Goal: Information Seeking & Learning: Learn about a topic

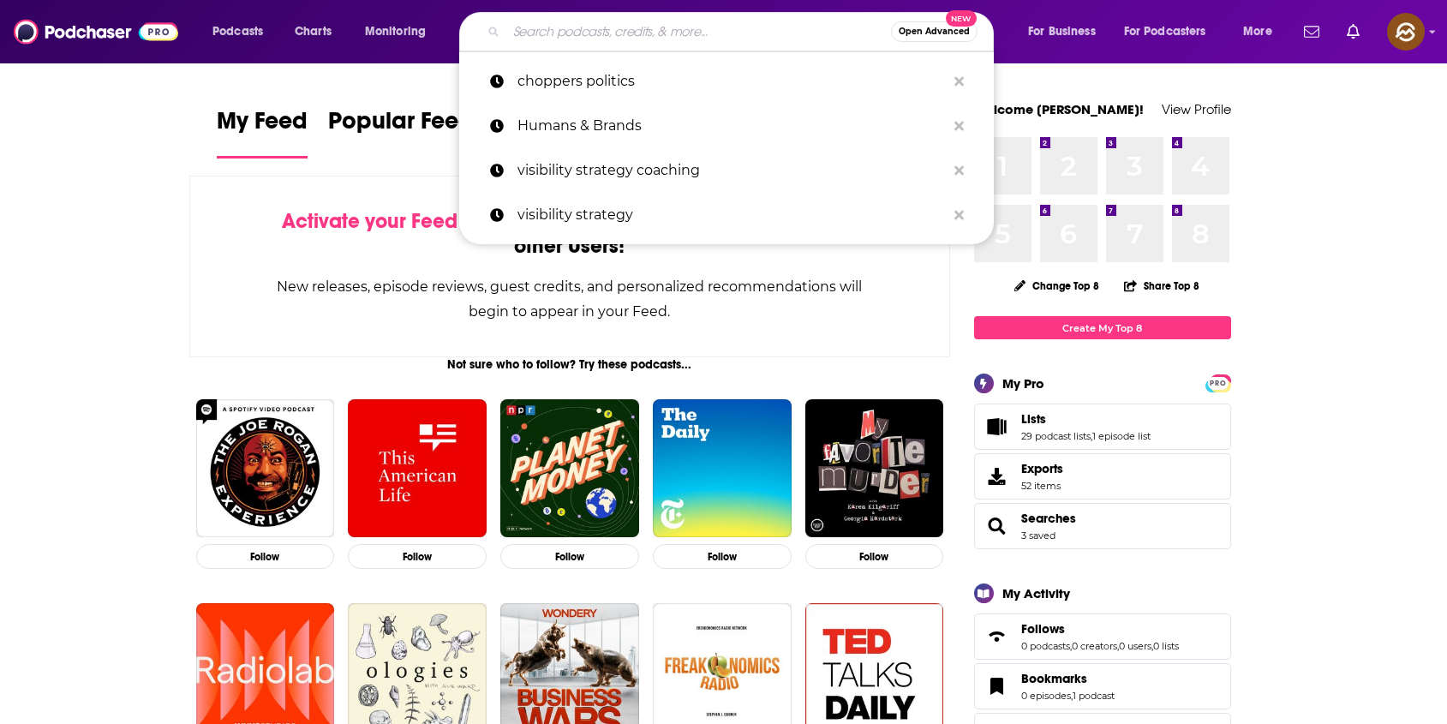
click at [607, 38] on input "Search podcasts, credits, & more..." at bounding box center [698, 31] width 385 height 27
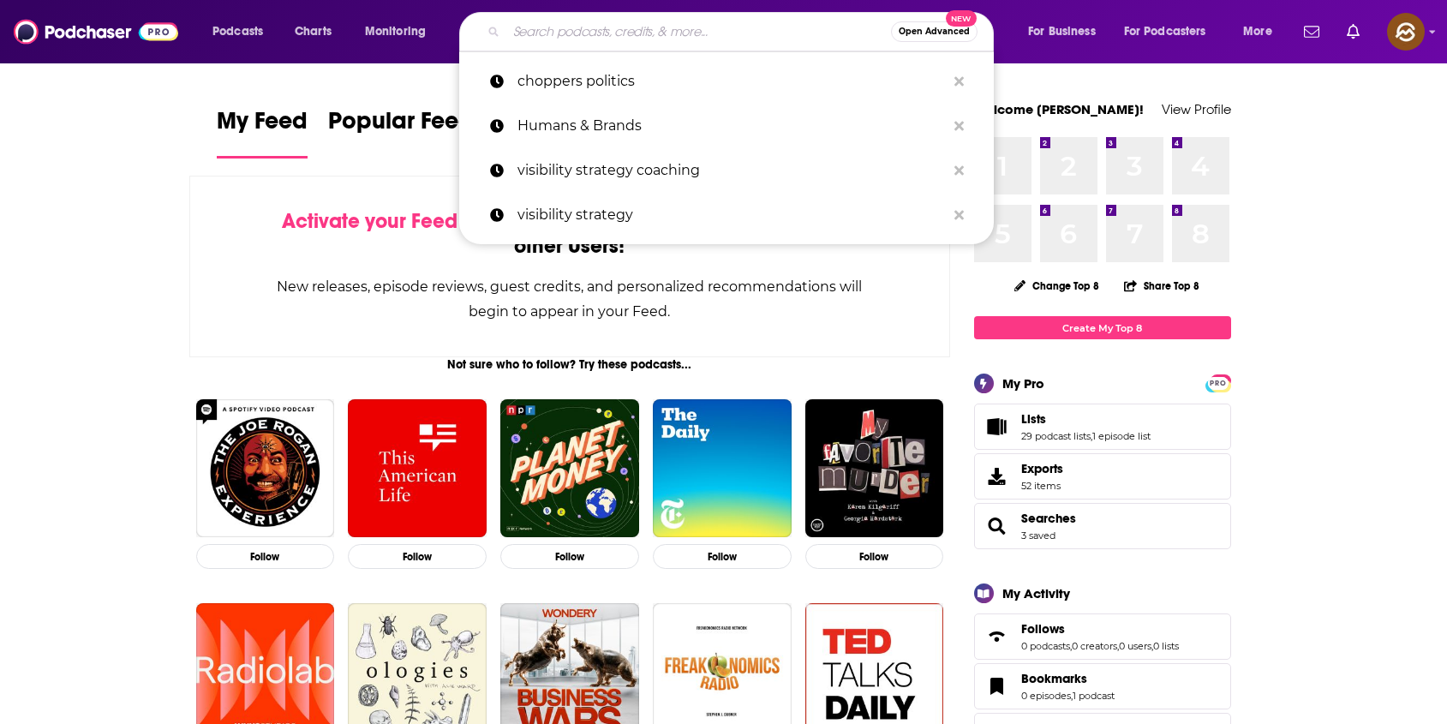
click at [773, 27] on input "Search podcasts, credits, & more..." at bounding box center [698, 31] width 385 height 27
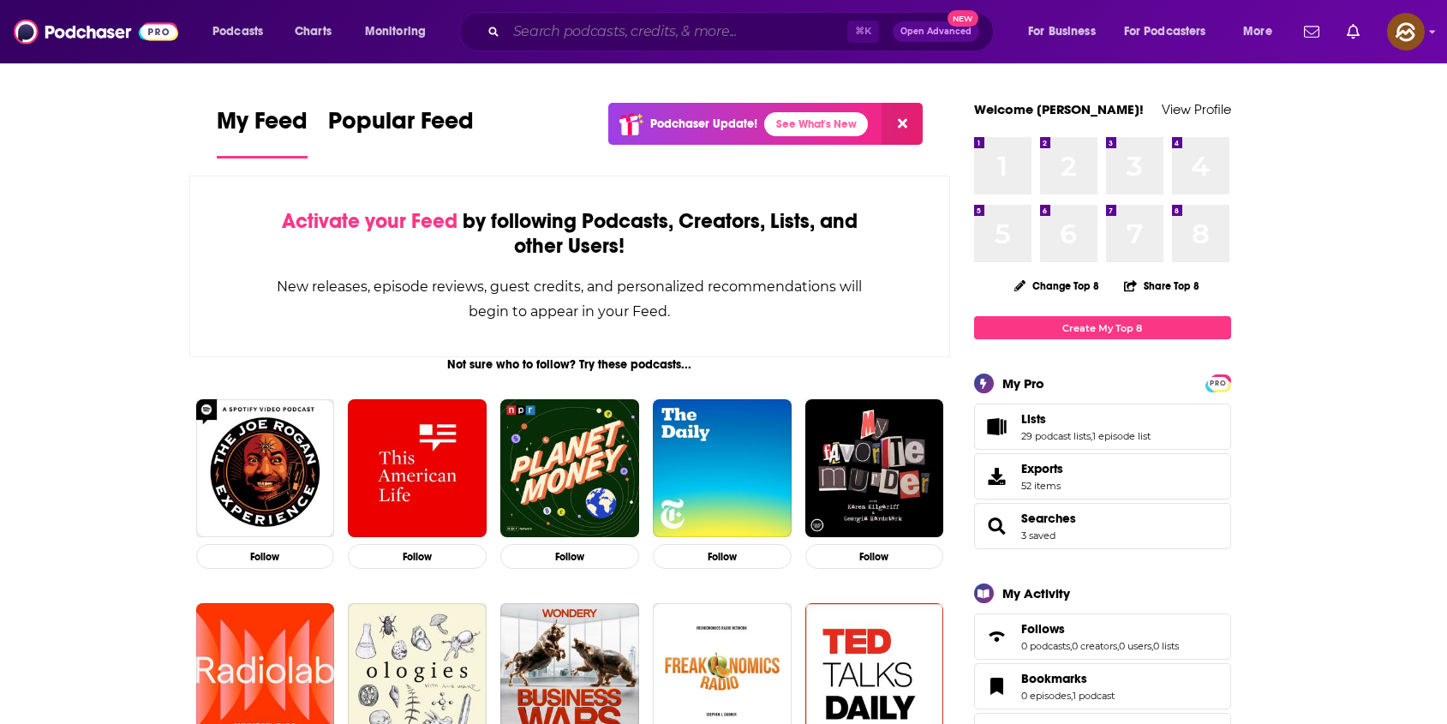
click at [719, 38] on input "Search podcasts, credits, & more..." at bounding box center [676, 31] width 341 height 27
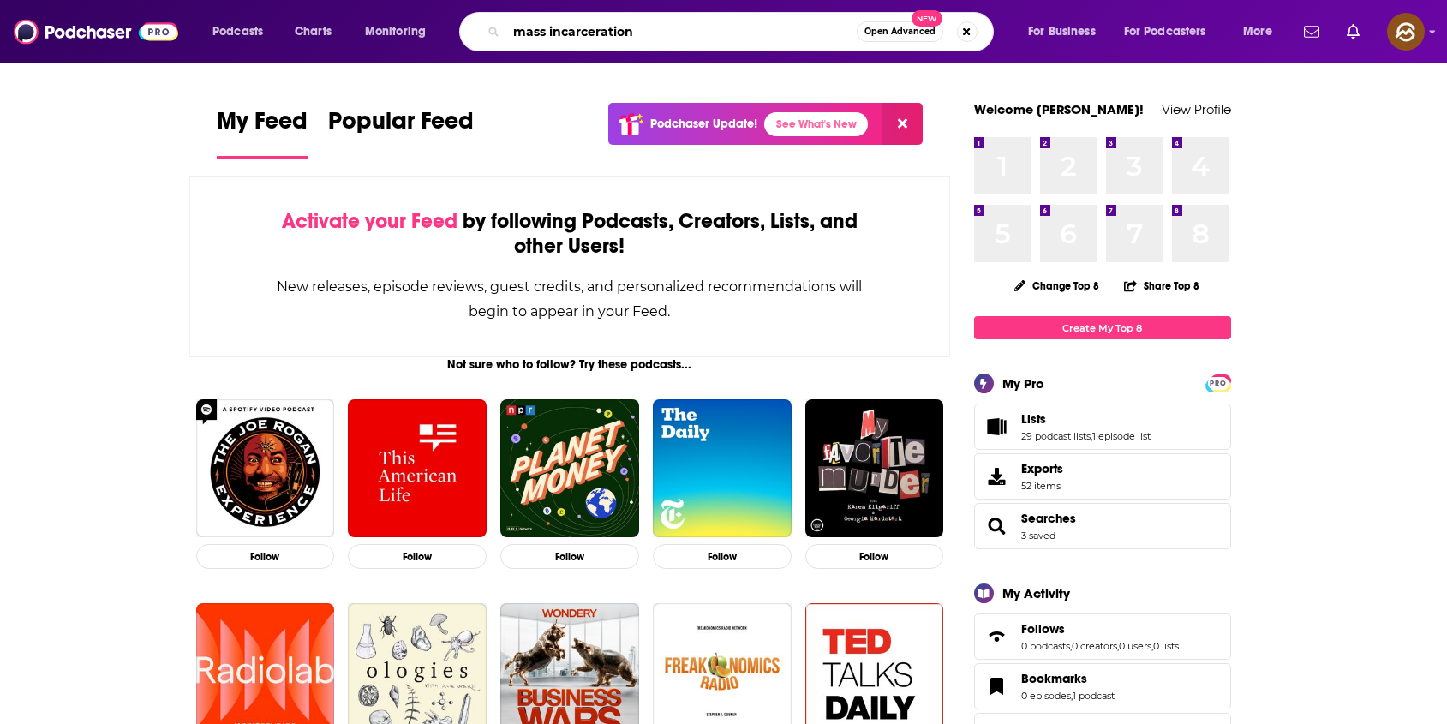
type input "mass incarceration"
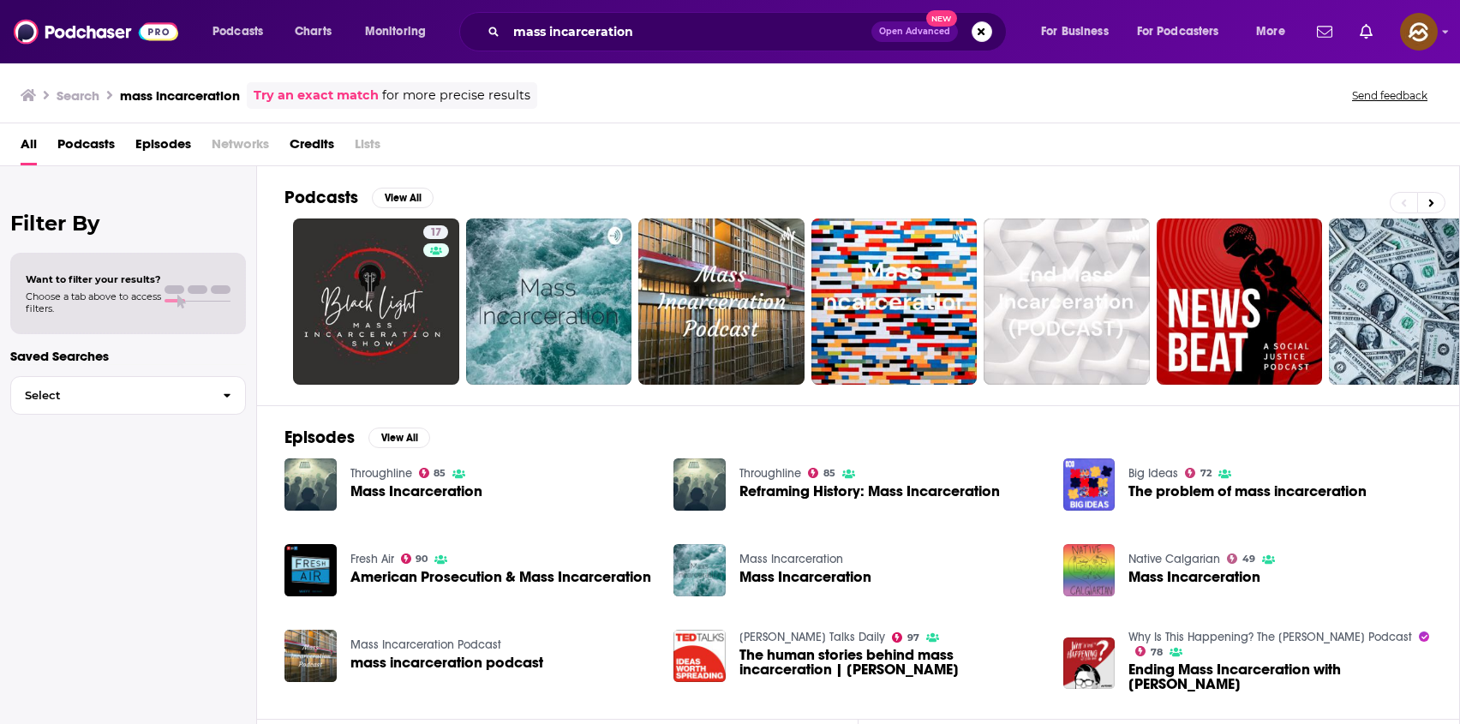
click at [155, 147] on span "Episodes" at bounding box center [163, 147] width 56 height 35
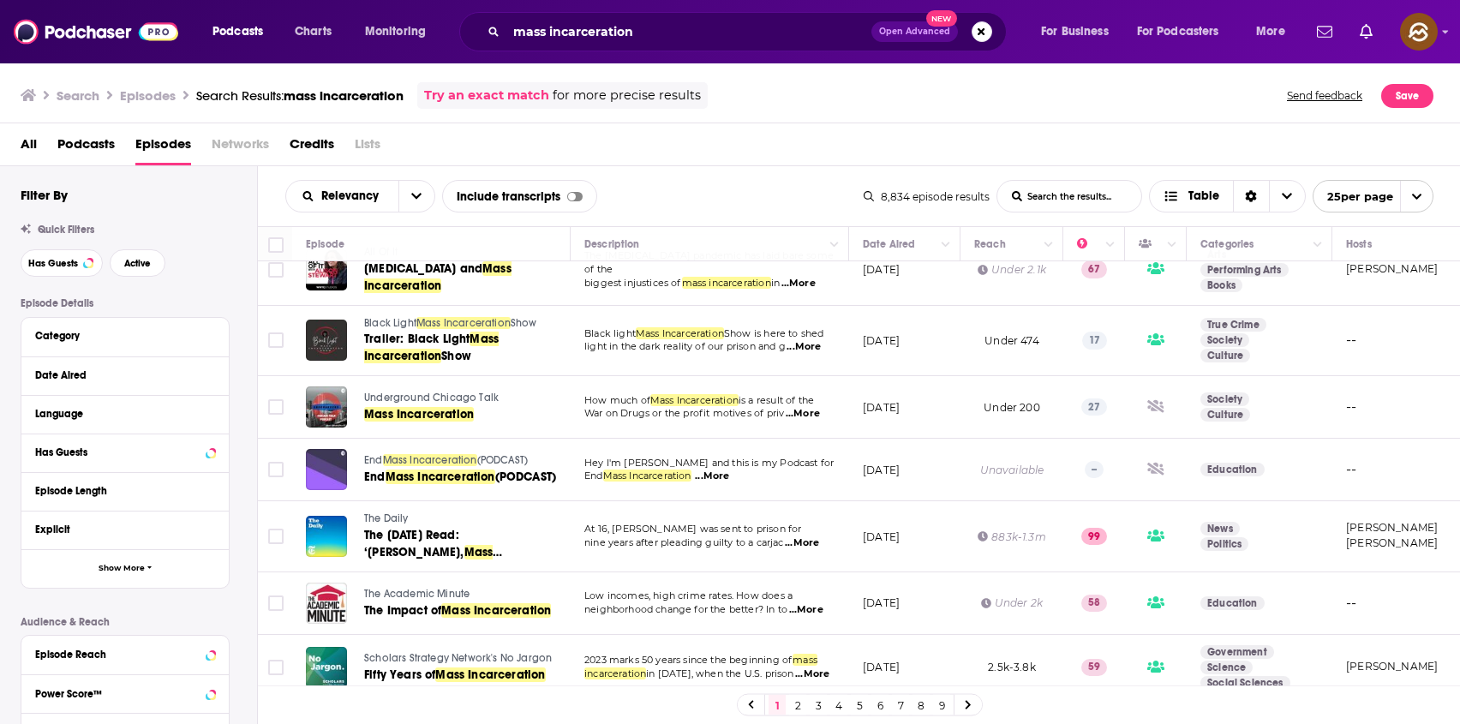
scroll to position [1265, 0]
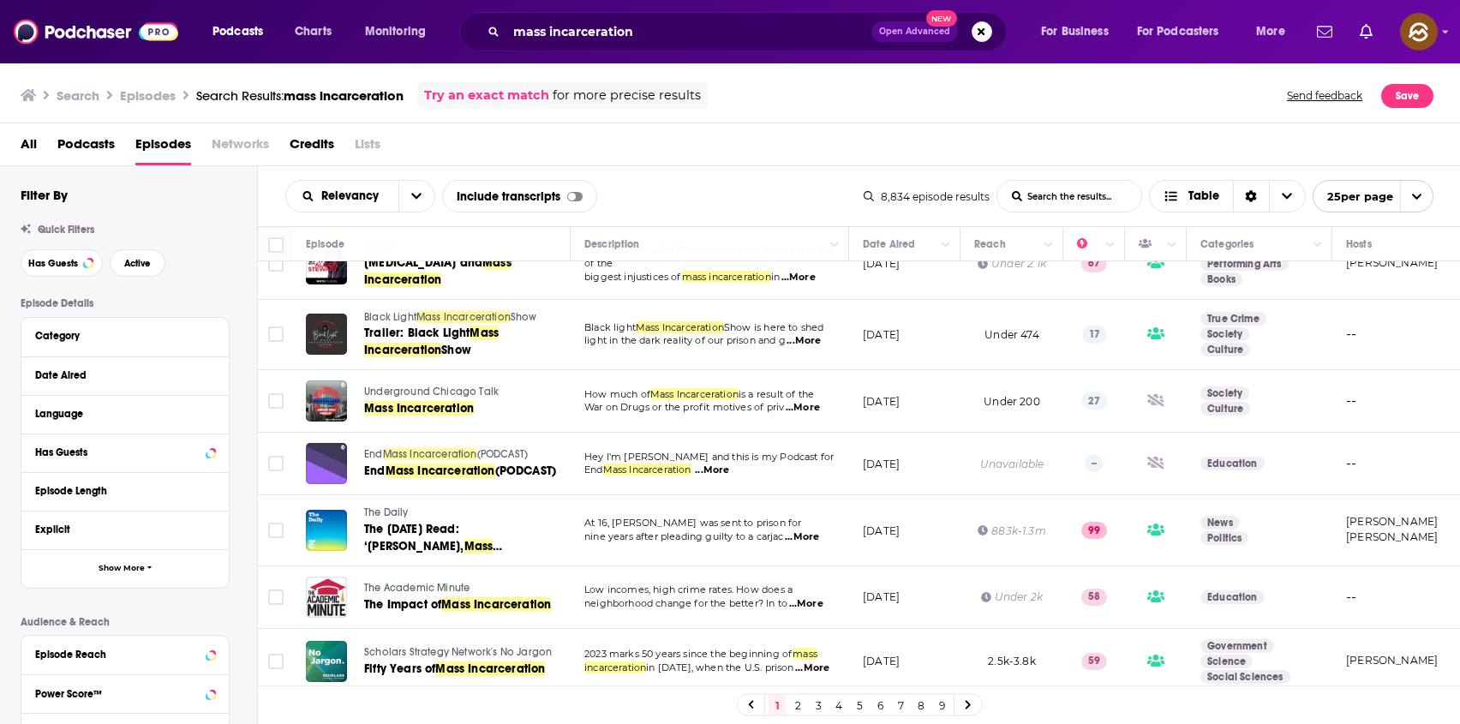
click at [800, 705] on link "2" at bounding box center [797, 705] width 17 height 21
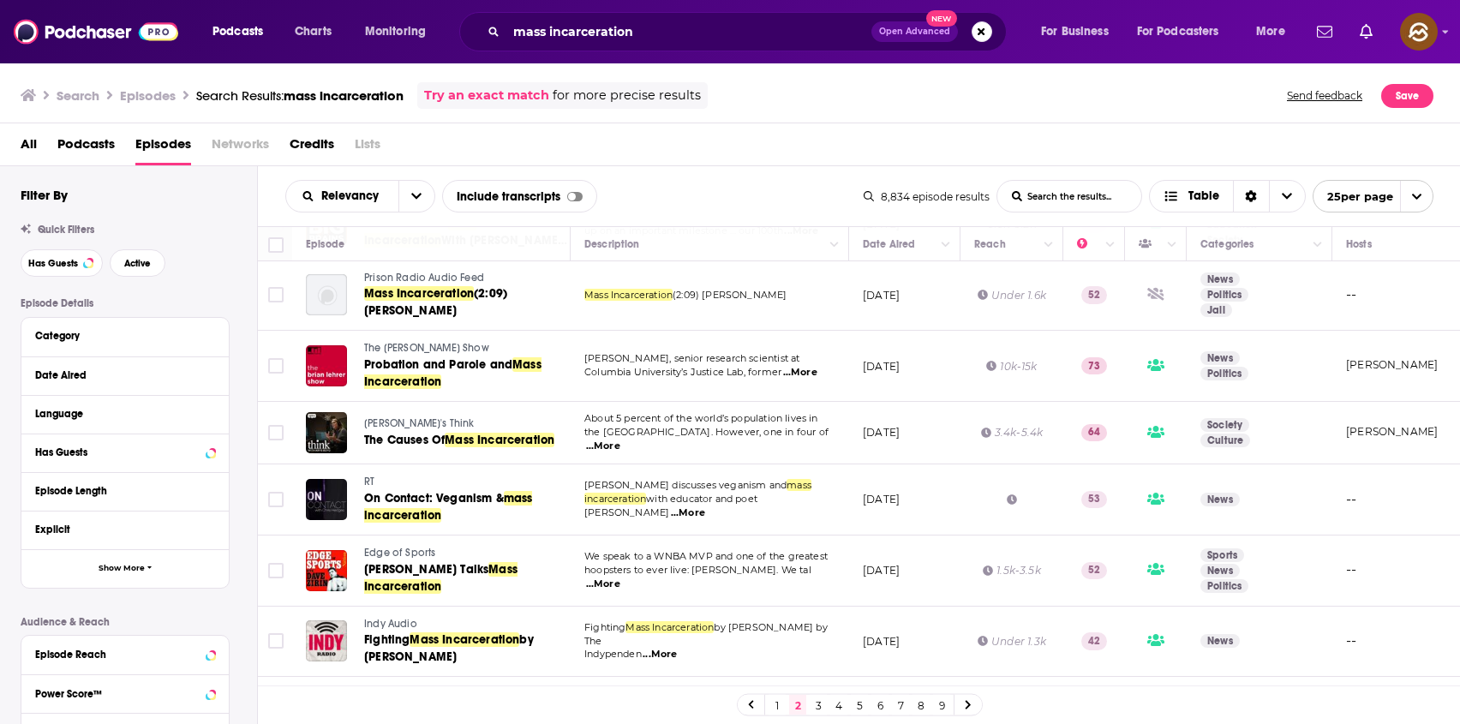
scroll to position [1294, 0]
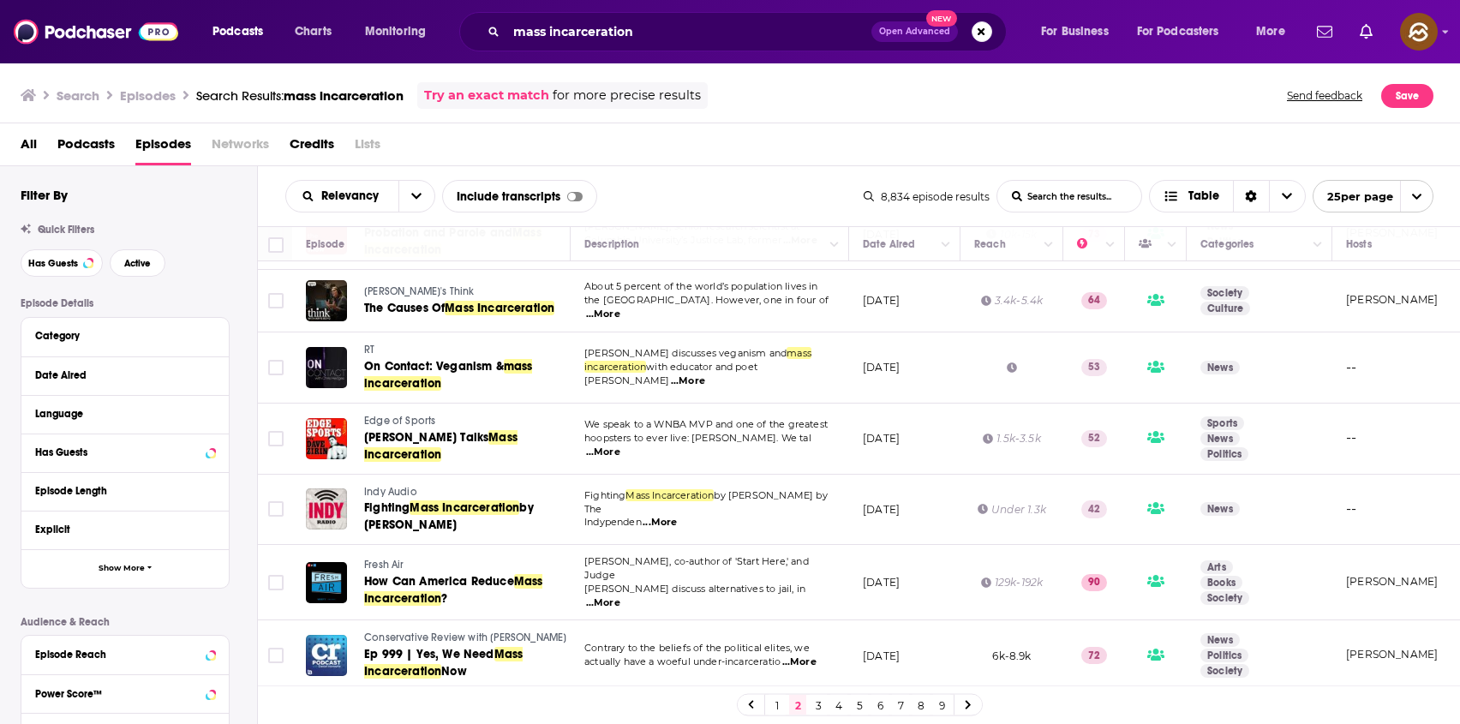
click at [821, 704] on link "3" at bounding box center [818, 705] width 17 height 21
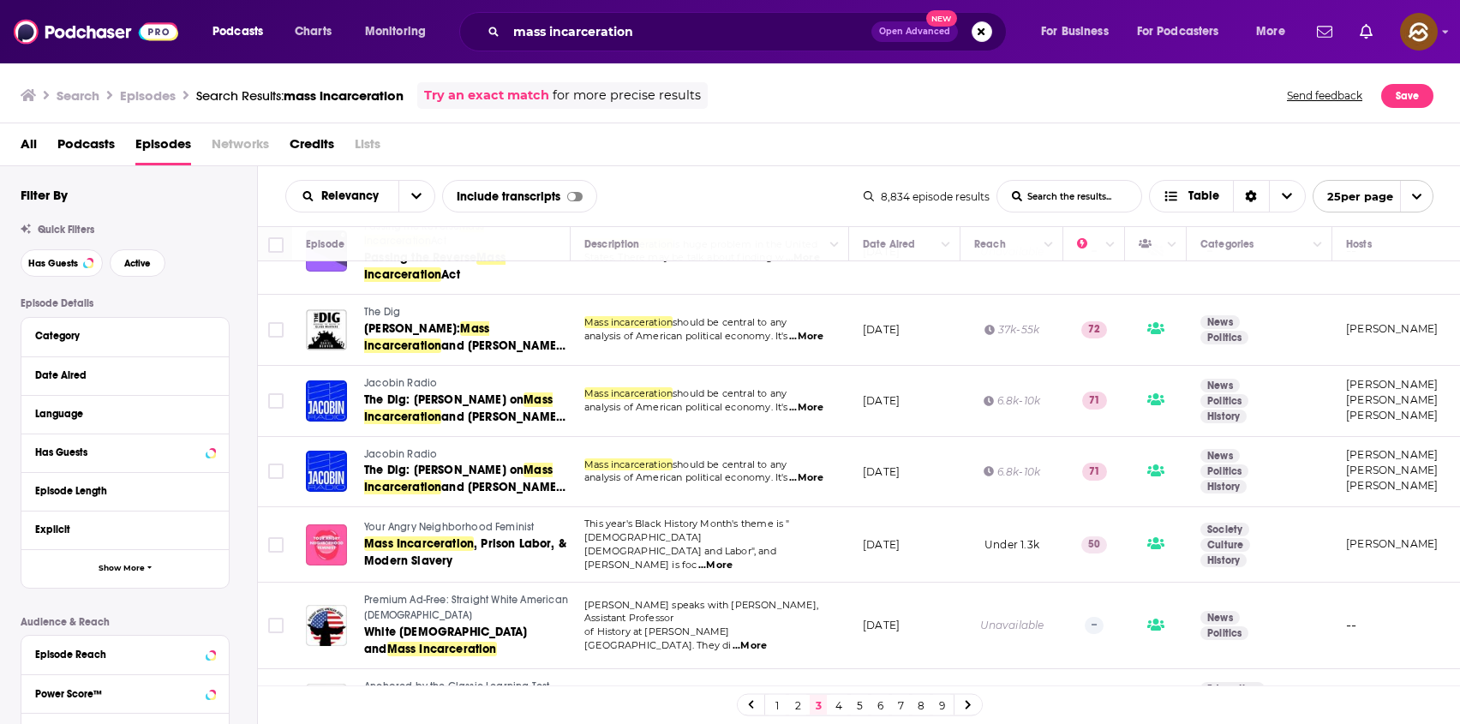
scroll to position [430, 0]
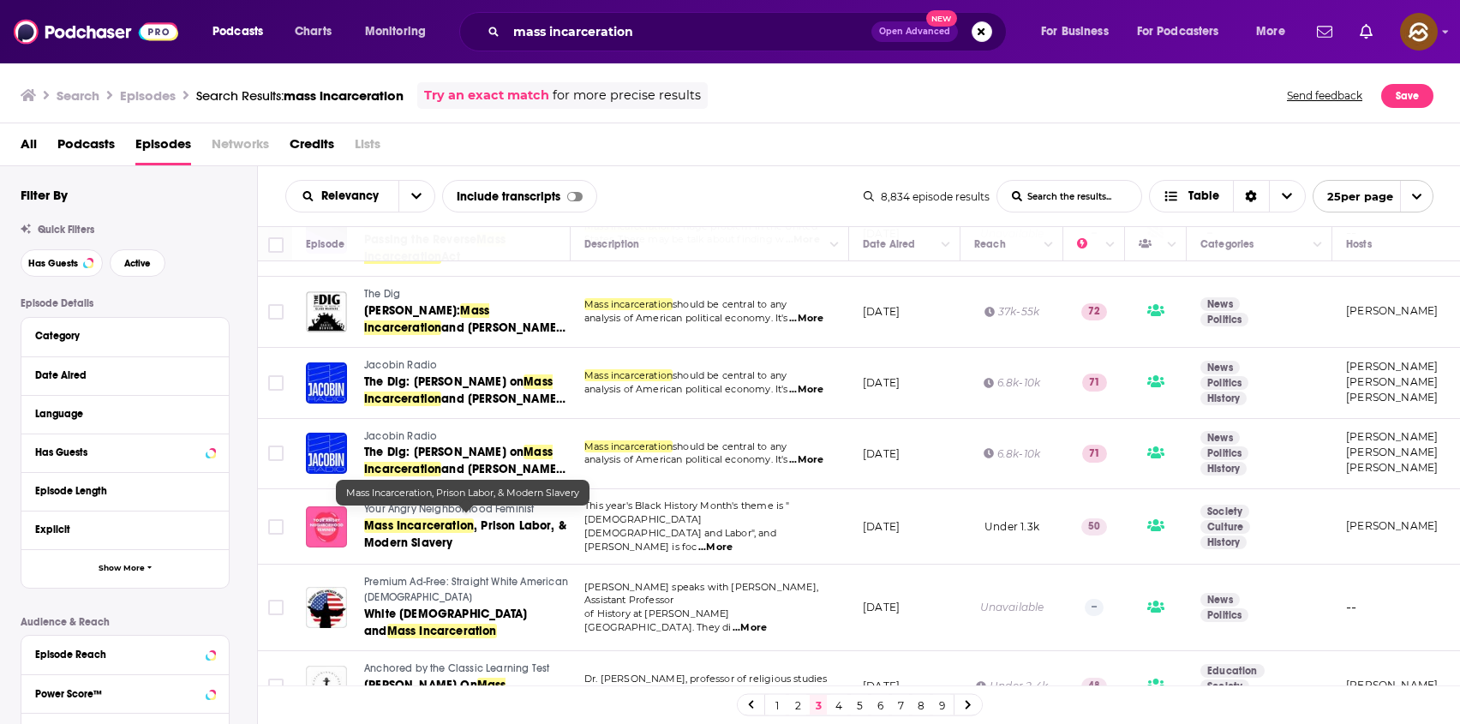
click at [501, 522] on span ", Prison Labor, & Modern Slavery" at bounding box center [465, 534] width 202 height 32
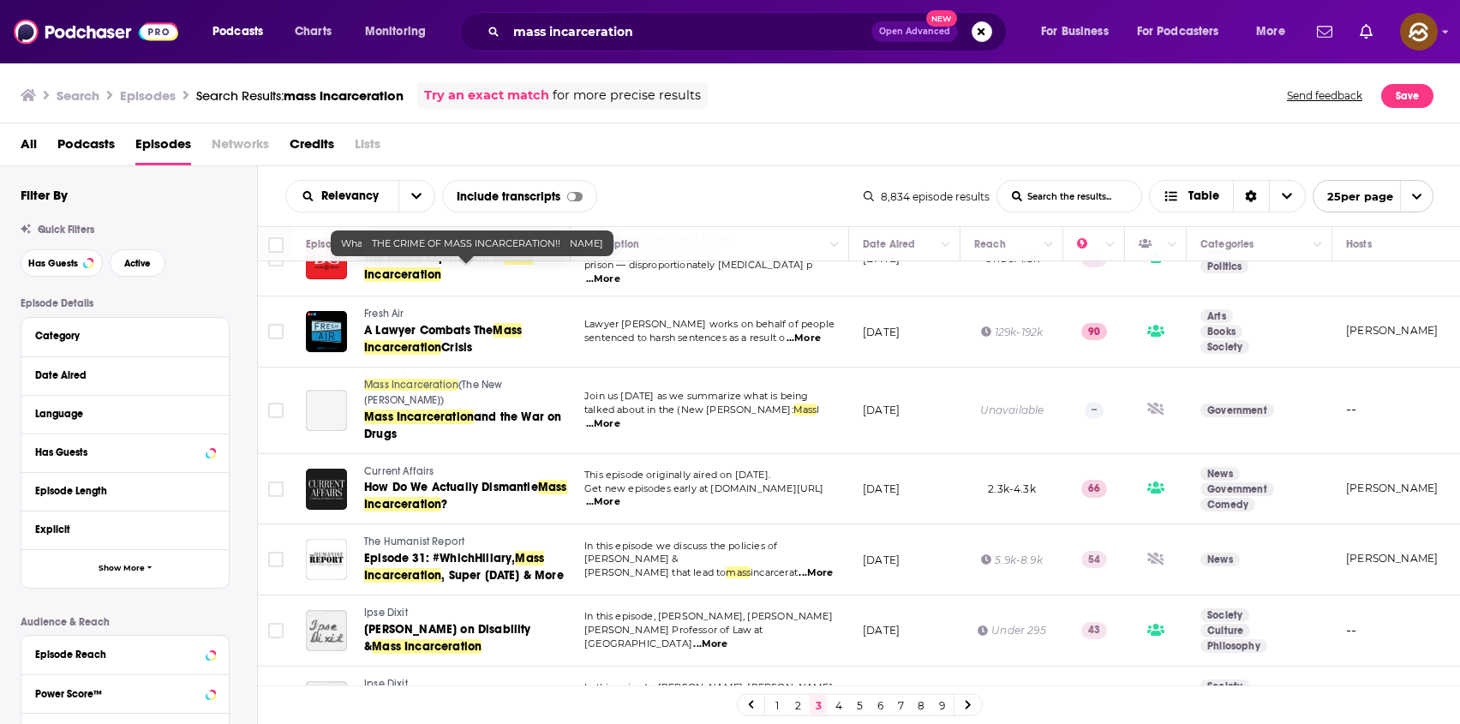
scroll to position [1403, 0]
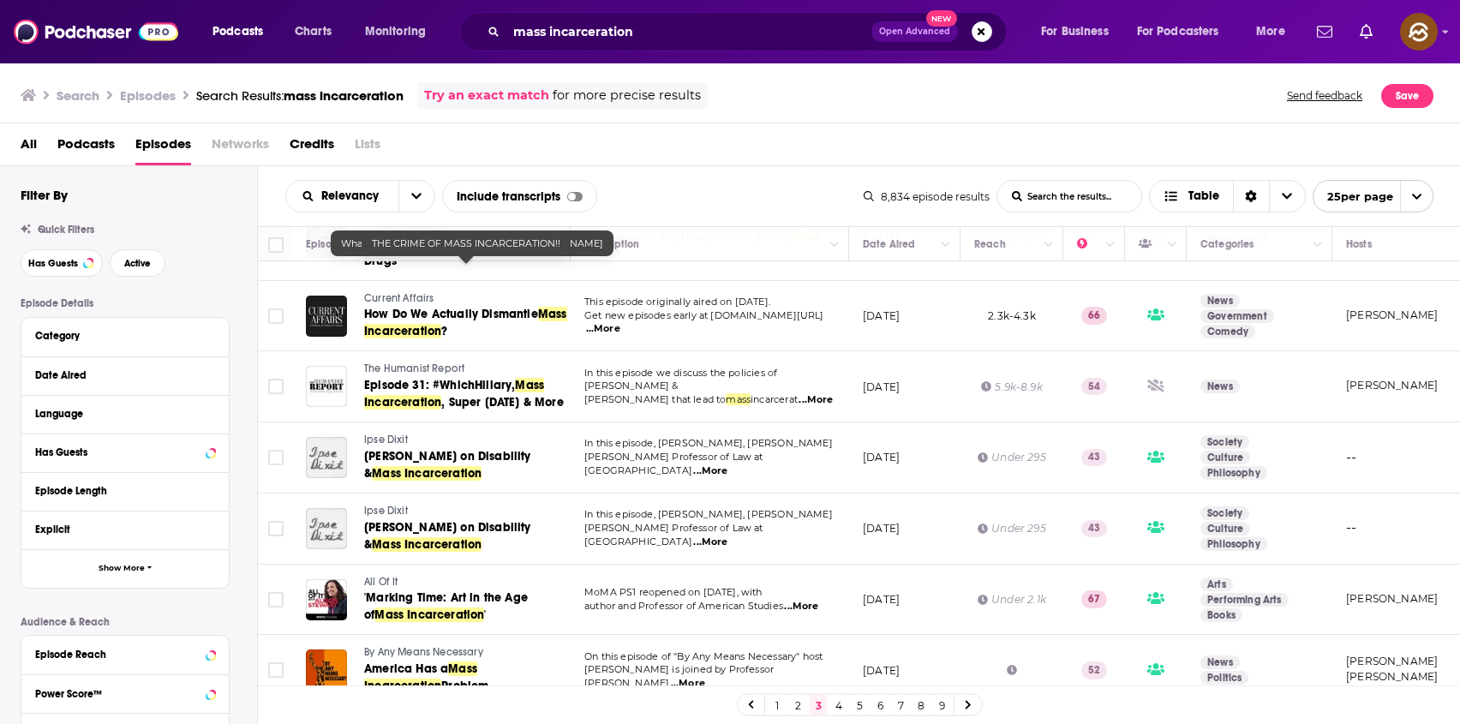
click at [835, 707] on link "4" at bounding box center [838, 705] width 17 height 21
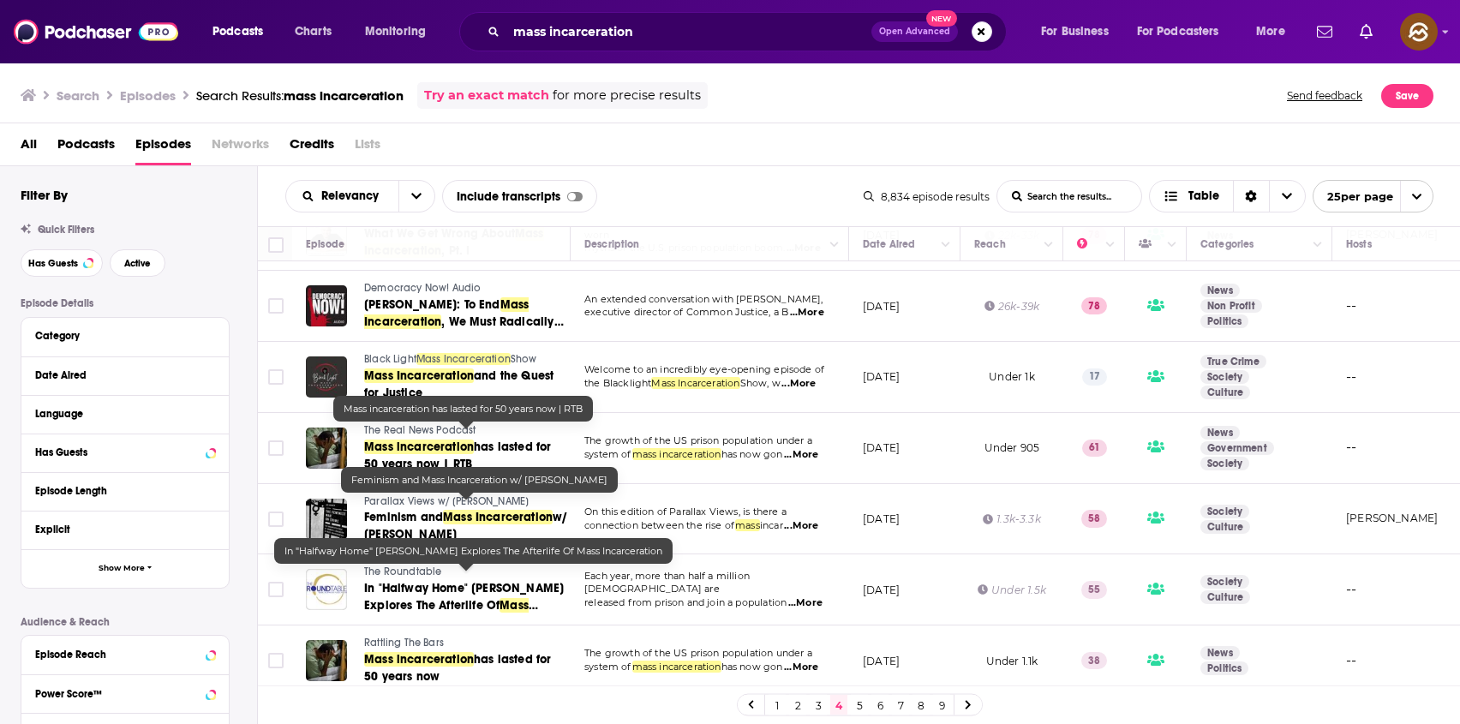
scroll to position [1403, 0]
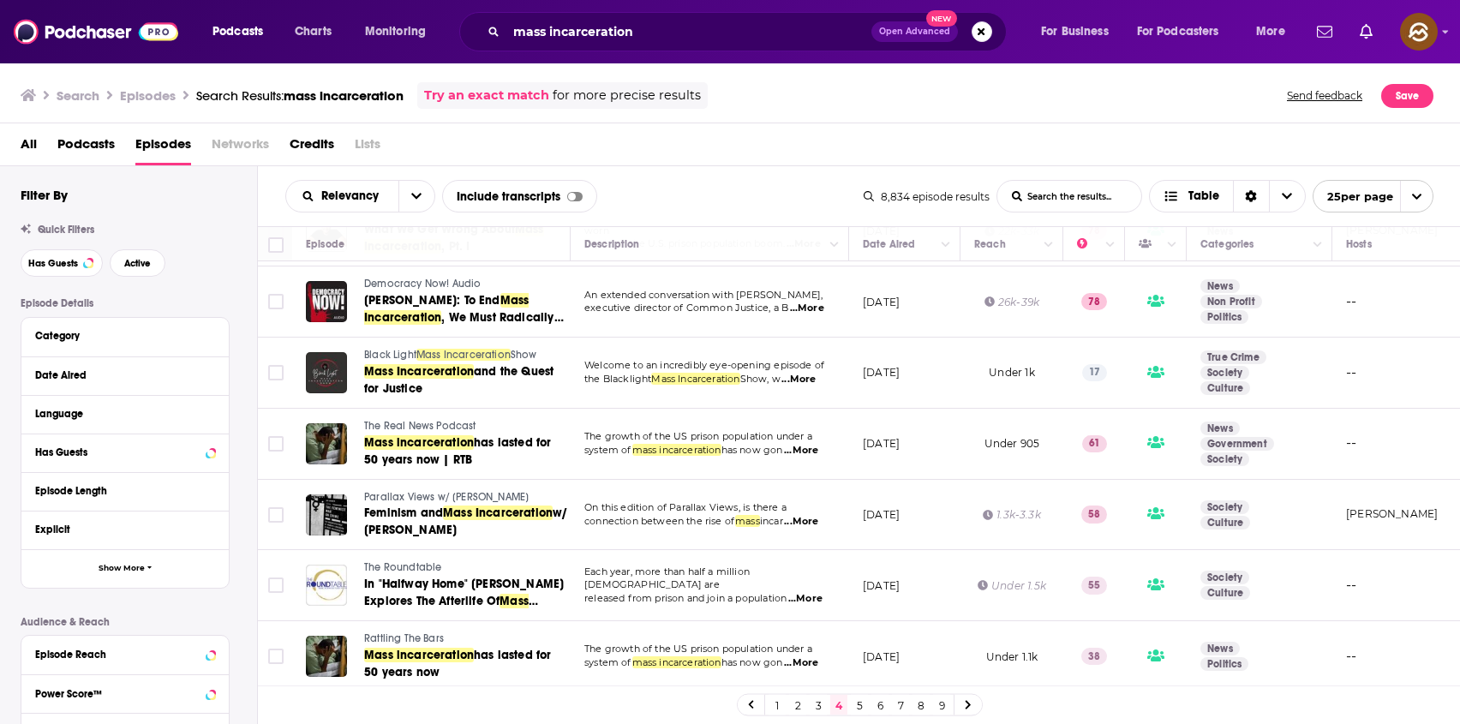
click at [857, 700] on link "5" at bounding box center [859, 705] width 17 height 21
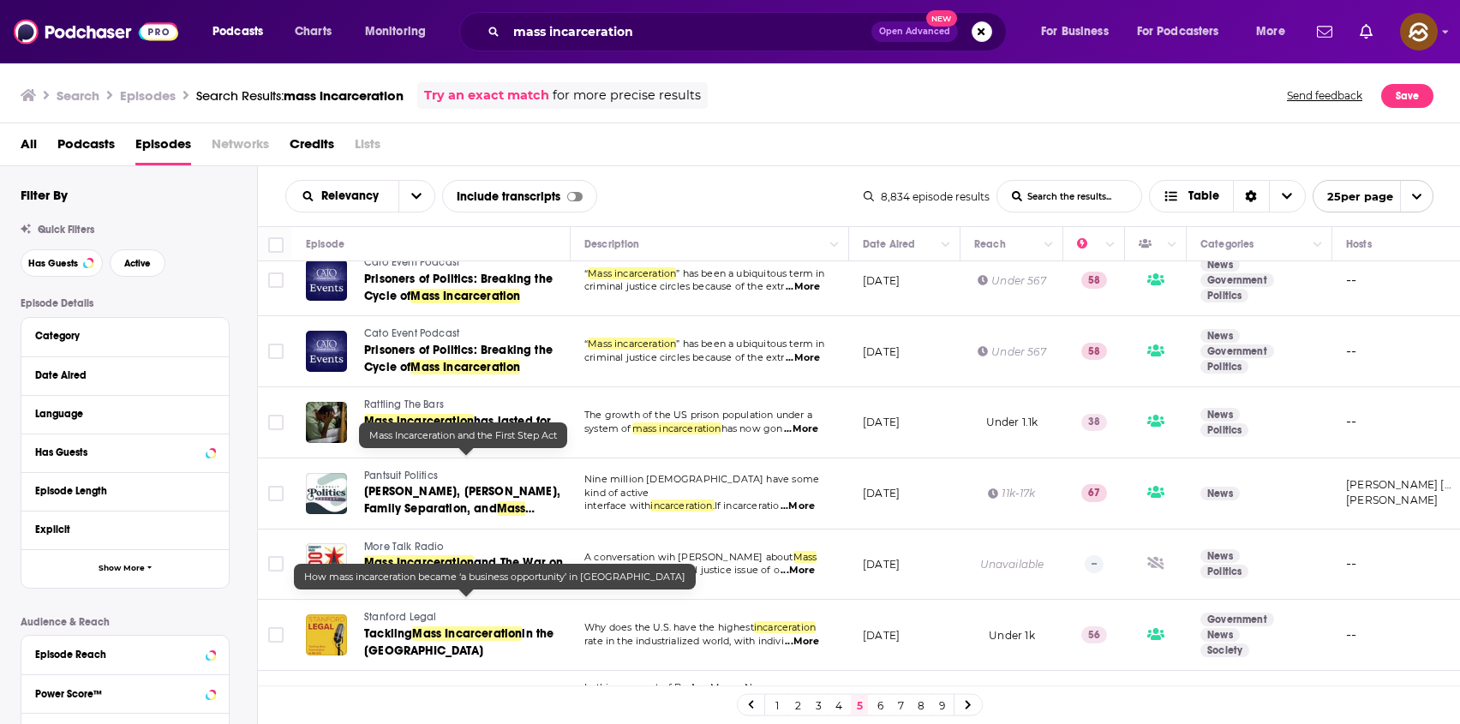
scroll to position [3, 0]
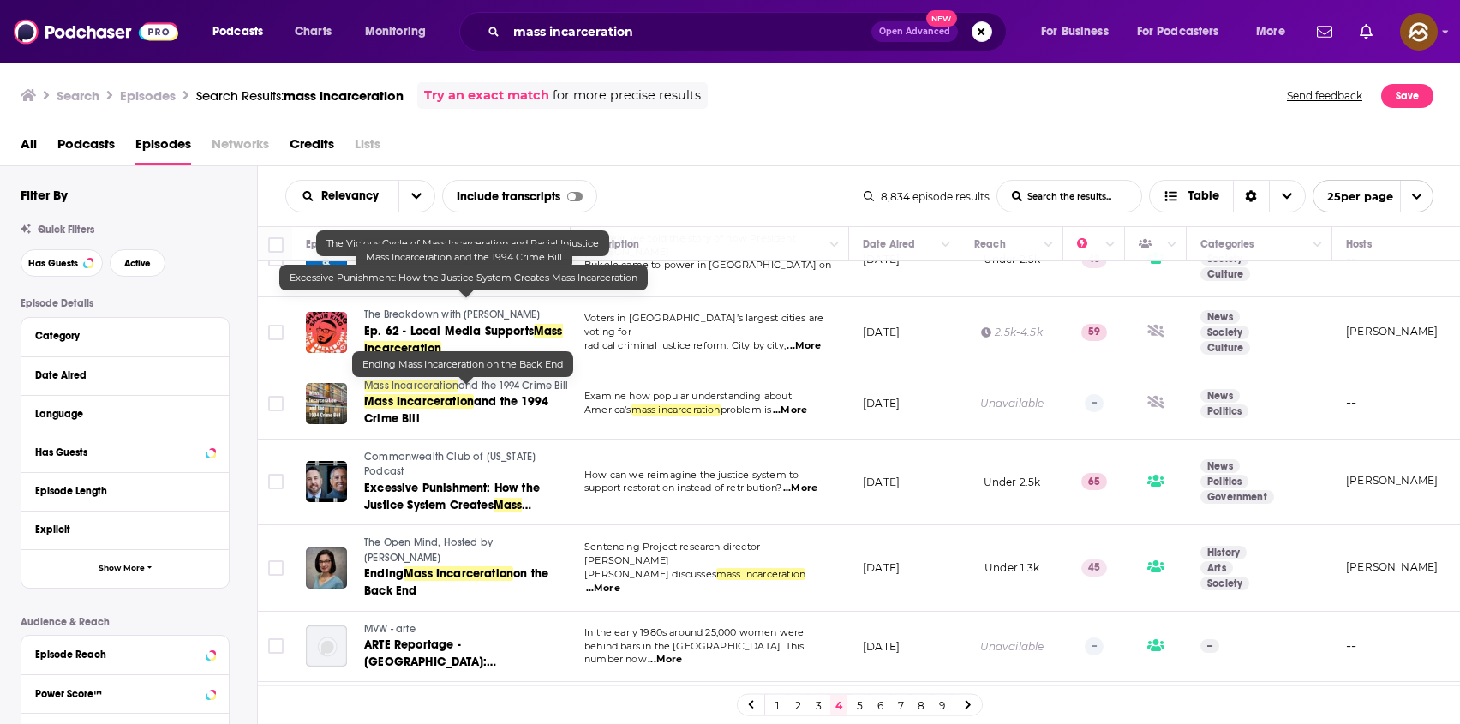
scroll to position [518, 0]
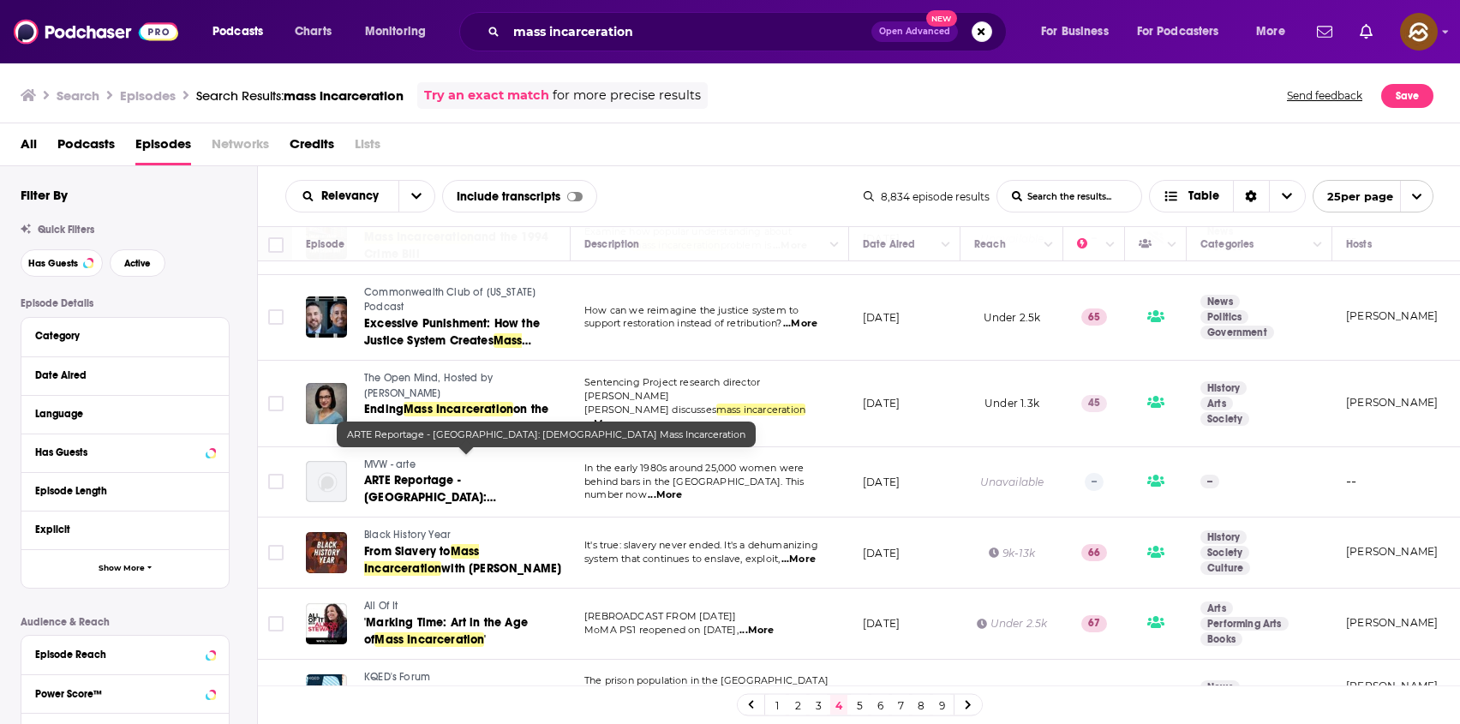
click at [823, 703] on link "3" at bounding box center [818, 705] width 17 height 21
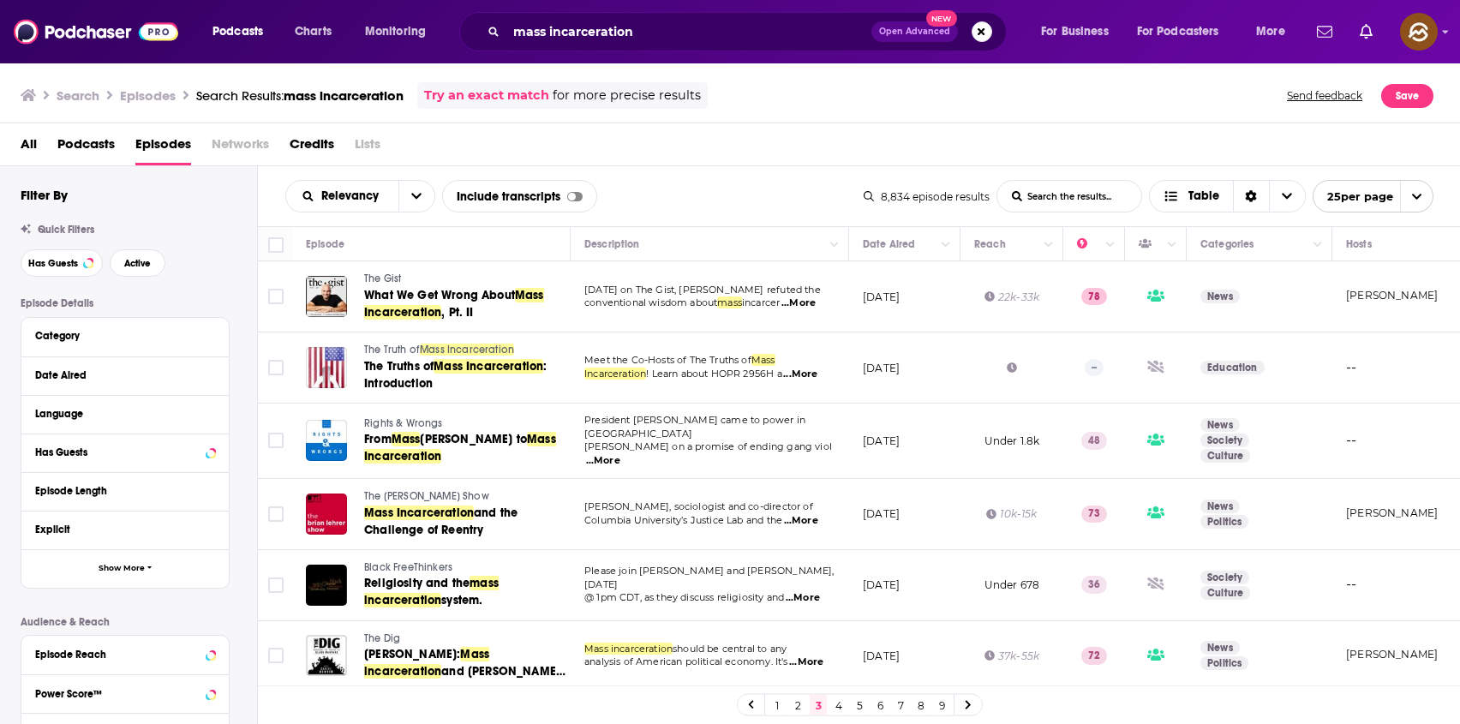
click at [803, 708] on link "2" at bounding box center [797, 705] width 17 height 21
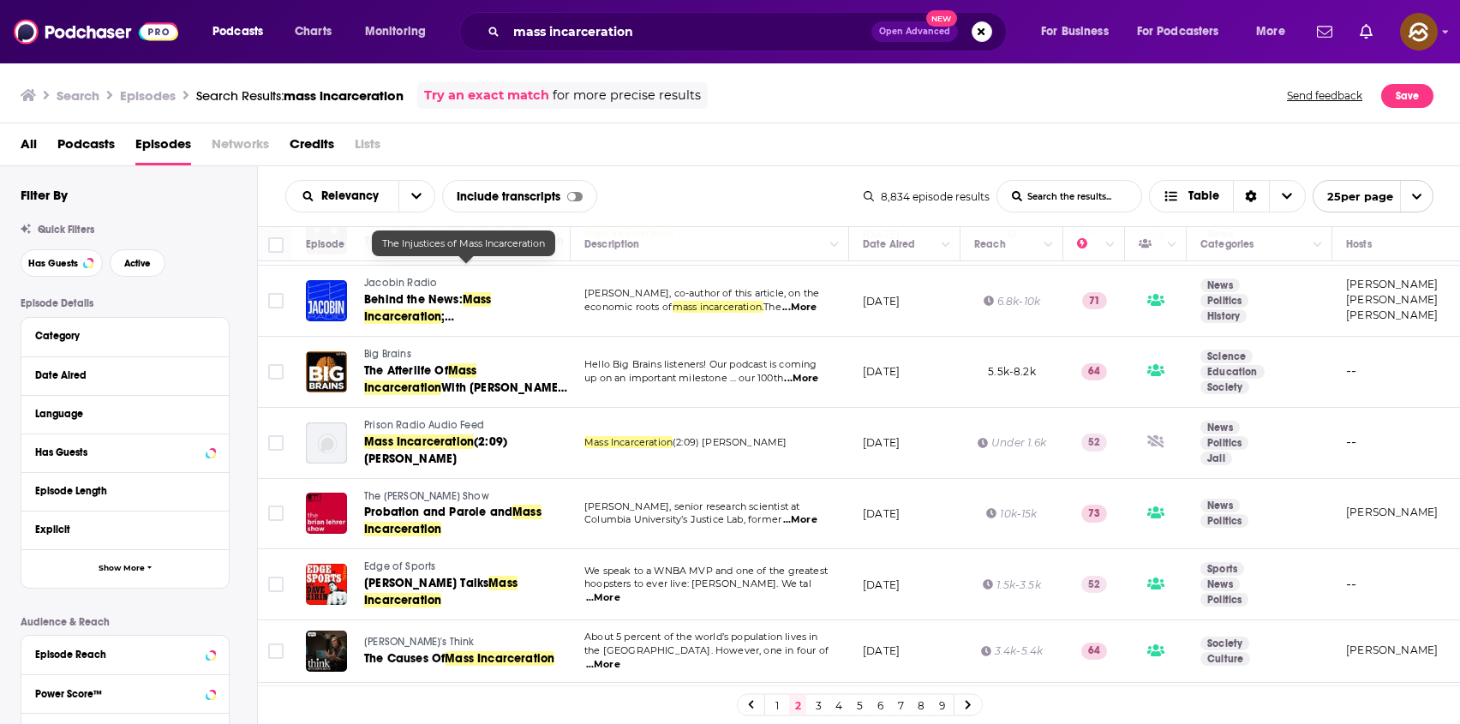
scroll to position [1290, 0]
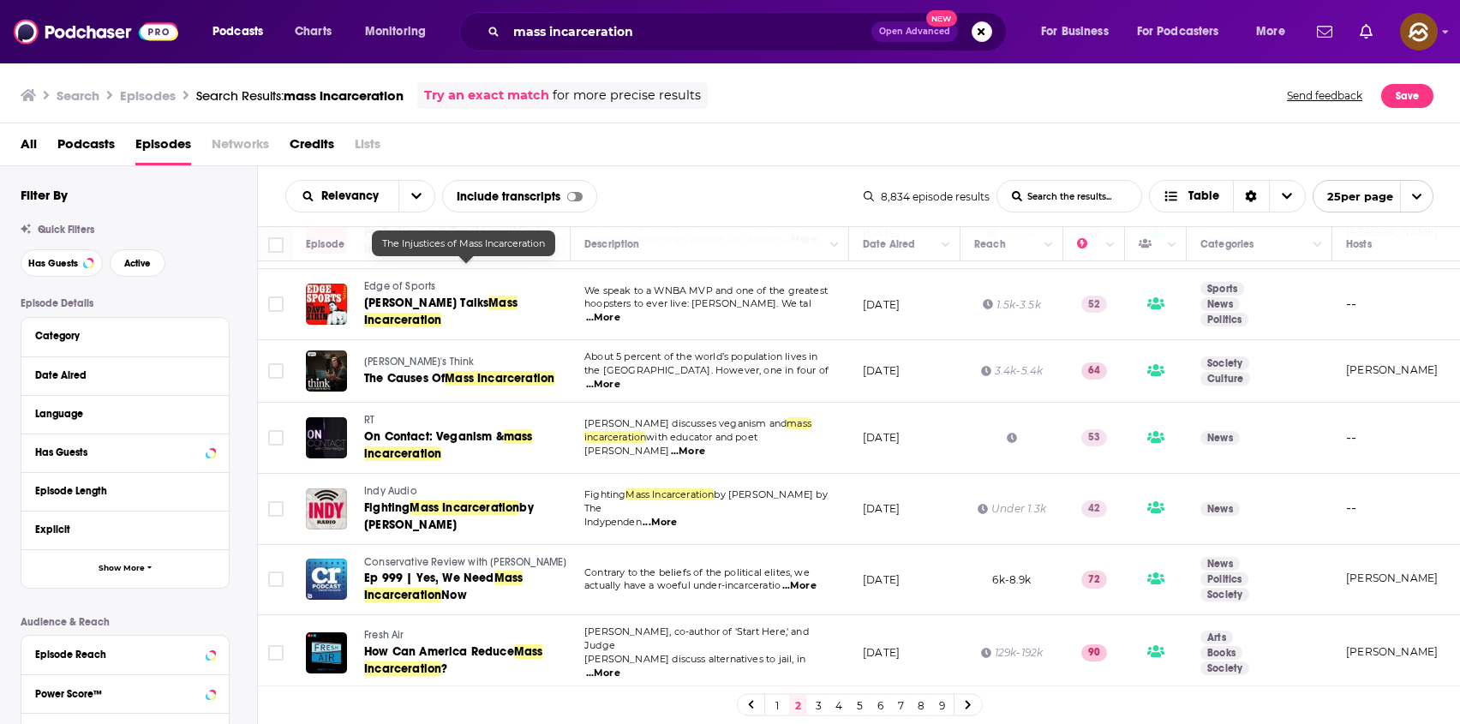
click at [842, 707] on link "4" at bounding box center [838, 705] width 17 height 21
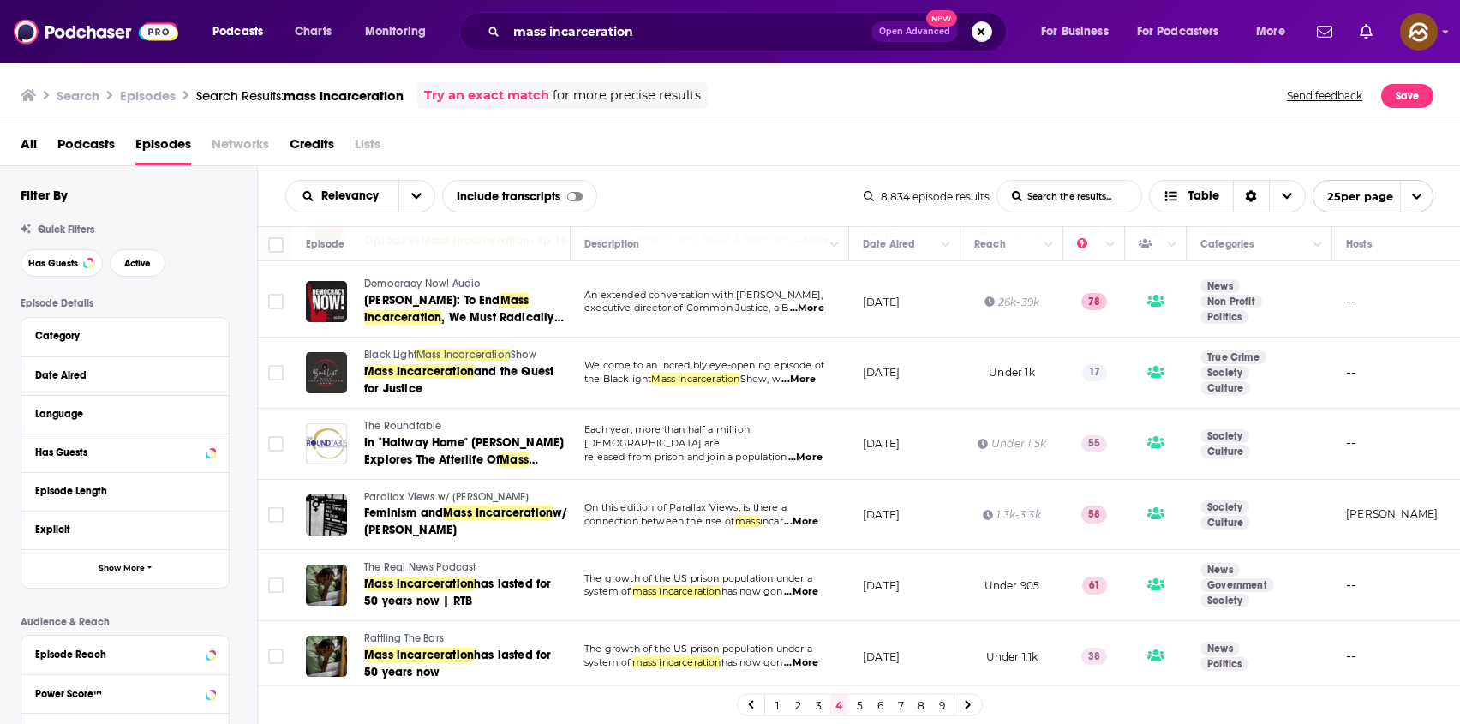
scroll to position [308, 0]
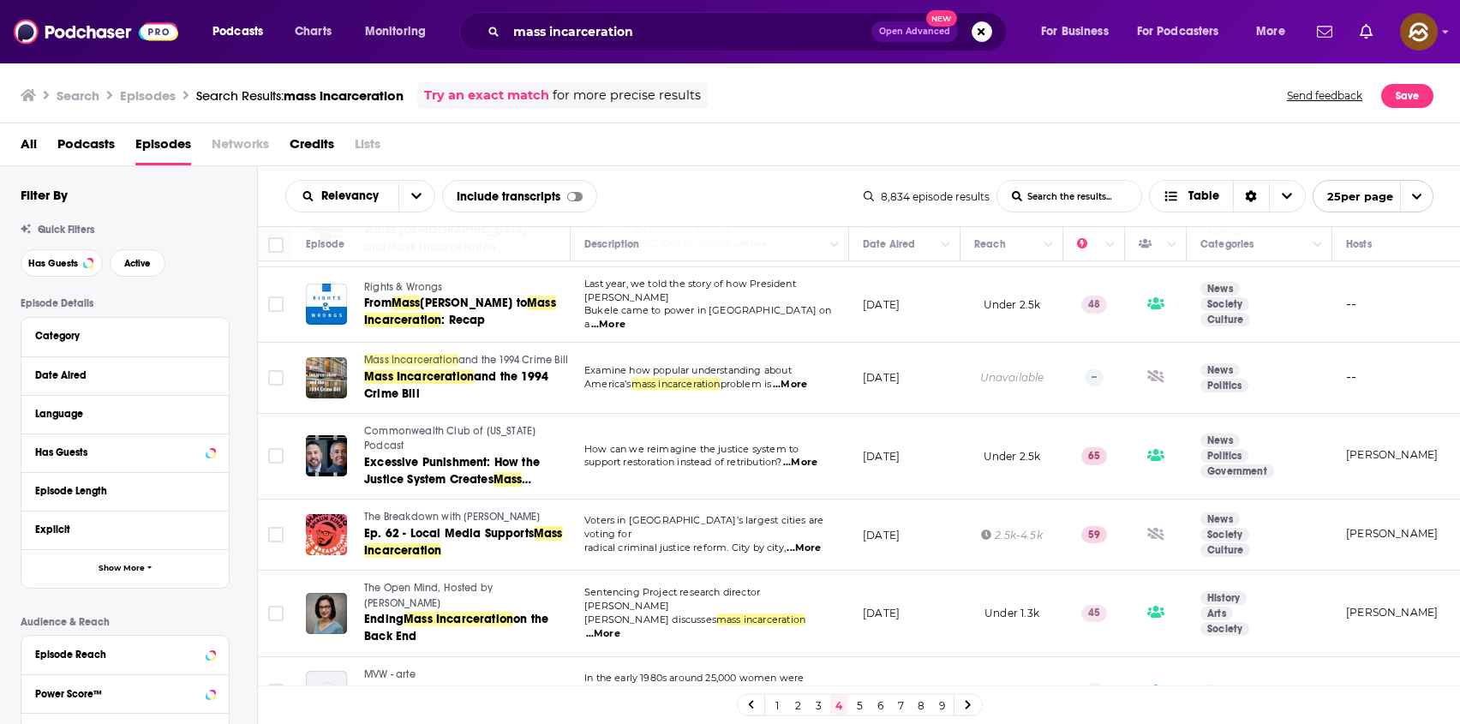
click at [857, 699] on link "5" at bounding box center [859, 705] width 17 height 21
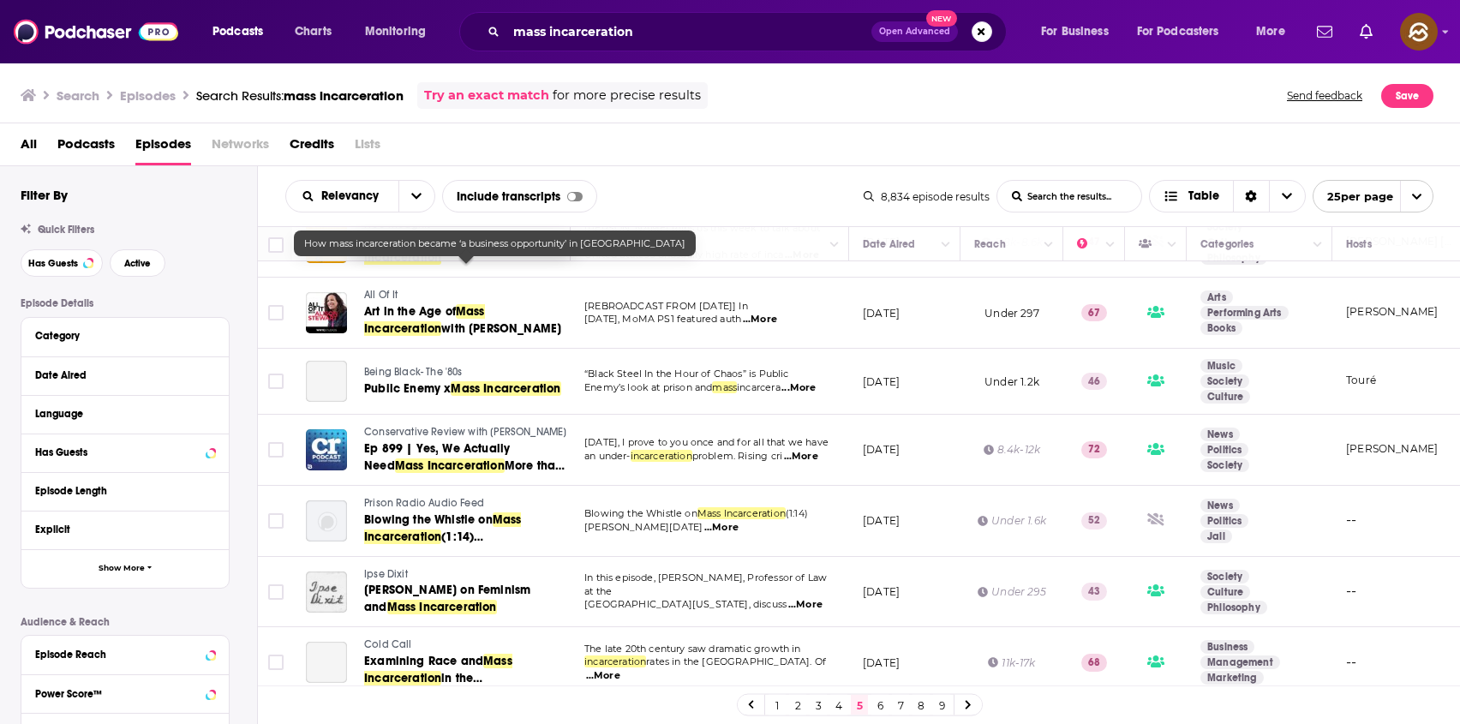
scroll to position [1362, 0]
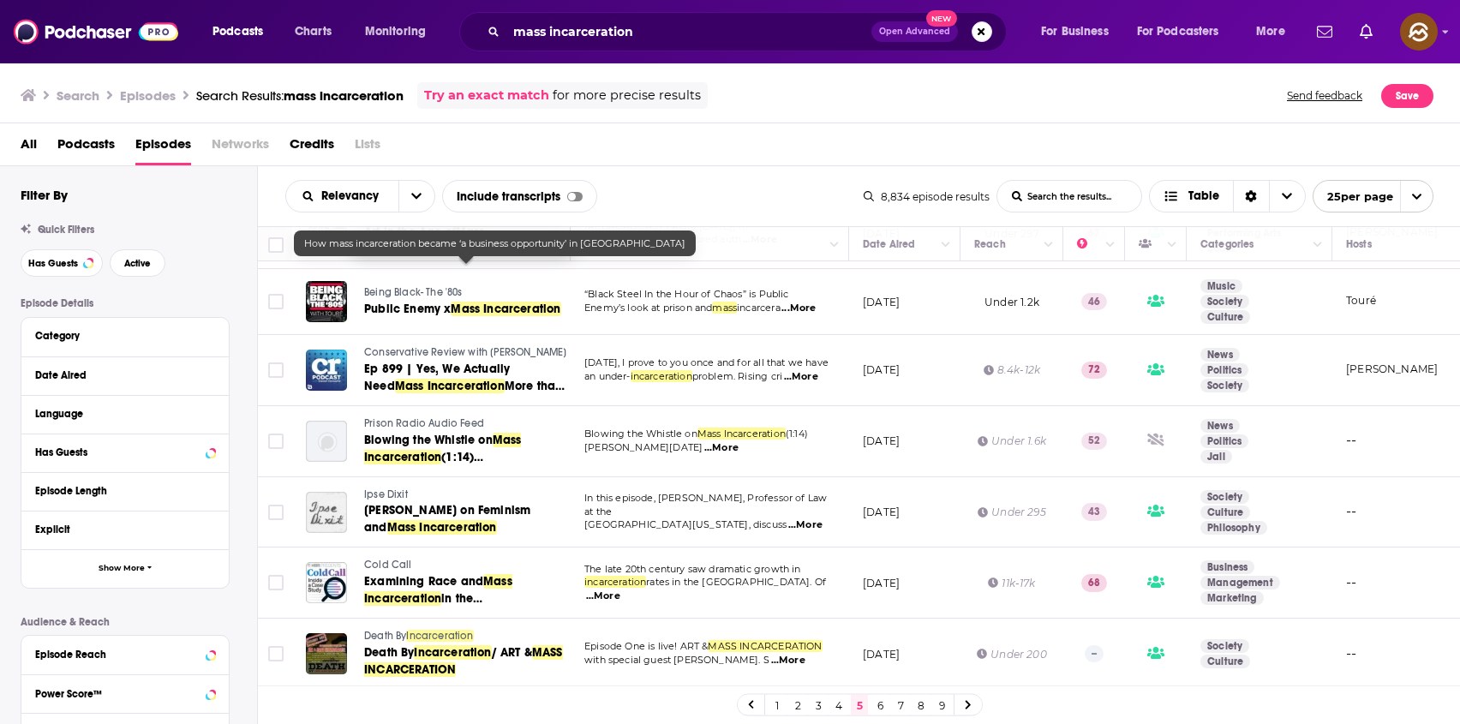
click at [877, 702] on link "6" at bounding box center [879, 705] width 17 height 21
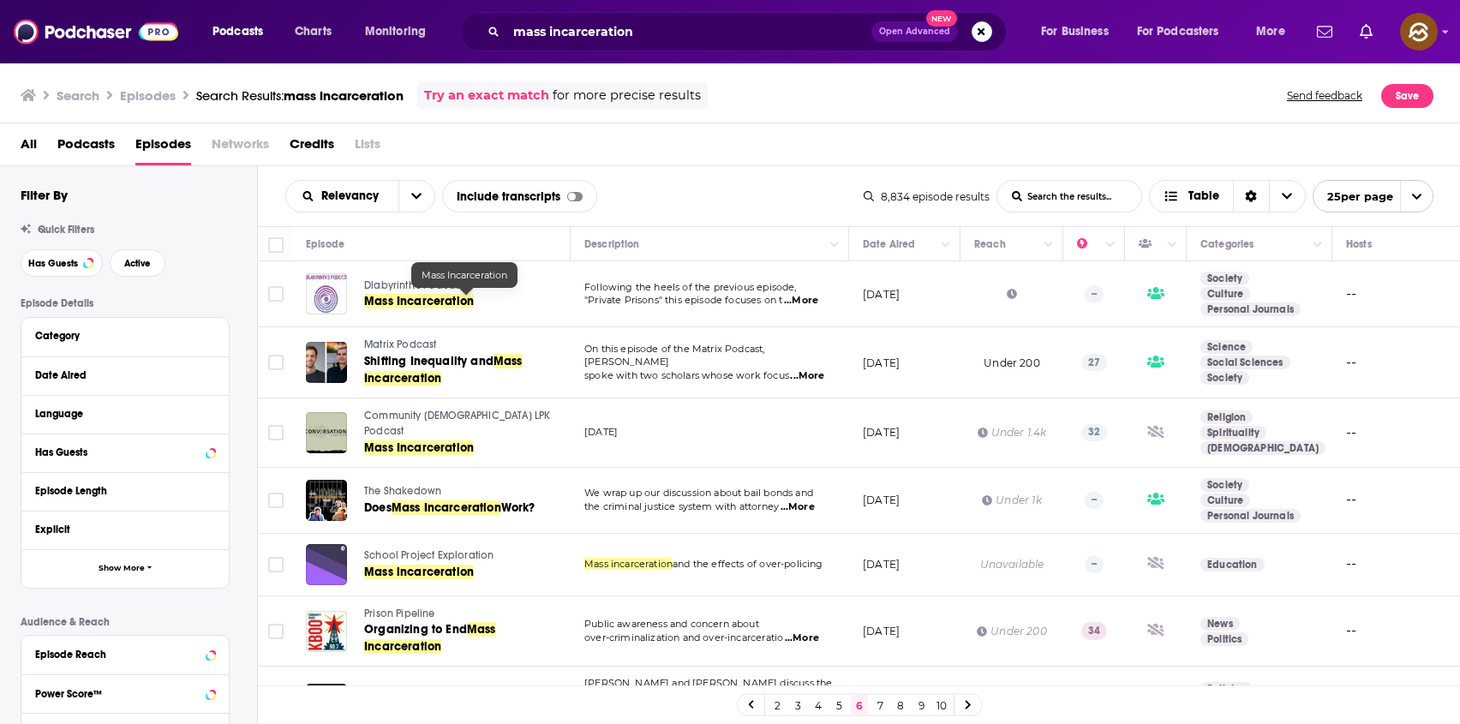
click at [416, 296] on span "Mass Incarceration" at bounding box center [419, 301] width 110 height 15
click at [437, 284] on span "Dlabyrinth's Podcast" at bounding box center [413, 285] width 99 height 12
click at [801, 369] on span "...More" at bounding box center [807, 376] width 34 height 14
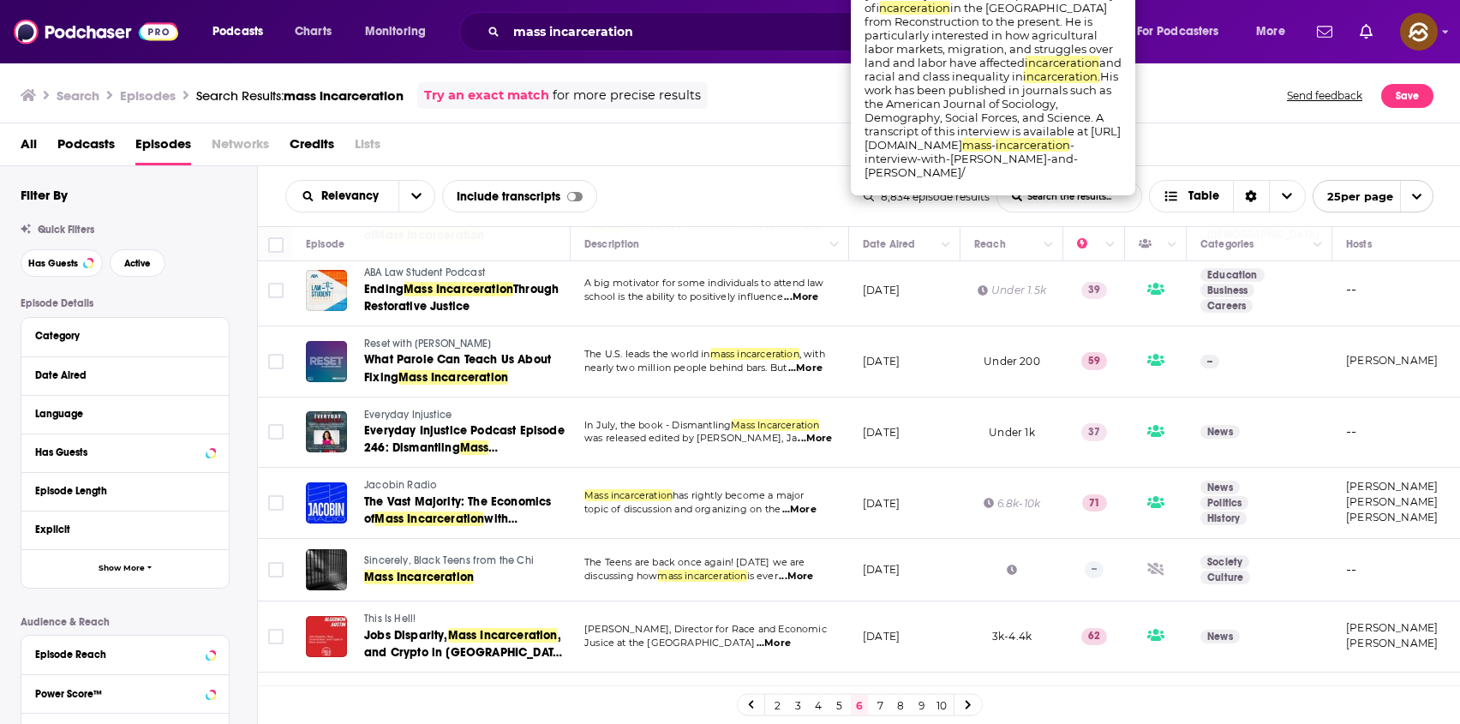
click at [688, 206] on div "Relevancy List Search Input Search the results... Include transcripts Table" at bounding box center [574, 196] width 578 height 33
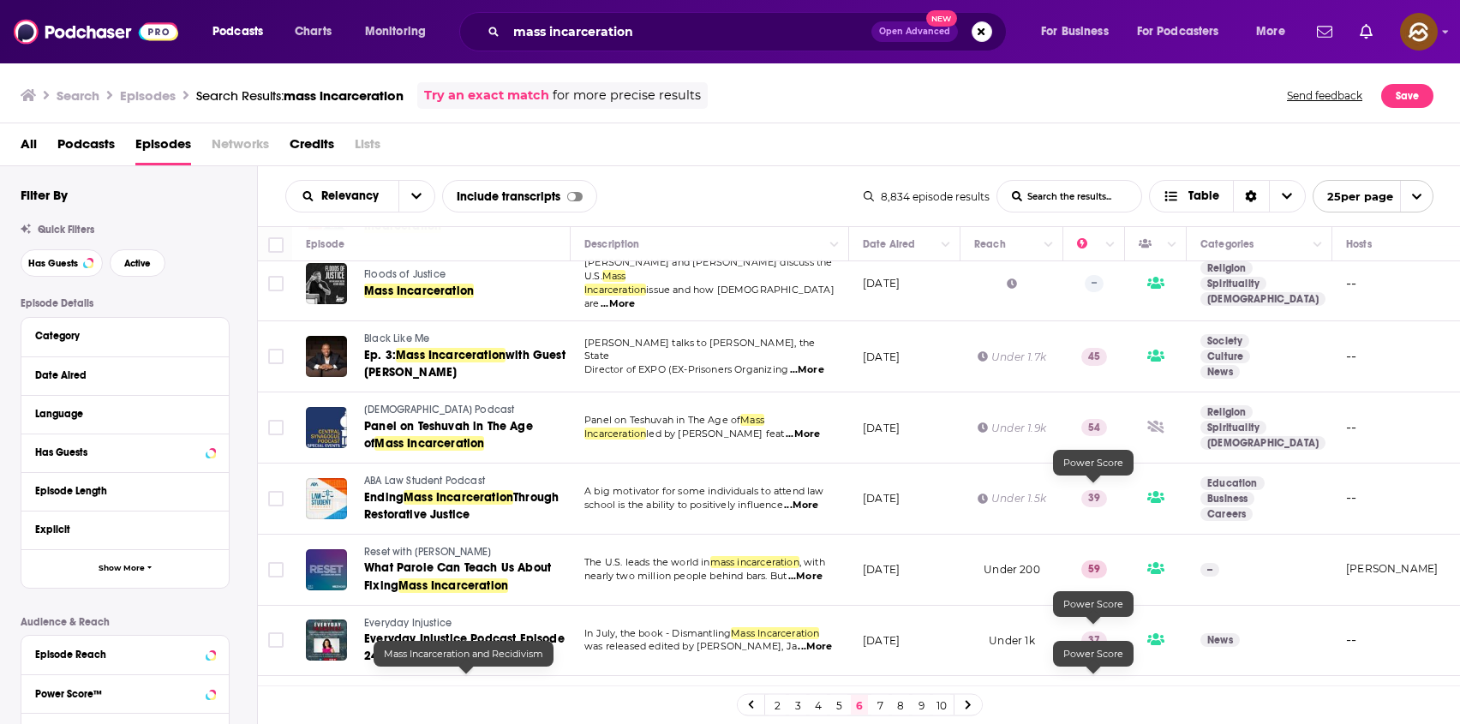
scroll to position [193, 0]
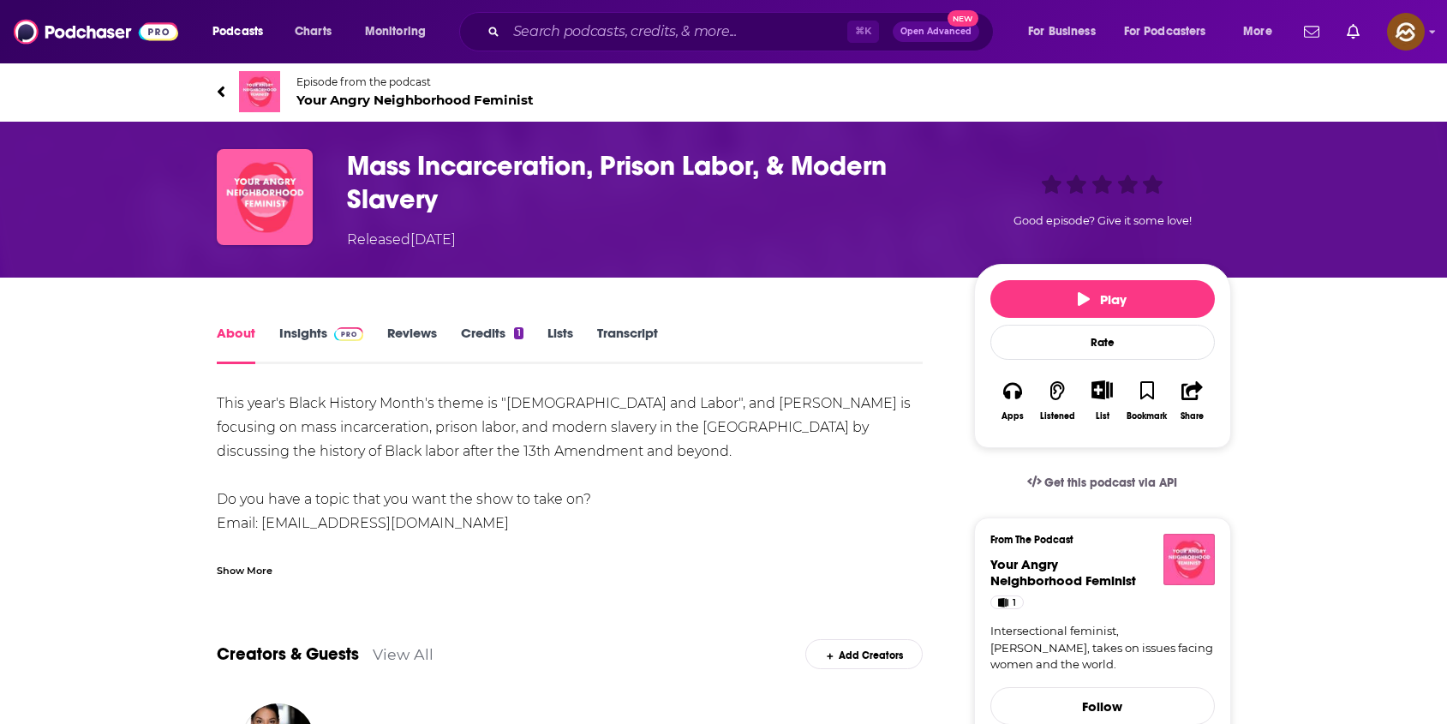
click at [373, 171] on h1 "Mass Incarceration, Prison Labor, & Modern Slavery" at bounding box center [647, 182] width 600 height 67
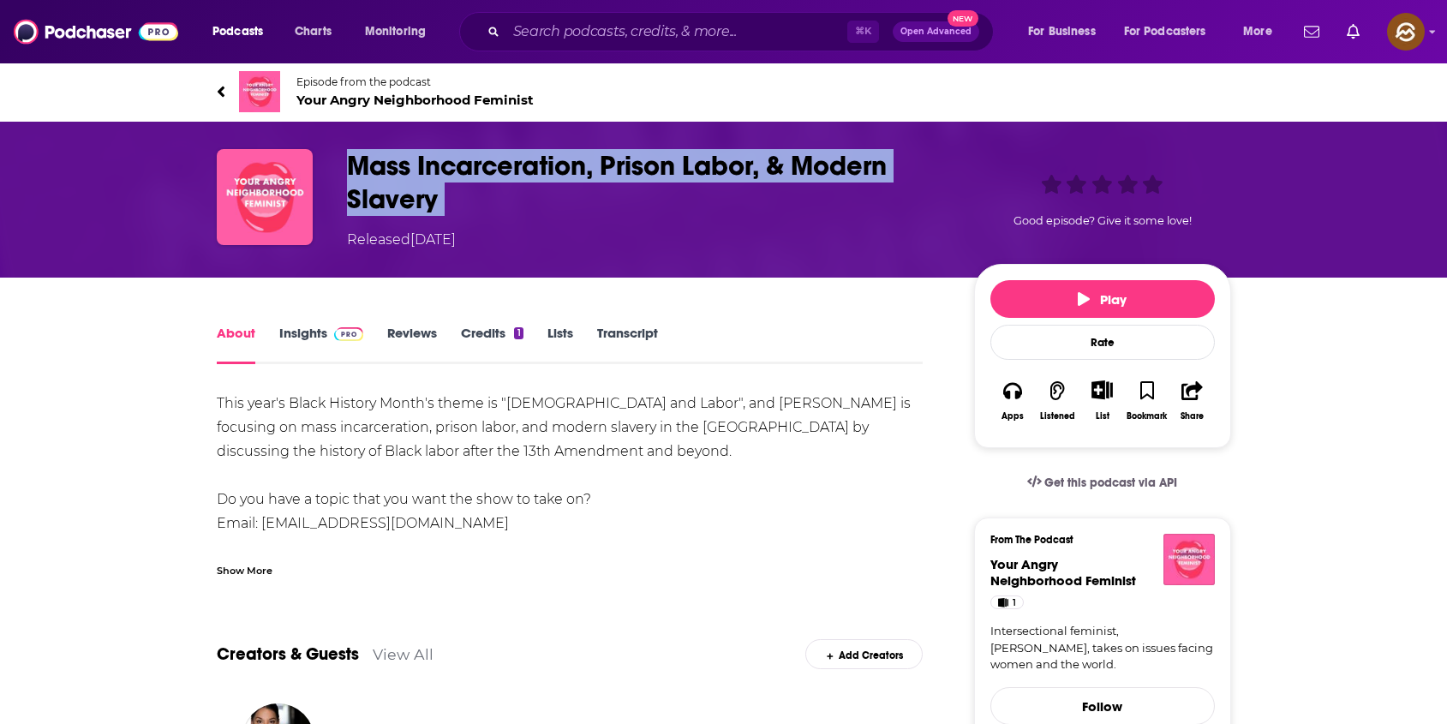
drag, startPoint x: 373, startPoint y: 171, endPoint x: 436, endPoint y: 214, distance: 77.0
copy h1 "Mass Incarceration, Prison Labor, & Modern Slavery"
click at [436, 214] on h1 "Mass Incarceration, Prison Labor, & Modern Slavery" at bounding box center [647, 182] width 600 height 67
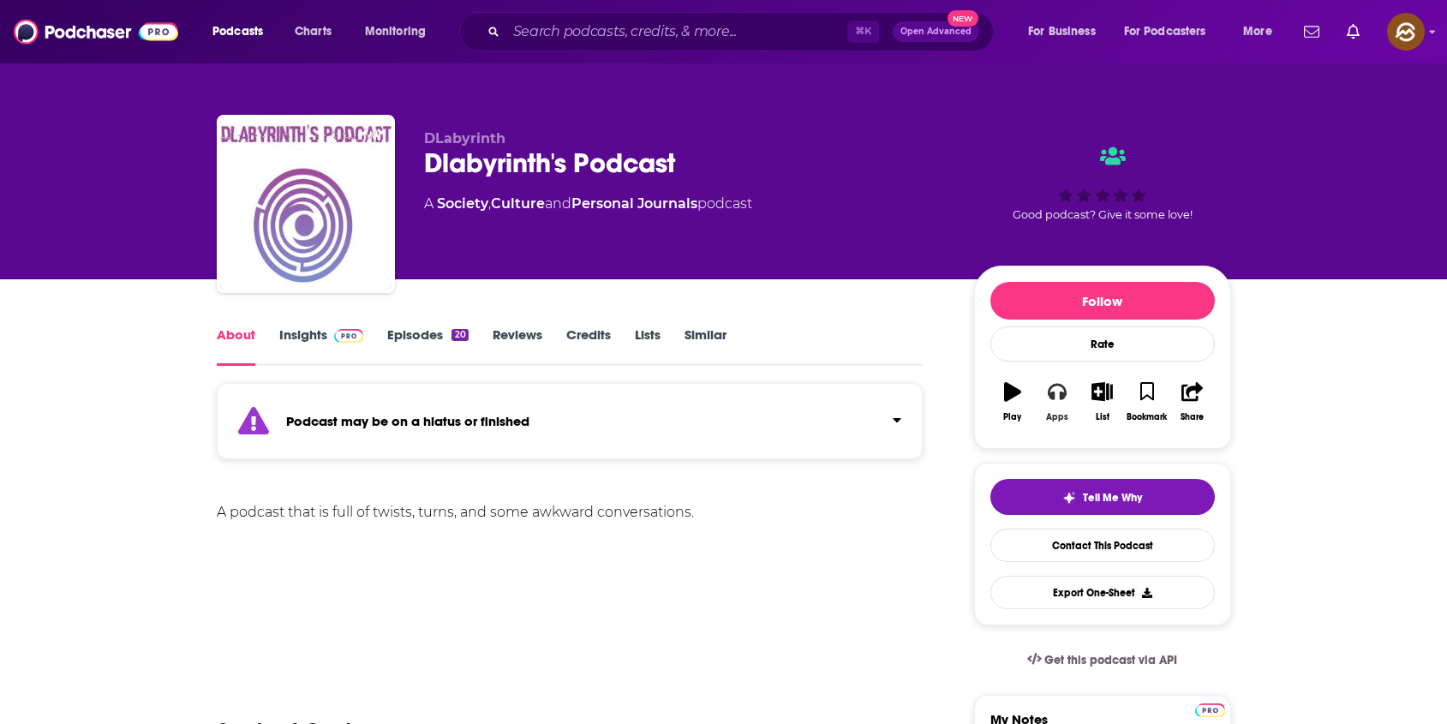
click at [1055, 384] on icon "button" at bounding box center [1057, 392] width 19 height 17
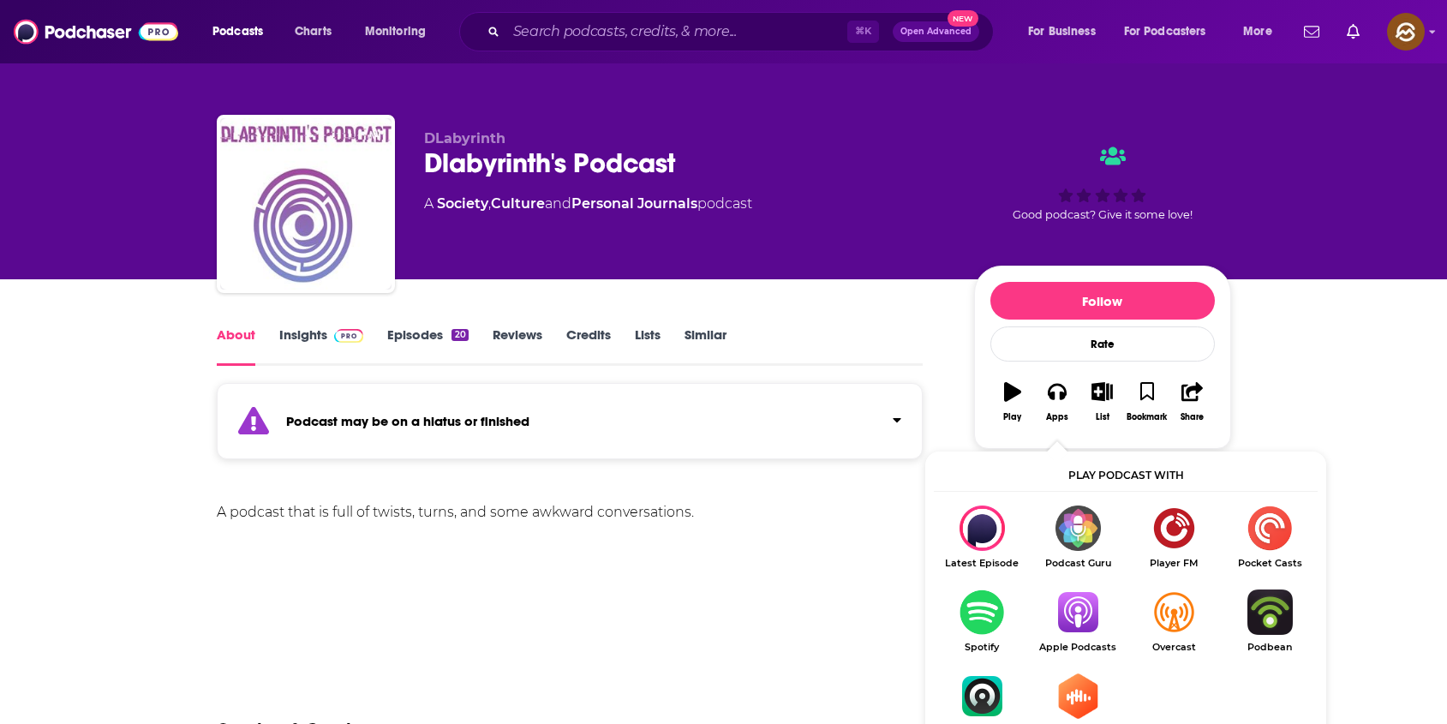
click at [1074, 605] on img "Show Listen On dropdown" at bounding box center [1078, 612] width 96 height 45
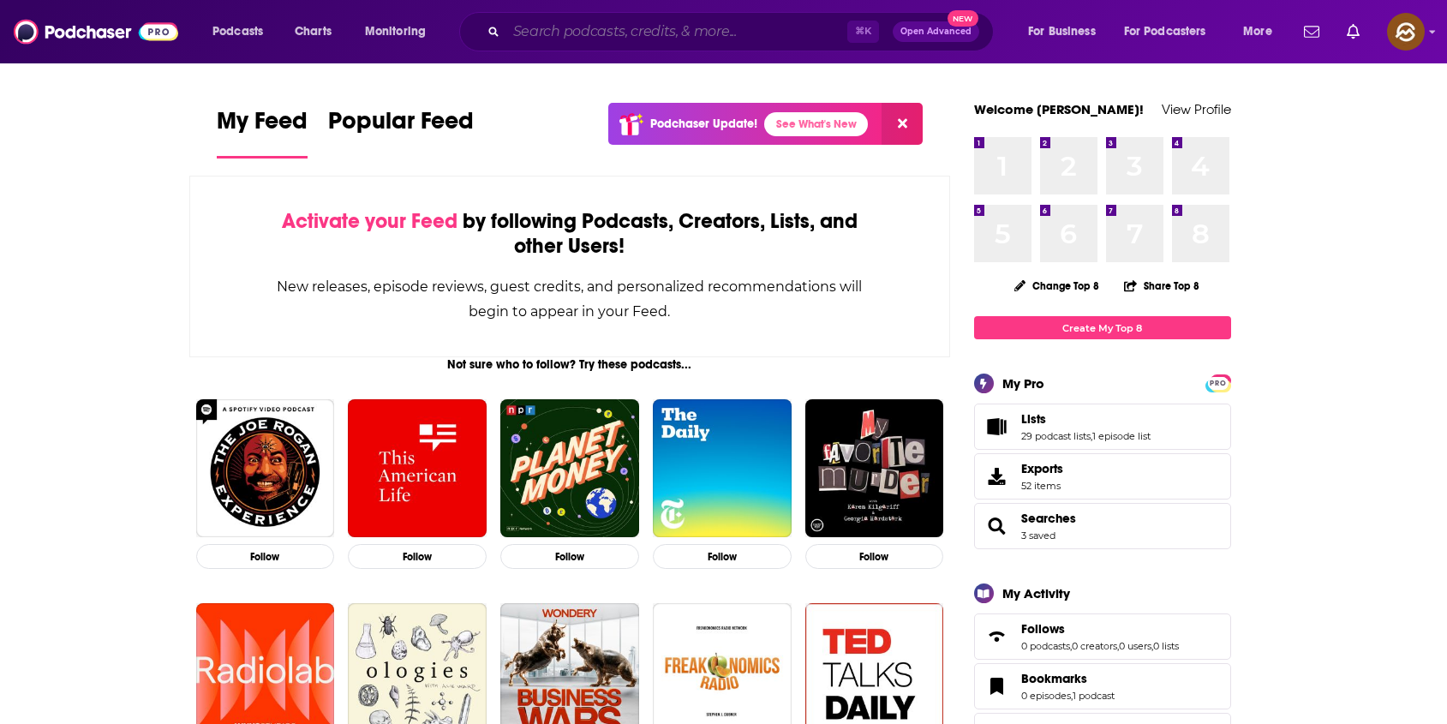
click at [572, 37] on input "Search podcasts, credits, & more..." at bounding box center [676, 31] width 341 height 27
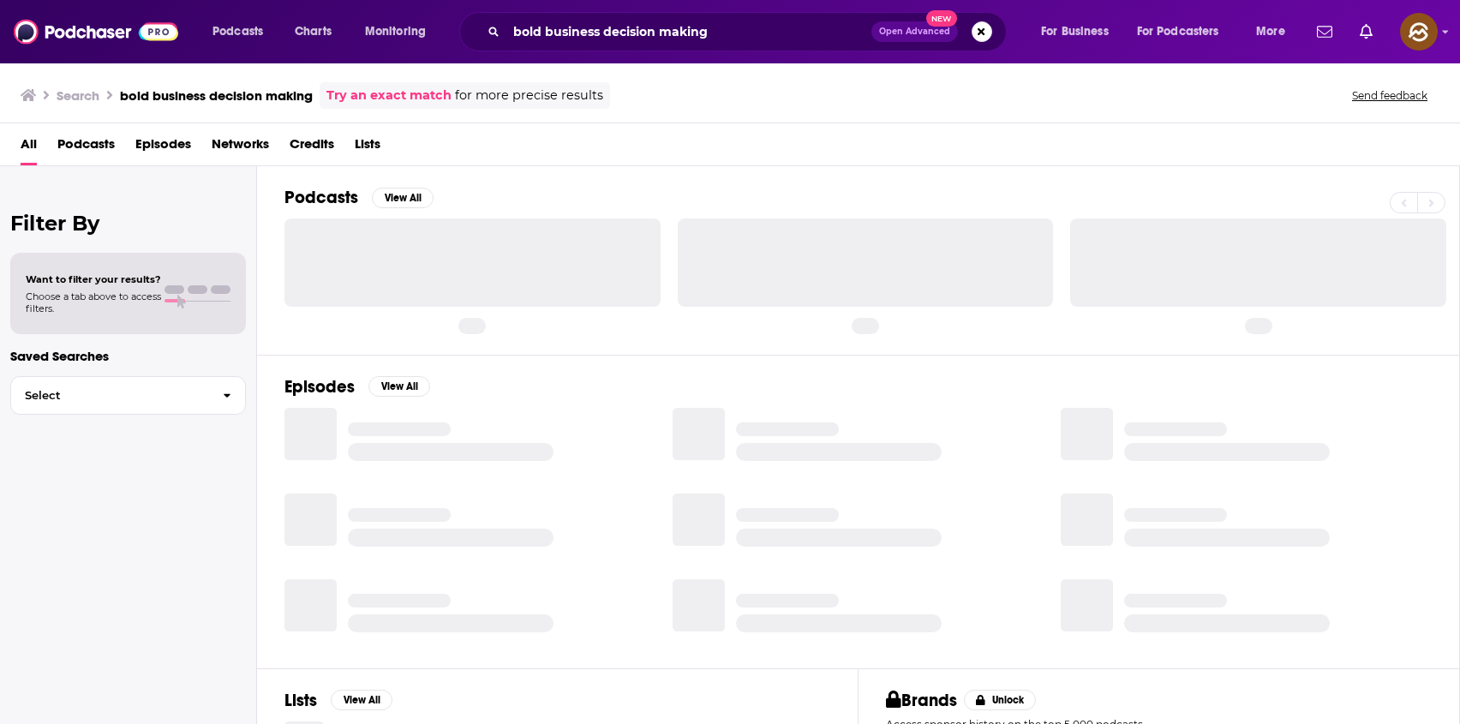
click at [169, 148] on span "Episodes" at bounding box center [163, 147] width 56 height 35
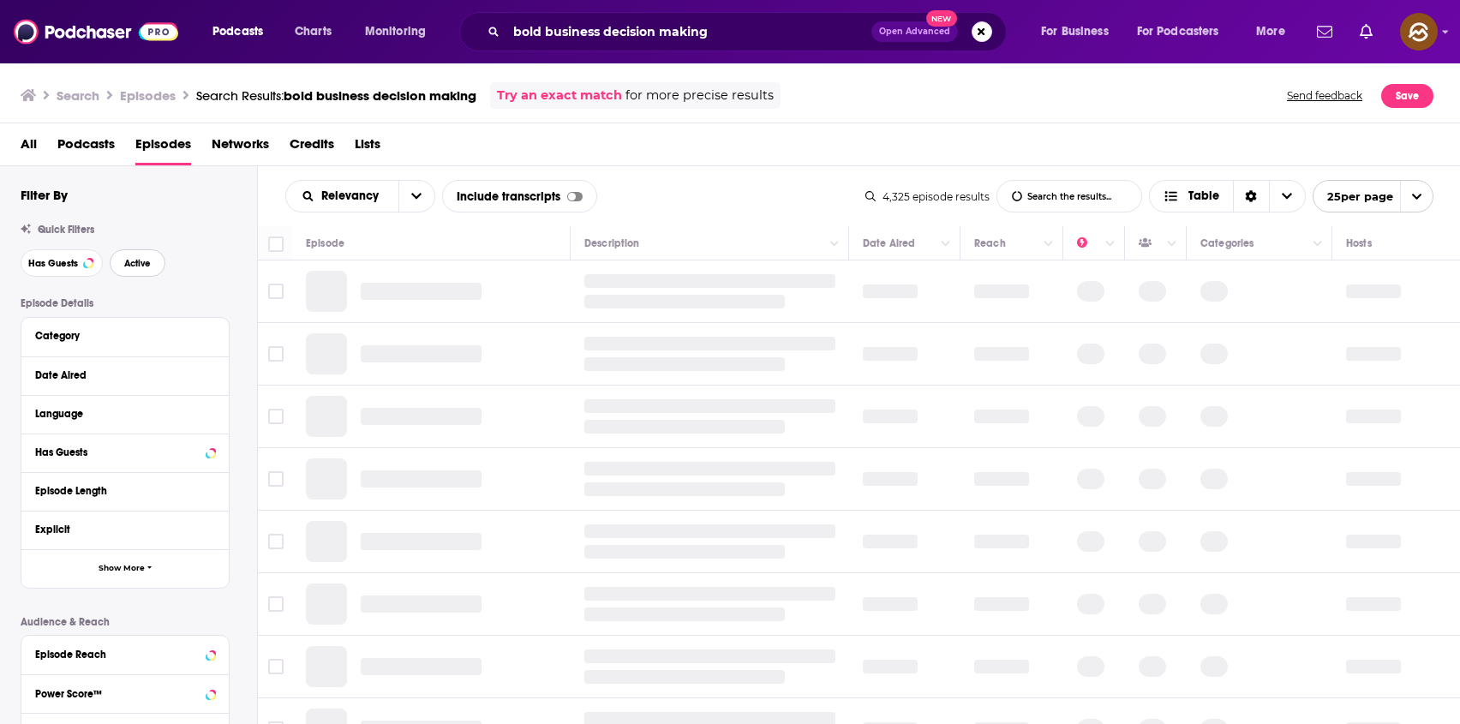
drag, startPoint x: 150, startPoint y: 260, endPoint x: 39, endPoint y: 262, distance: 111.4
click at [150, 260] on span "Active" at bounding box center [137, 263] width 27 height 9
click at [34, 262] on span "Has Guests" at bounding box center [53, 263] width 50 height 9
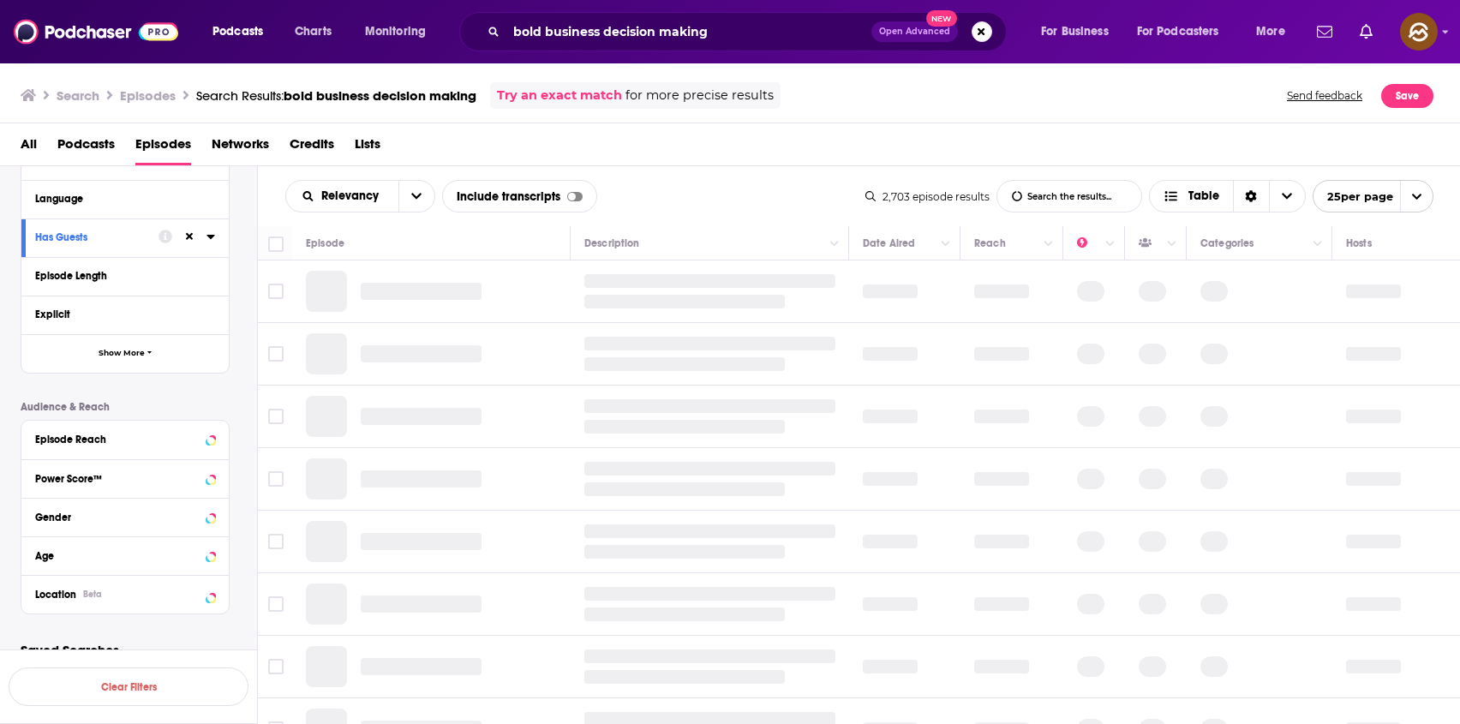
scroll to position [236, 0]
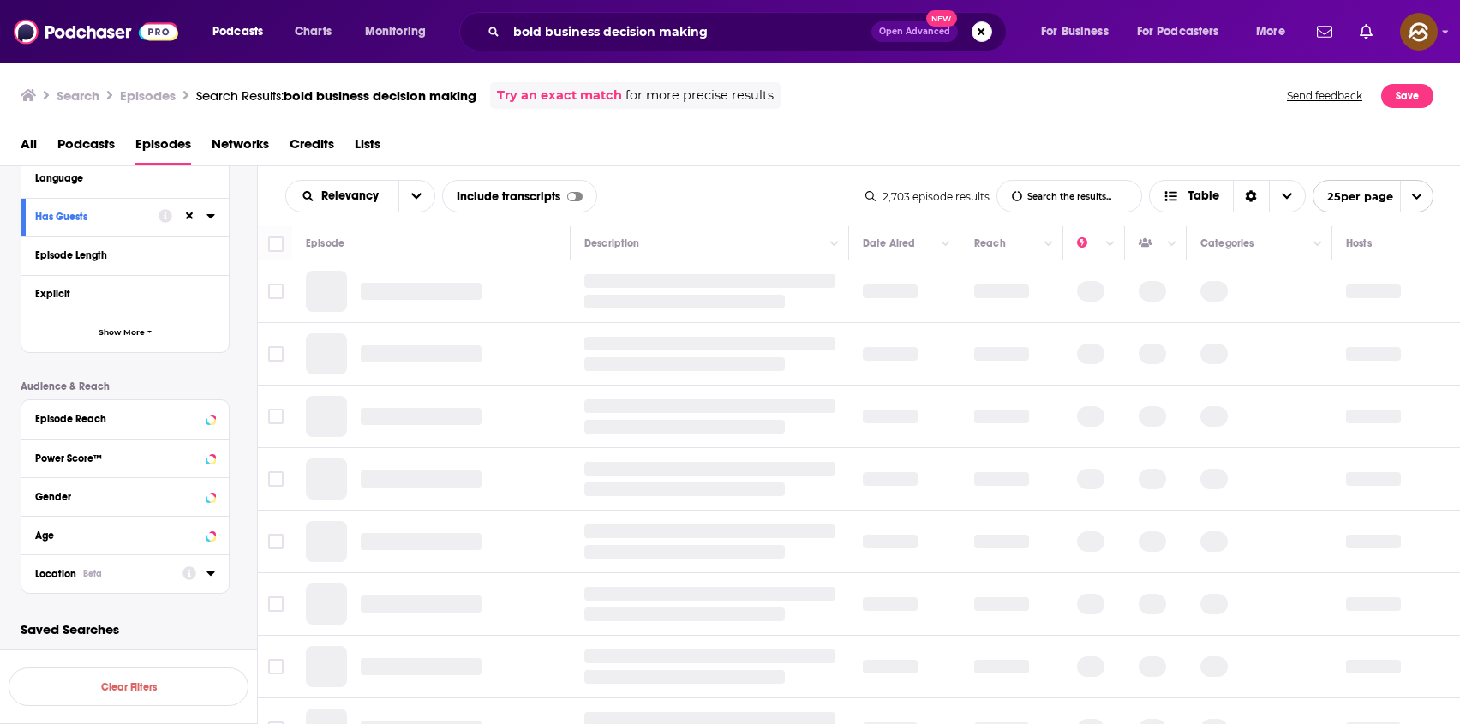
click at [134, 580] on button "Location Beta" at bounding box center [108, 572] width 147 height 21
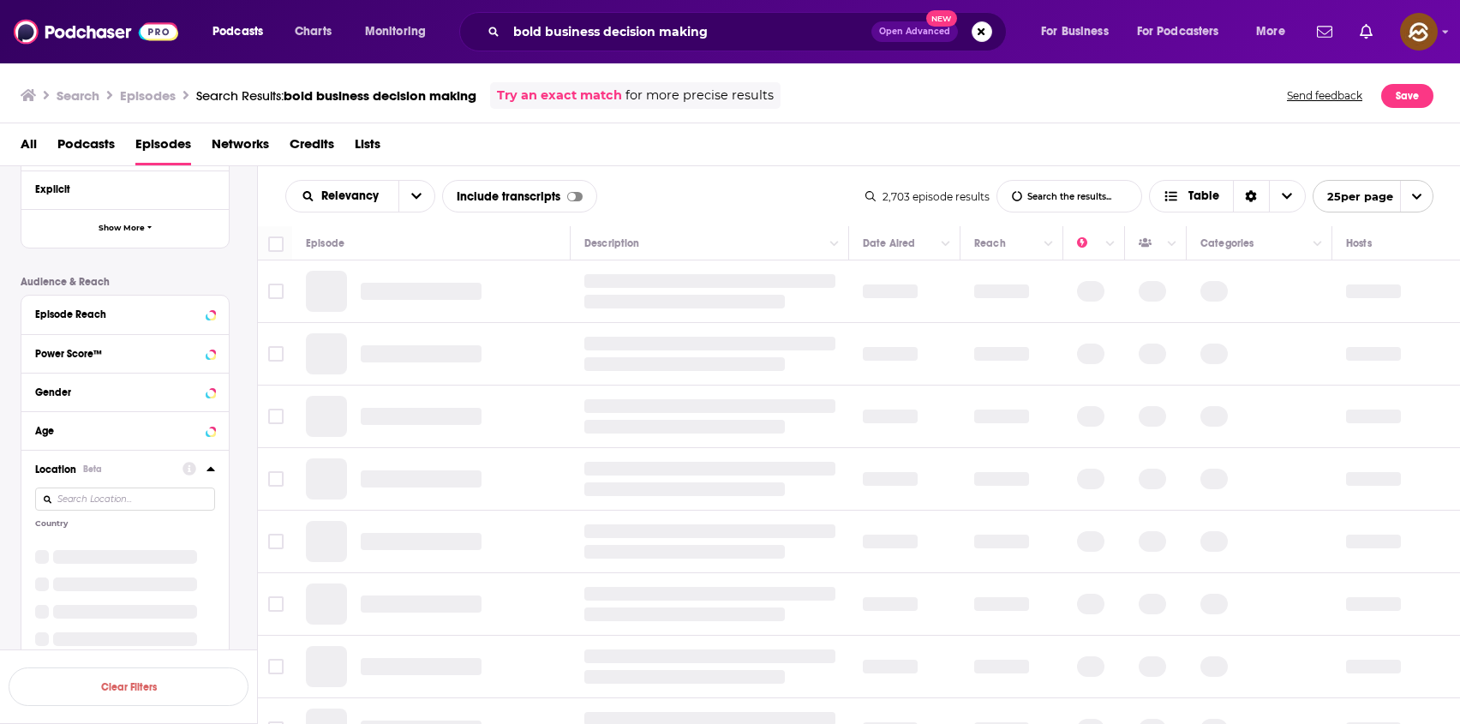
scroll to position [544, 0]
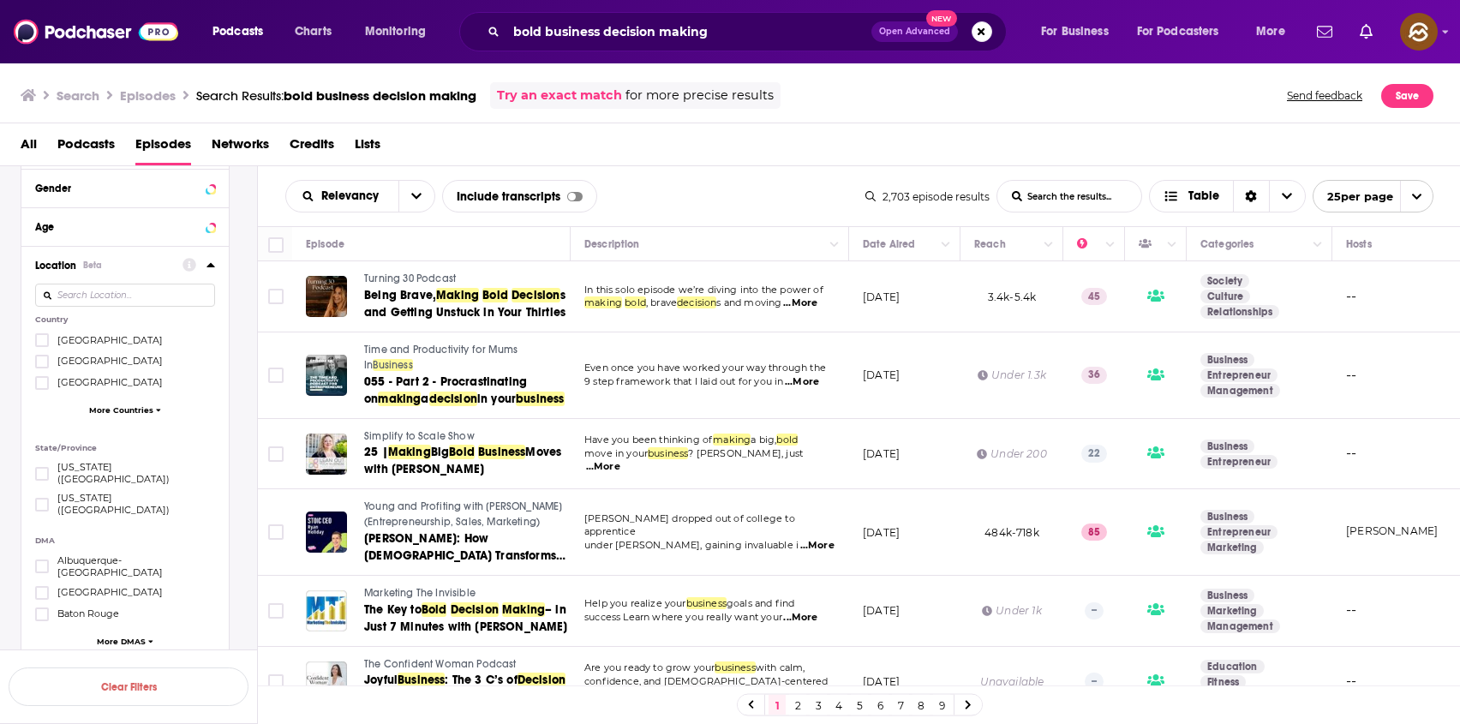
click at [117, 339] on span "[GEOGRAPHIC_DATA]" at bounding box center [109, 340] width 105 height 12
click at [42, 345] on input "multiSelectOption-unitedstates-0" at bounding box center [42, 345] width 0 height 0
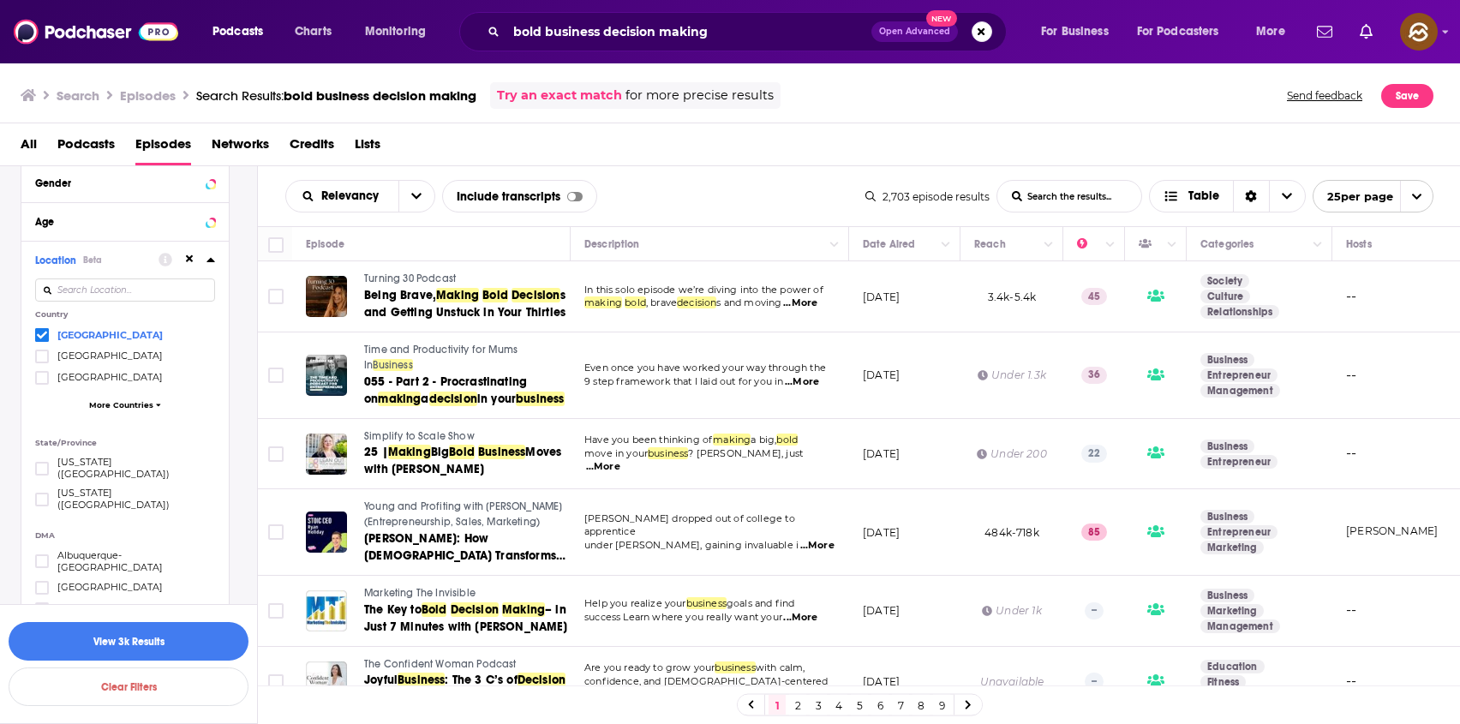
scroll to position [604, 0]
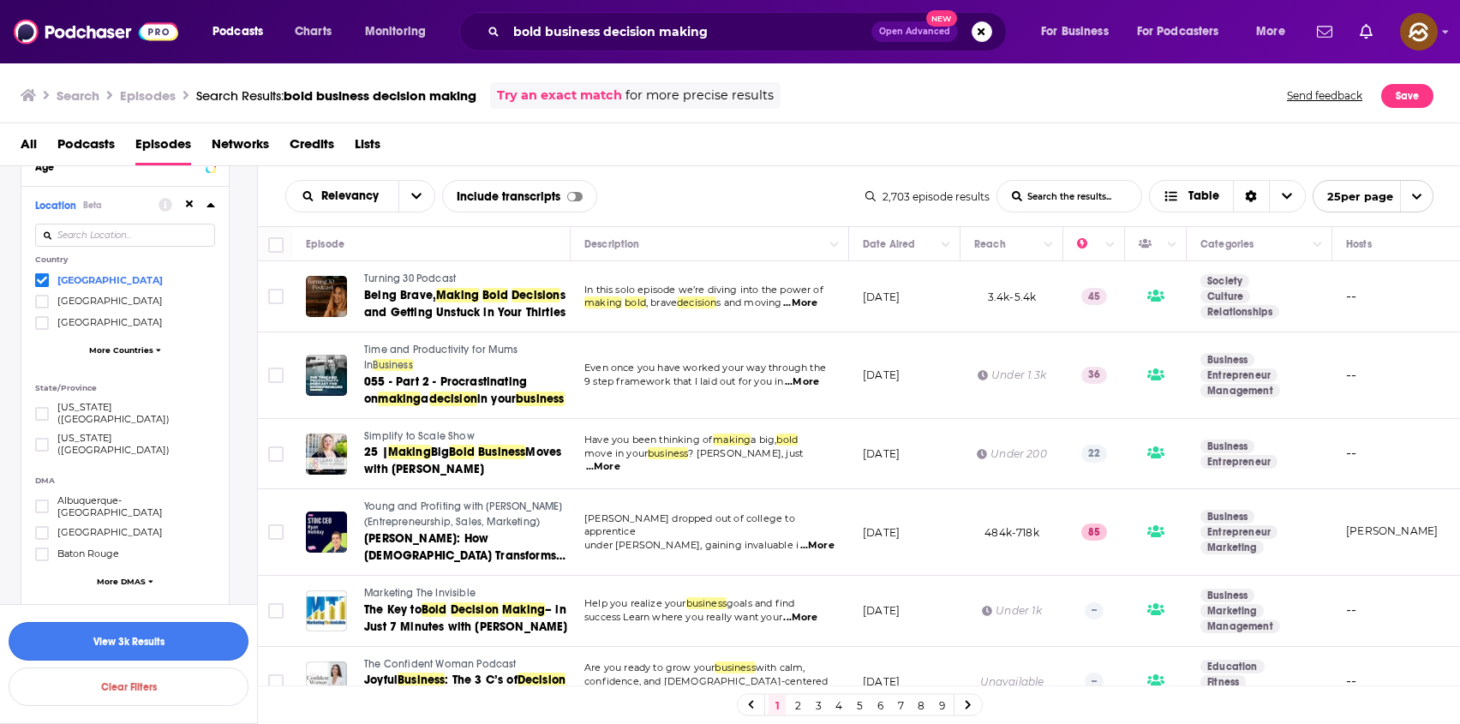
click at [129, 655] on button "View 3k Results" at bounding box center [129, 641] width 240 height 39
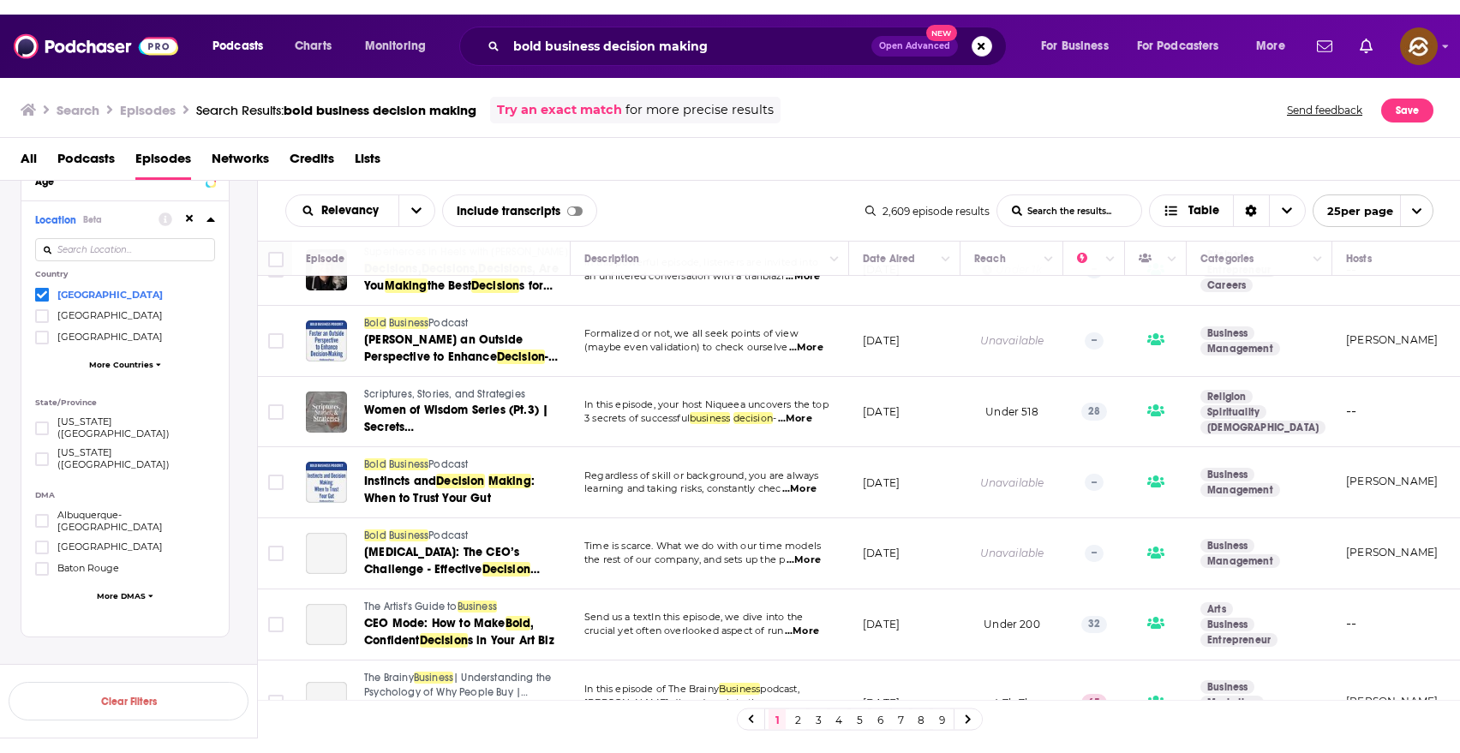
scroll to position [928, 0]
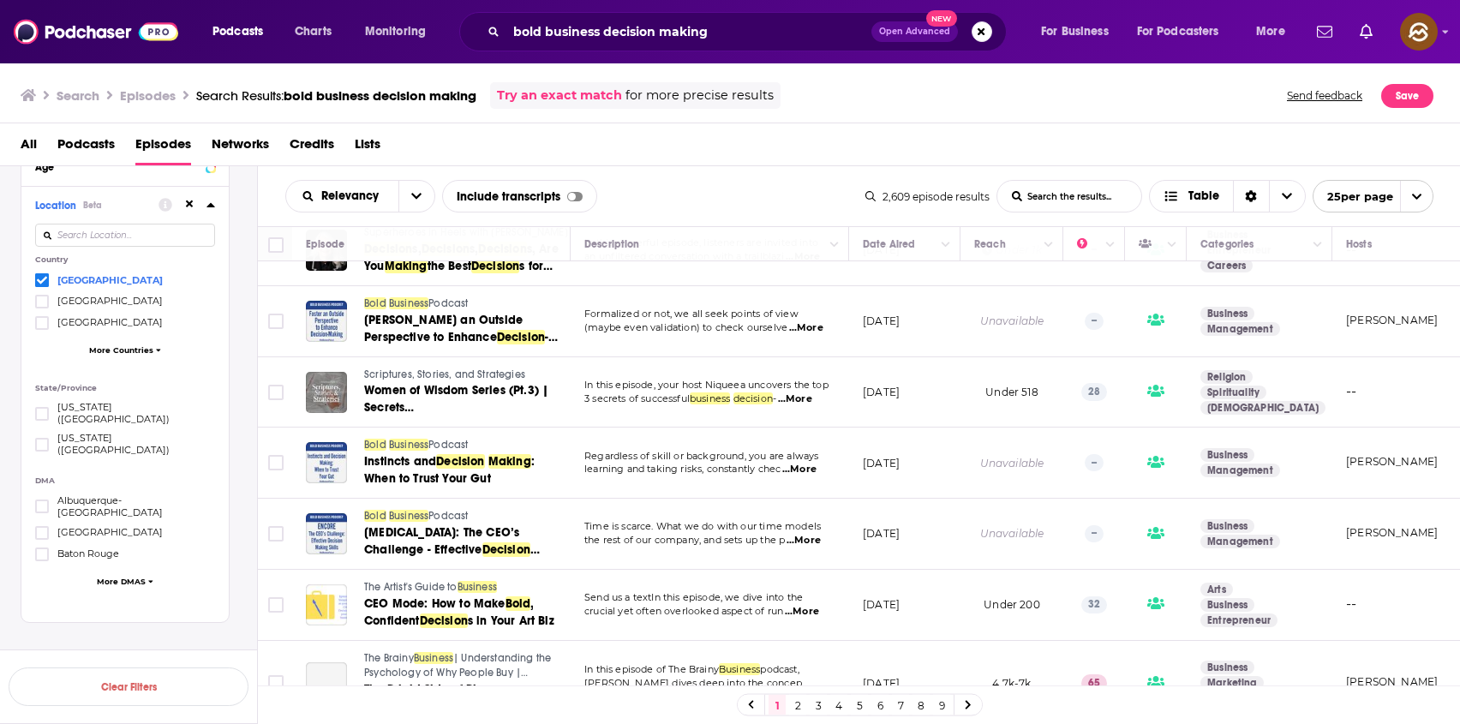
click at [399, 309] on span "Business" at bounding box center [408, 303] width 39 height 12
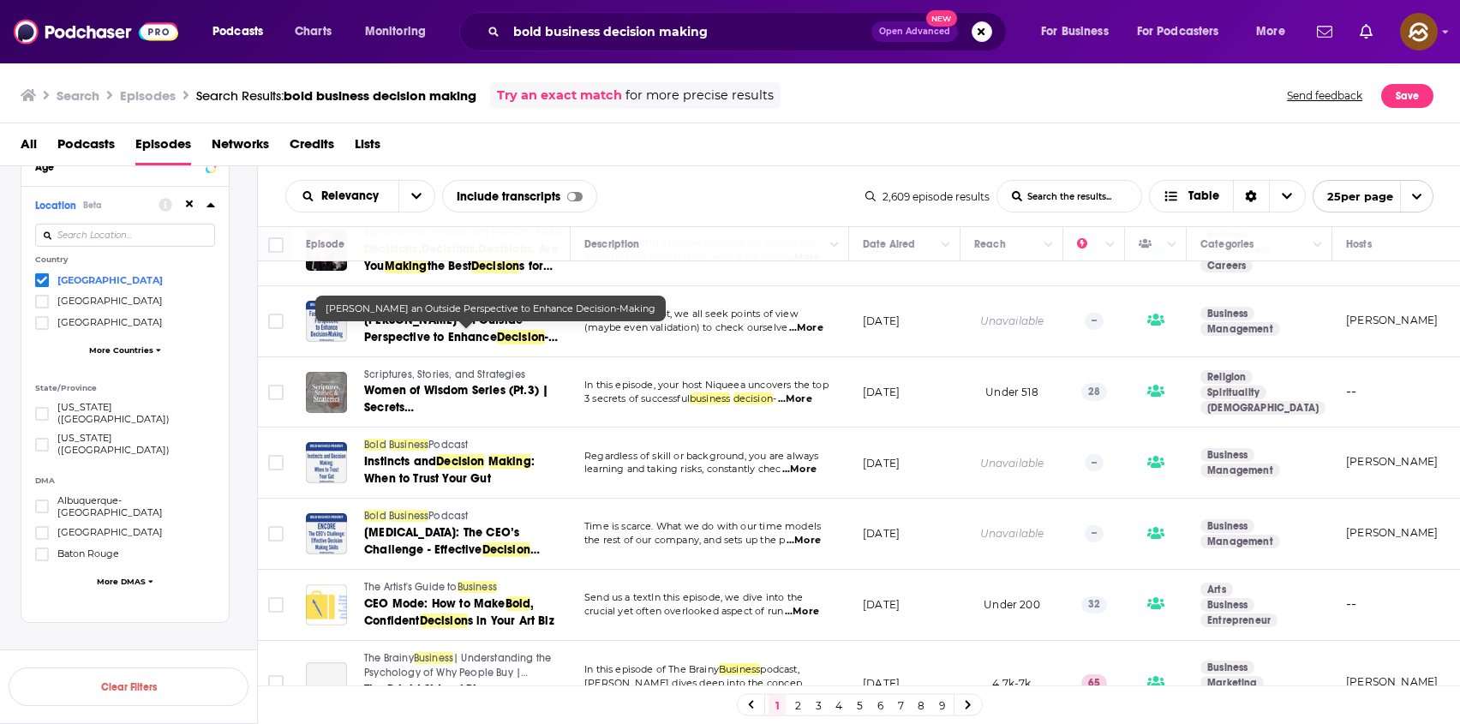
click at [453, 339] on span "Foster an Outside Perspective to Enhance" at bounding box center [443, 329] width 159 height 32
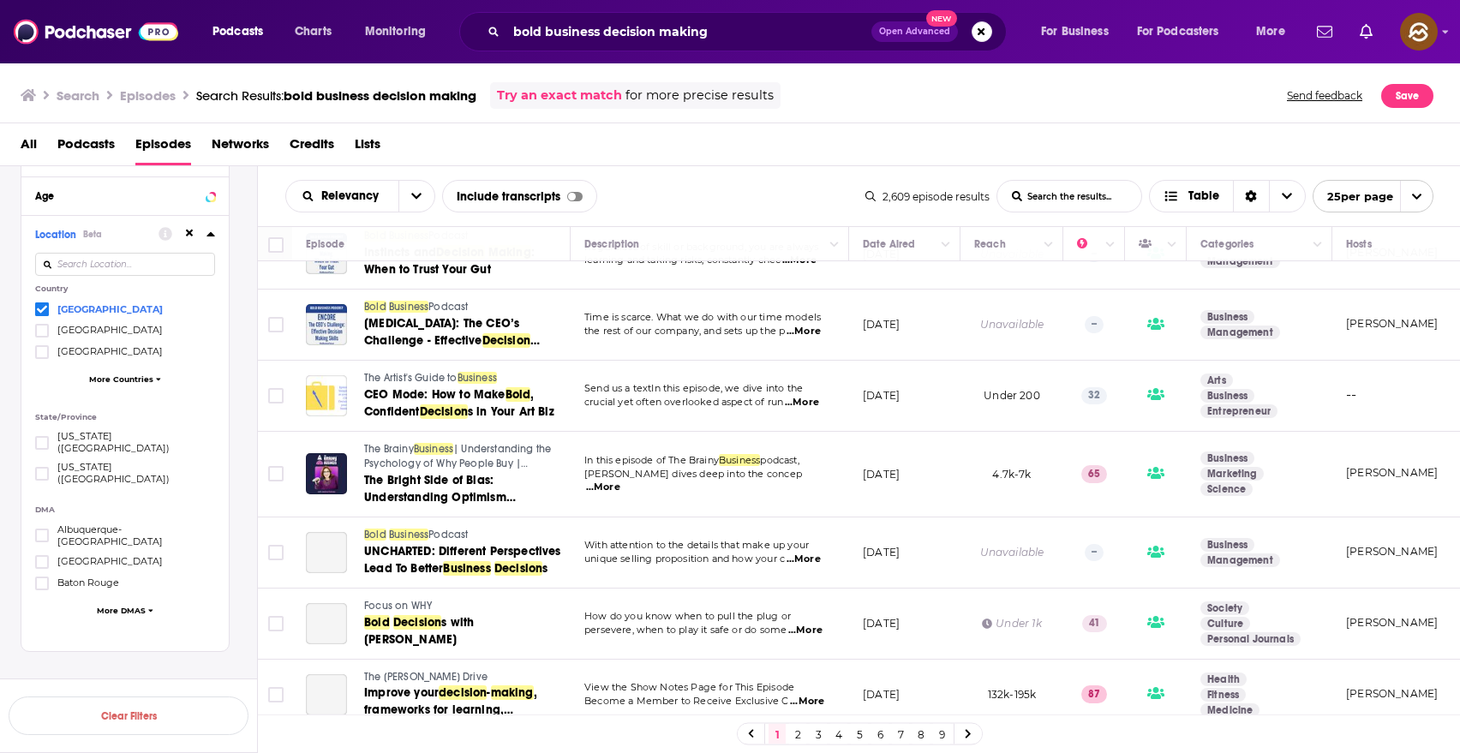
scroll to position [1142, 0]
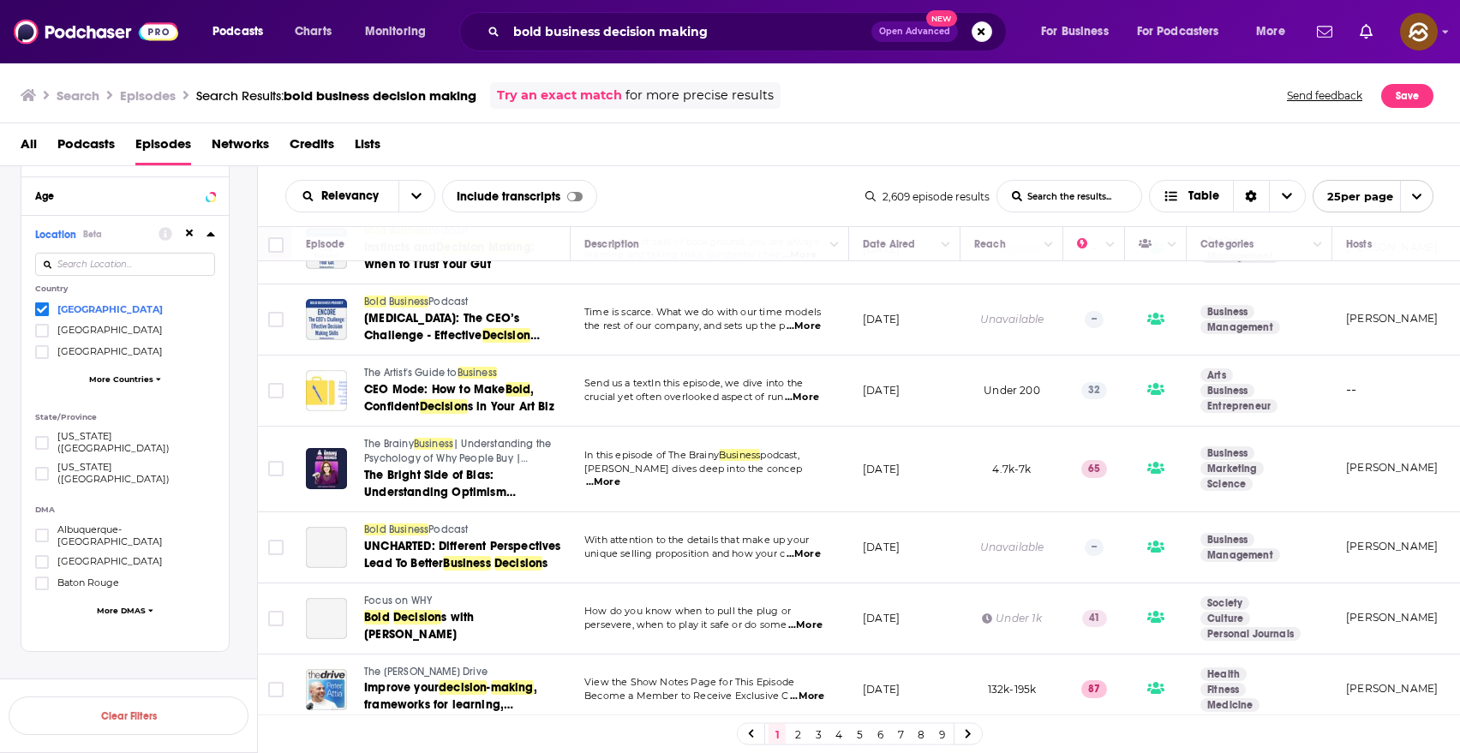
click at [442, 379] on span "The Artist's Guide to" at bounding box center [410, 373] width 93 height 12
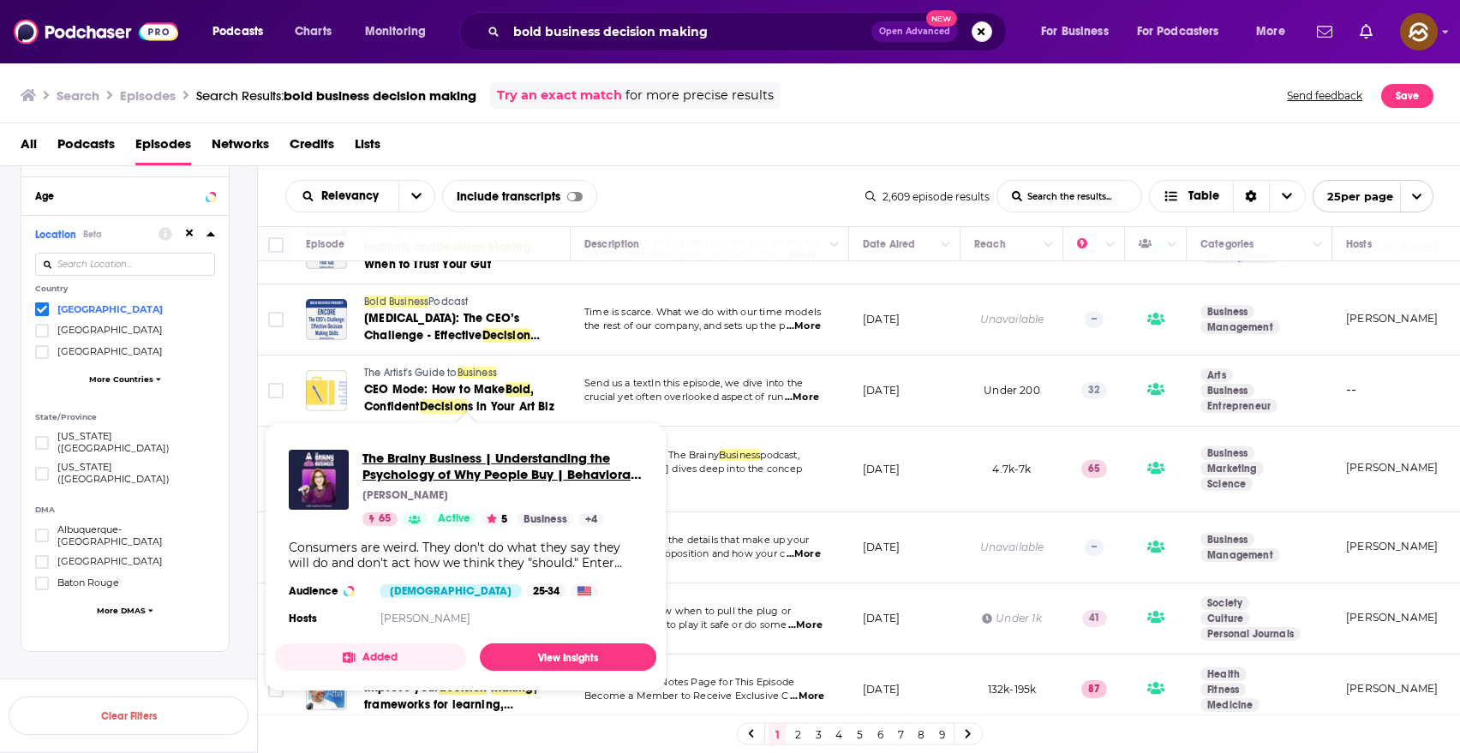
click at [415, 464] on span "The Brainy Business | Understanding the Psychology of Why People Buy | Behavior…" at bounding box center [502, 466] width 280 height 33
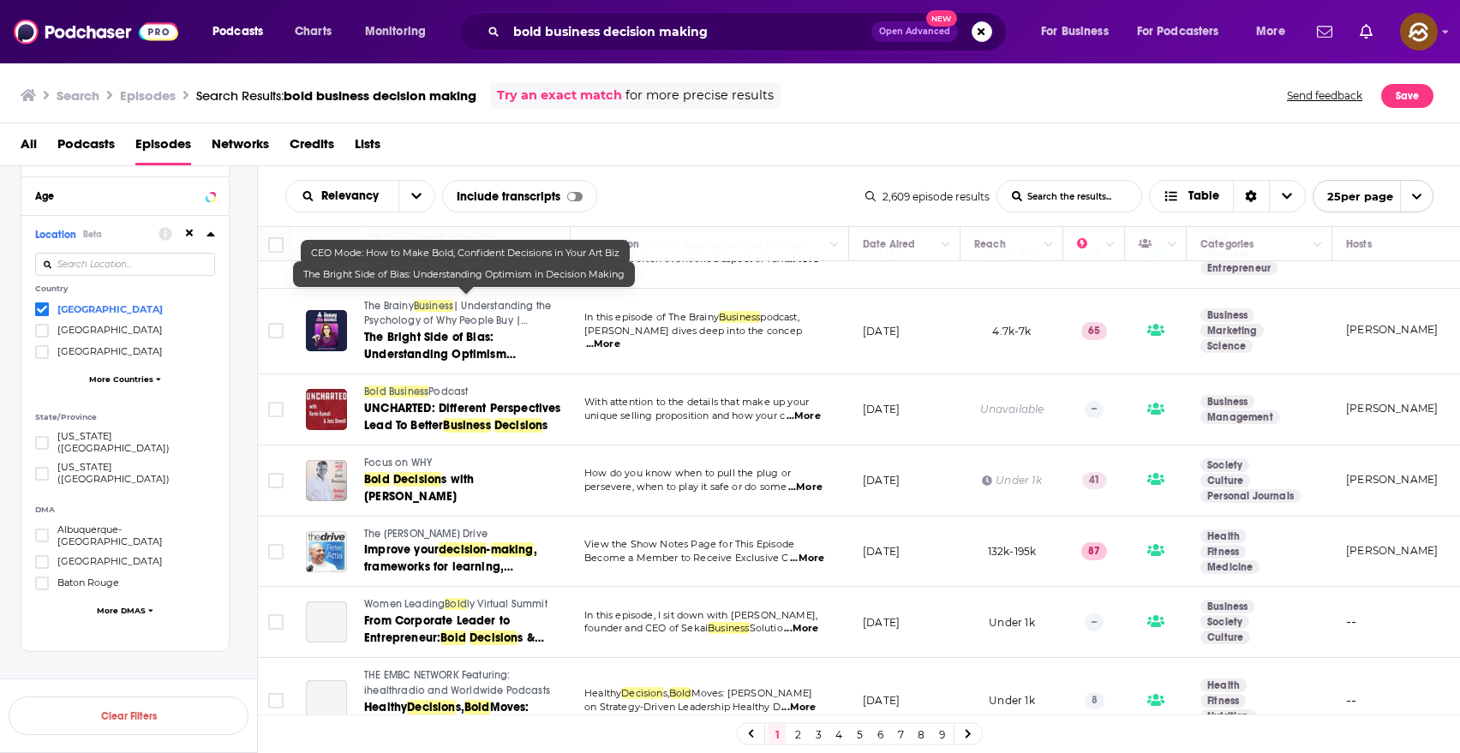
scroll to position [1333, 0]
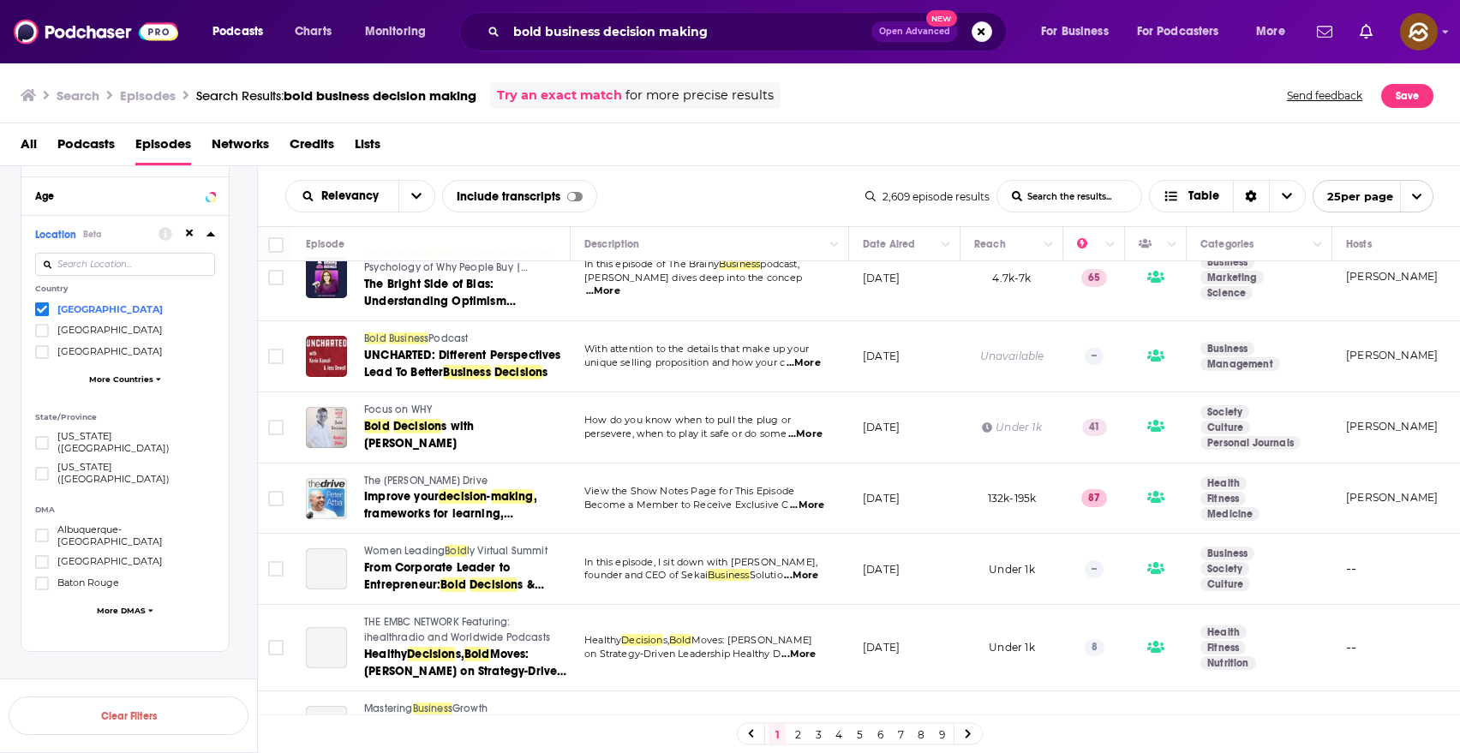
click at [407, 344] on span "Business" at bounding box center [408, 338] width 39 height 12
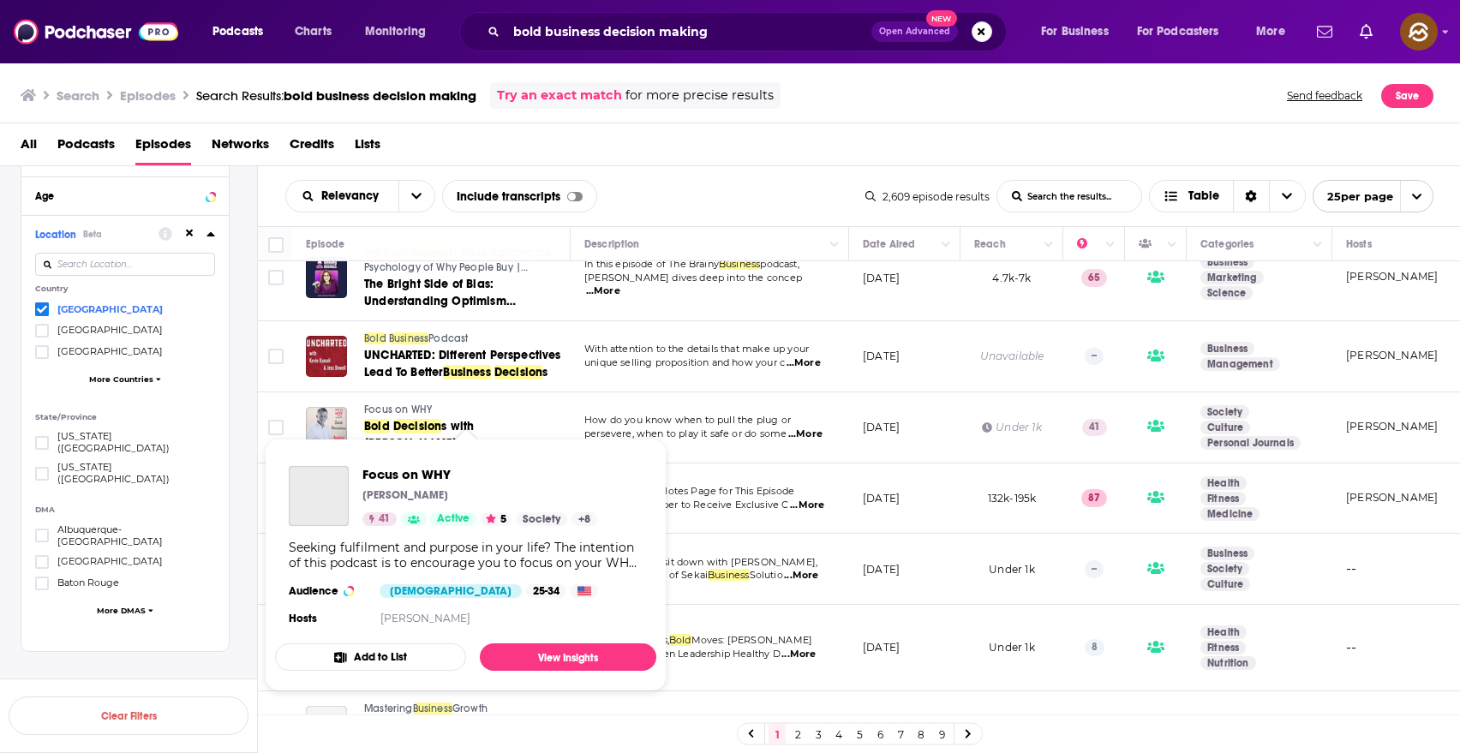
click at [380, 432] on span "Focus on WHY Amy Rowlinson 41 Active 5 Society + 8 Seeking fulfilment and purpo…" at bounding box center [466, 564] width 402 height 273
click at [387, 429] on span "Focus on WHY Amy Rowlinson 41 Active 5 Society + 8 Seeking fulfilment and purpo…" at bounding box center [466, 564] width 402 height 273
click at [409, 429] on span "Focus on WHY Amy Rowlinson 41 Active 5 Society + 8 Seeking fulfilment and purpo…" at bounding box center [466, 564] width 402 height 273
click at [394, 479] on span "Focus on WHY" at bounding box center [416, 474] width 109 height 16
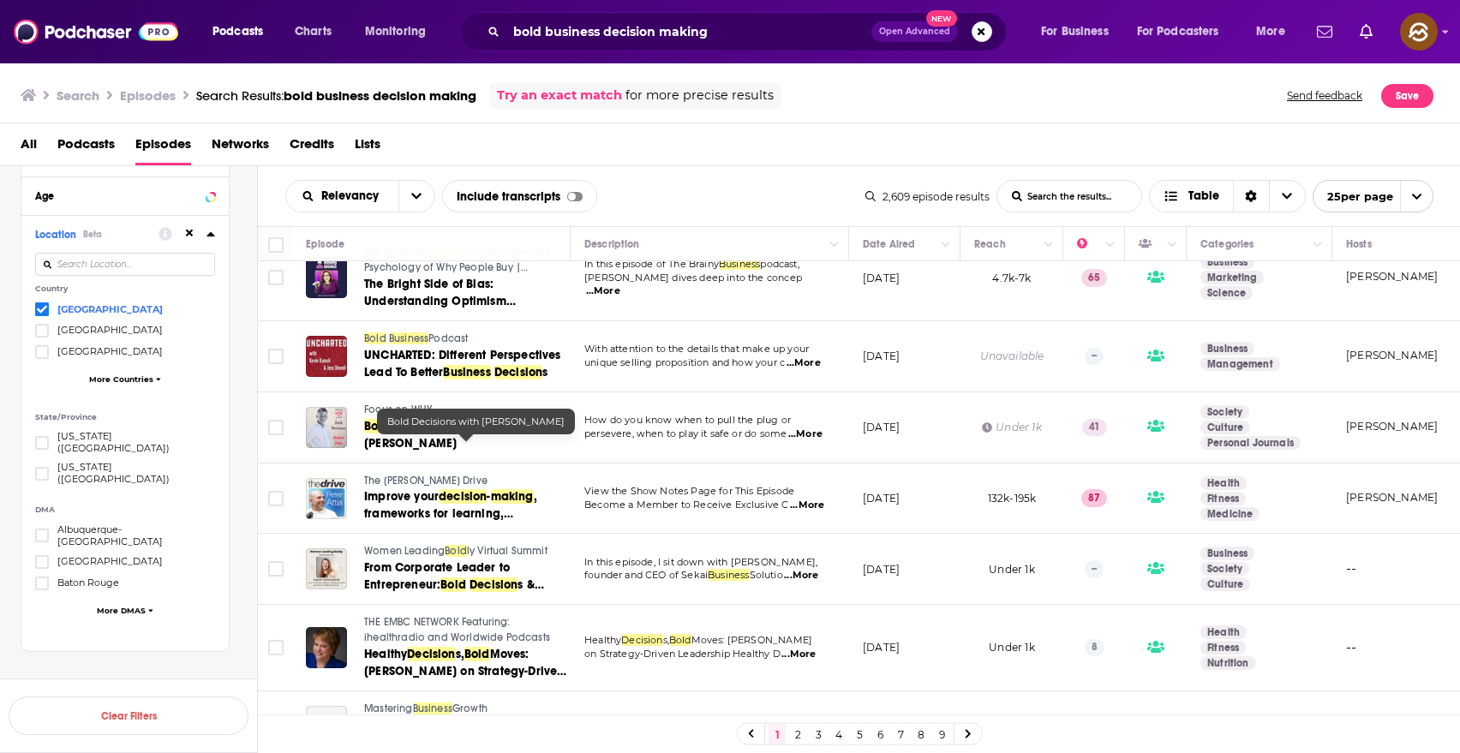
click at [474, 451] on span "s with Andrew Pain" at bounding box center [419, 435] width 110 height 32
click at [718, 218] on div "Relevancy List Search Input Search the results... Include transcripts Table 2,6…" at bounding box center [859, 196] width 1203 height 60
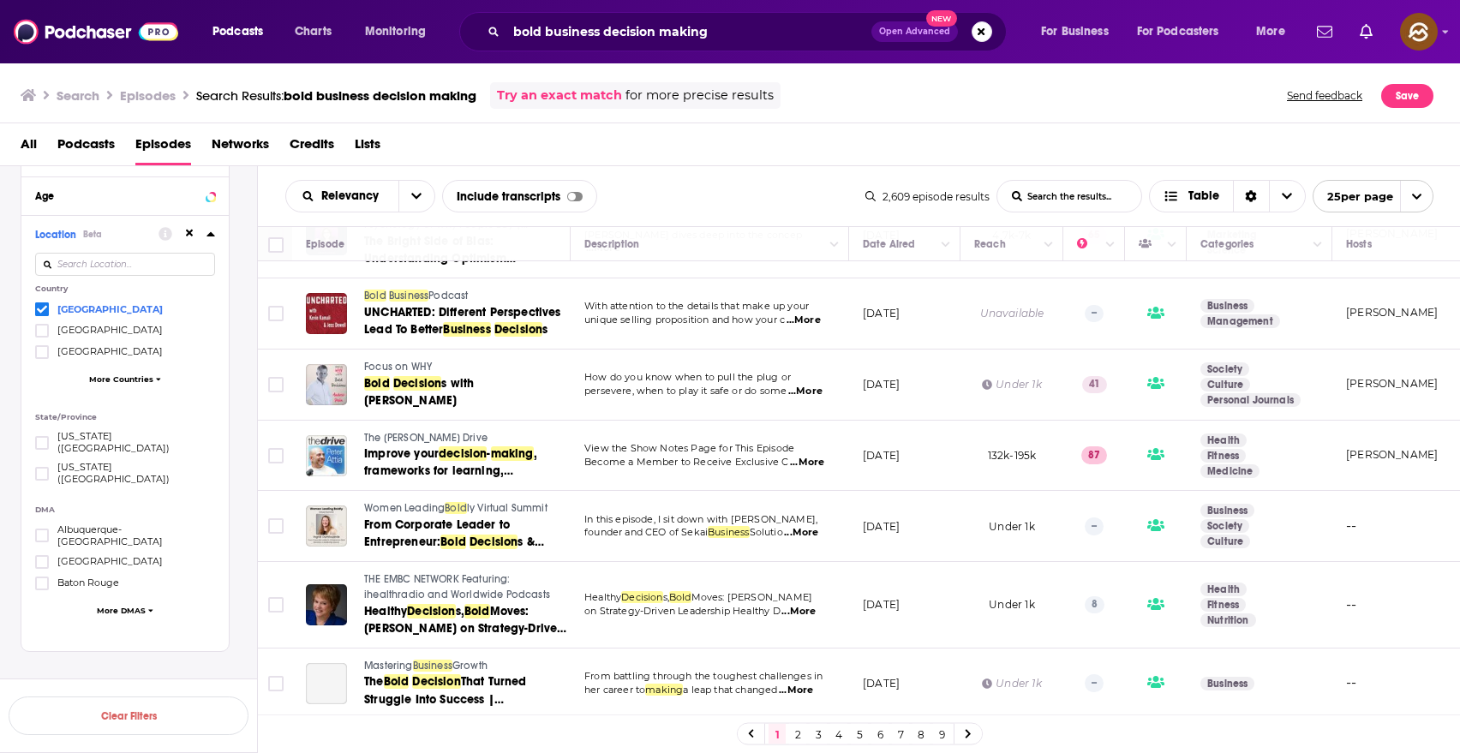
scroll to position [1399, 0]
click at [418, 432] on span "The Peter Attia Drive" at bounding box center [425, 438] width 123 height 12
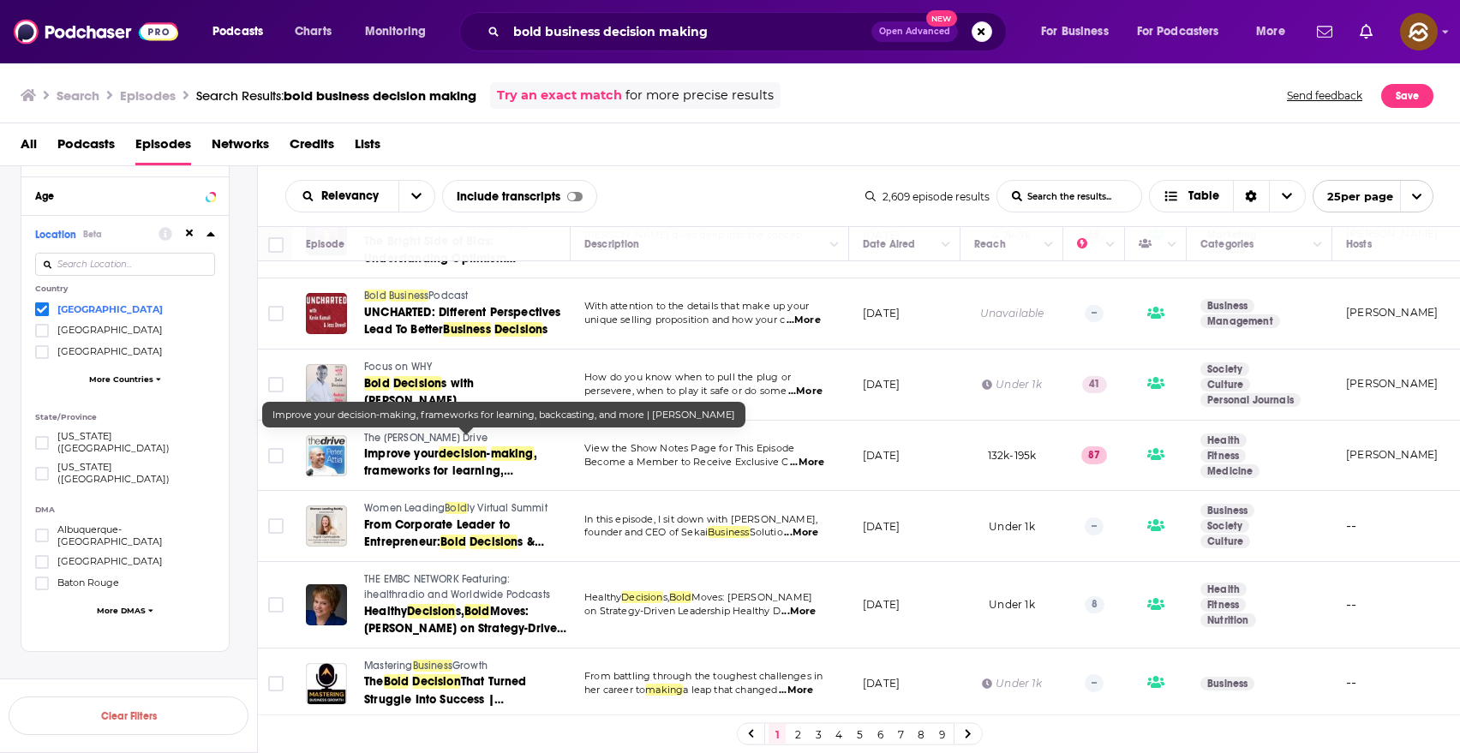
click at [398, 446] on span "Improve your" at bounding box center [401, 453] width 75 height 15
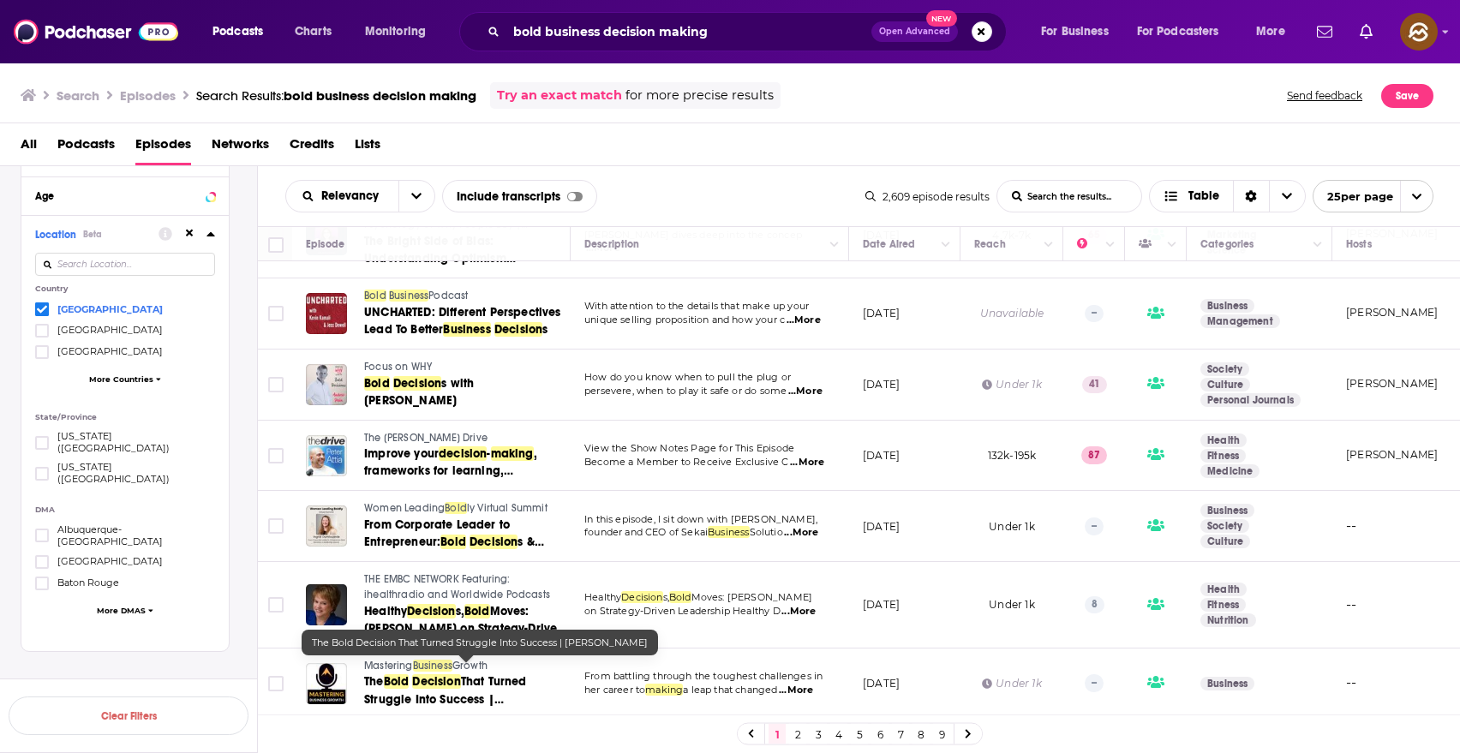
click at [419, 691] on span "That Turned Struggle Into Success | Holly Price" at bounding box center [445, 698] width 163 height 49
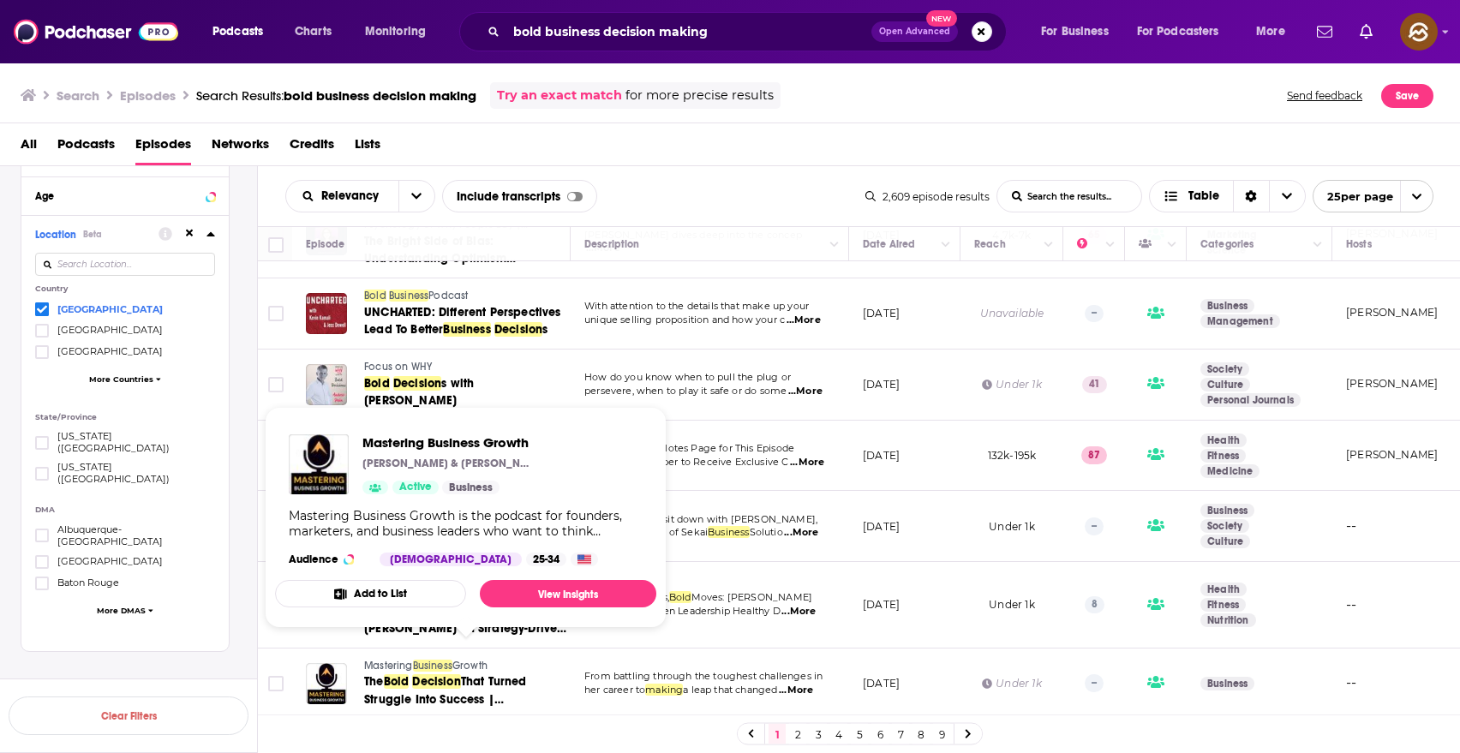
click at [404, 660] on span "Mastering" at bounding box center [388, 666] width 49 height 12
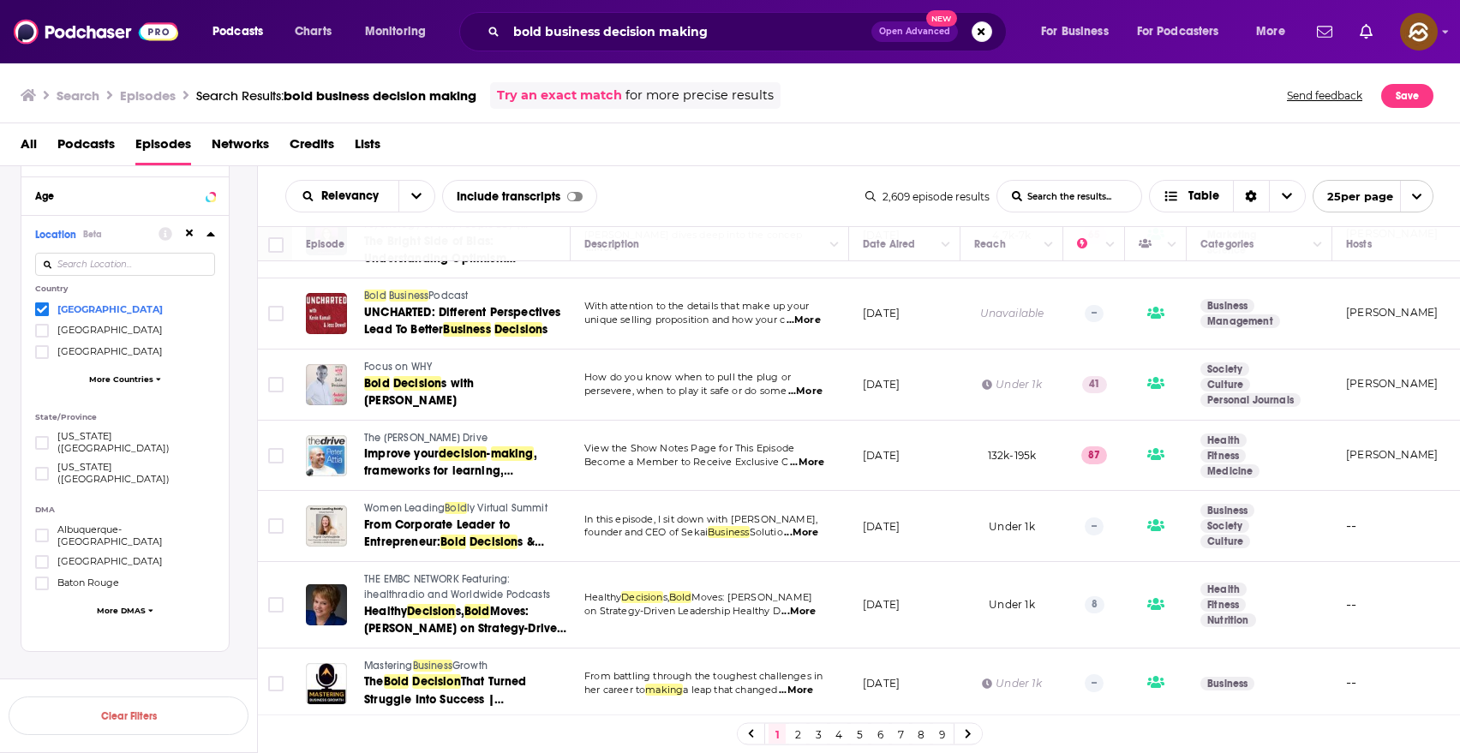
click at [931, 119] on div "Search Episodes Search Results: bold business decision making Try an exact matc…" at bounding box center [730, 93] width 1461 height 62
click at [797, 723] on link "2" at bounding box center [797, 734] width 17 height 21
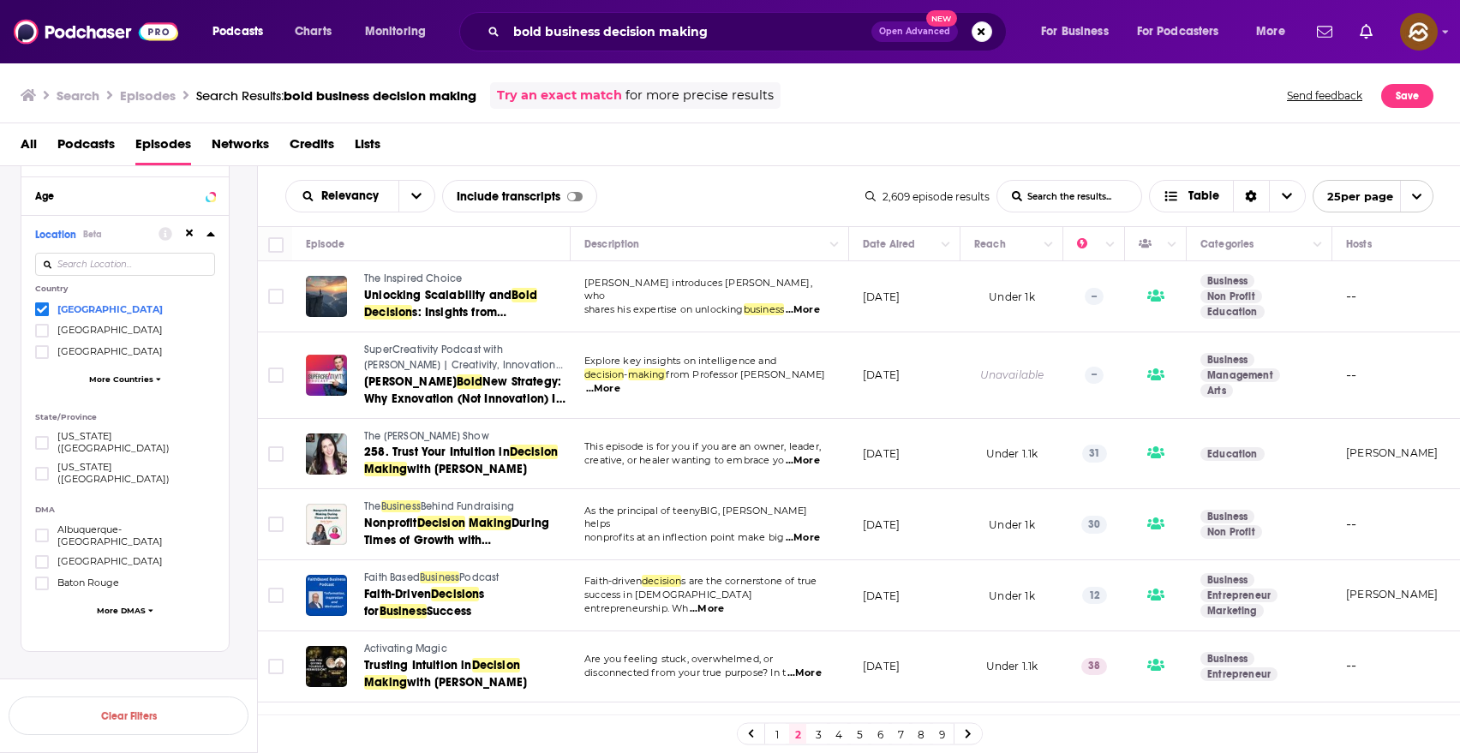
click at [458, 347] on span "SuperCreativity Podcast with James Taylor | Creativity, Innovation and Inspirin…" at bounding box center [463, 365] width 199 height 42
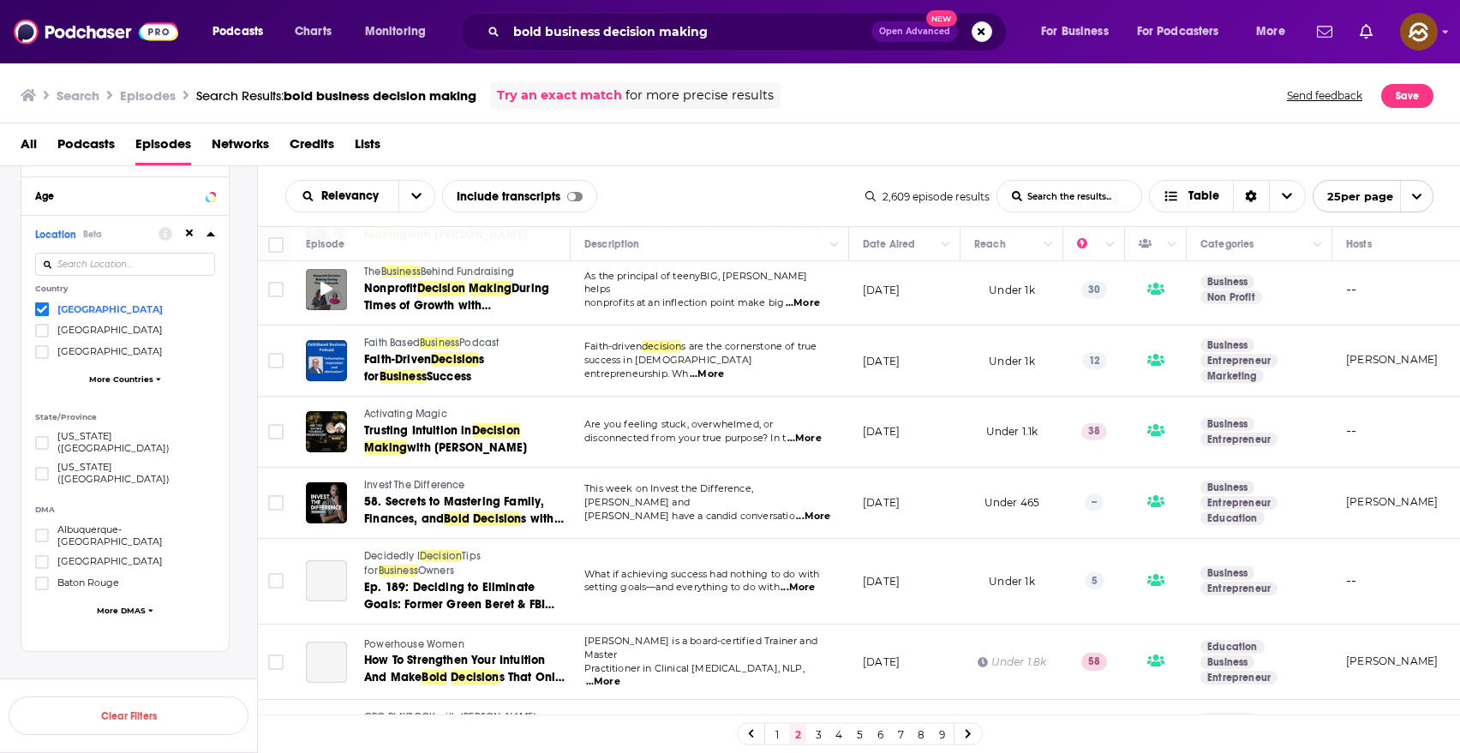
scroll to position [284, 0]
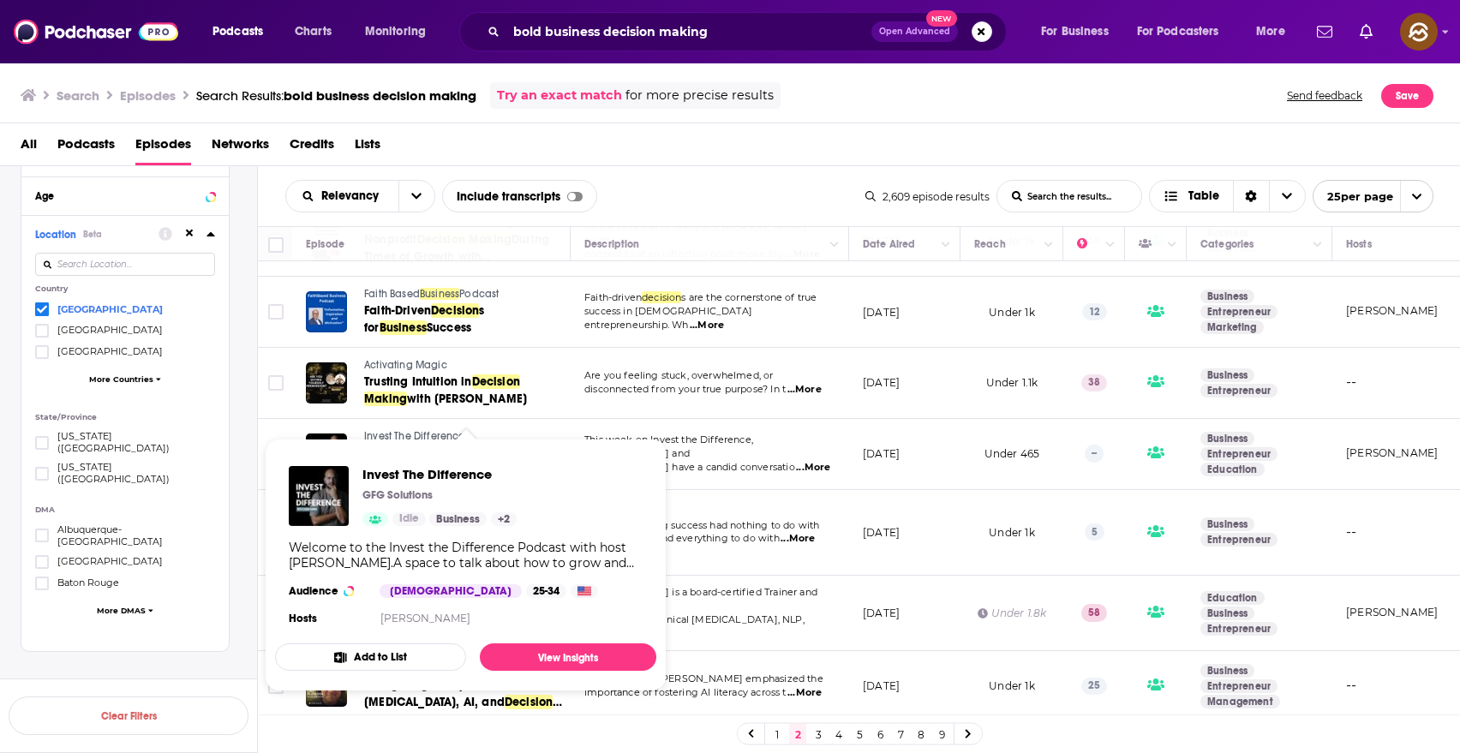
click at [406, 436] on span "Invest The Difference GFG Solutions Idle Business + 2 Welcome to the Invest the…" at bounding box center [466, 564] width 402 height 273
click at [442, 471] on span "Invest The Difference" at bounding box center [439, 474] width 154 height 16
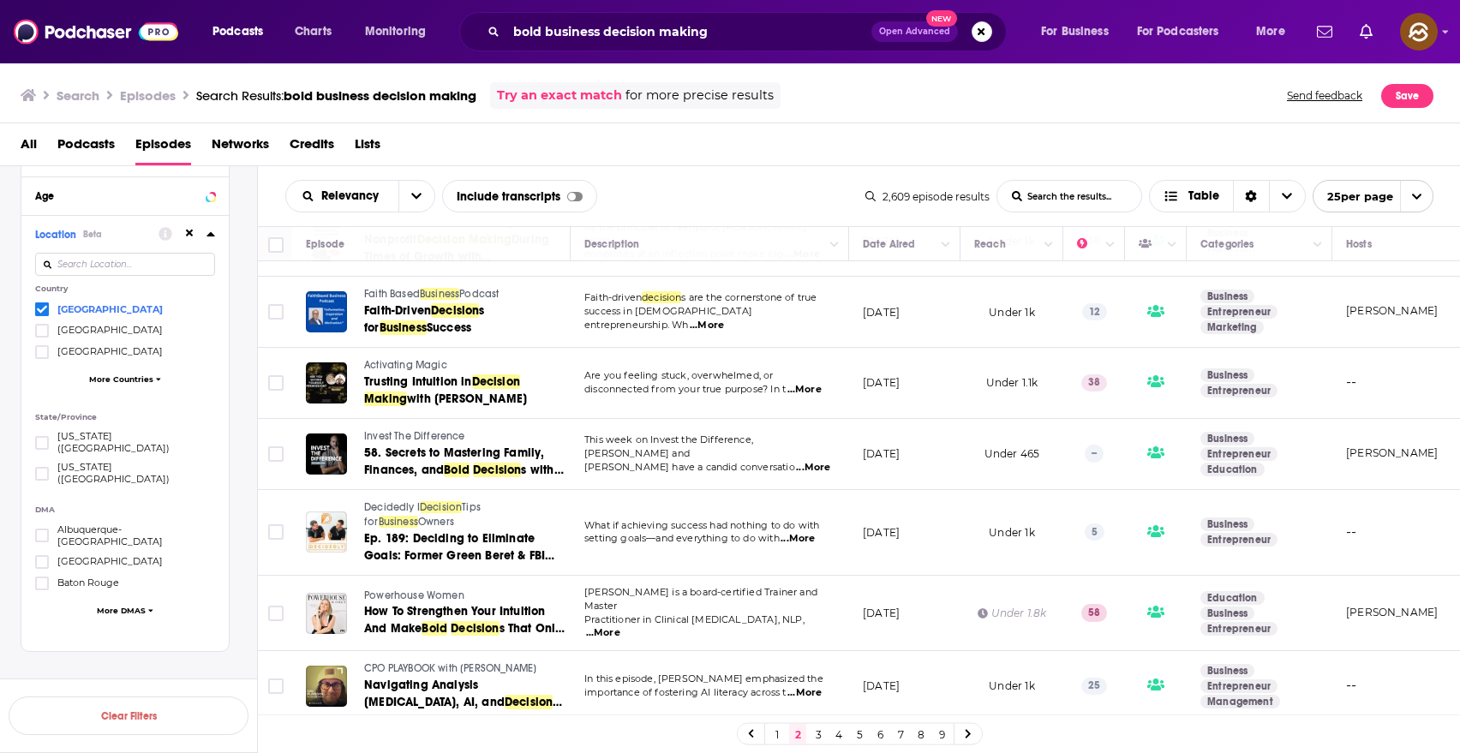
click at [404, 362] on span "Activating Magic" at bounding box center [405, 365] width 83 height 12
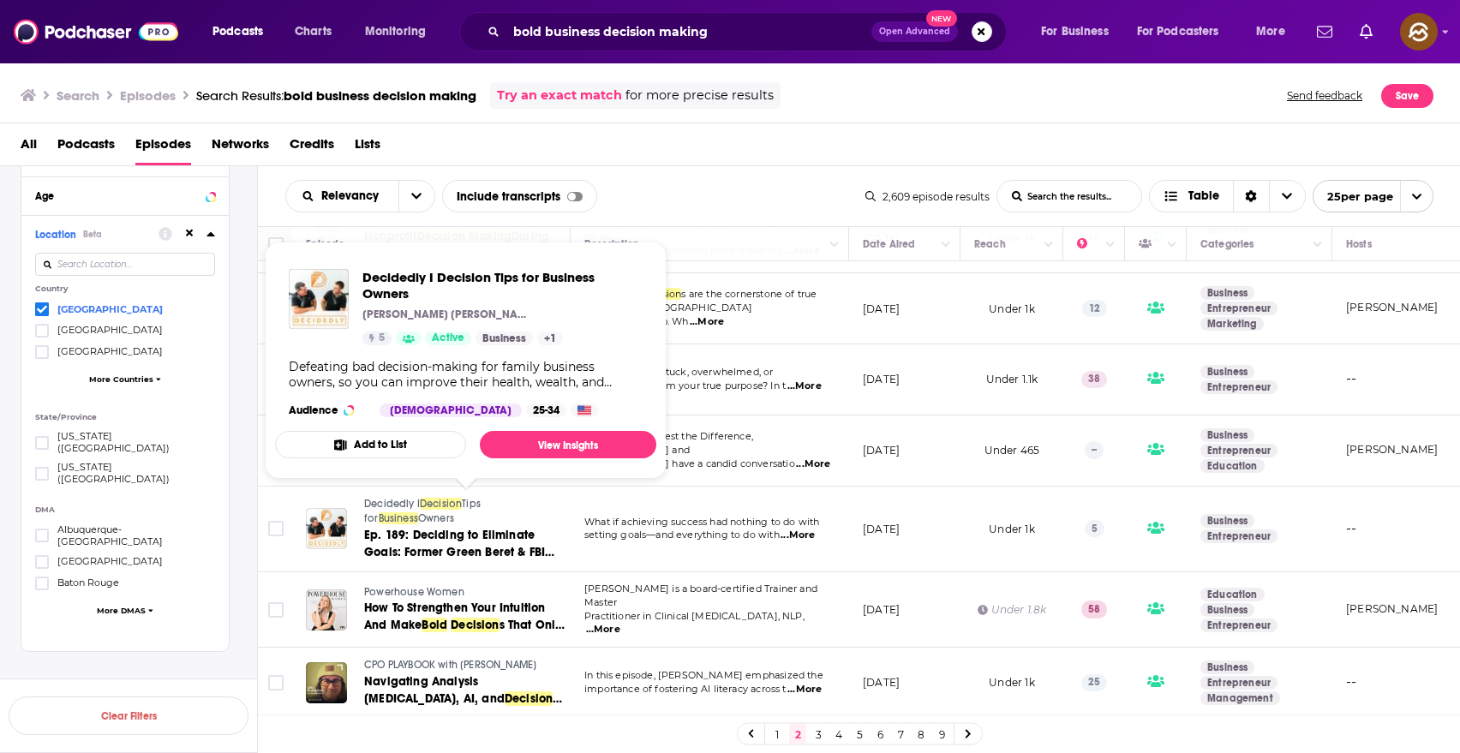
click at [374, 504] on span "Decidedly I" at bounding box center [392, 504] width 56 height 12
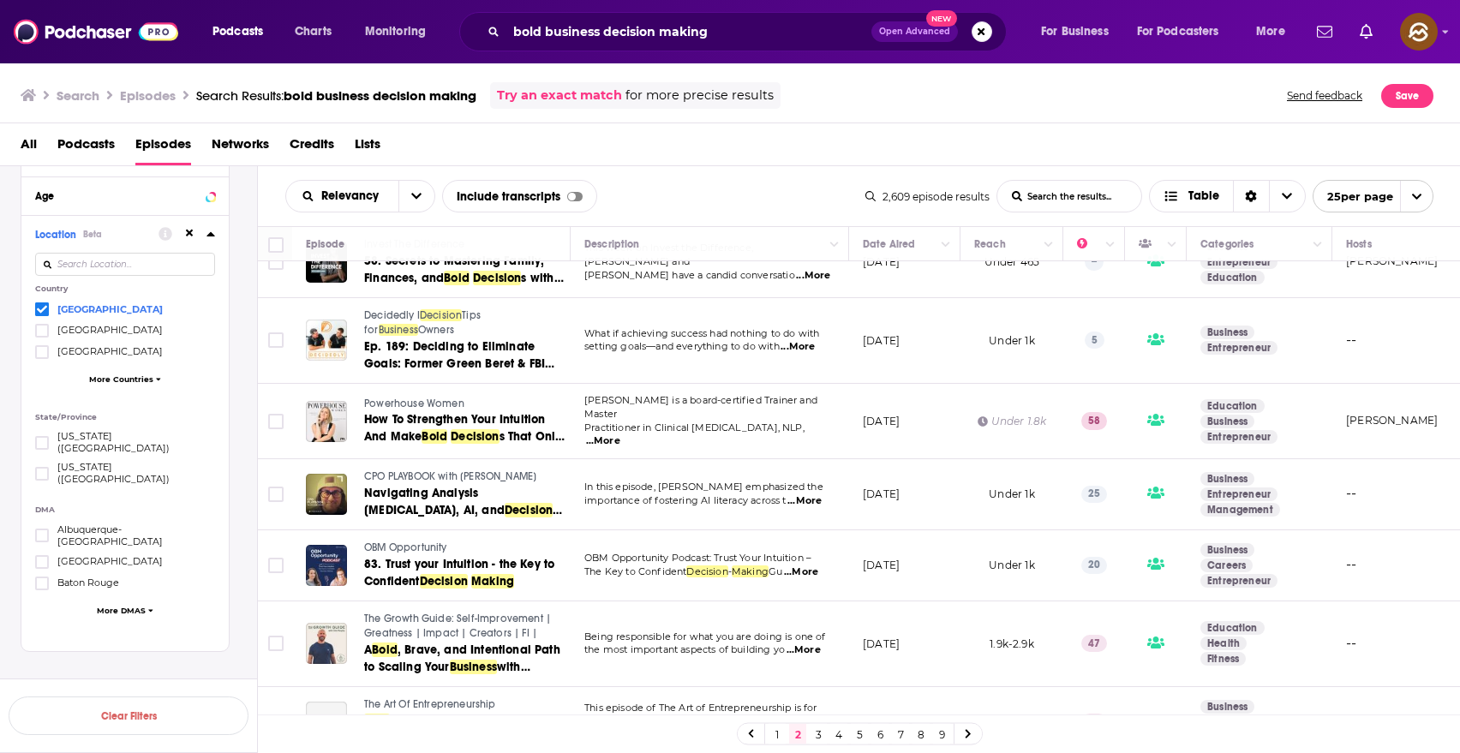
scroll to position [506, 0]
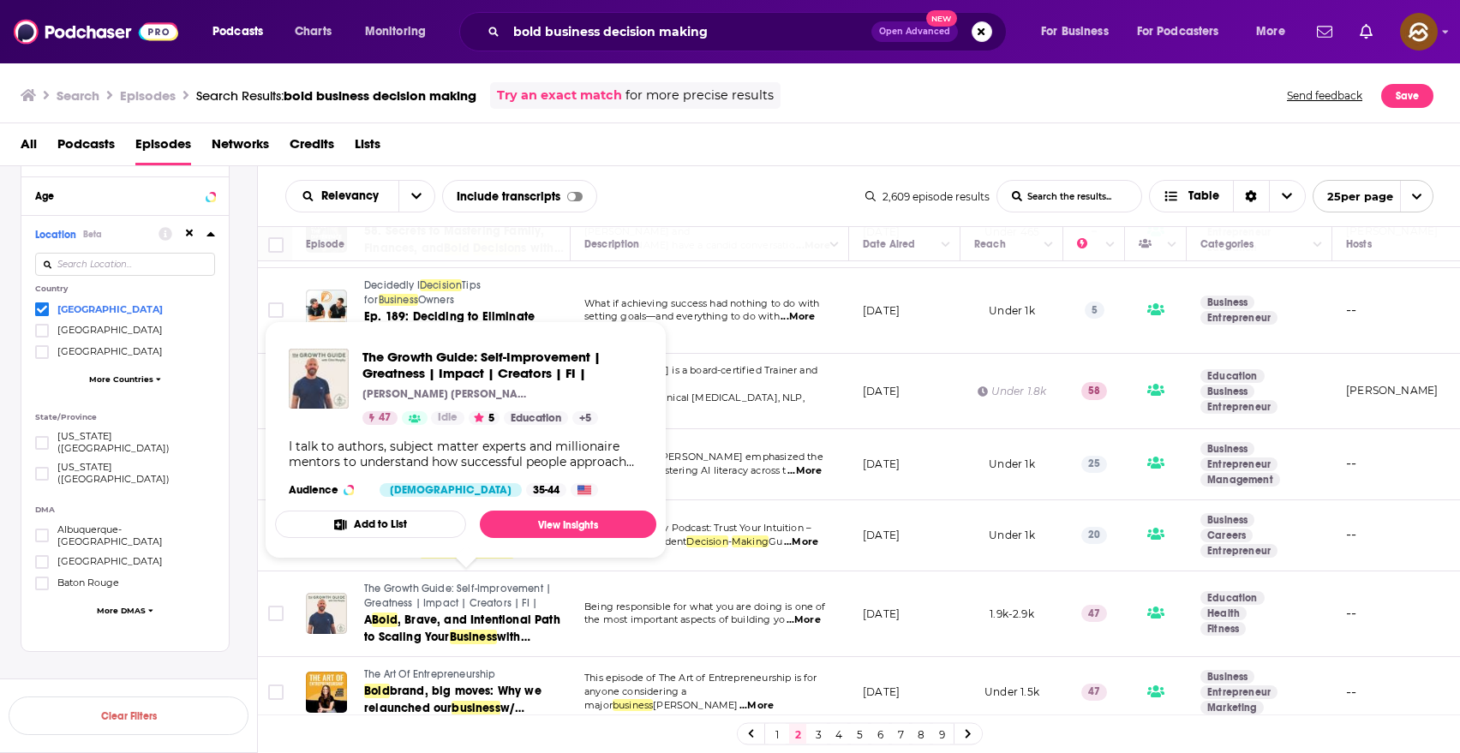
click at [369, 583] on span "The Growth Guide: Self-Improvement | Greatness | Impact | Creators | FI |" at bounding box center [457, 596] width 187 height 27
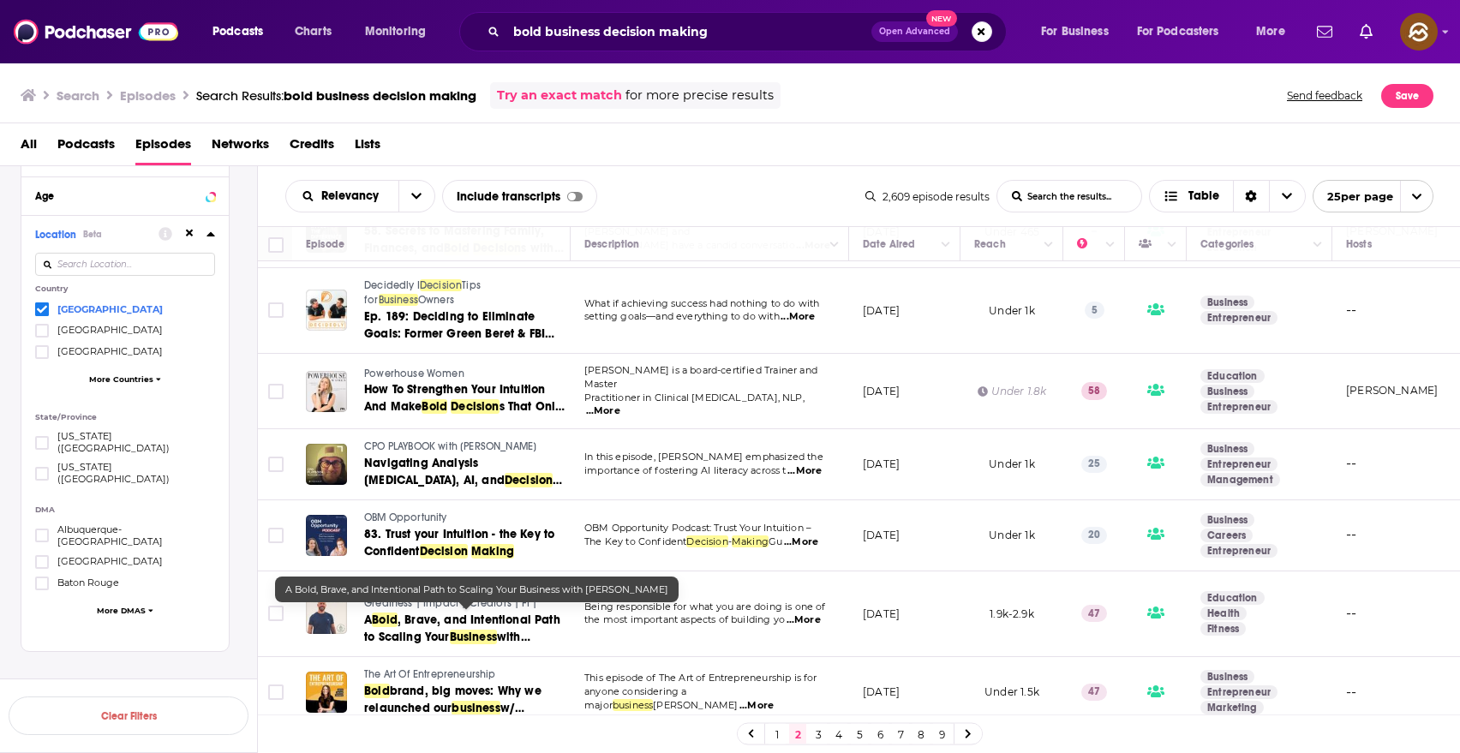
click at [518, 631] on span "with Brent Lowe" at bounding box center [447, 646] width 166 height 32
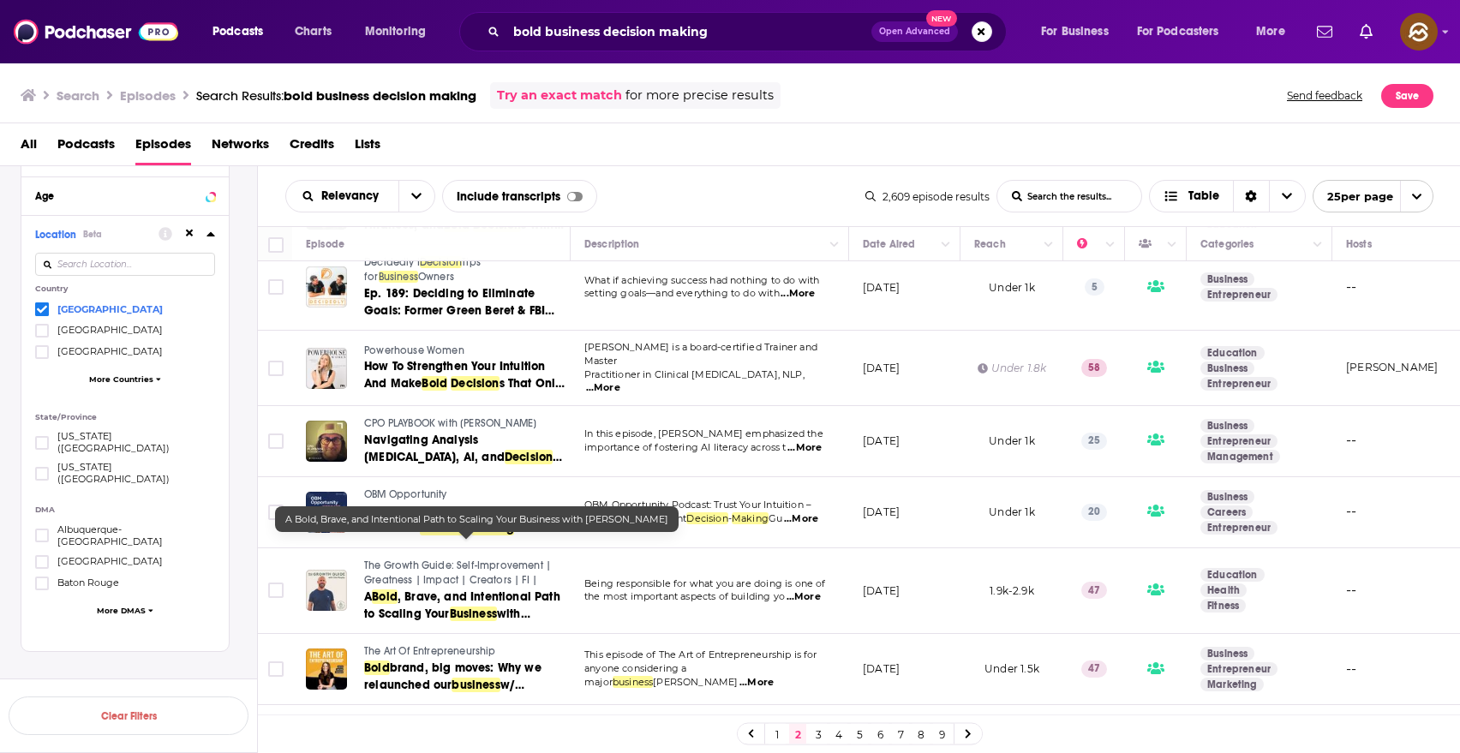
scroll to position [590, 0]
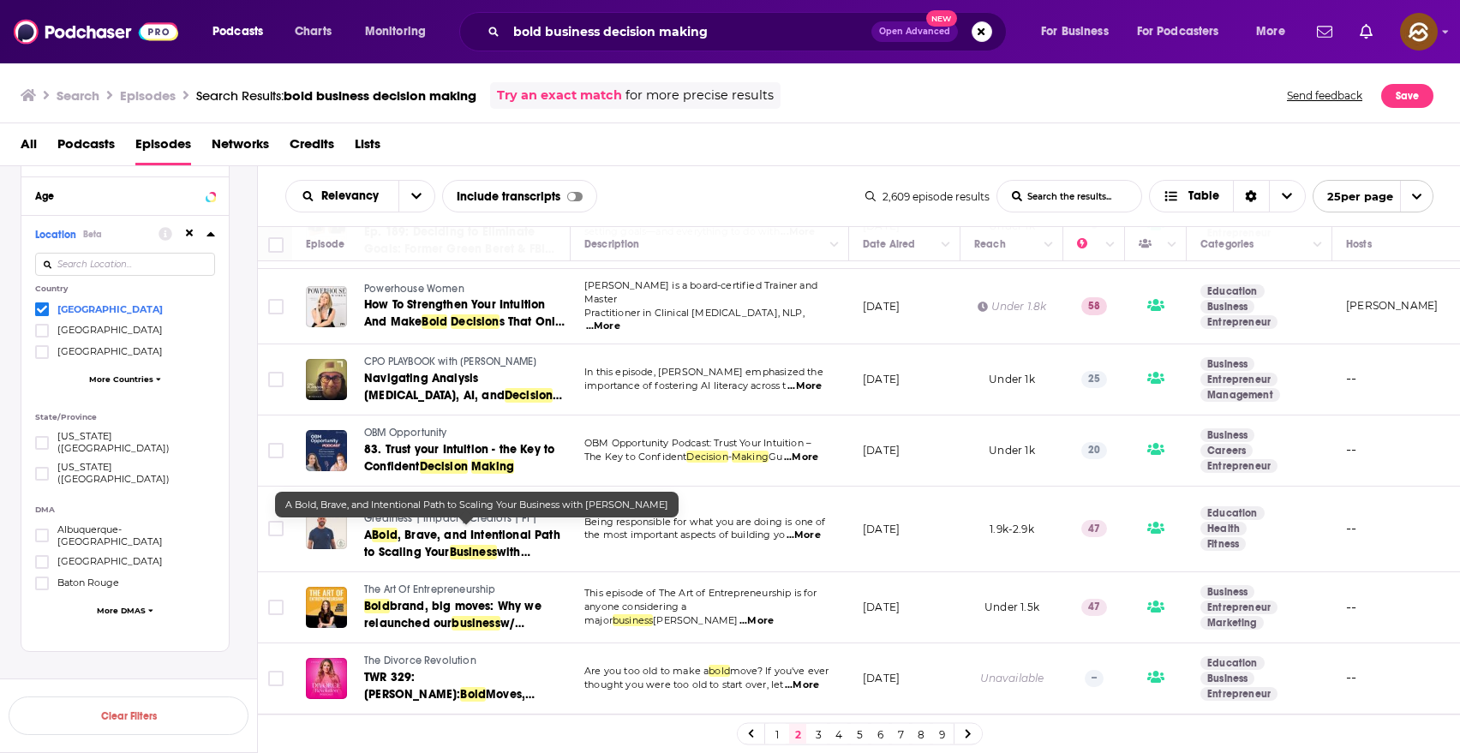
click at [498, 534] on span ", Brave, and Intentional Path to Scaling Your" at bounding box center [462, 544] width 196 height 32
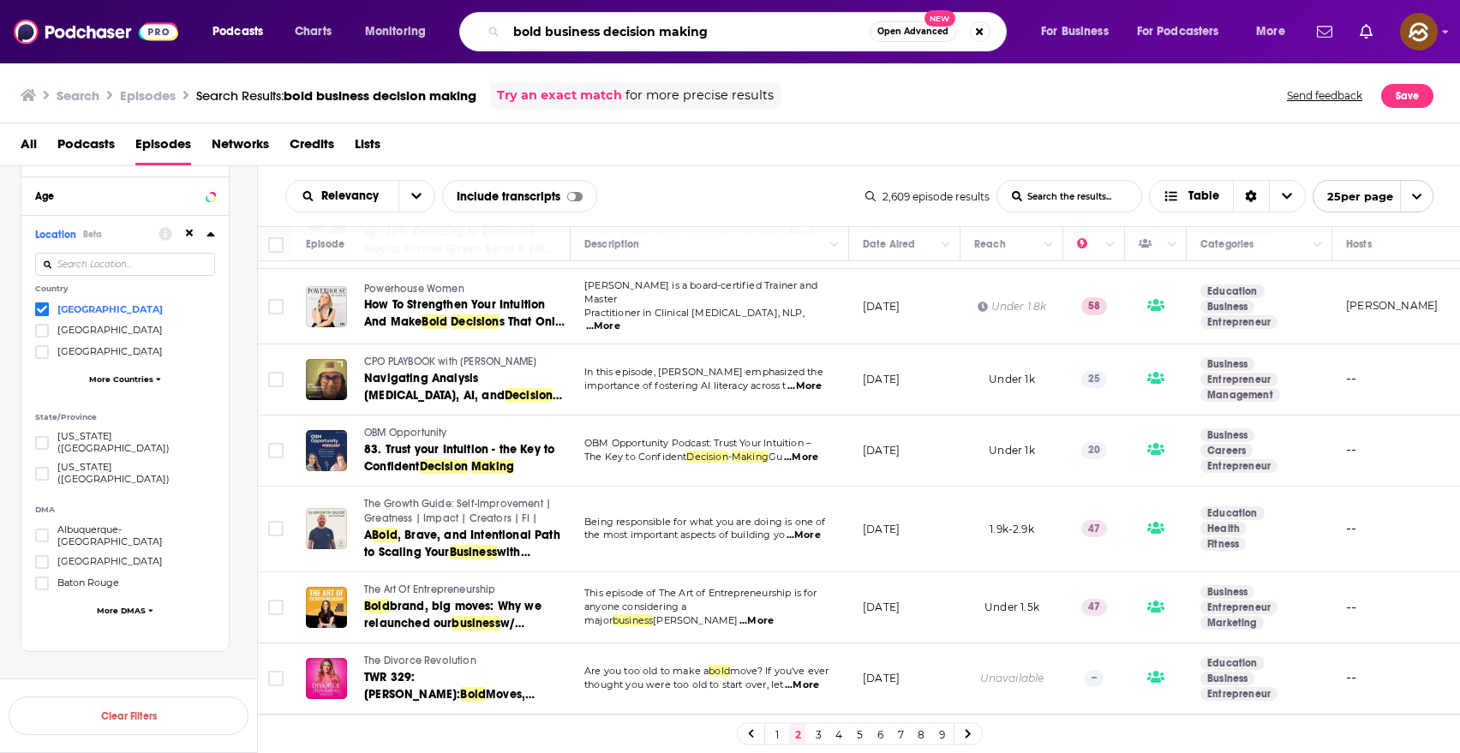
drag, startPoint x: 748, startPoint y: 32, endPoint x: 389, endPoint y: -10, distance: 361.5
click at [389, 0] on html "Podcasts Charts Monitoring bold business decision making Open Advanced New For …" at bounding box center [730, 376] width 1460 height 753
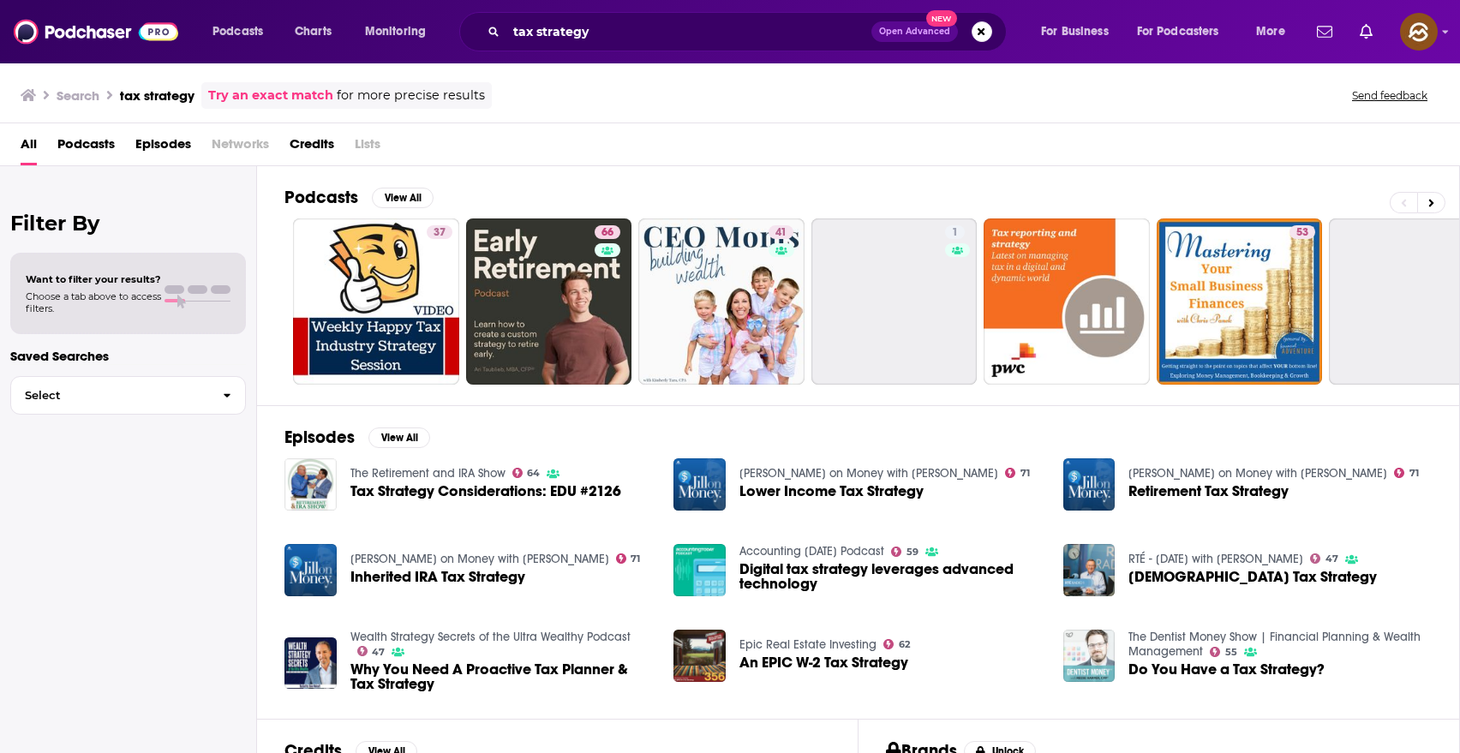
click at [174, 133] on span "Episodes" at bounding box center [163, 147] width 56 height 35
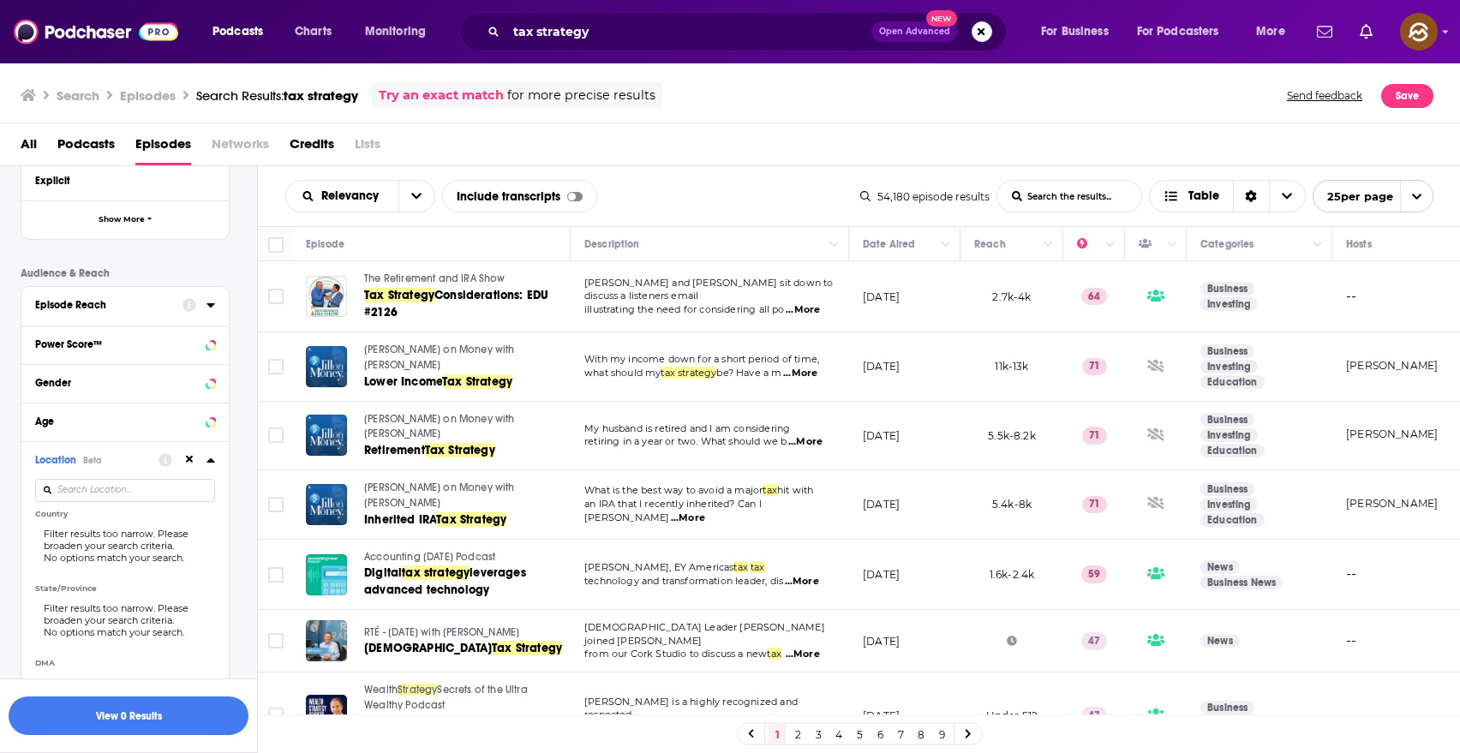
scroll to position [521, 0]
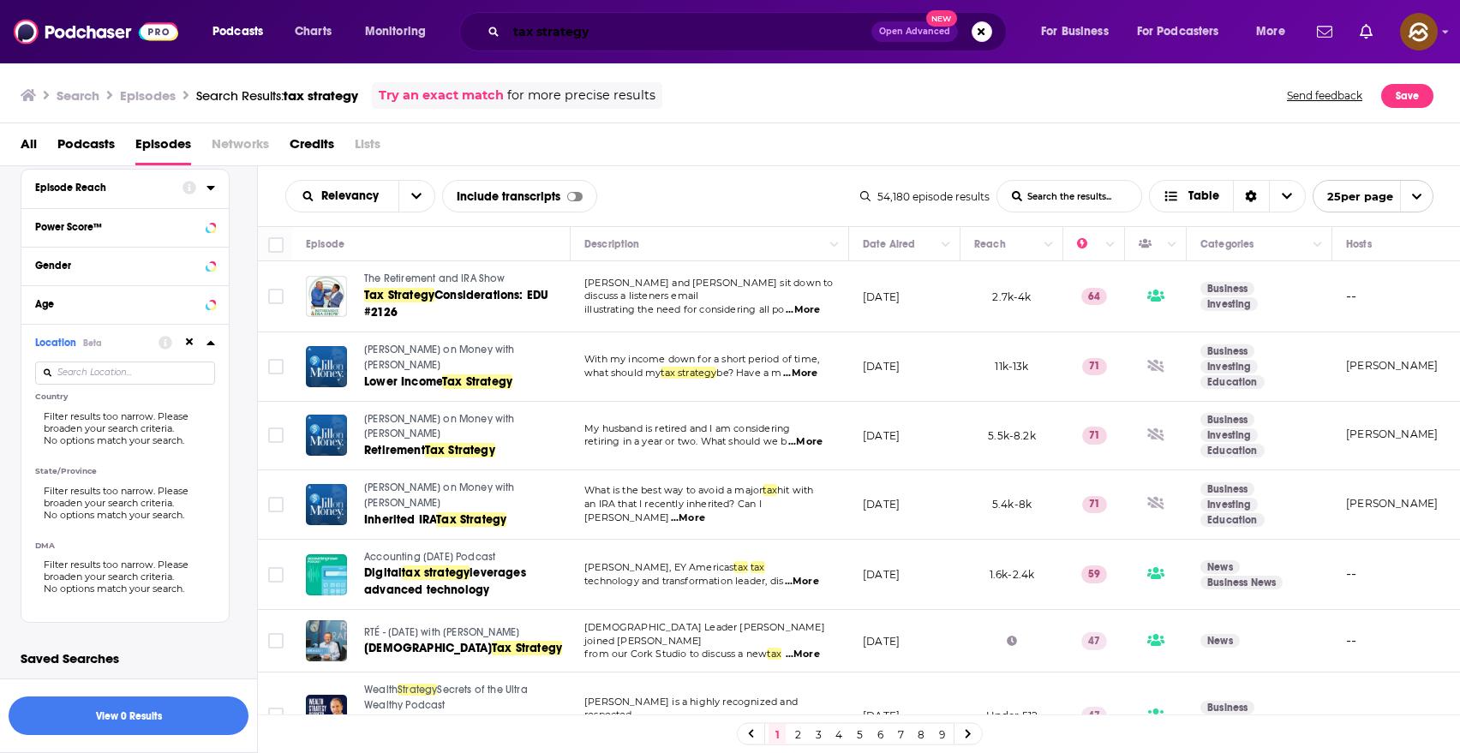
click at [654, 32] on input "tax strategy" at bounding box center [688, 31] width 365 height 27
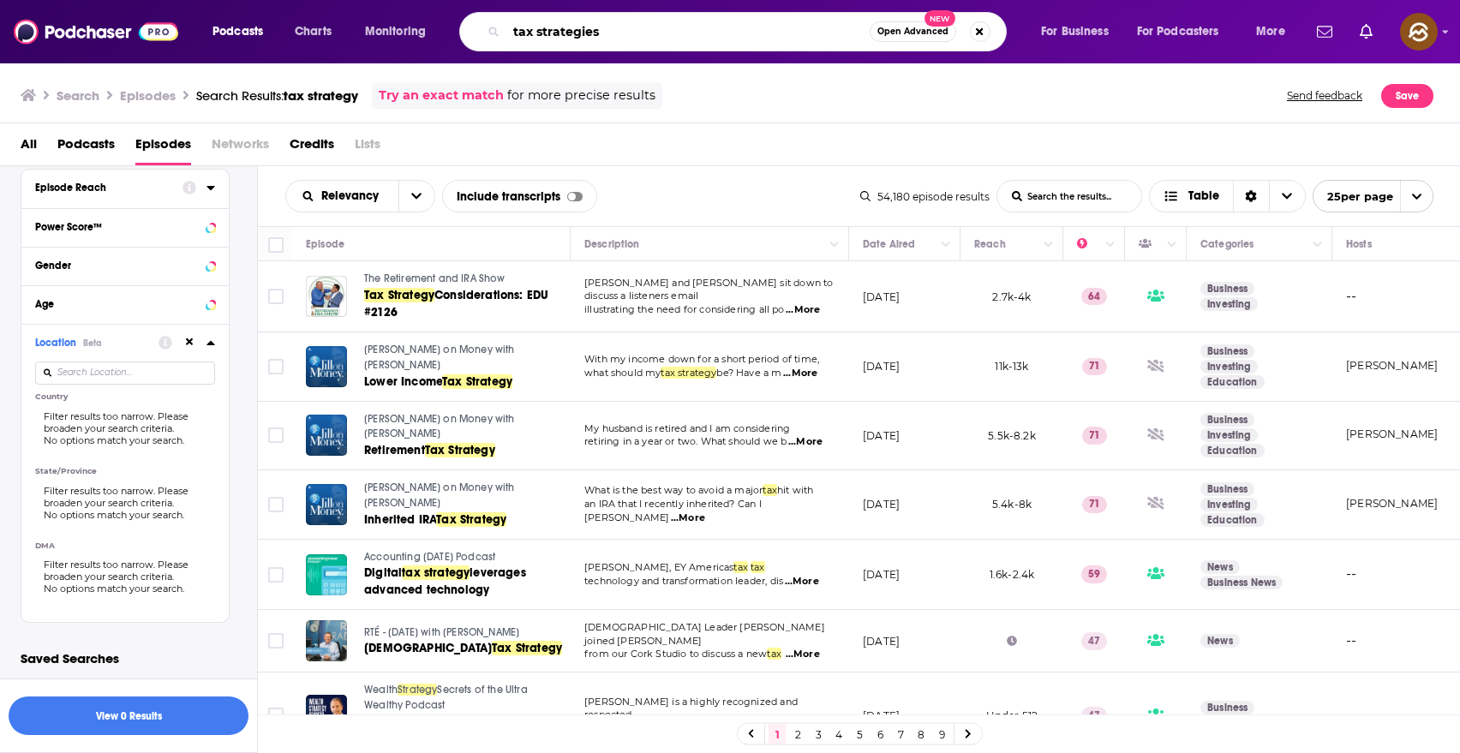
type input "tax strategies"
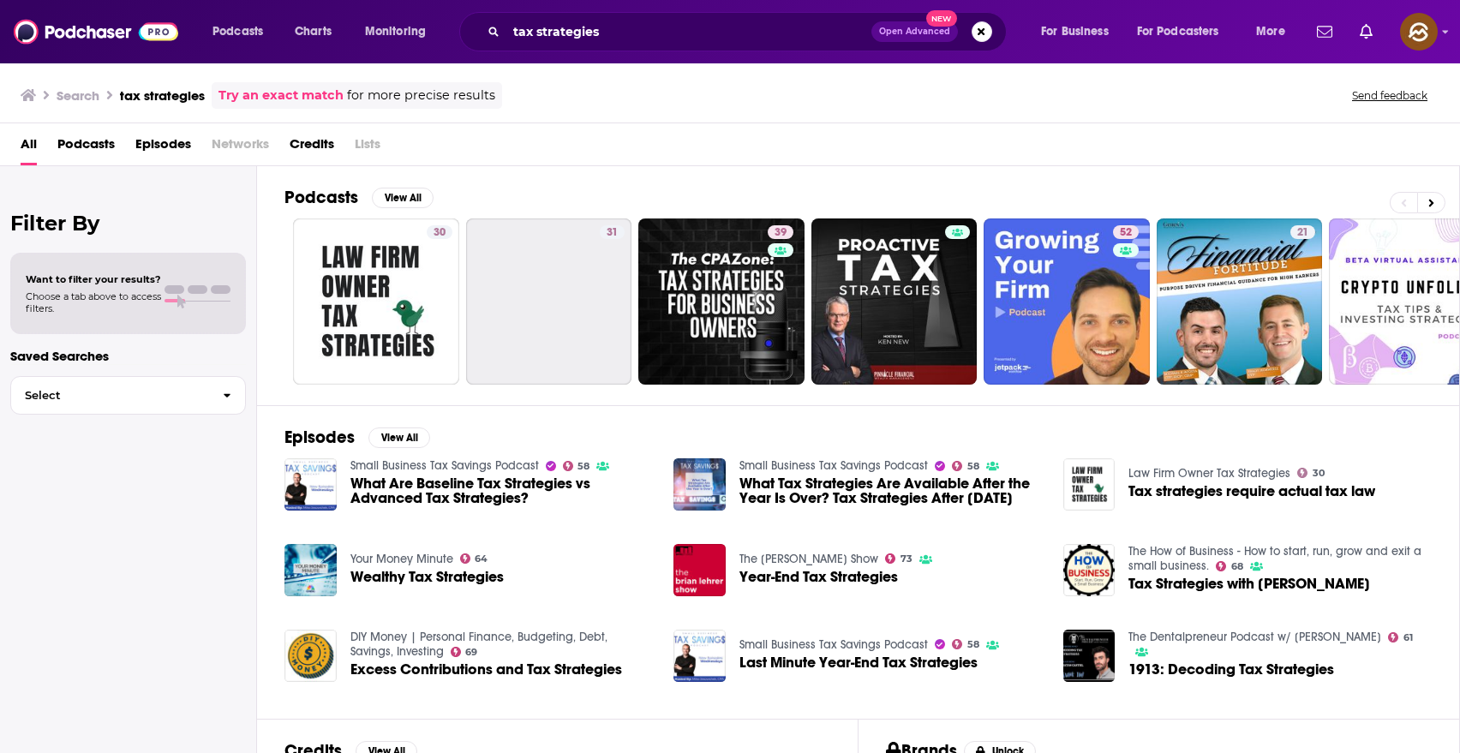
click at [162, 146] on span "Episodes" at bounding box center [163, 147] width 56 height 35
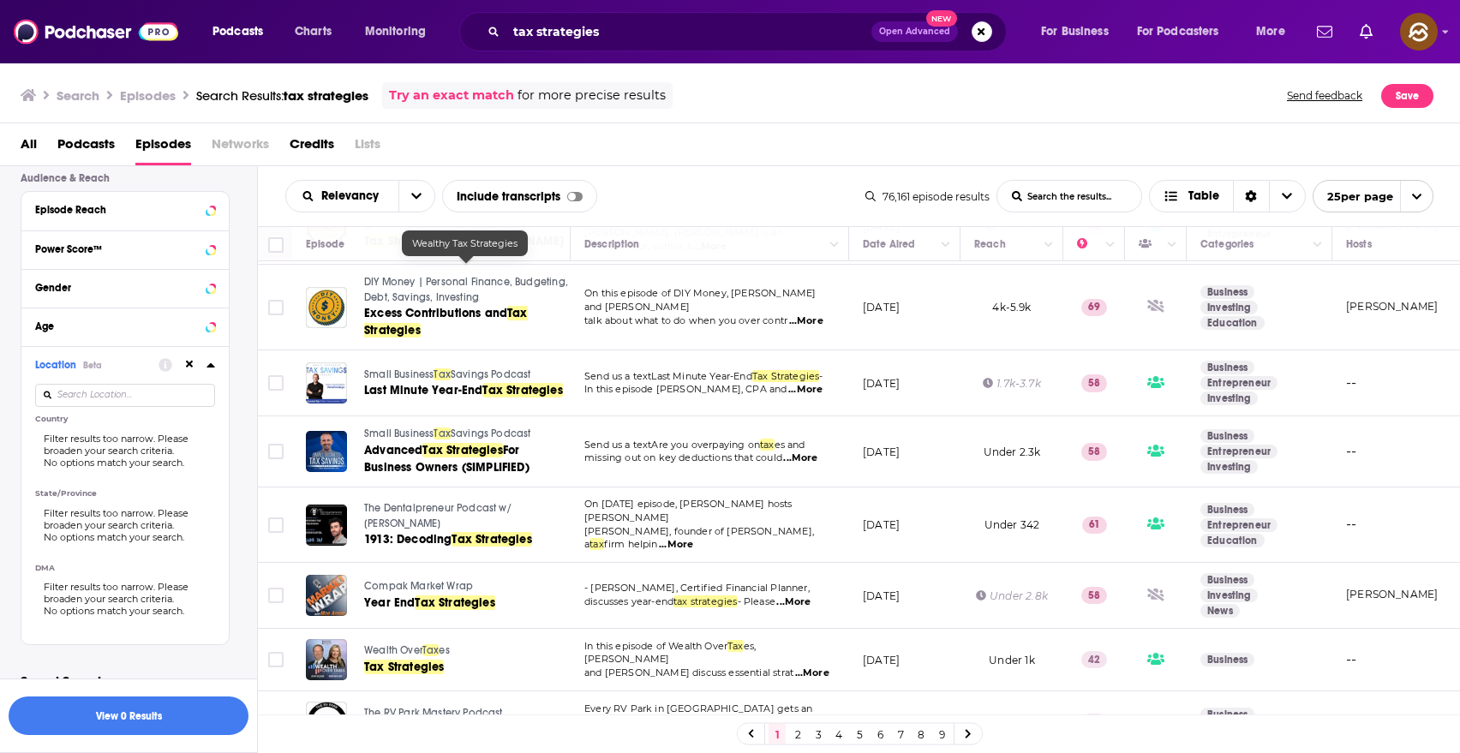
scroll to position [521, 0]
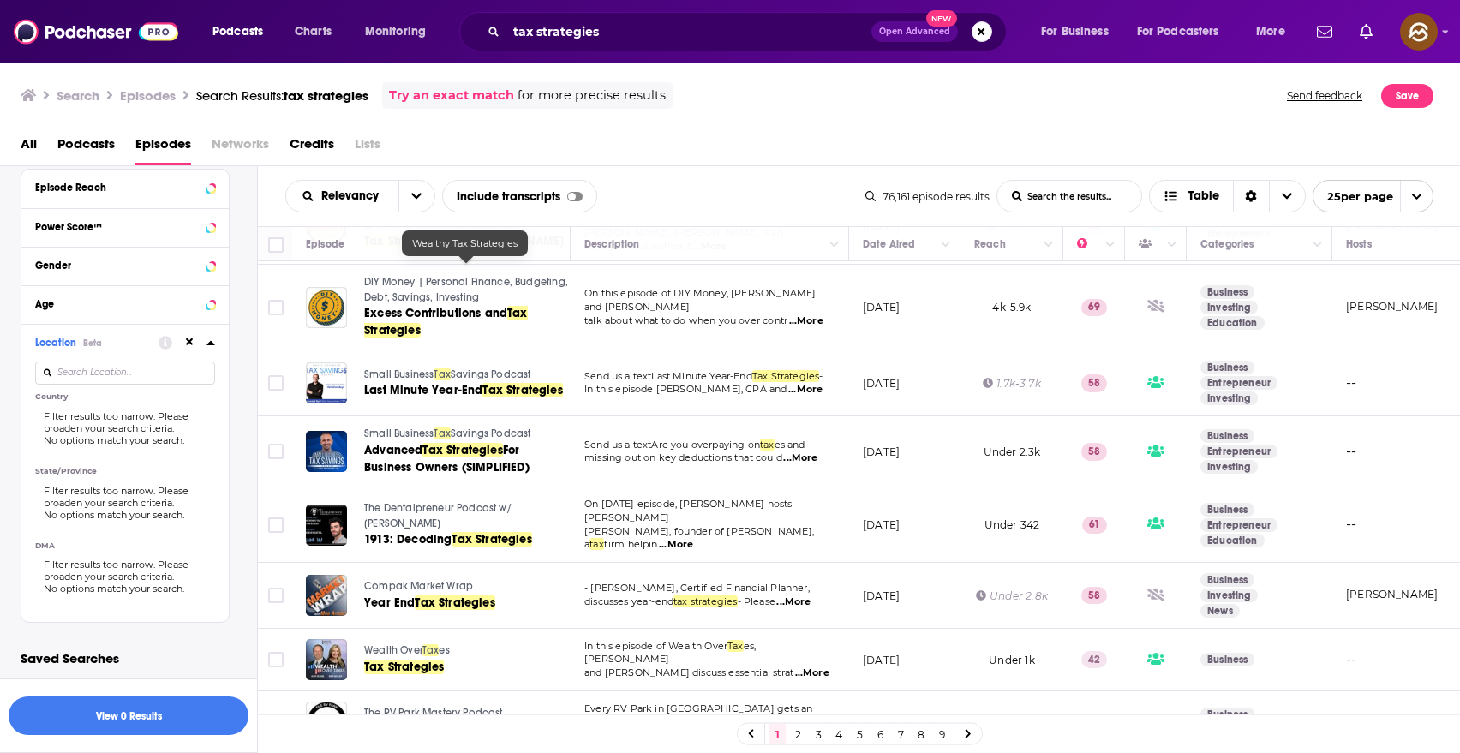
click at [111, 369] on input at bounding box center [125, 373] width 180 height 23
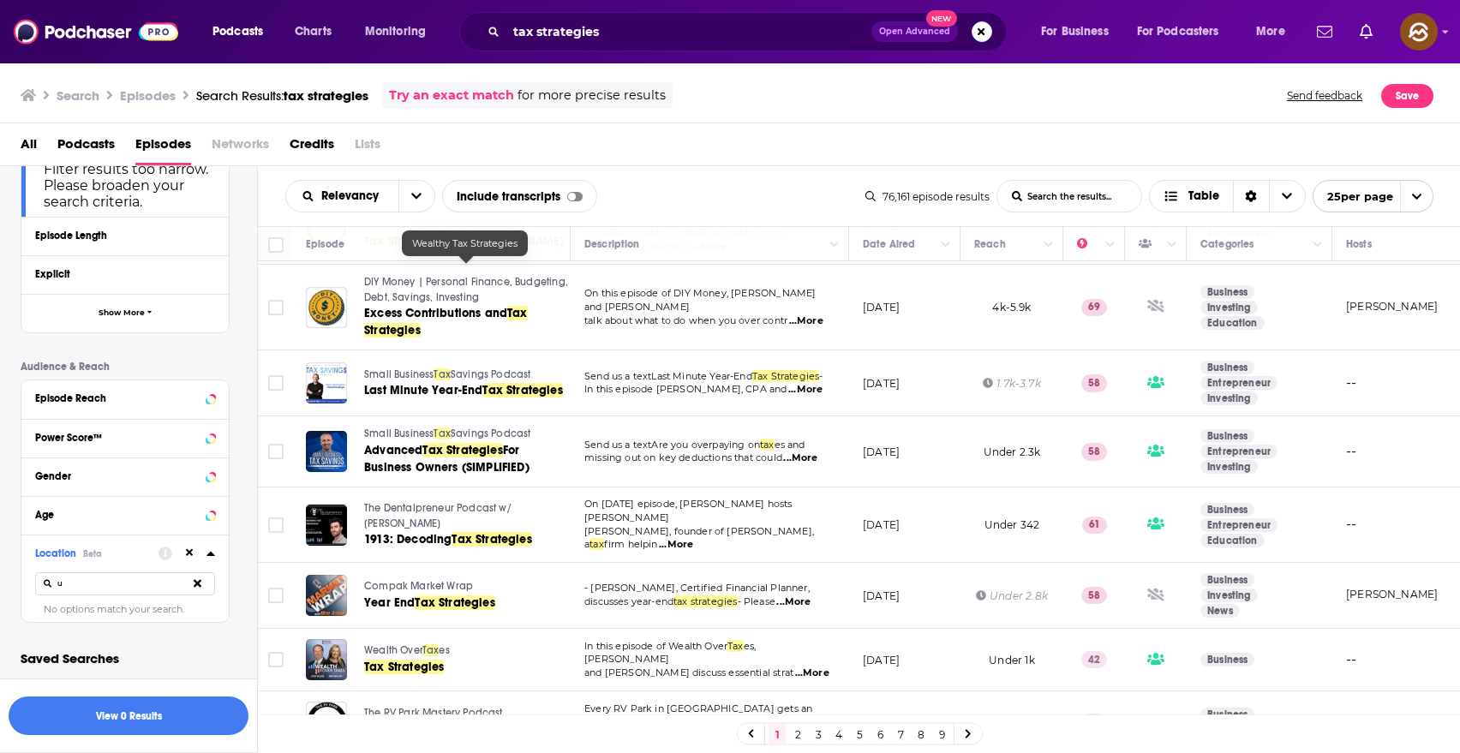
scroll to position [310, 0]
type input "unit"
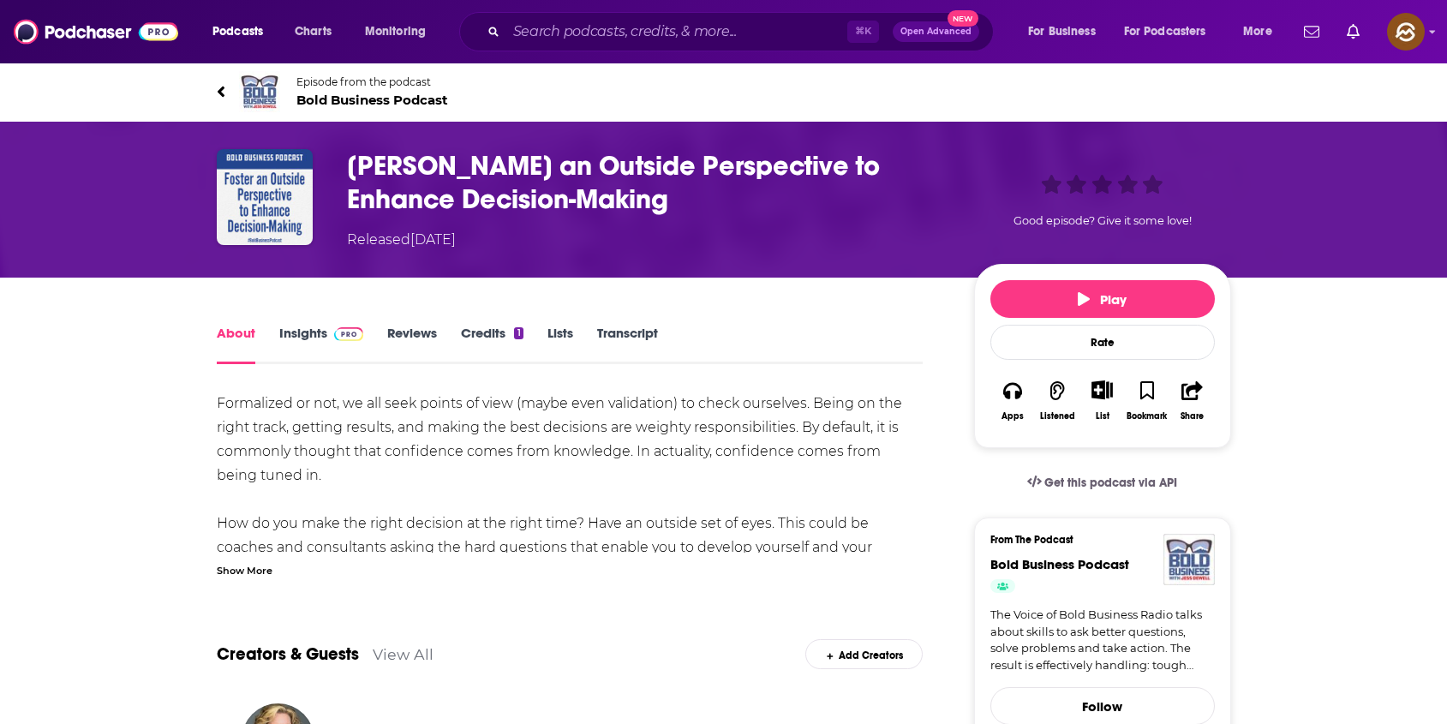
click at [245, 566] on div "Show More" at bounding box center [245, 569] width 56 height 16
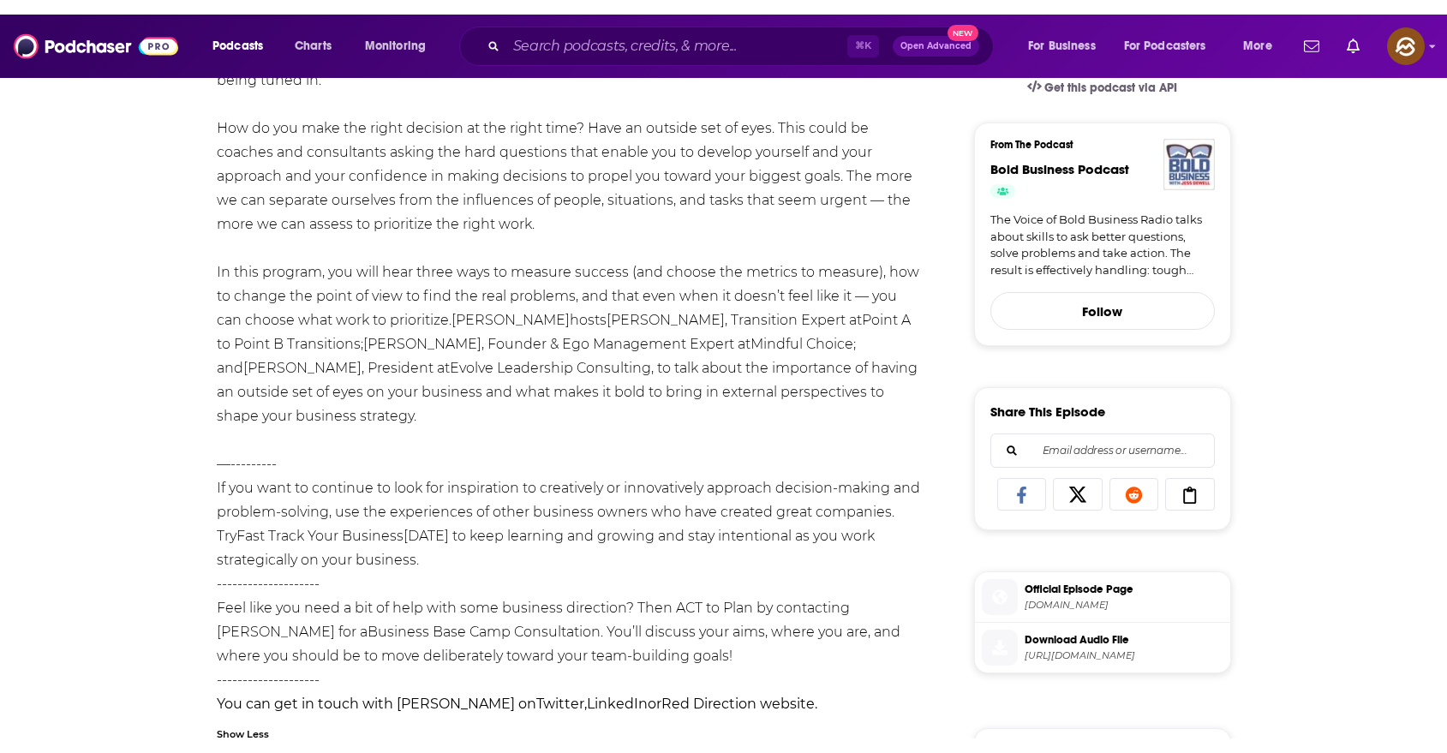
scroll to position [392, 0]
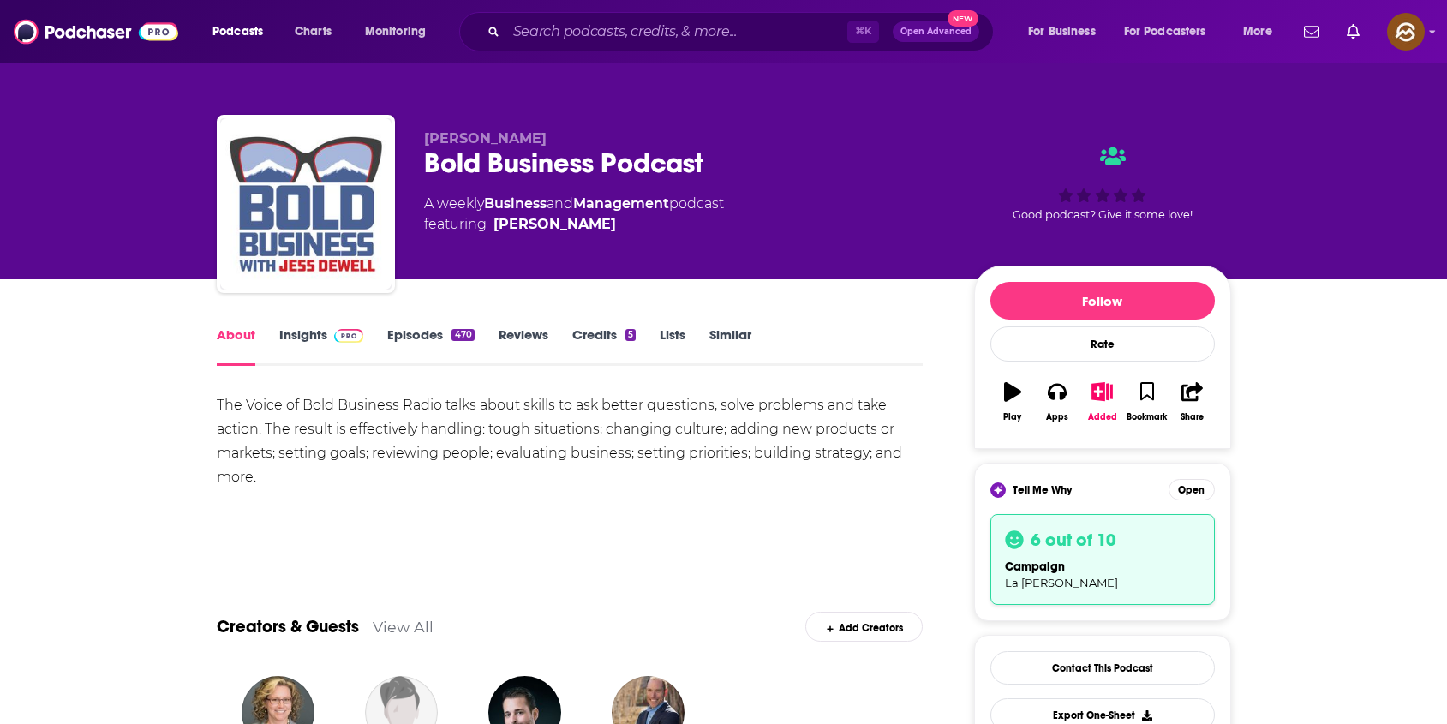
click at [449, 131] on span "[PERSON_NAME]" at bounding box center [485, 138] width 123 height 16
drag, startPoint x: 449, startPoint y: 131, endPoint x: 510, endPoint y: 133, distance: 60.9
copy span "Jessica Dewell"
click at [510, 133] on span "Jessica Dewell" at bounding box center [485, 138] width 123 height 16
click at [1065, 394] on icon "button" at bounding box center [1057, 392] width 19 height 17
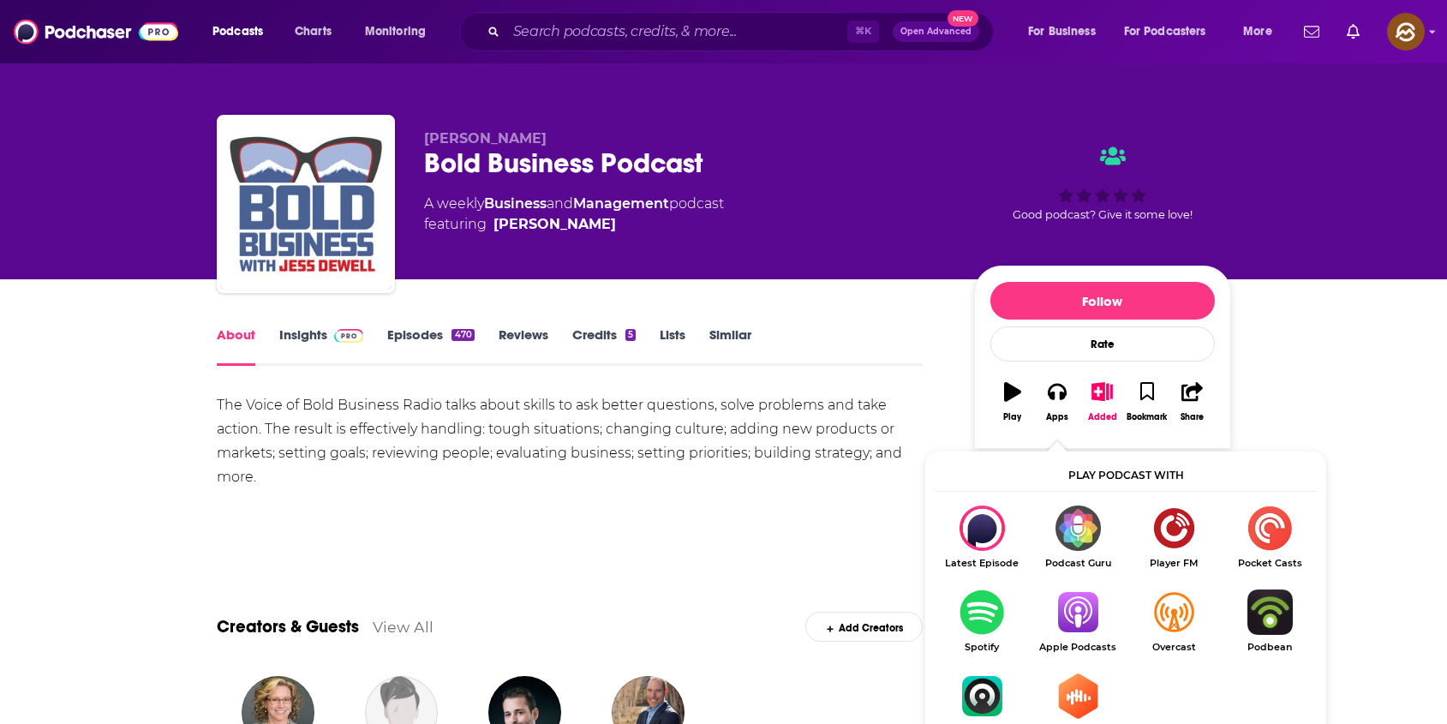
click at [1087, 613] on img "Show Listen On dropdown" at bounding box center [1078, 612] width 96 height 45
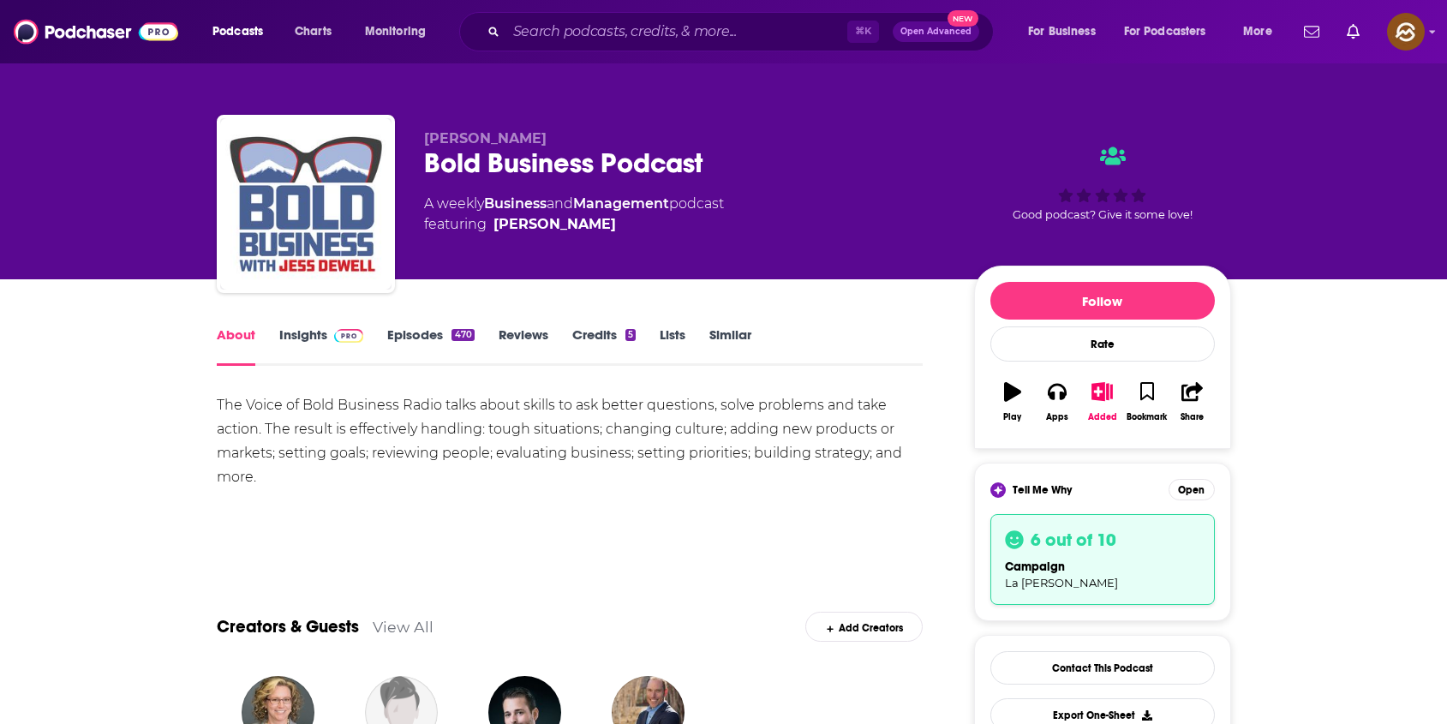
copy span "Jessica Dewell"
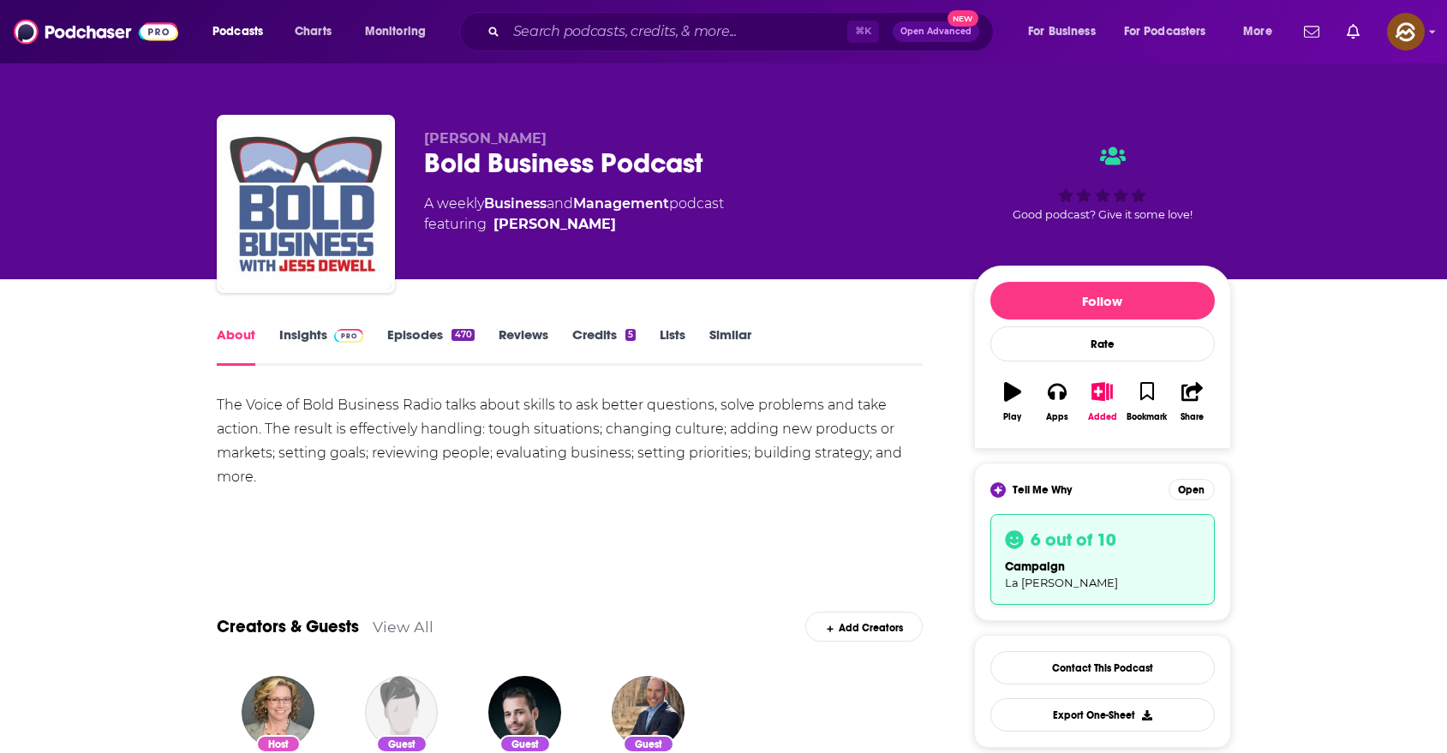
click at [317, 345] on link "Insights" at bounding box center [321, 345] width 85 height 39
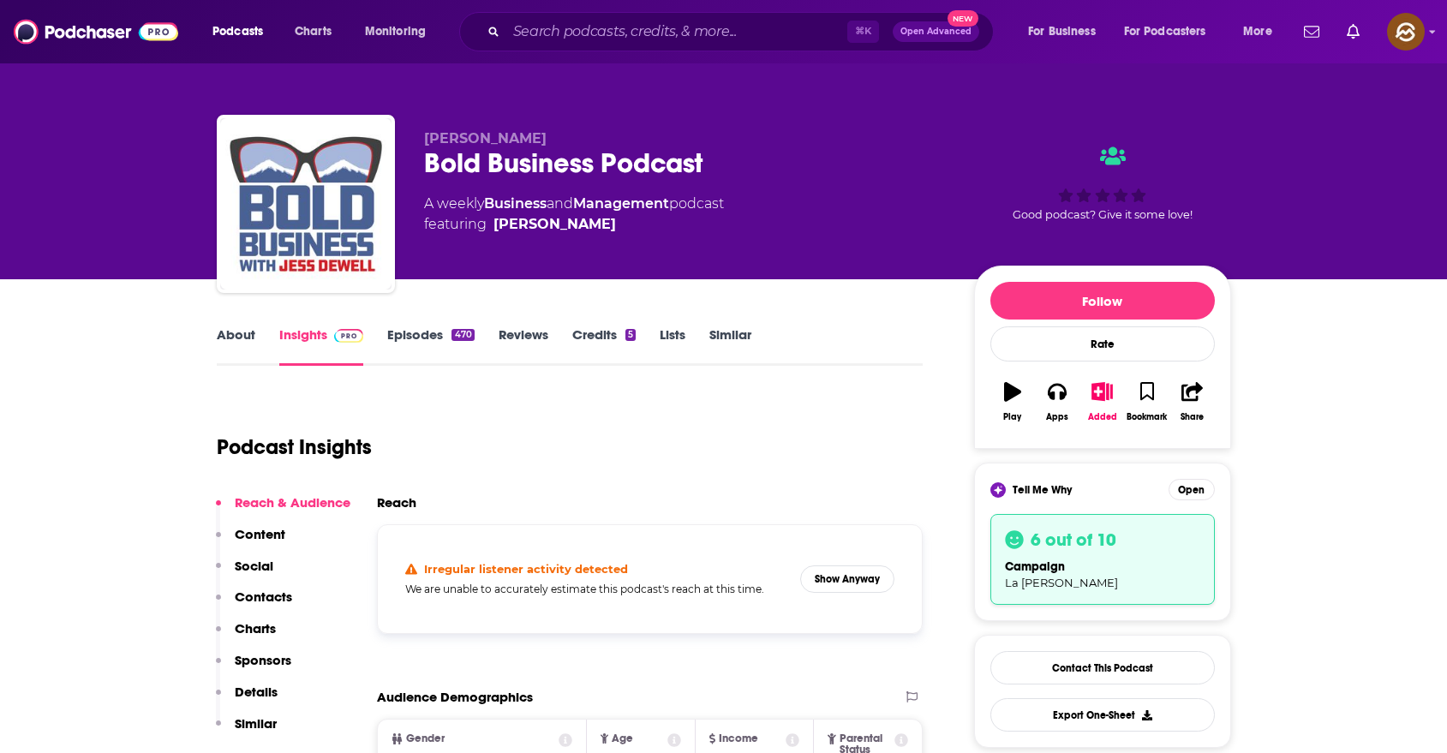
click at [256, 596] on p "Contacts" at bounding box center [263, 597] width 57 height 16
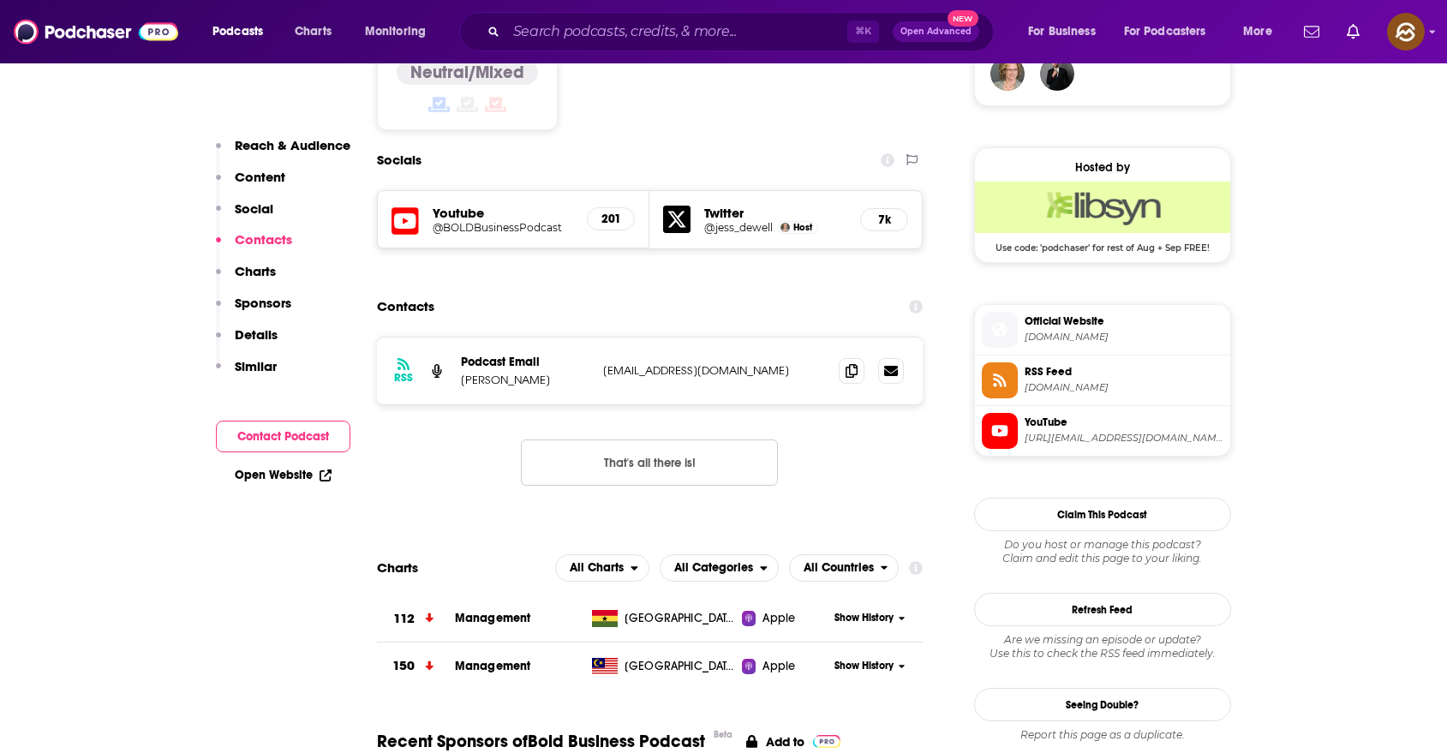
scroll to position [1433, 0]
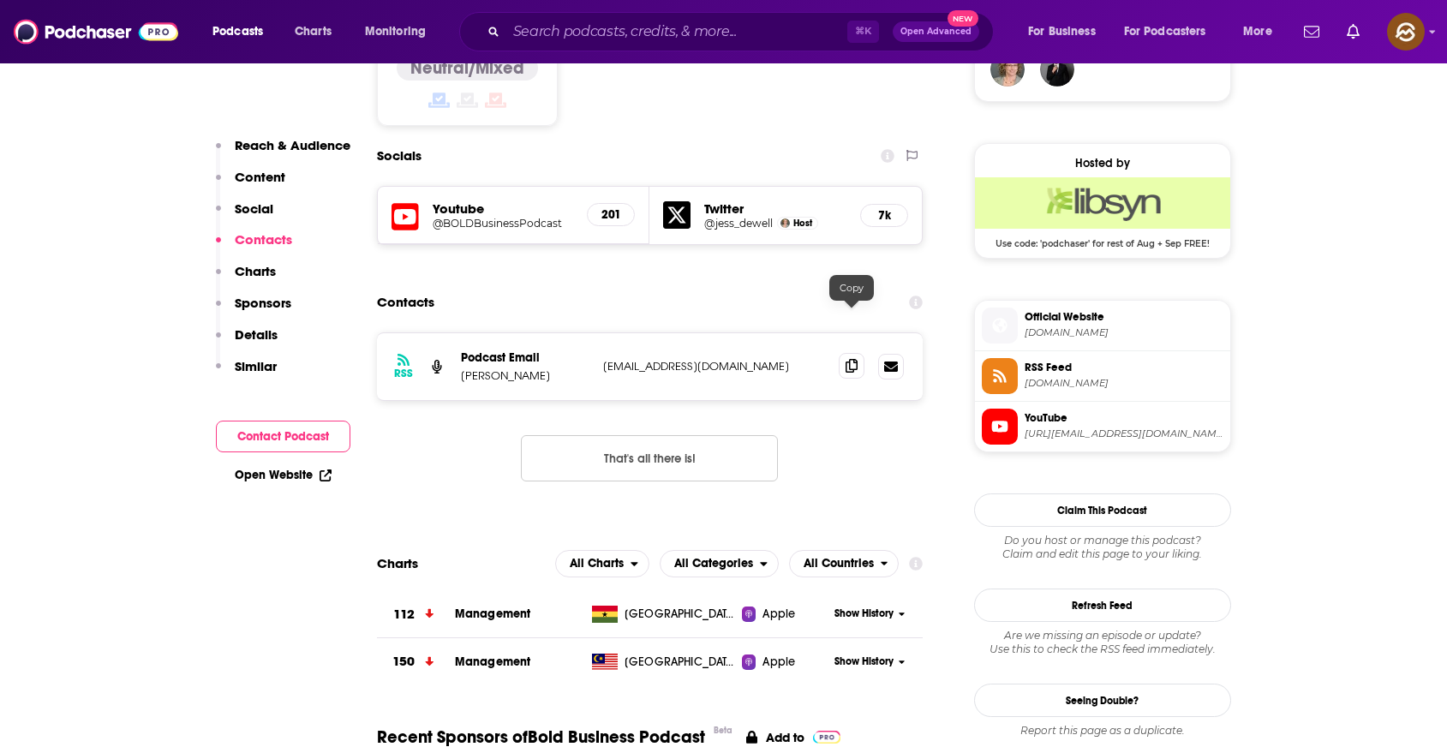
click at [844, 353] on span at bounding box center [852, 366] width 26 height 26
click at [408, 201] on icon at bounding box center [405, 217] width 27 height 32
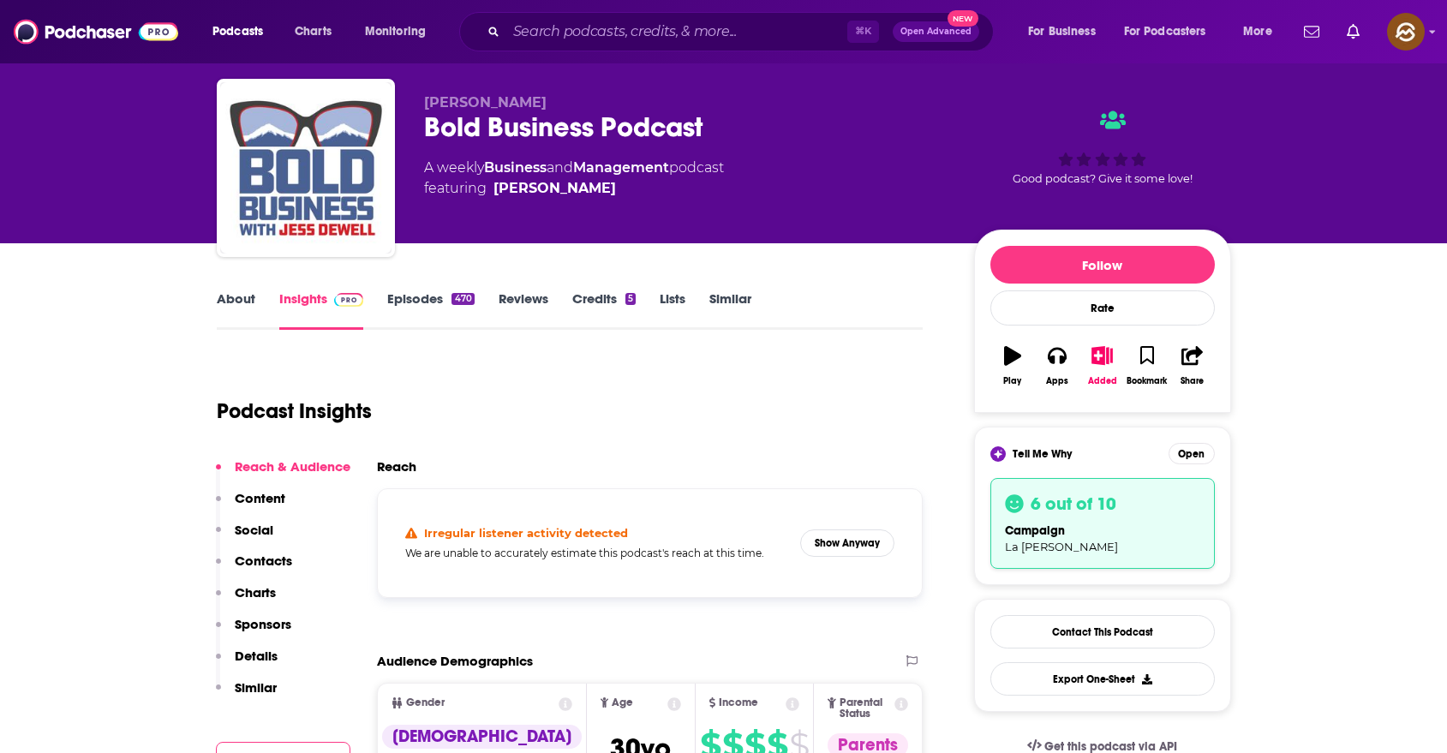
scroll to position [0, 0]
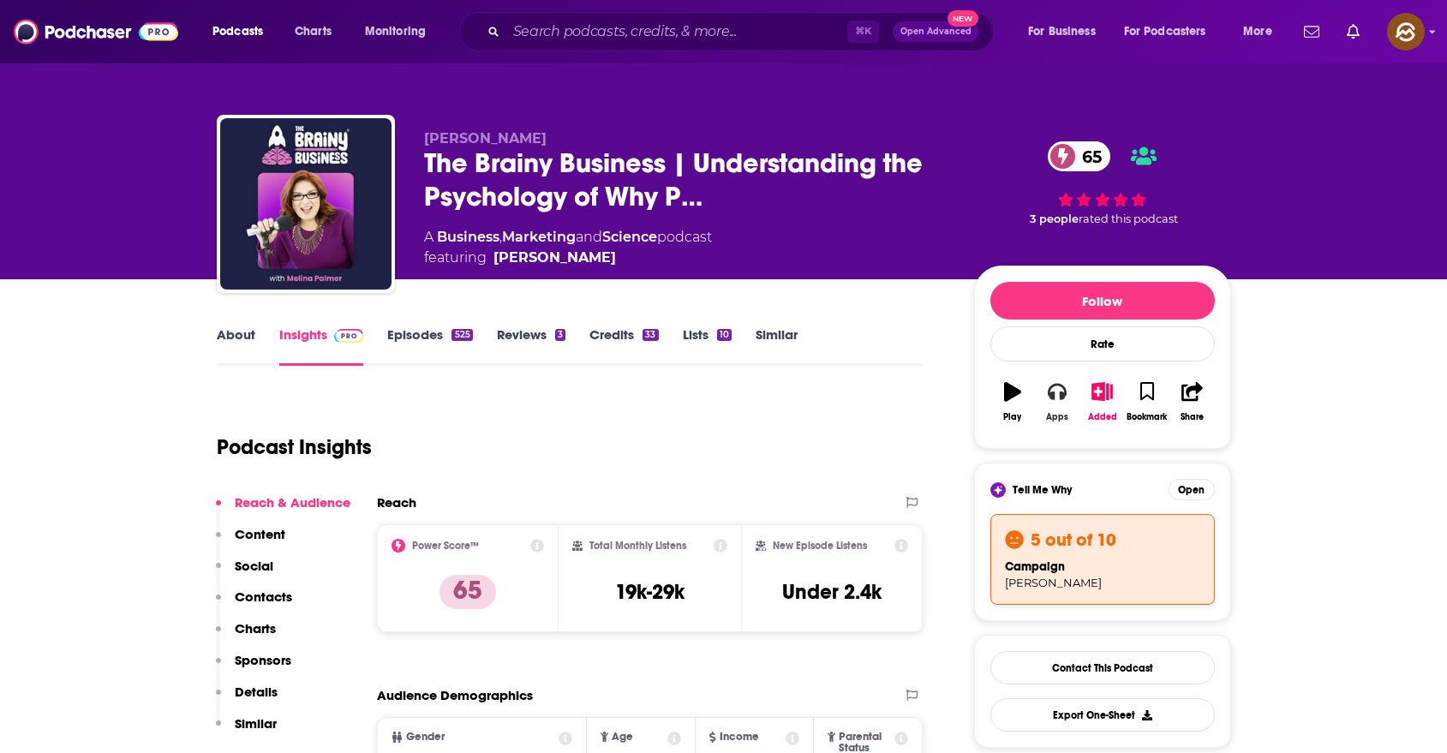
click at [1045, 393] on button "Apps" at bounding box center [1057, 402] width 45 height 62
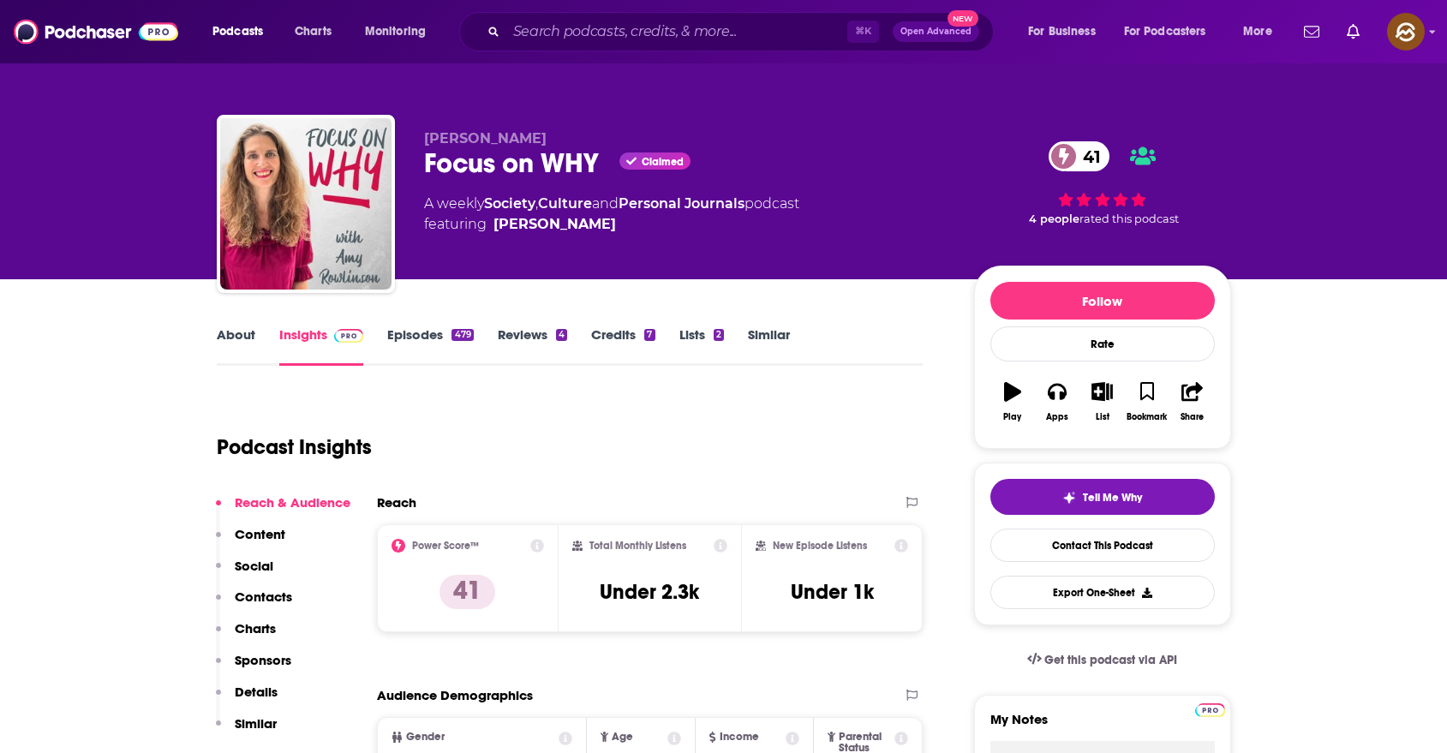
click at [470, 173] on div "Focus on WHY Claimed 41" at bounding box center [685, 163] width 523 height 33
drag, startPoint x: 470, startPoint y: 173, endPoint x: 560, endPoint y: 169, distance: 90.9
copy h2 "Focus on WHY"
click at [560, 169] on div "Focus on WHY Claimed 41" at bounding box center [685, 163] width 523 height 33
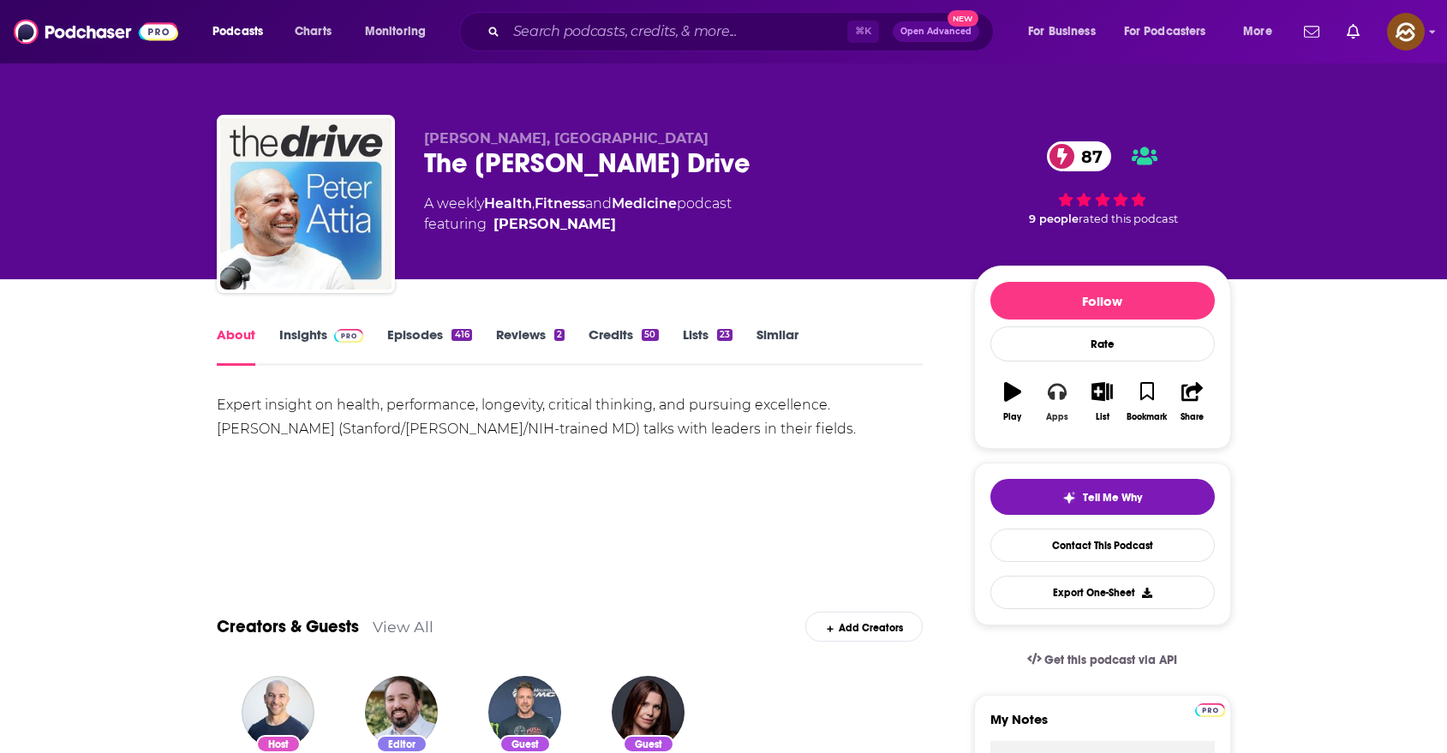
click at [1061, 392] on icon "button" at bounding box center [1057, 392] width 19 height 17
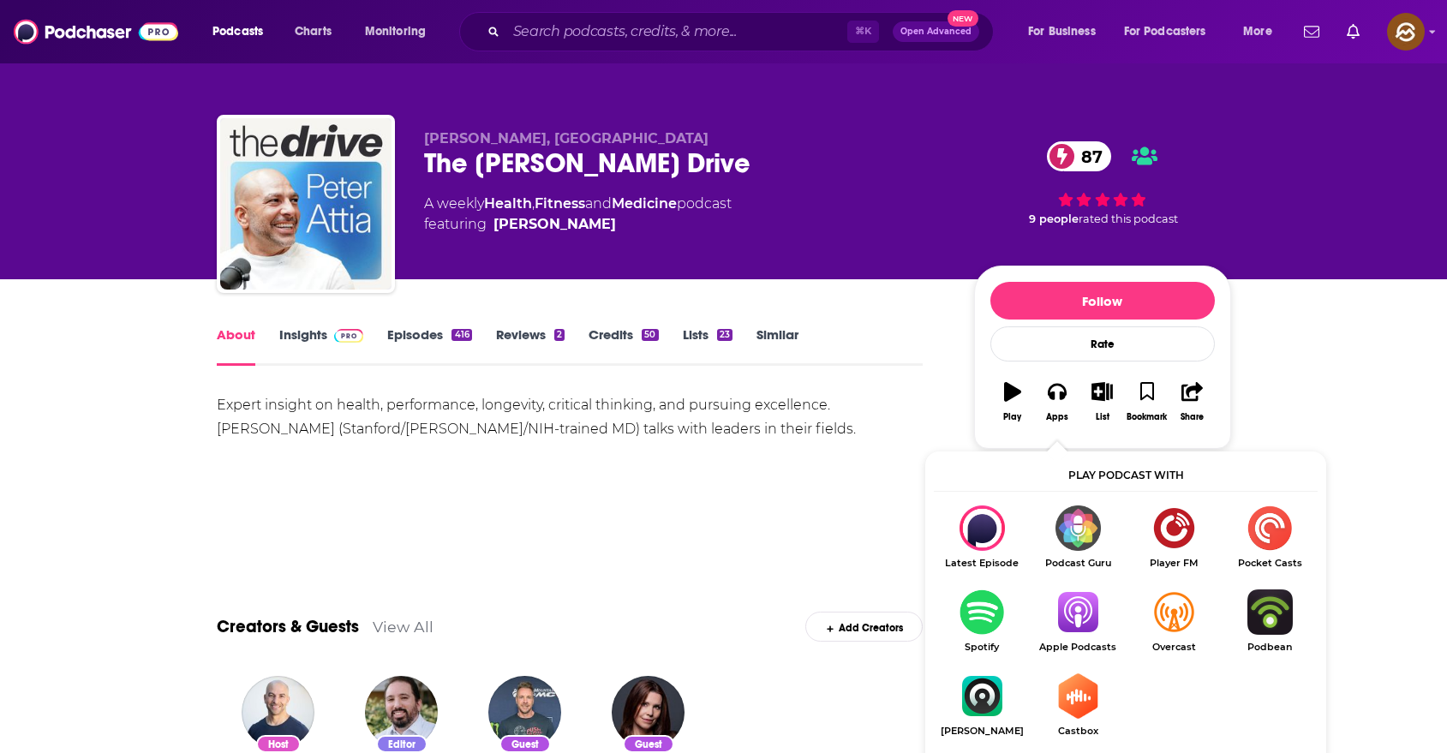
click at [1069, 622] on img "Show Listen On dropdown" at bounding box center [1078, 612] width 96 height 45
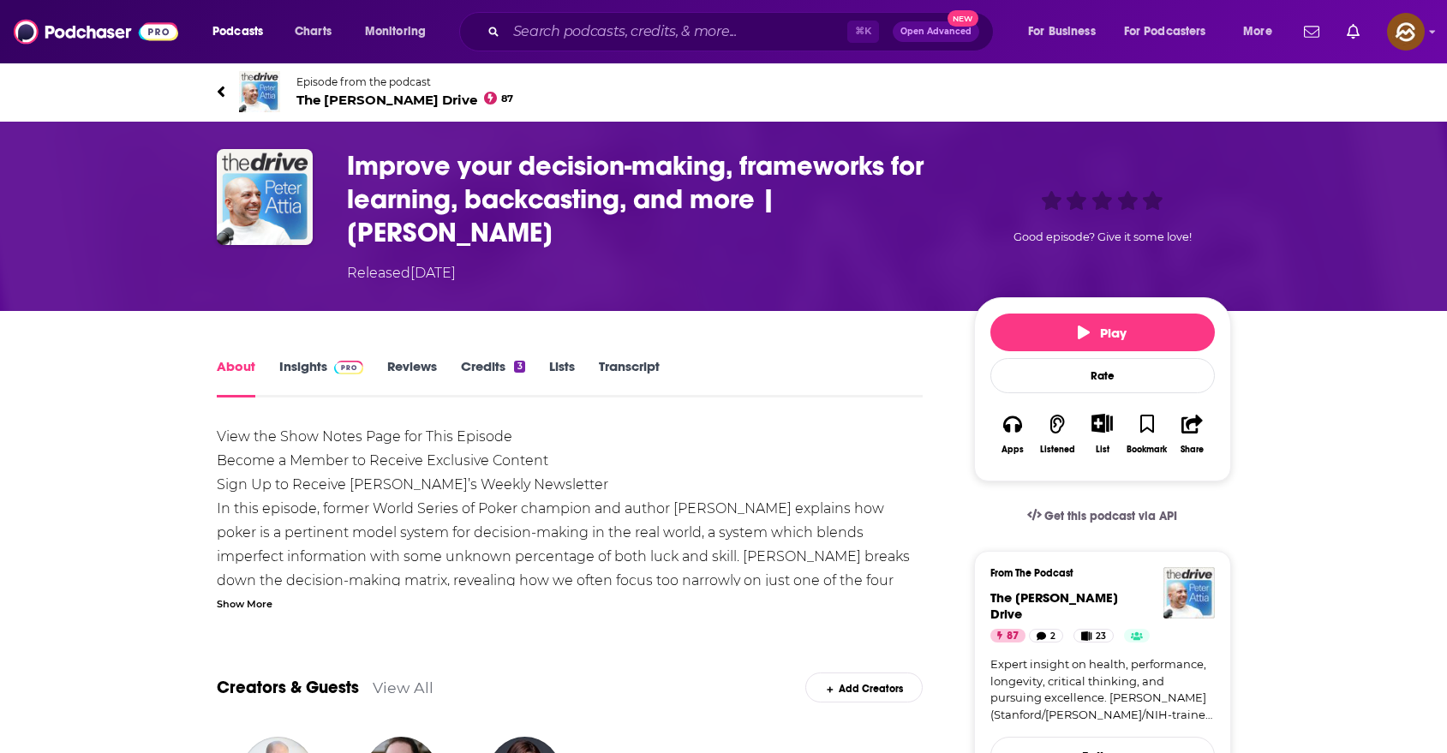
click at [243, 558] on div "View the Show Notes Page for This Episode Become a Member to Receive Exclusive …" at bounding box center [570, 518] width 707 height 186
click at [245, 595] on div "Show More" at bounding box center [245, 603] width 56 height 16
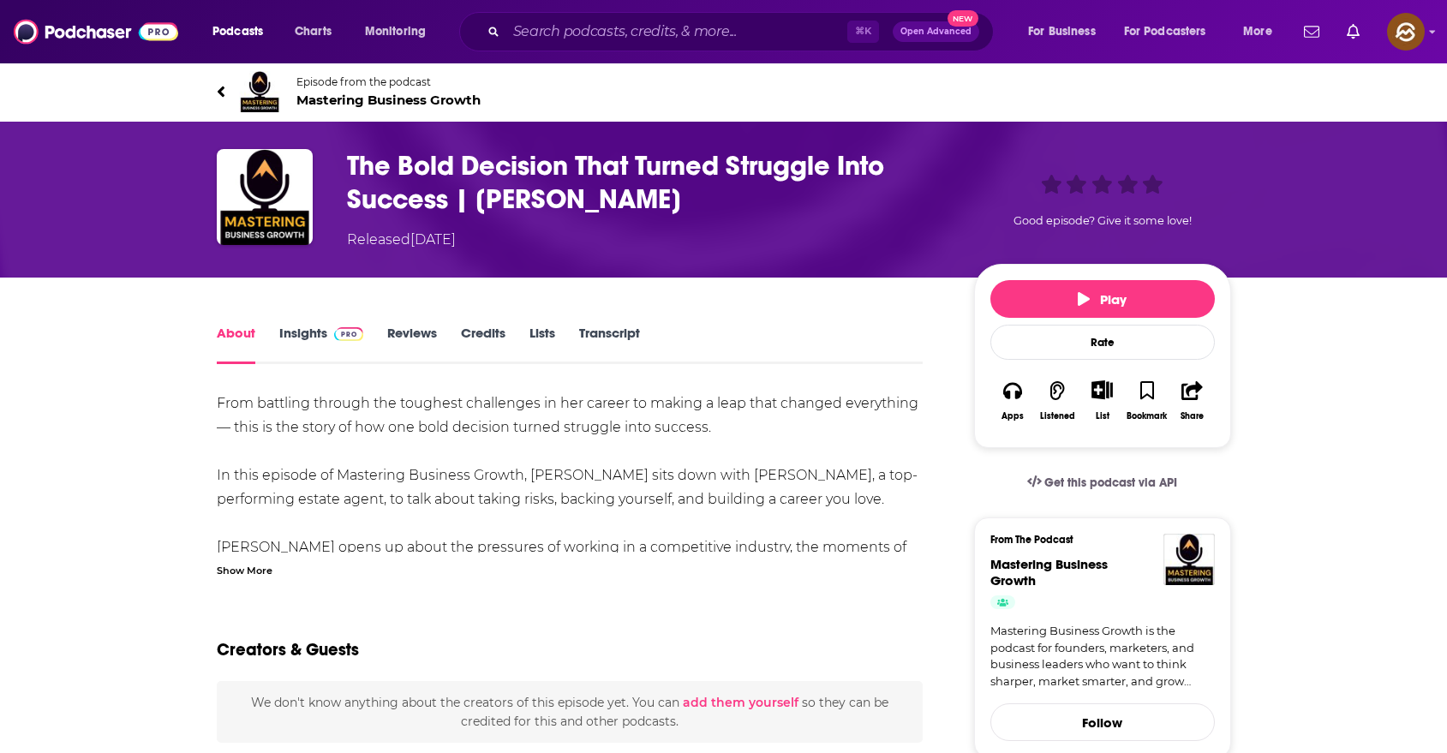
click at [584, 197] on h1 "The Bold Decision That Turned Struggle Into Success | [PERSON_NAME]" at bounding box center [647, 182] width 600 height 67
drag, startPoint x: 584, startPoint y: 197, endPoint x: 517, endPoint y: 199, distance: 66.9
copy h1 "ly Pri"
click at [517, 199] on h1 "The Bold Decision That Turned Struggle Into Success | [PERSON_NAME]" at bounding box center [647, 182] width 600 height 67
click at [577, 206] on h1 "The Bold Decision That Turned Struggle Into Success | [PERSON_NAME]" at bounding box center [647, 182] width 600 height 67
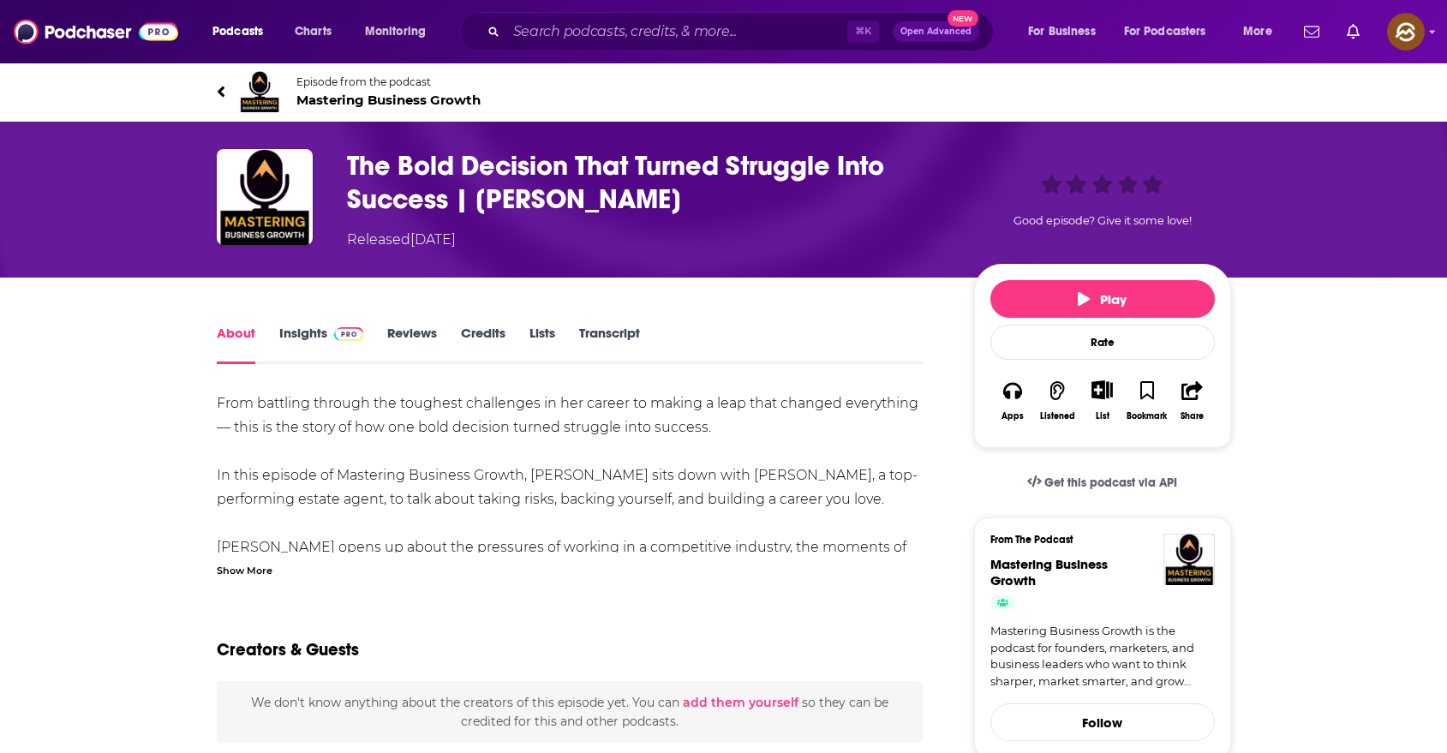
click at [587, 194] on h1 "The Bold Decision That Turned Struggle Into Success | [PERSON_NAME]" at bounding box center [647, 182] width 600 height 67
drag, startPoint x: 587, startPoint y: 194, endPoint x: 503, endPoint y: 201, distance: 84.3
copy h1 "Holly Price"
click at [503, 201] on h1 "The Bold Decision That Turned Struggle Into Success | [PERSON_NAME]" at bounding box center [647, 182] width 600 height 67
click at [218, 96] on icon at bounding box center [221, 91] width 9 height 17
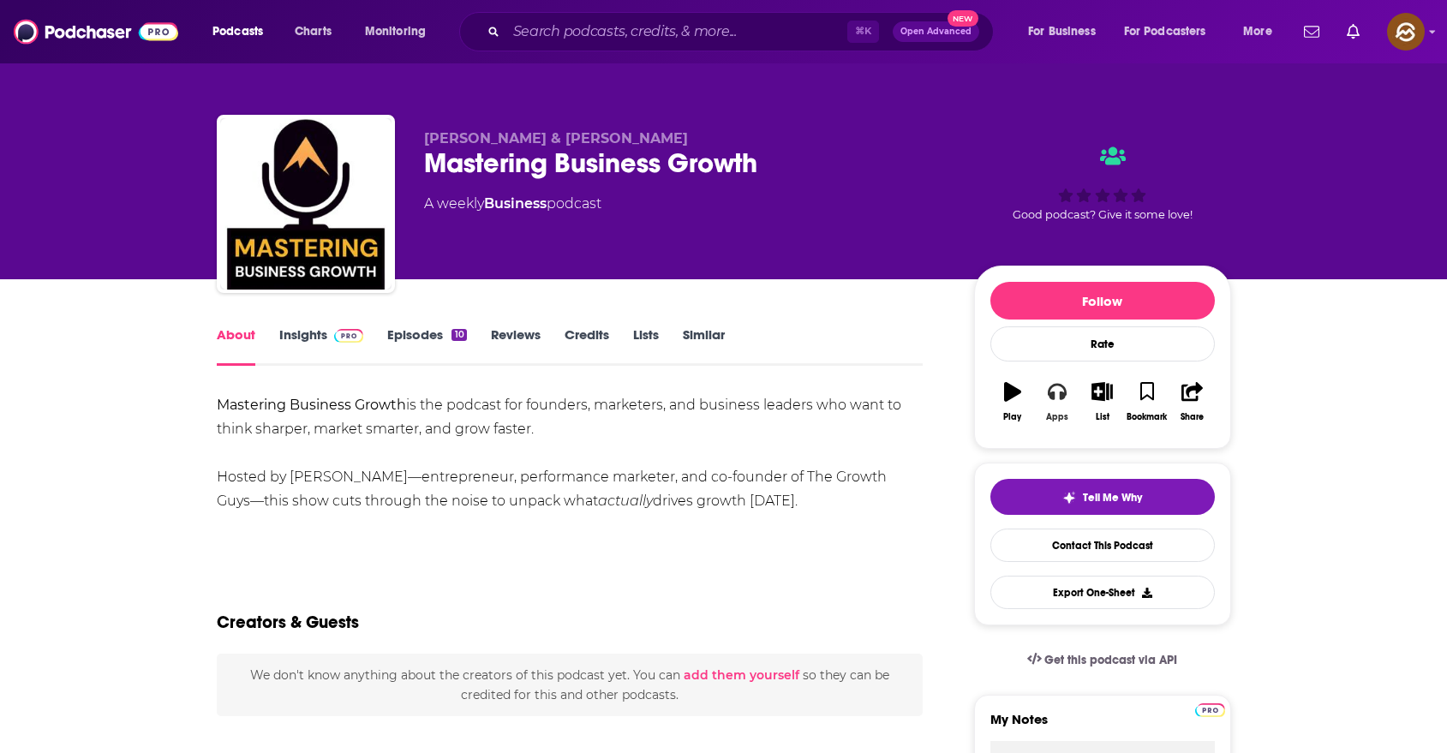
click at [1048, 397] on icon "button" at bounding box center [1057, 391] width 19 height 19
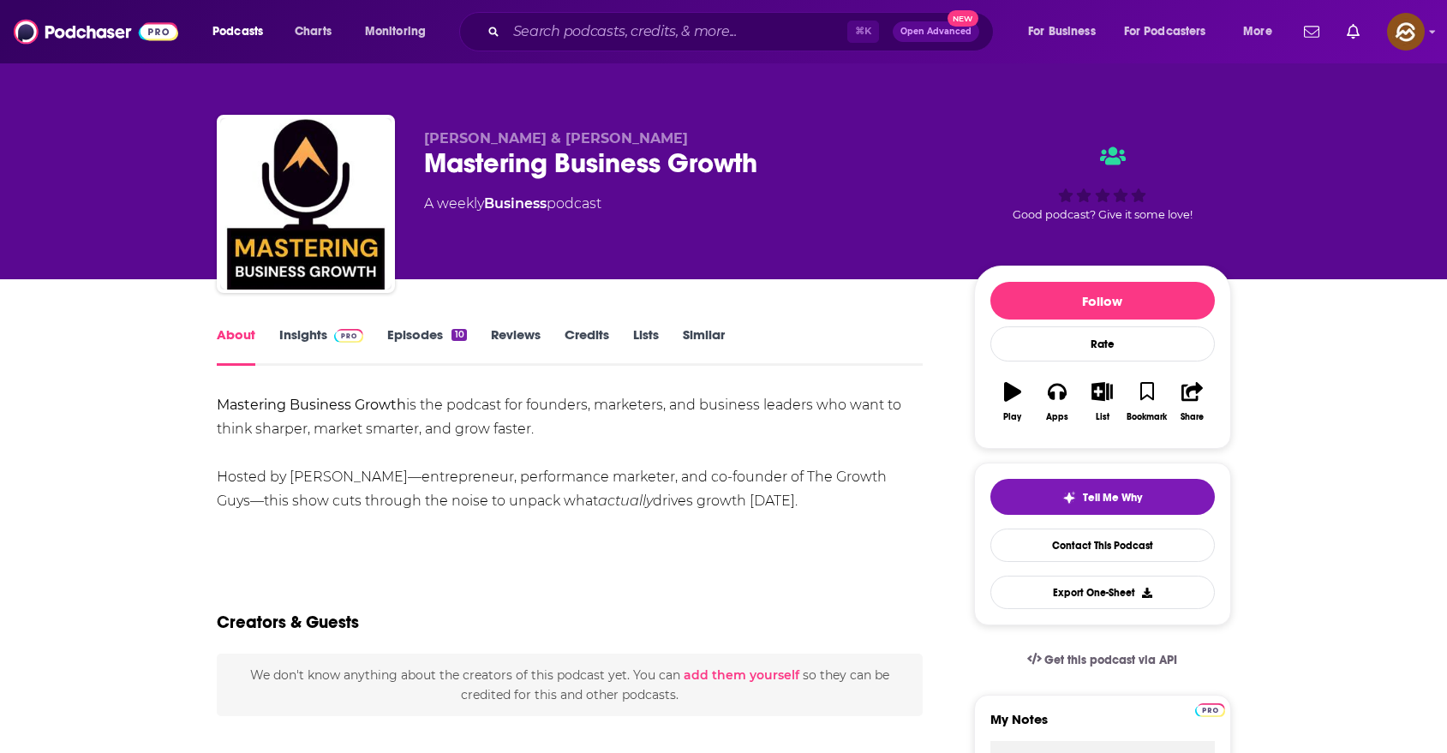
click at [484, 162] on div "Mastering Business Growth" at bounding box center [685, 163] width 523 height 33
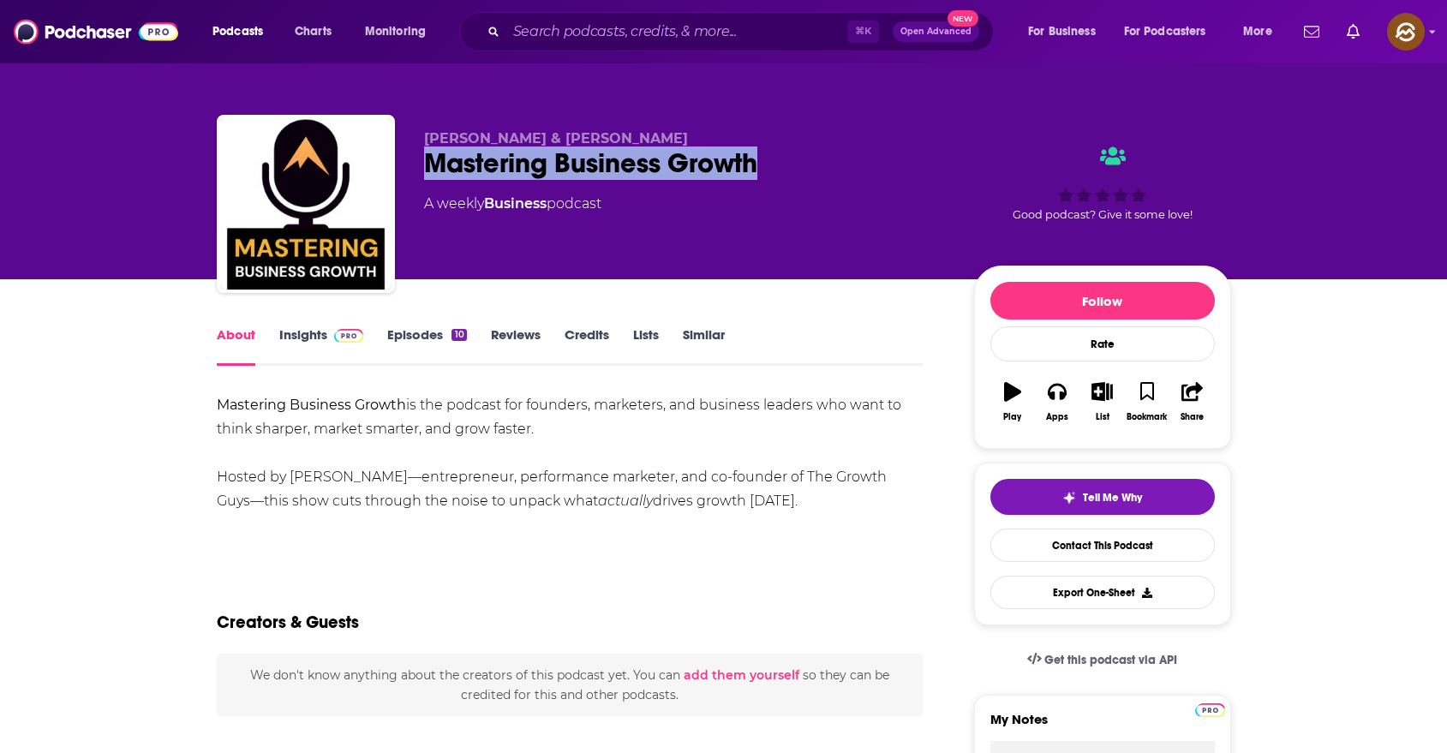
drag, startPoint x: 484, startPoint y: 162, endPoint x: 683, endPoint y: 161, distance: 198.8
copy h1 "Mastering Business Growth"
click at [683, 161] on div "Mastering Business Growth" at bounding box center [685, 163] width 523 height 33
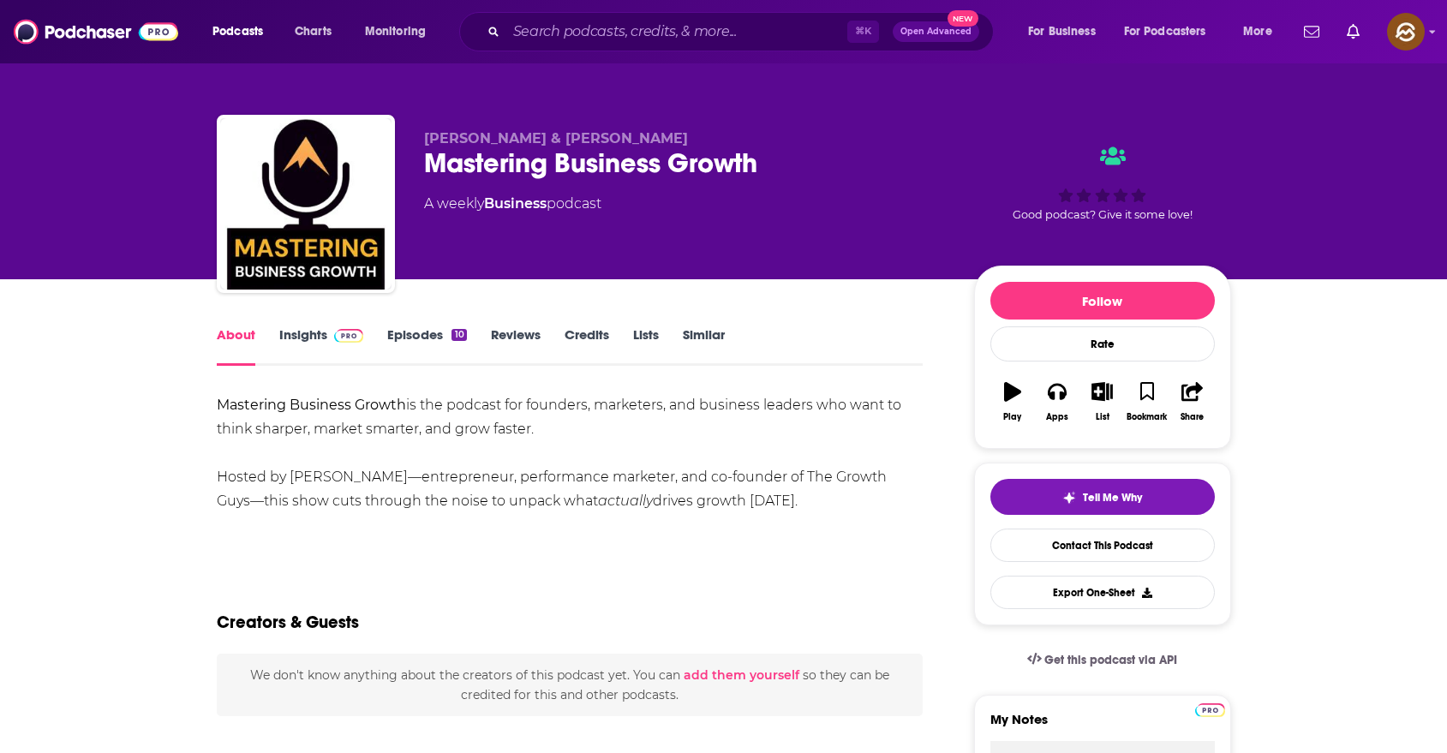
click at [436, 135] on span "[PERSON_NAME] & [PERSON_NAME]" at bounding box center [556, 138] width 264 height 16
drag, startPoint x: 436, startPoint y: 135, endPoint x: 612, endPoint y: 135, distance: 175.7
copy span "Paul Fernandez & Joe Graves"
click at [612, 135] on span "Paul Fernandez & Joe Graves" at bounding box center [556, 138] width 264 height 16
click at [326, 358] on link "Insights" at bounding box center [321, 345] width 85 height 39
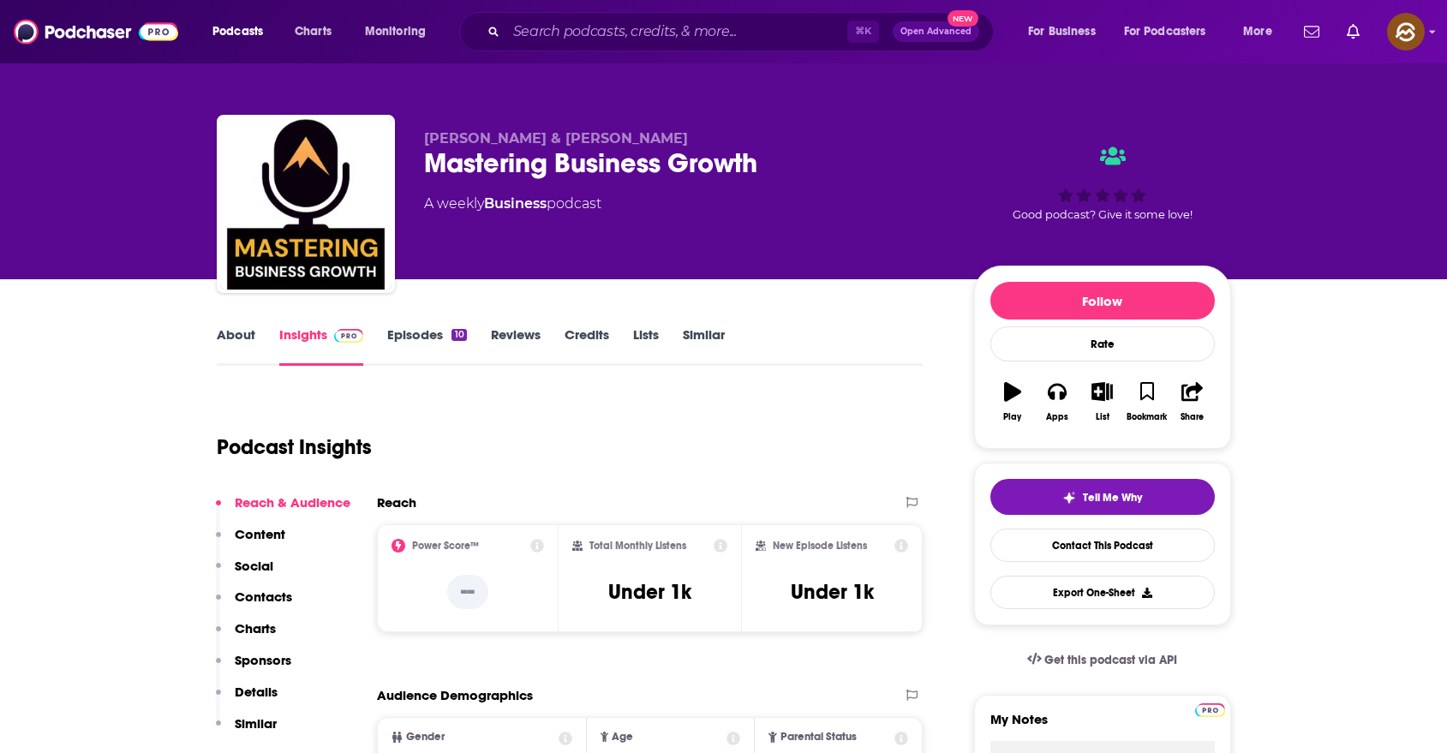
click at [267, 596] on p "Contacts" at bounding box center [263, 597] width 57 height 16
click at [514, 159] on div "Mastering Business Growth" at bounding box center [685, 163] width 523 height 33
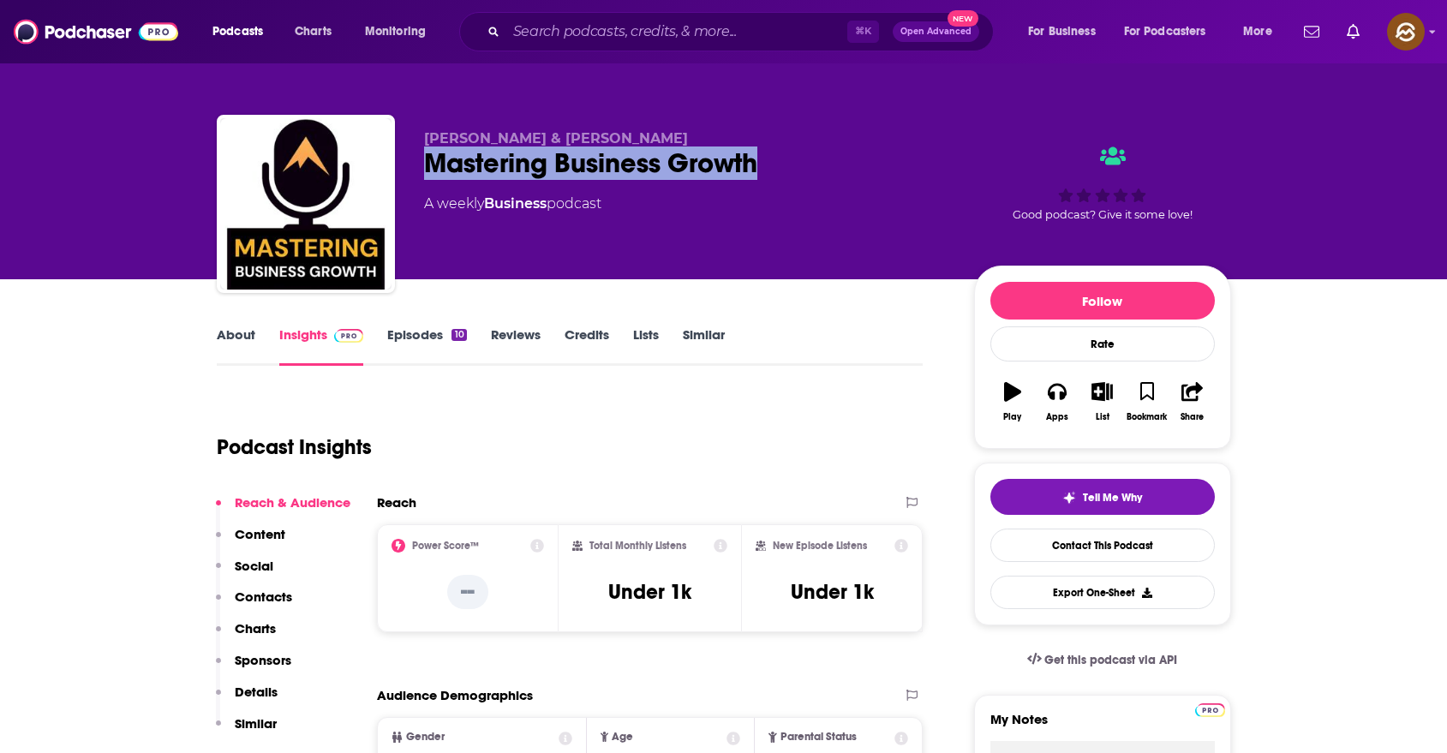
drag, startPoint x: 514, startPoint y: 159, endPoint x: 732, endPoint y: 165, distance: 217.7
copy h2 "Mastering Business Growth"
click at [732, 165] on div "Mastering Business Growth" at bounding box center [685, 163] width 523 height 33
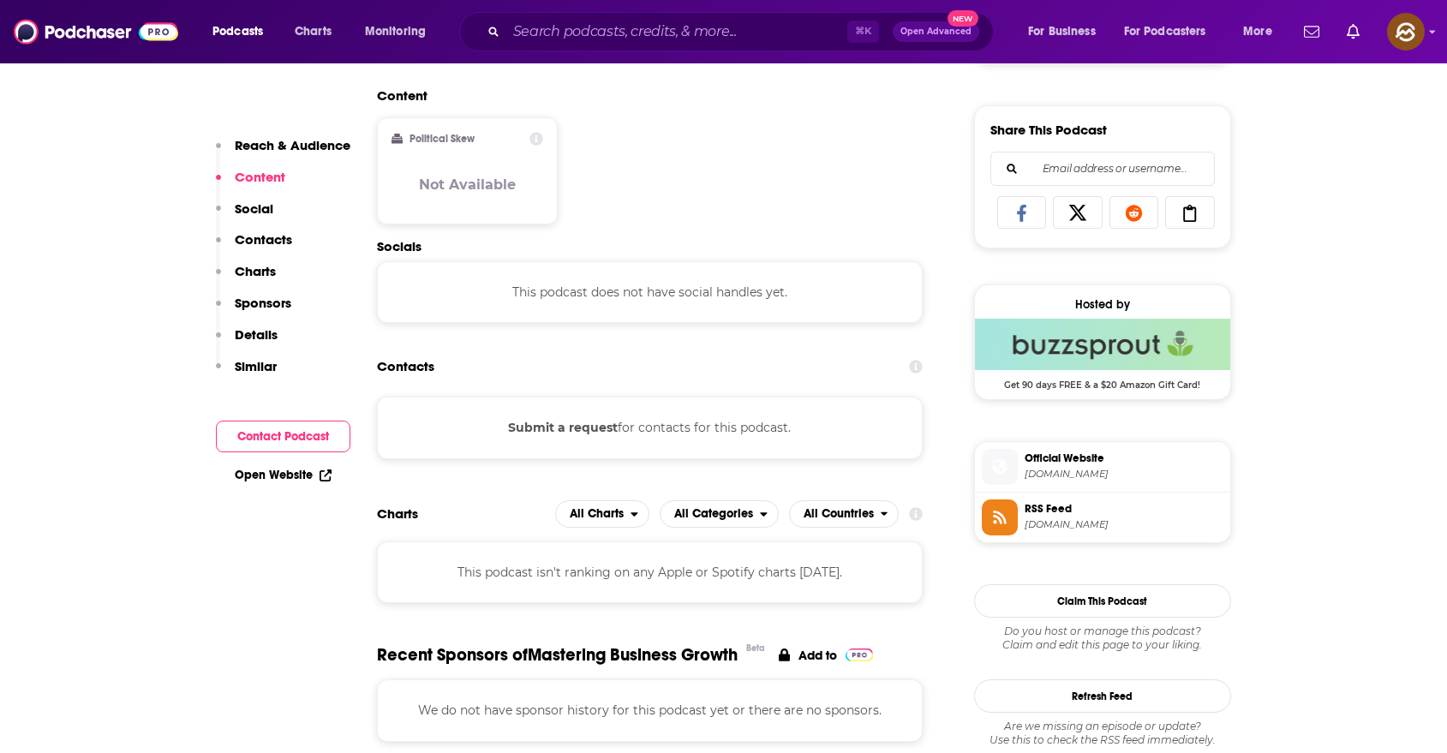
scroll to position [1033, 0]
click at [1005, 467] on icon at bounding box center [999, 465] width 15 height 15
click at [1002, 515] on icon at bounding box center [999, 516] width 13 height 13
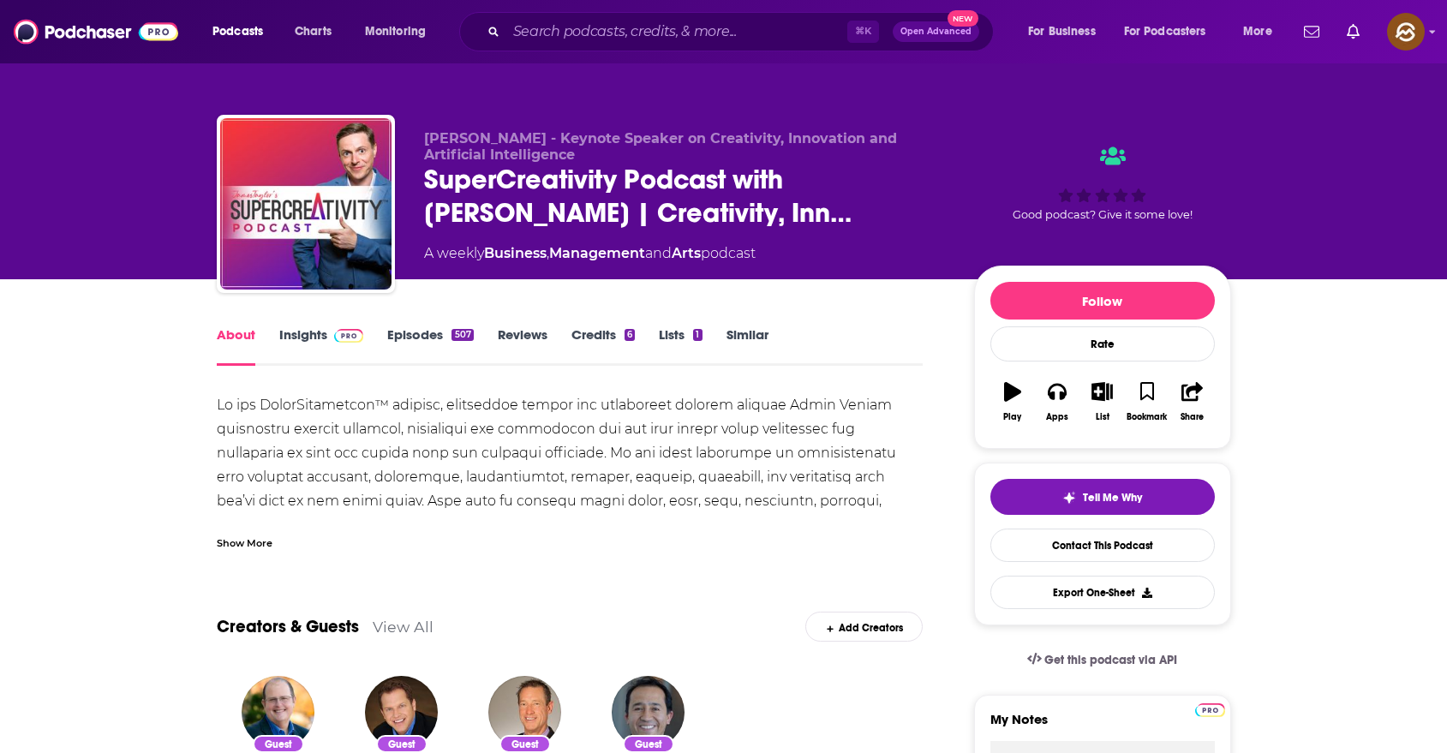
click at [334, 350] on link "Insights" at bounding box center [321, 345] width 85 height 39
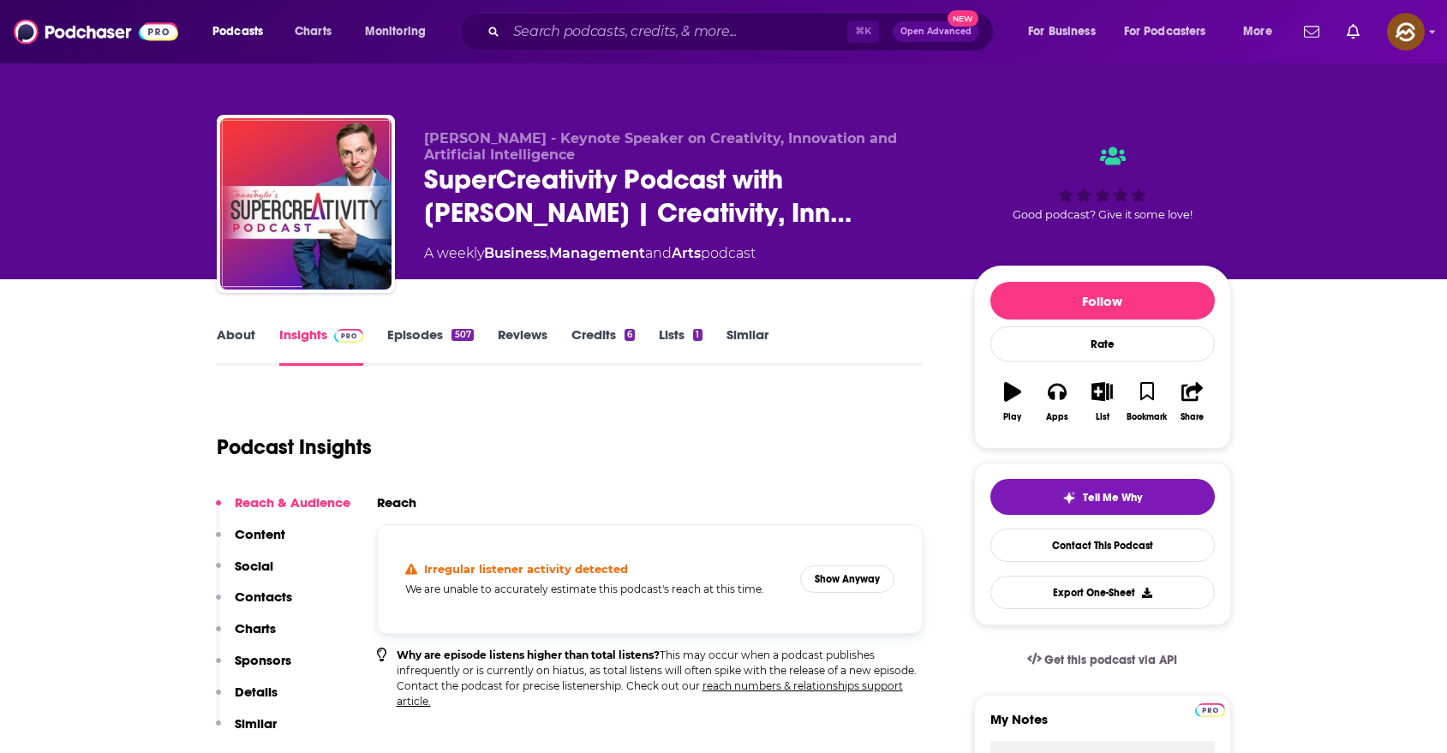
click at [406, 347] on link "Episodes 507" at bounding box center [430, 345] width 86 height 39
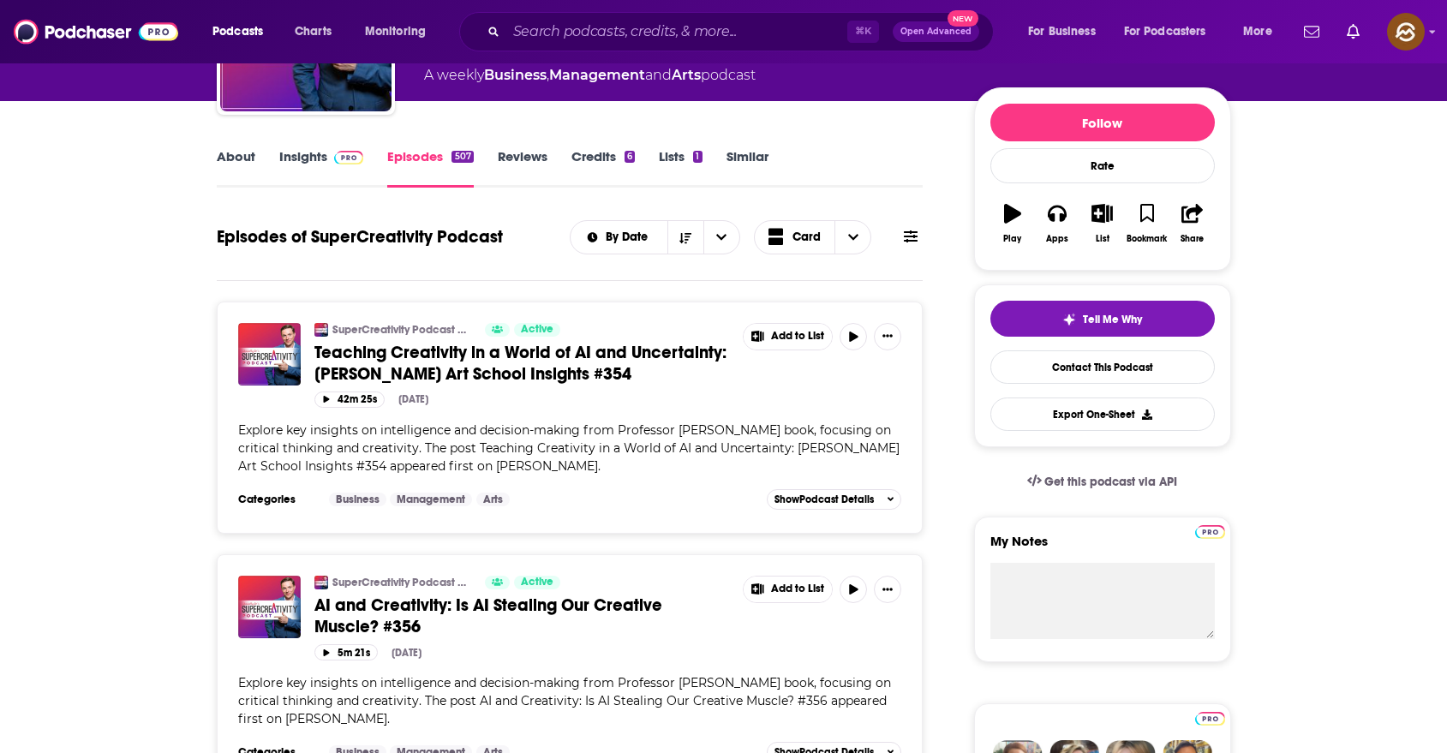
scroll to position [412, 0]
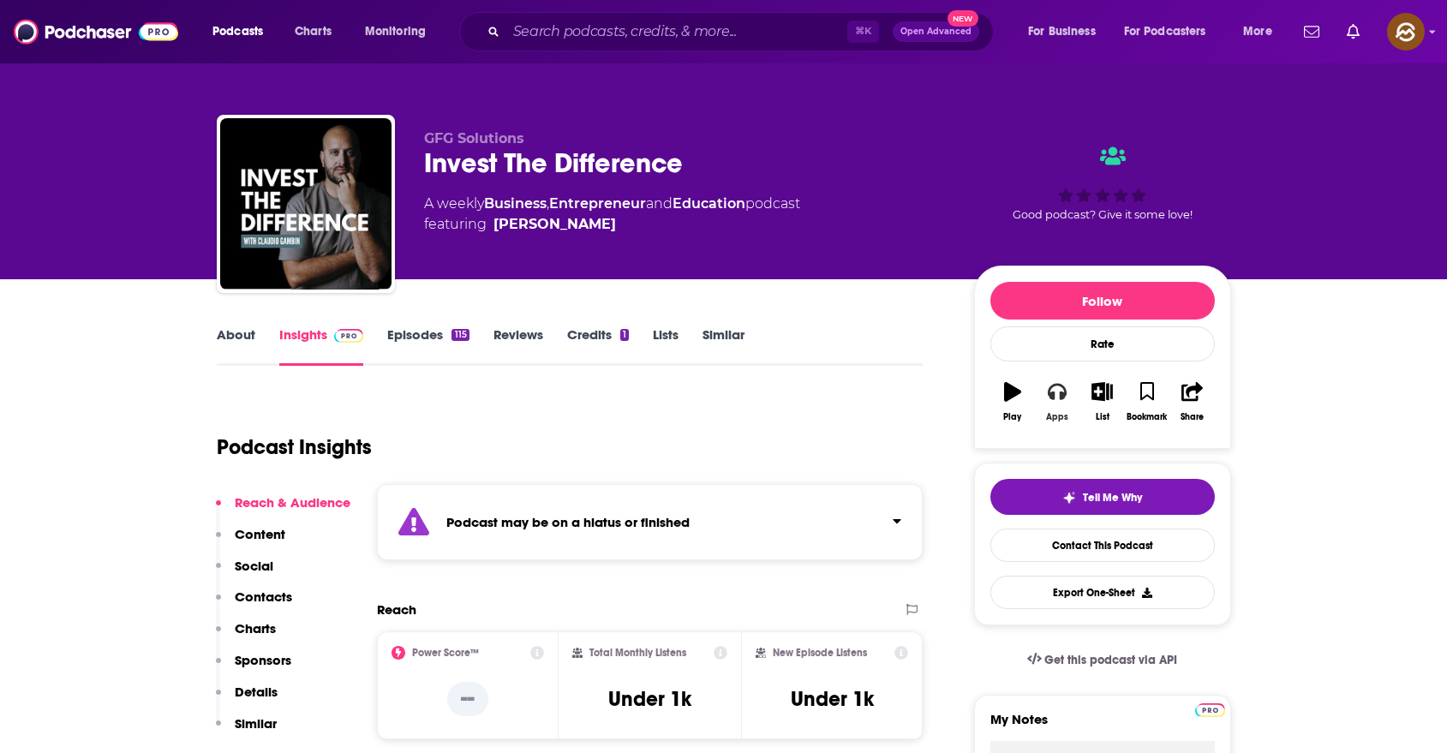
click at [1060, 395] on icon "button" at bounding box center [1057, 392] width 19 height 17
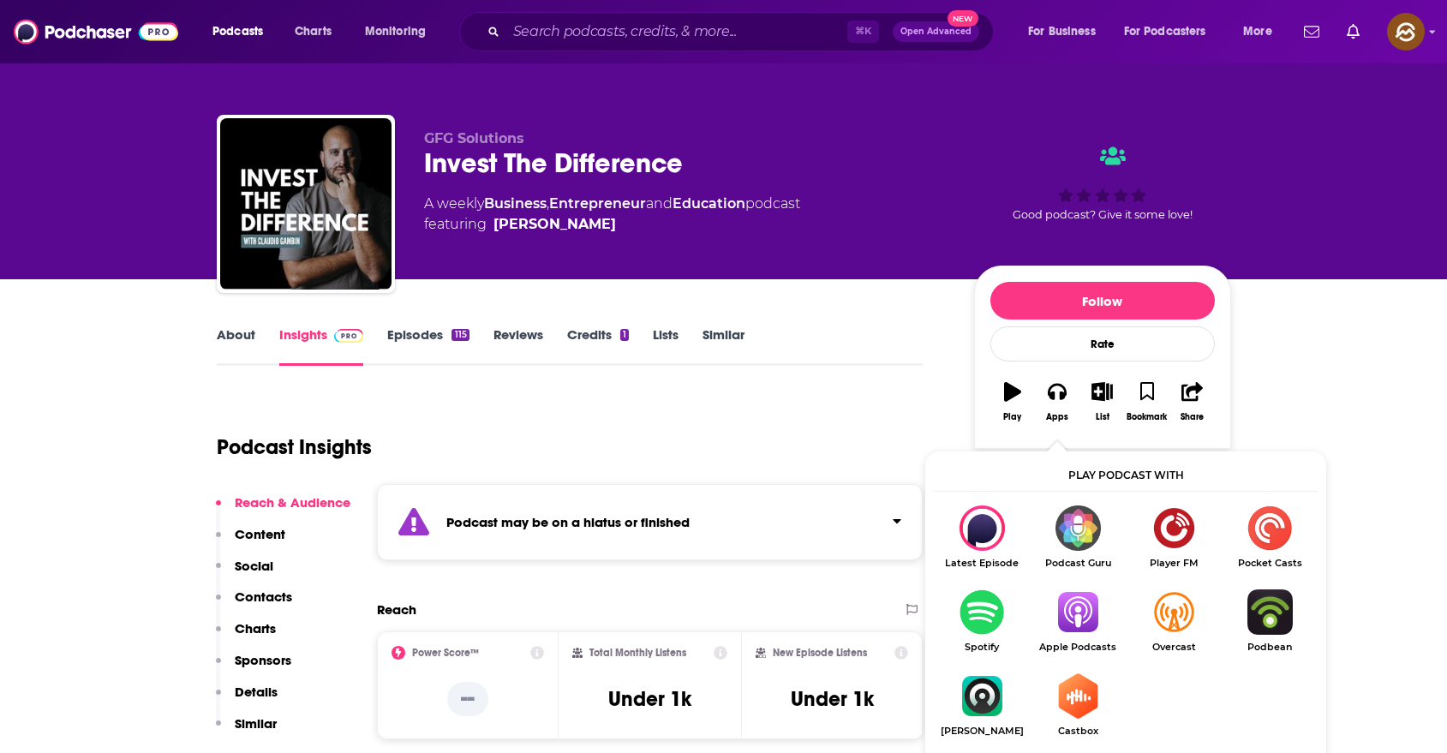
click at [1093, 613] on img "Show Listen On dropdown" at bounding box center [1078, 612] width 96 height 45
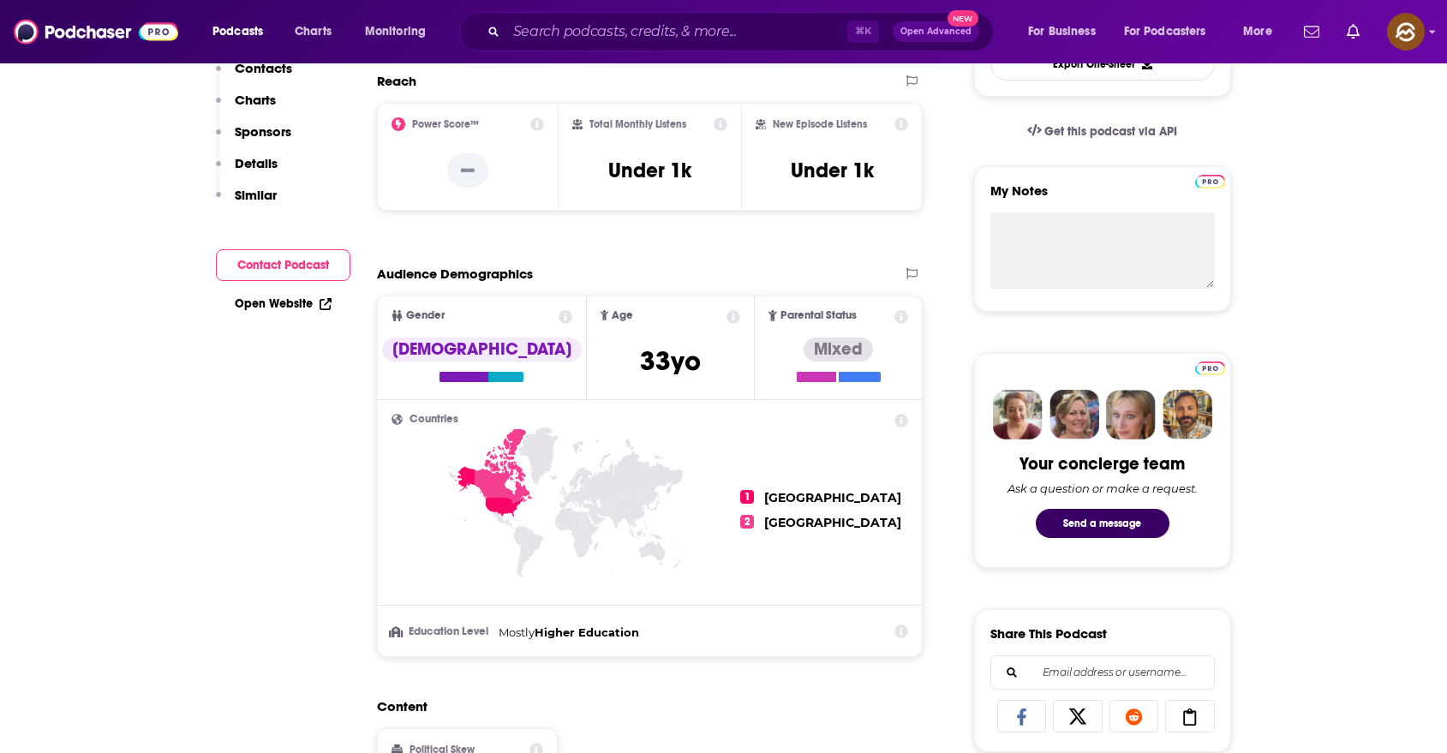
scroll to position [560, 0]
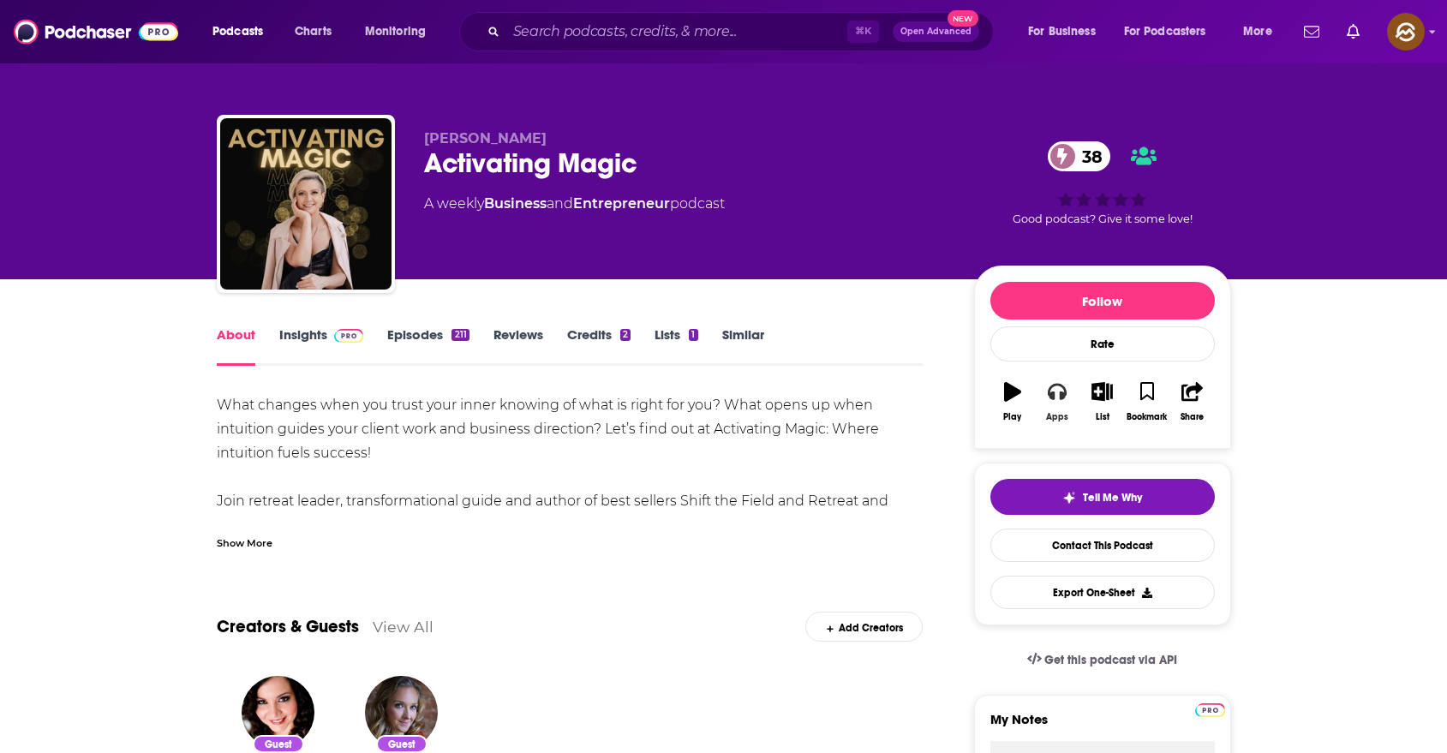
click at [1058, 396] on icon "button" at bounding box center [1057, 391] width 19 height 19
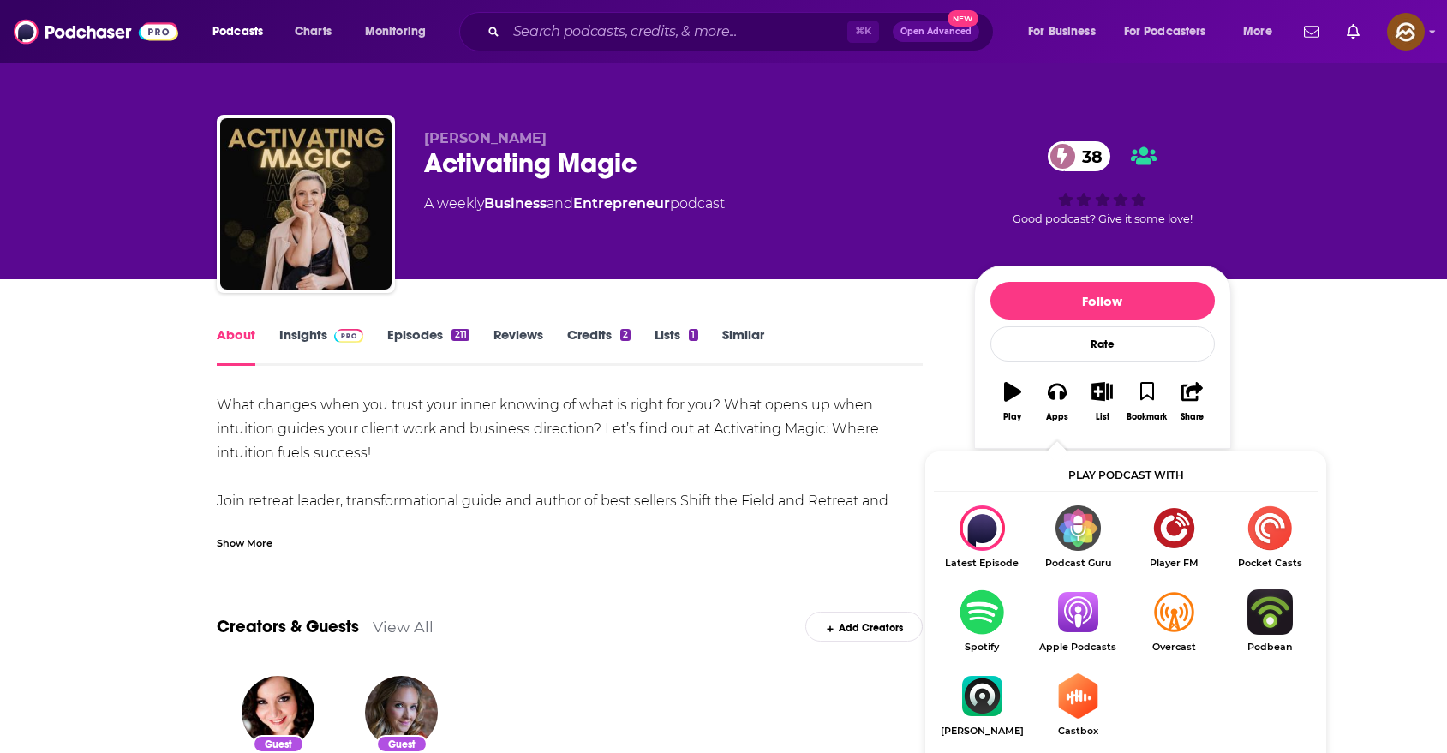
click at [1066, 613] on img "Show Listen On dropdown" at bounding box center [1078, 612] width 96 height 45
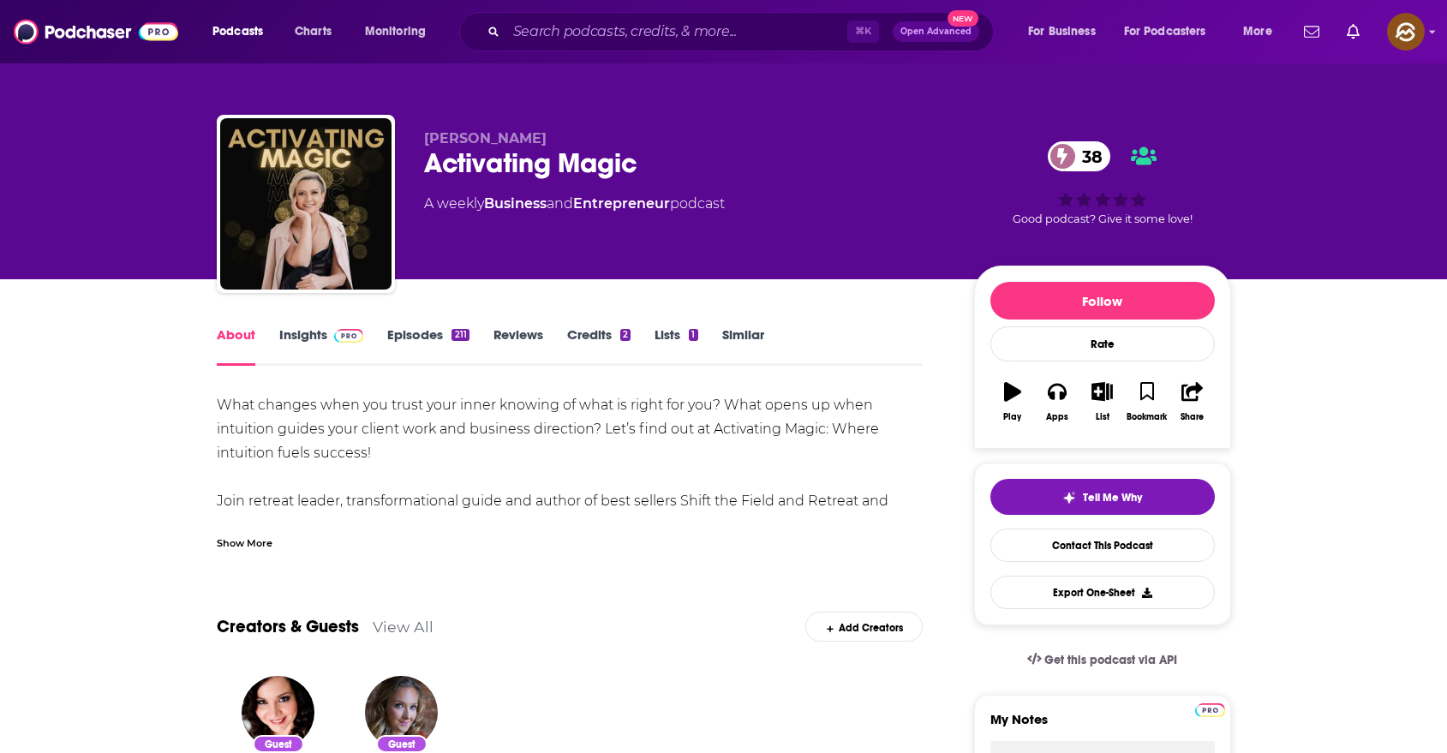
click at [491, 135] on span "Darla LeDoux" at bounding box center [485, 138] width 123 height 16
drag, startPoint x: 491, startPoint y: 135, endPoint x: 447, endPoint y: 135, distance: 43.7
copy span "Darla LeDoux"
click at [447, 135] on span "Darla LeDoux" at bounding box center [485, 138] width 123 height 16
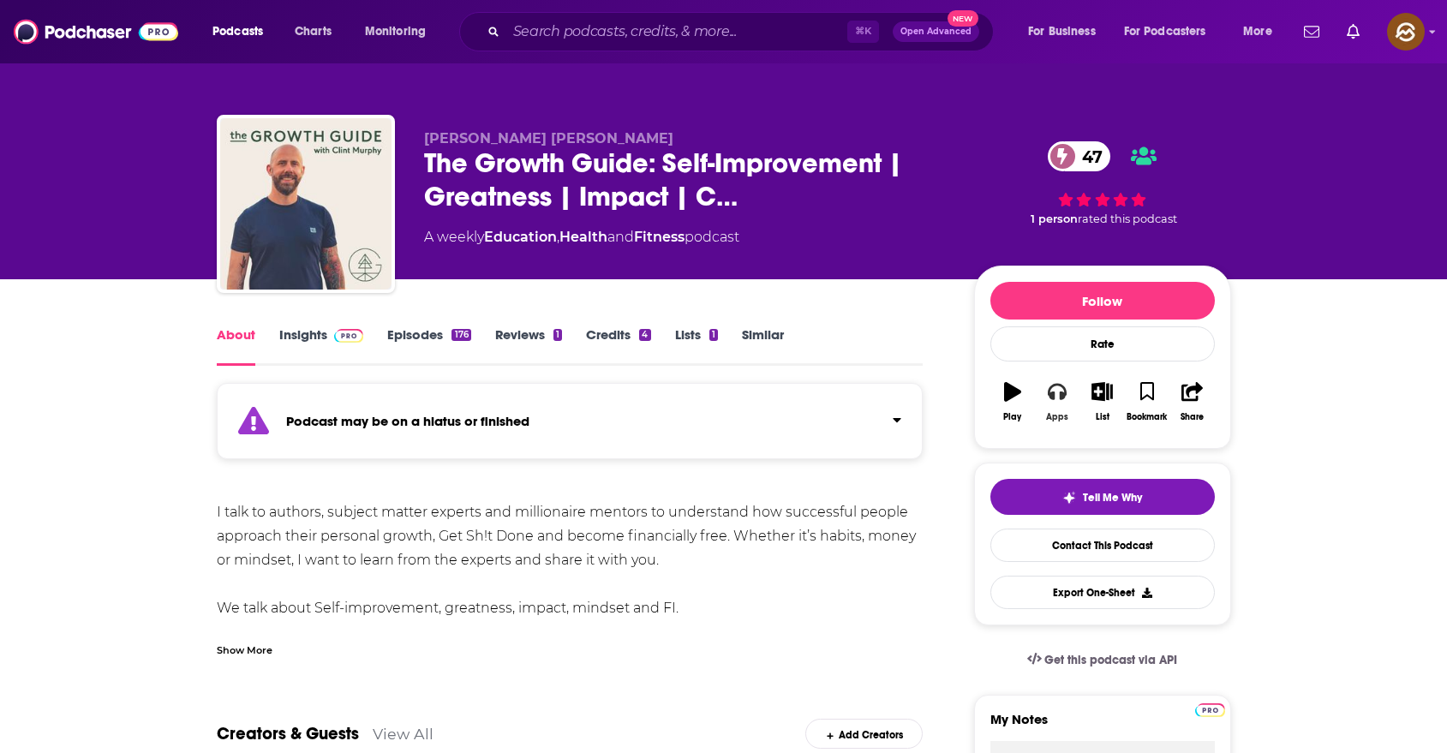
click at [1049, 410] on button "Apps" at bounding box center [1057, 402] width 45 height 62
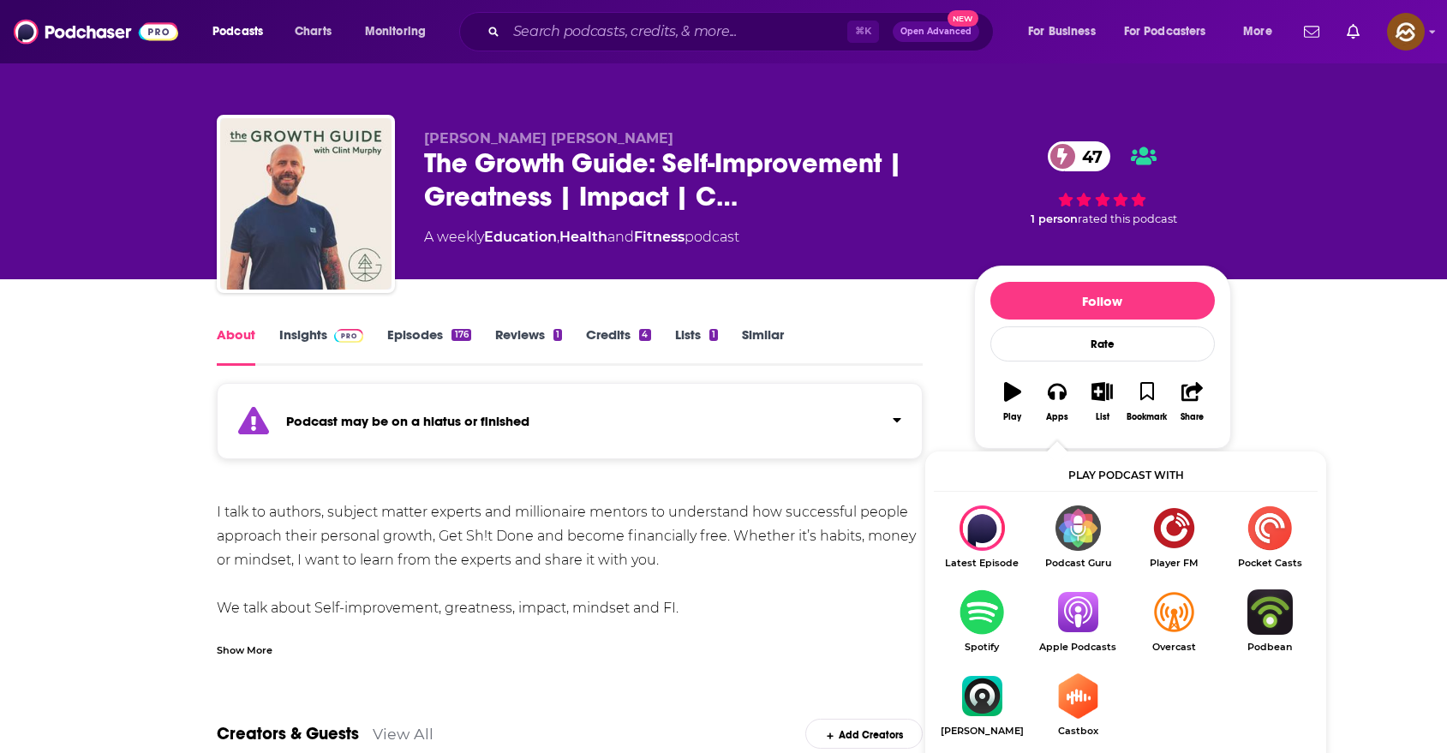
click at [1098, 614] on img "Show Listen On dropdown" at bounding box center [1078, 612] width 96 height 45
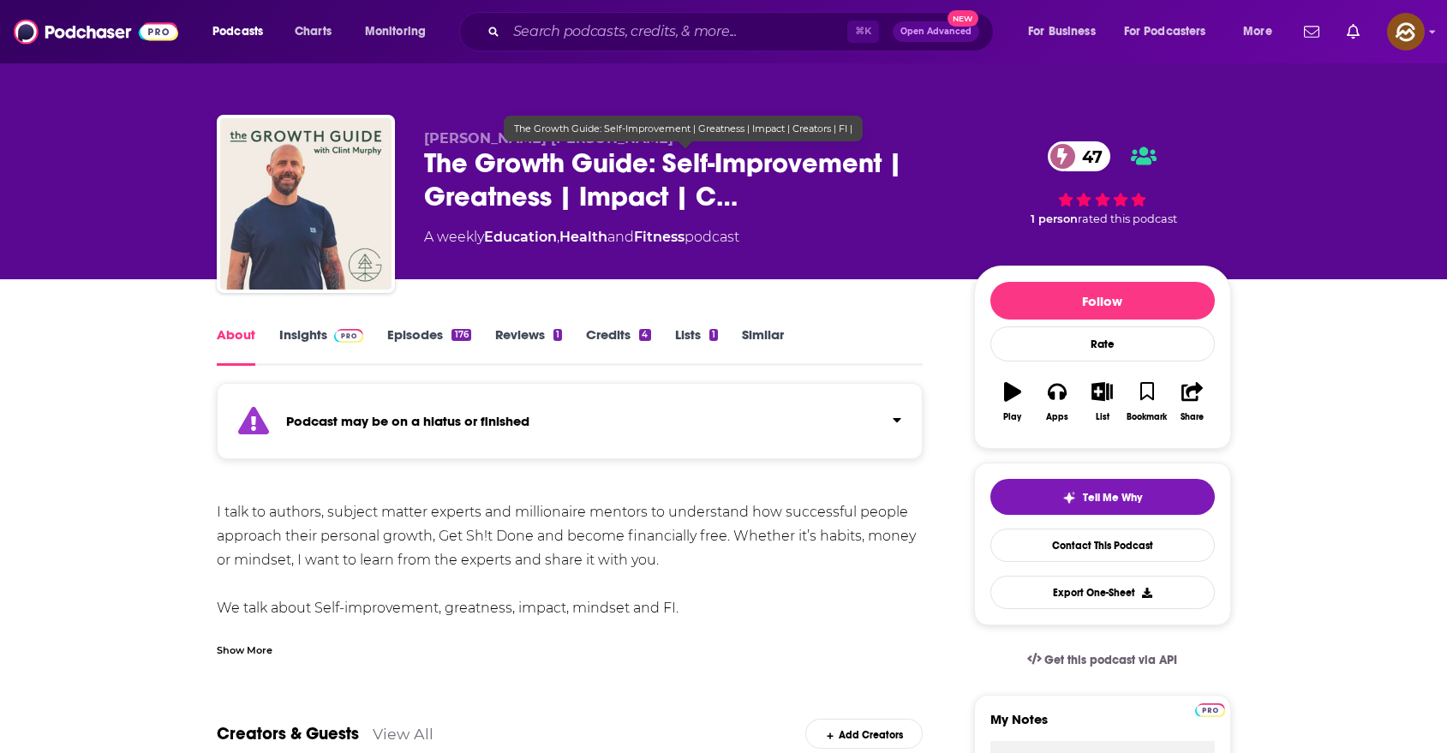
click at [439, 153] on span "The Growth Guide: Self-Improvement | Greatness | Impact | C…" at bounding box center [685, 180] width 523 height 67
drag, startPoint x: 439, startPoint y: 153, endPoint x: 597, endPoint y: 165, distance: 158.9
copy h1 "The Growth Guide"
click at [597, 165] on span "The Growth Guide: Self-Improvement | Greatness | Impact | C…" at bounding box center [685, 180] width 523 height 67
click at [434, 168] on span "The Growth Guide: Self-Improvement | Greatness | Impact | C…" at bounding box center [685, 180] width 523 height 67
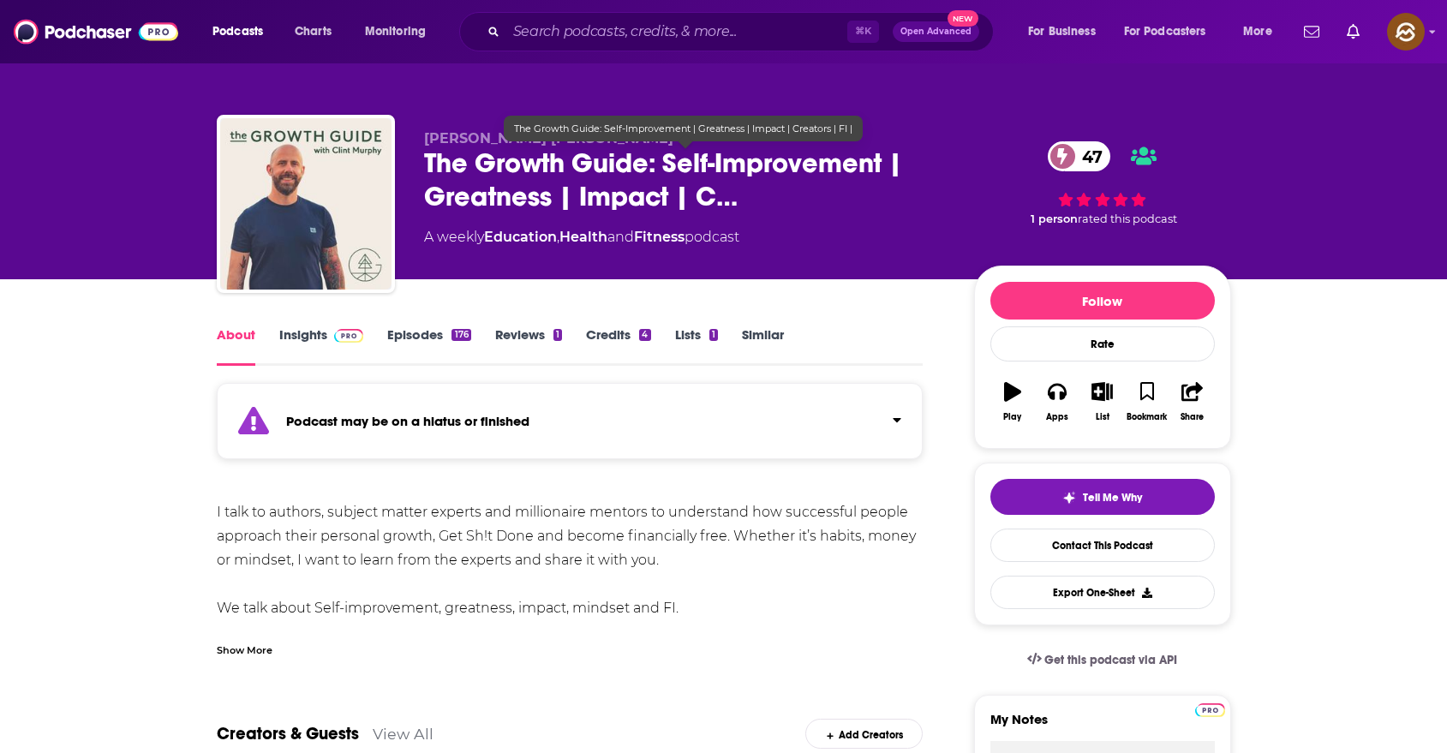
click at [443, 164] on span "The Growth Guide: Self-Improvement | Greatness | Impact | C…" at bounding box center [685, 180] width 523 height 67
drag, startPoint x: 443, startPoint y: 164, endPoint x: 615, endPoint y: 169, distance: 172.3
copy h1 "The Growth Guide"
click at [615, 169] on span "The Growth Guide: Self-Improvement | Greatness | Impact | C…" at bounding box center [685, 180] width 523 height 67
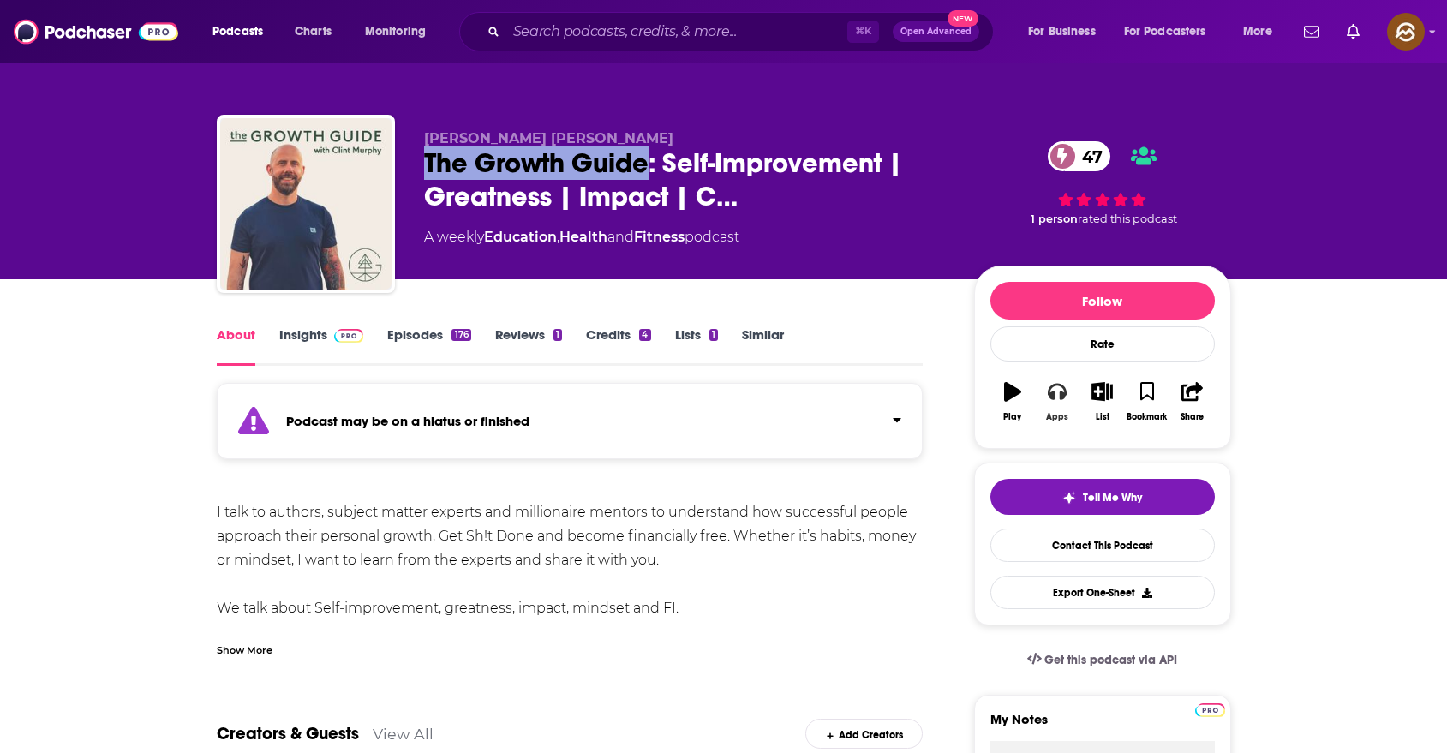
click at [1062, 397] on icon "button" at bounding box center [1057, 392] width 19 height 17
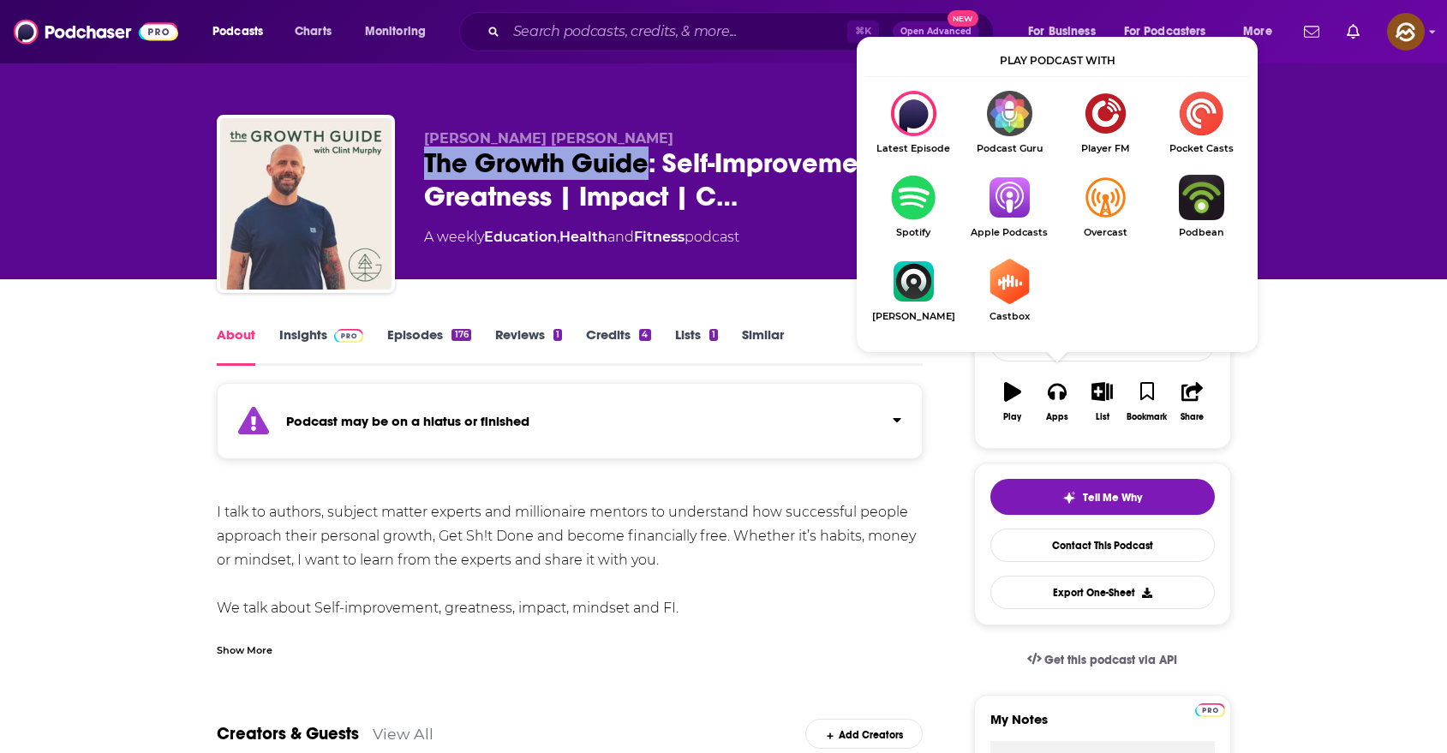
click at [1011, 197] on img "Show Listen On dropdown" at bounding box center [1009, 197] width 96 height 45
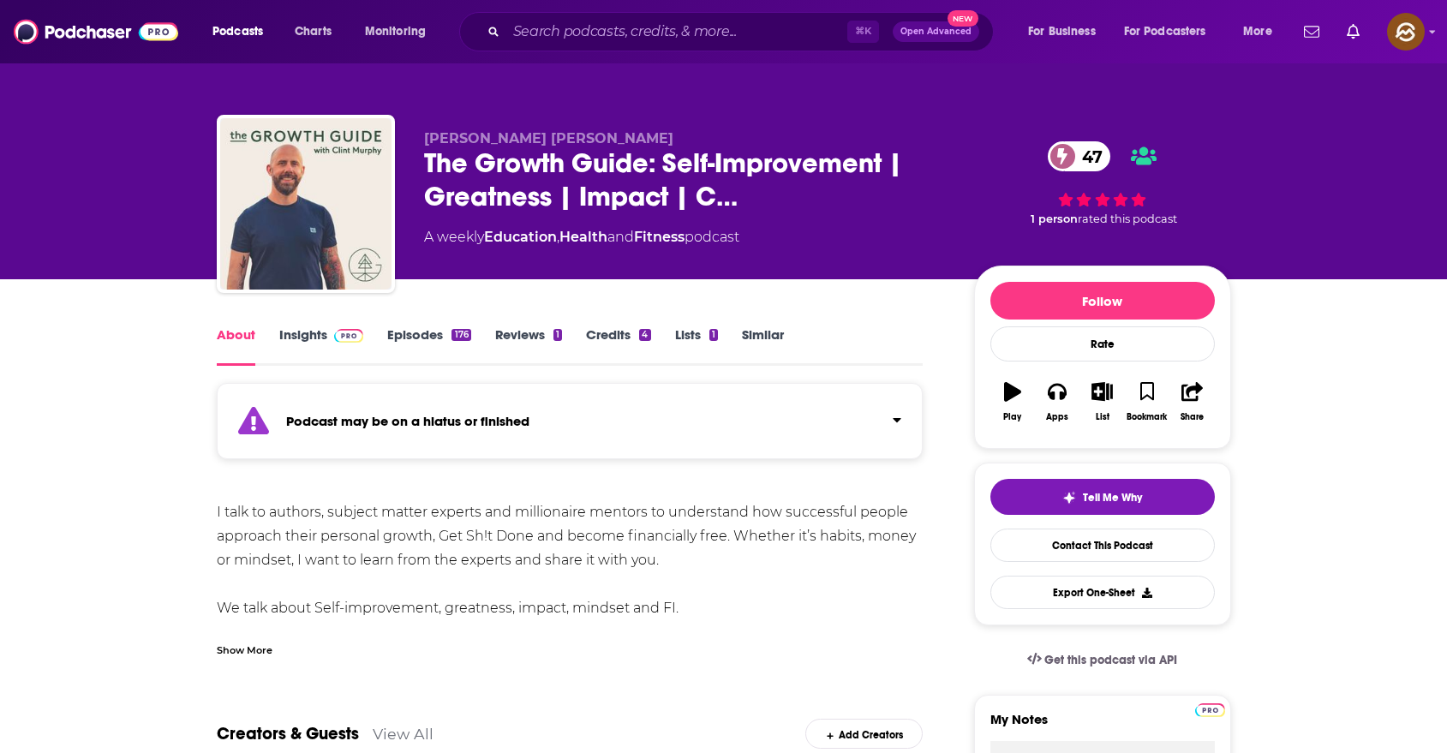
click at [441, 134] on span "[PERSON_NAME] [PERSON_NAME]" at bounding box center [548, 138] width 249 height 16
drag, startPoint x: 441, startPoint y: 134, endPoint x: 548, endPoint y: 135, distance: 106.3
copy span "[PERSON_NAME] [PERSON_NAME]"
click at [548, 135] on span "[PERSON_NAME] [PERSON_NAME]" at bounding box center [548, 138] width 249 height 16
click at [322, 339] on link "Insights" at bounding box center [321, 345] width 85 height 39
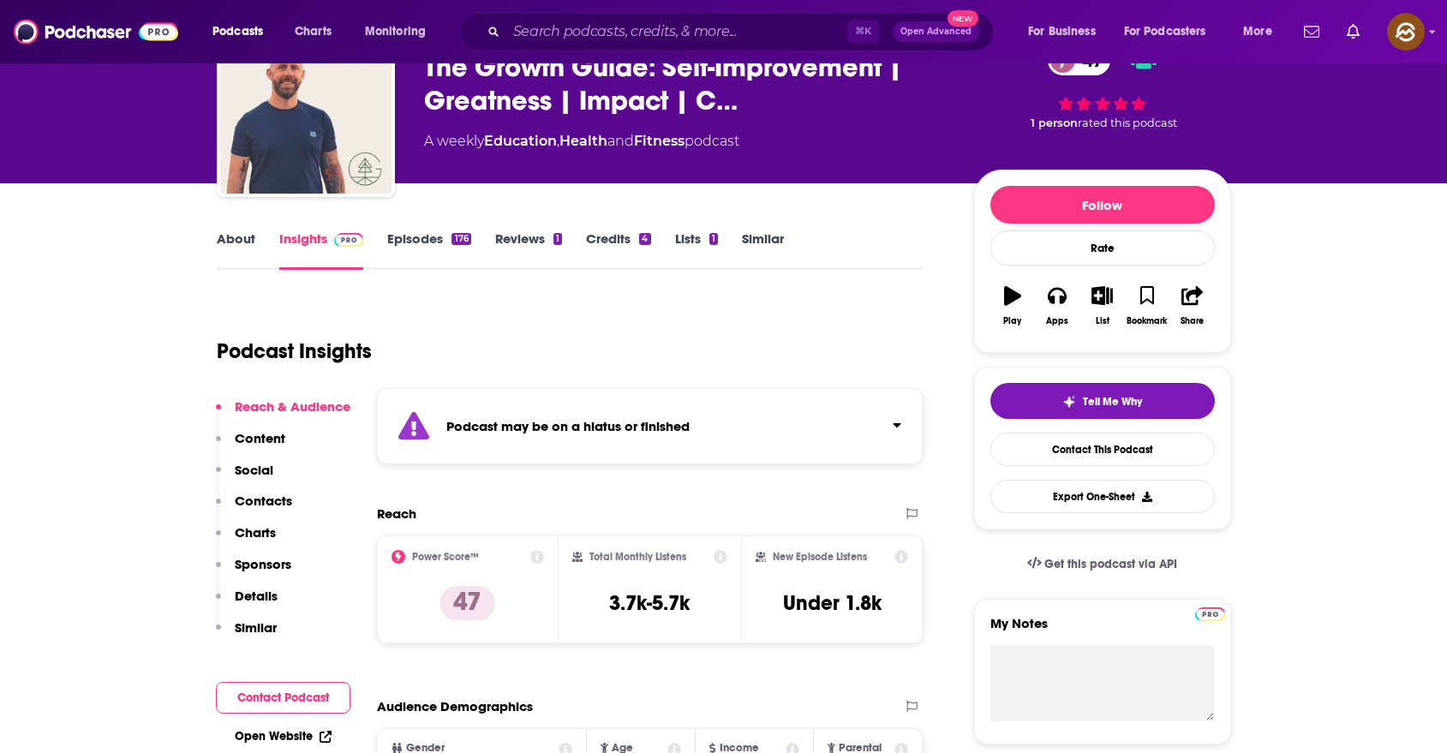
click at [256, 534] on p "Charts" at bounding box center [255, 532] width 41 height 16
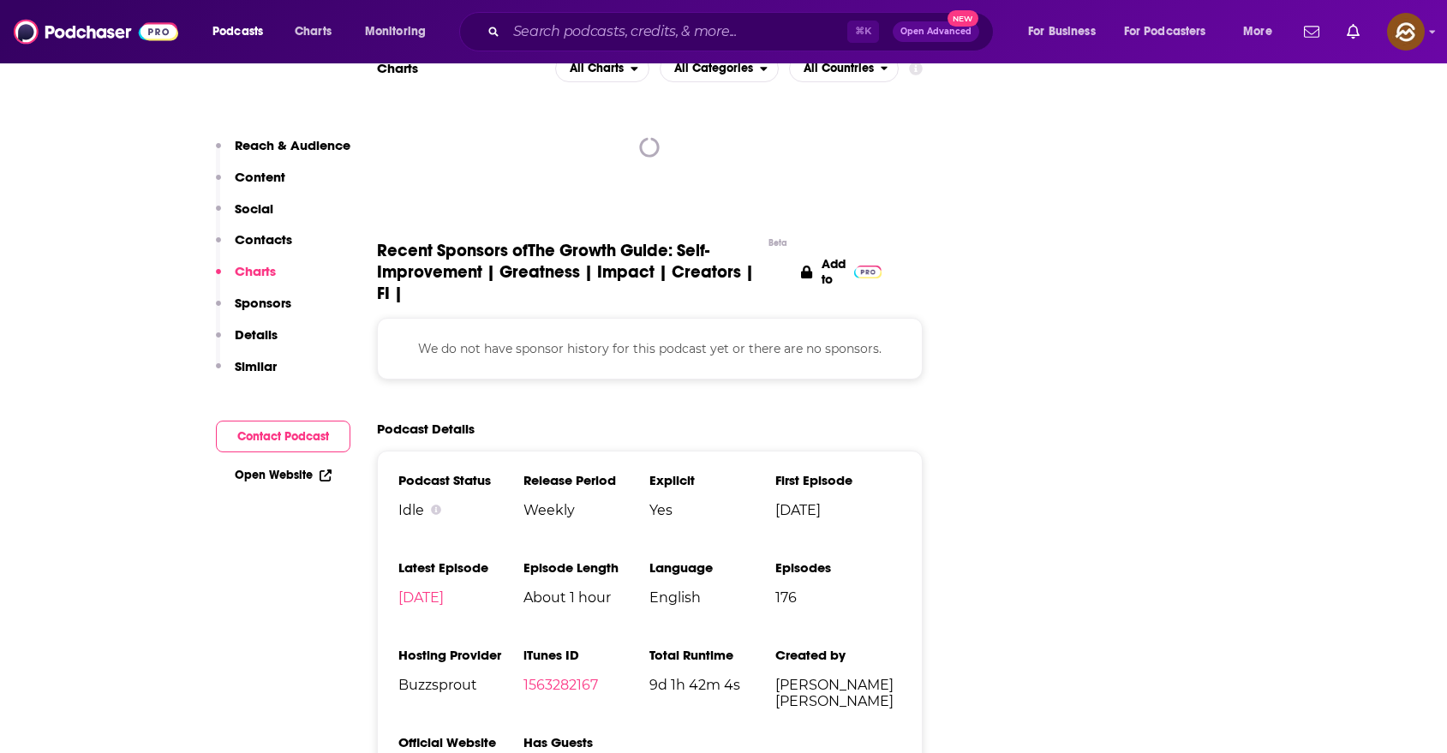
click at [269, 242] on p "Contacts" at bounding box center [263, 239] width 57 height 16
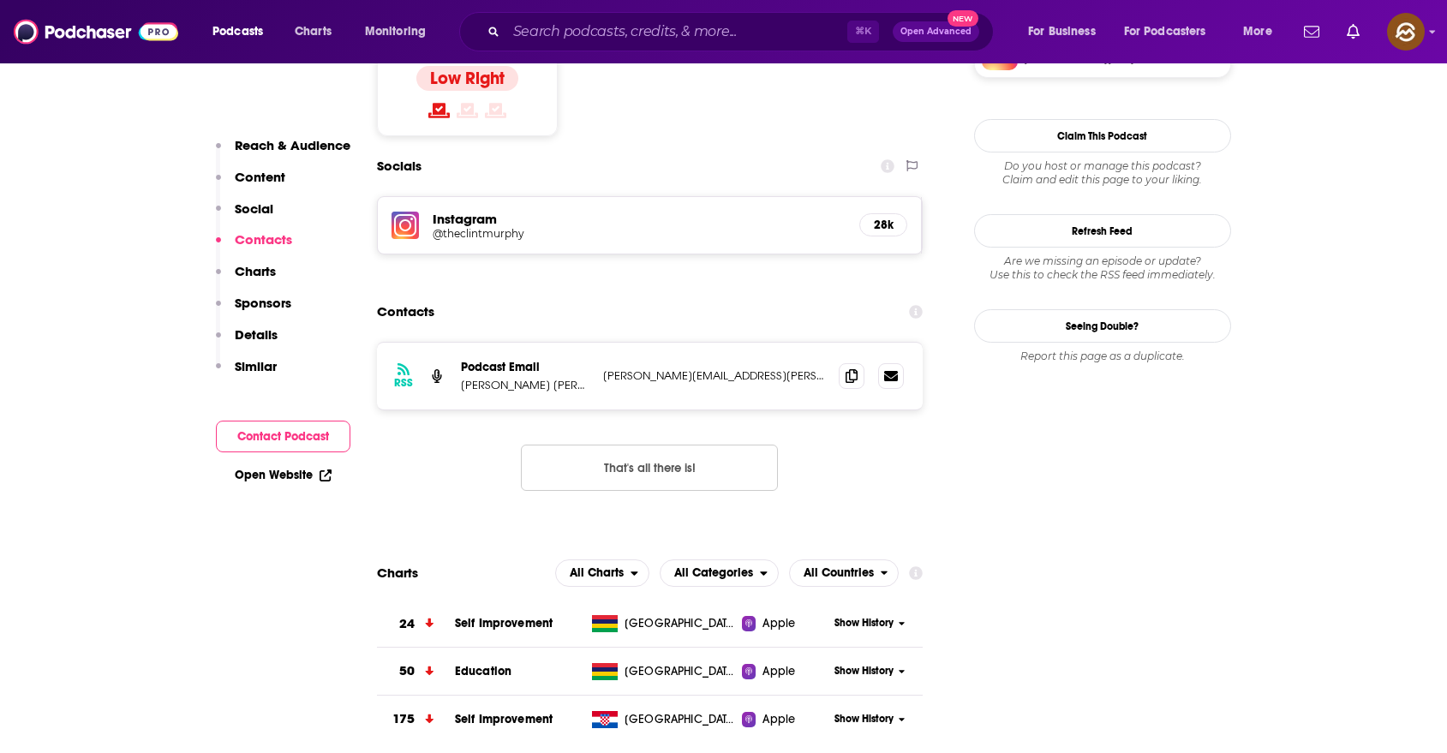
scroll to position [1518, 0]
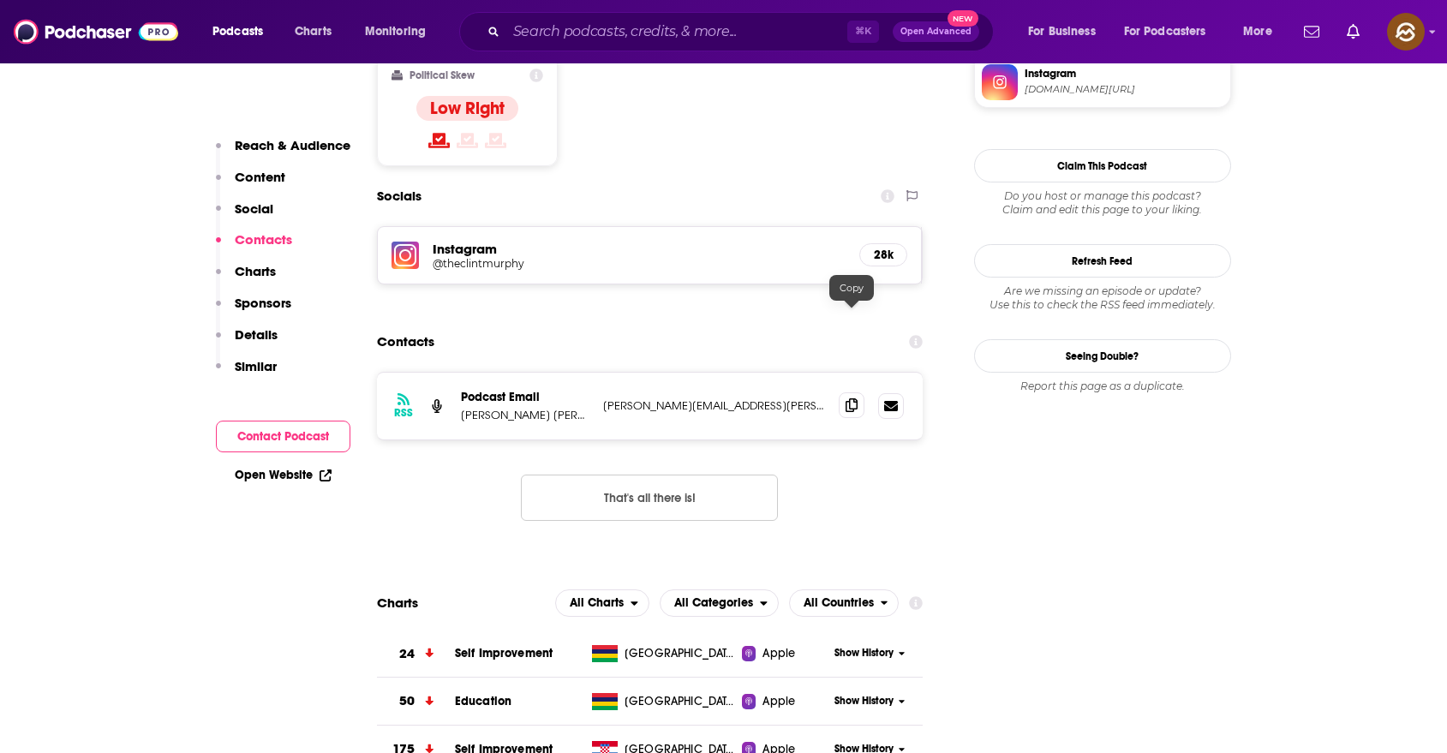
click at [853, 392] on span at bounding box center [852, 405] width 26 height 26
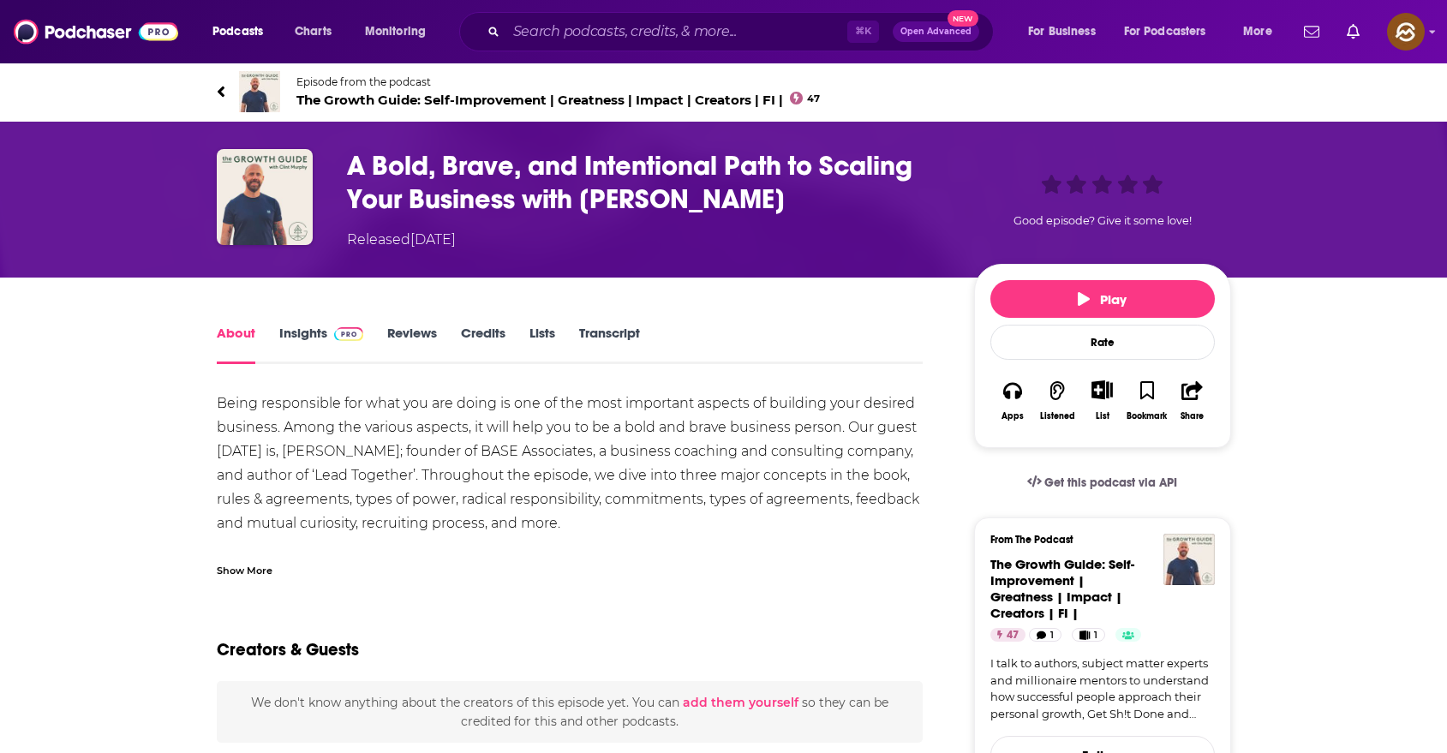
click at [702, 200] on h1 "A Bold, Brave, and Intentional Path to Scaling Your Business with [PERSON_NAME]" at bounding box center [647, 182] width 600 height 67
drag, startPoint x: 702, startPoint y: 200, endPoint x: 592, endPoint y: 200, distance: 109.7
copy h1 "[PERSON_NAME]"
click at [592, 200] on h1 "A Bold, Brave, and Intentional Path to Scaling Your Business with [PERSON_NAME]" at bounding box center [647, 182] width 600 height 67
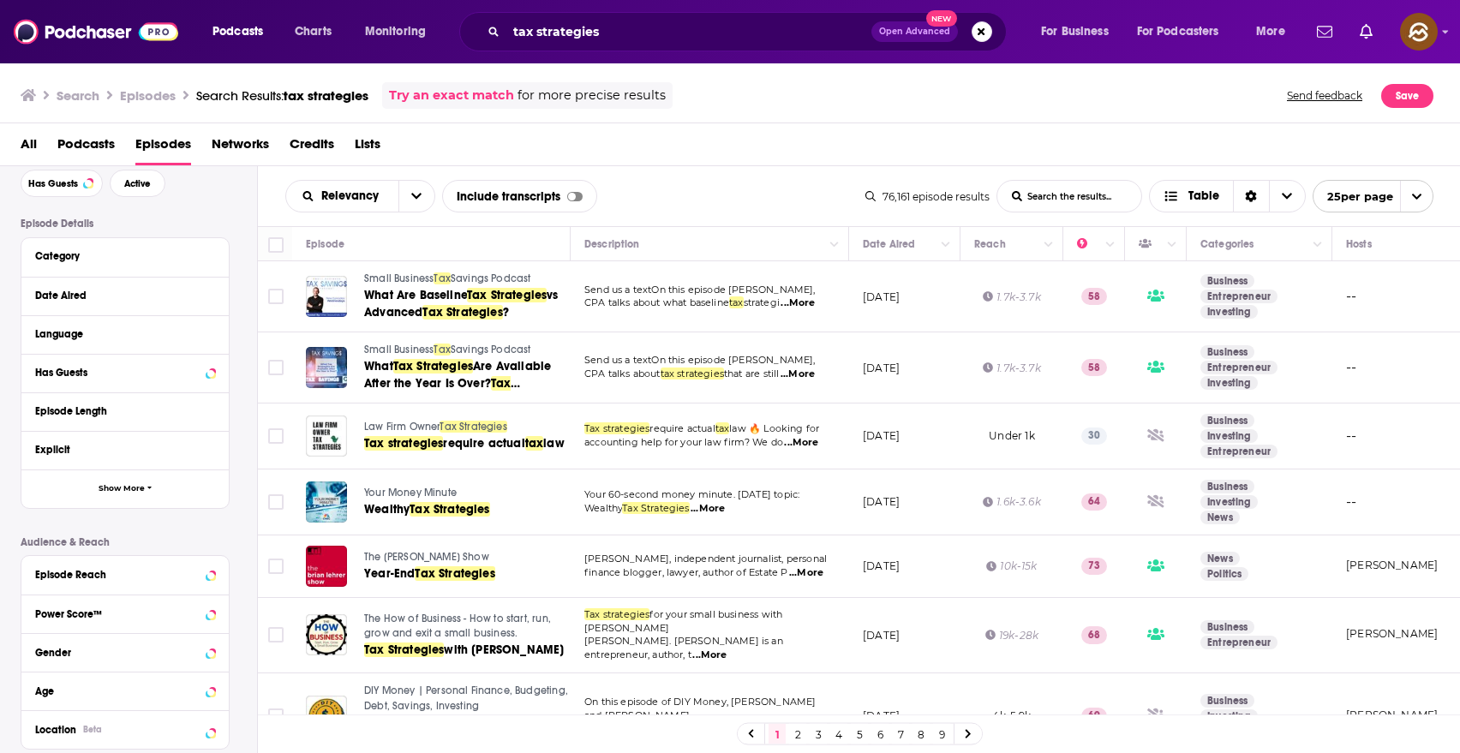
scroll to position [206, 0]
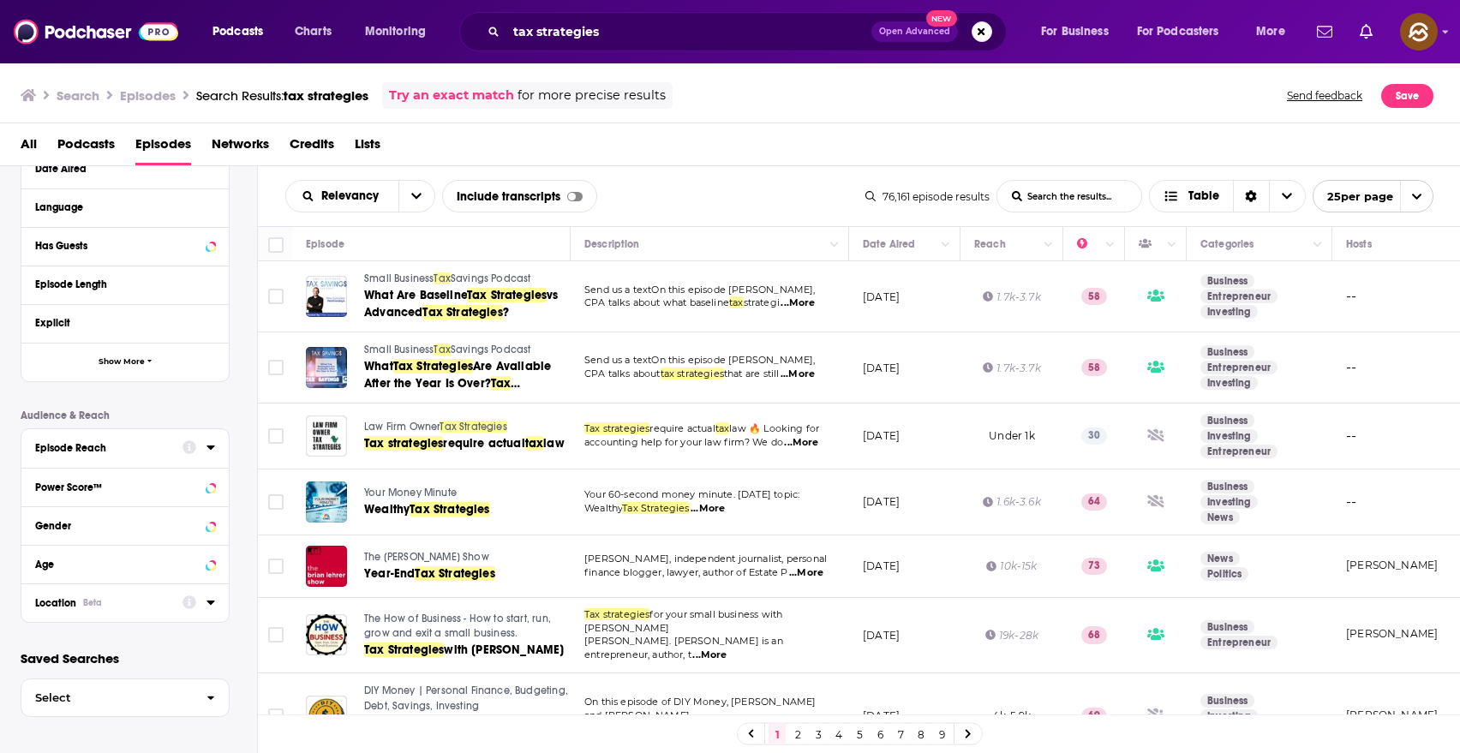
click at [142, 601] on div "Location Beta" at bounding box center [103, 603] width 136 height 12
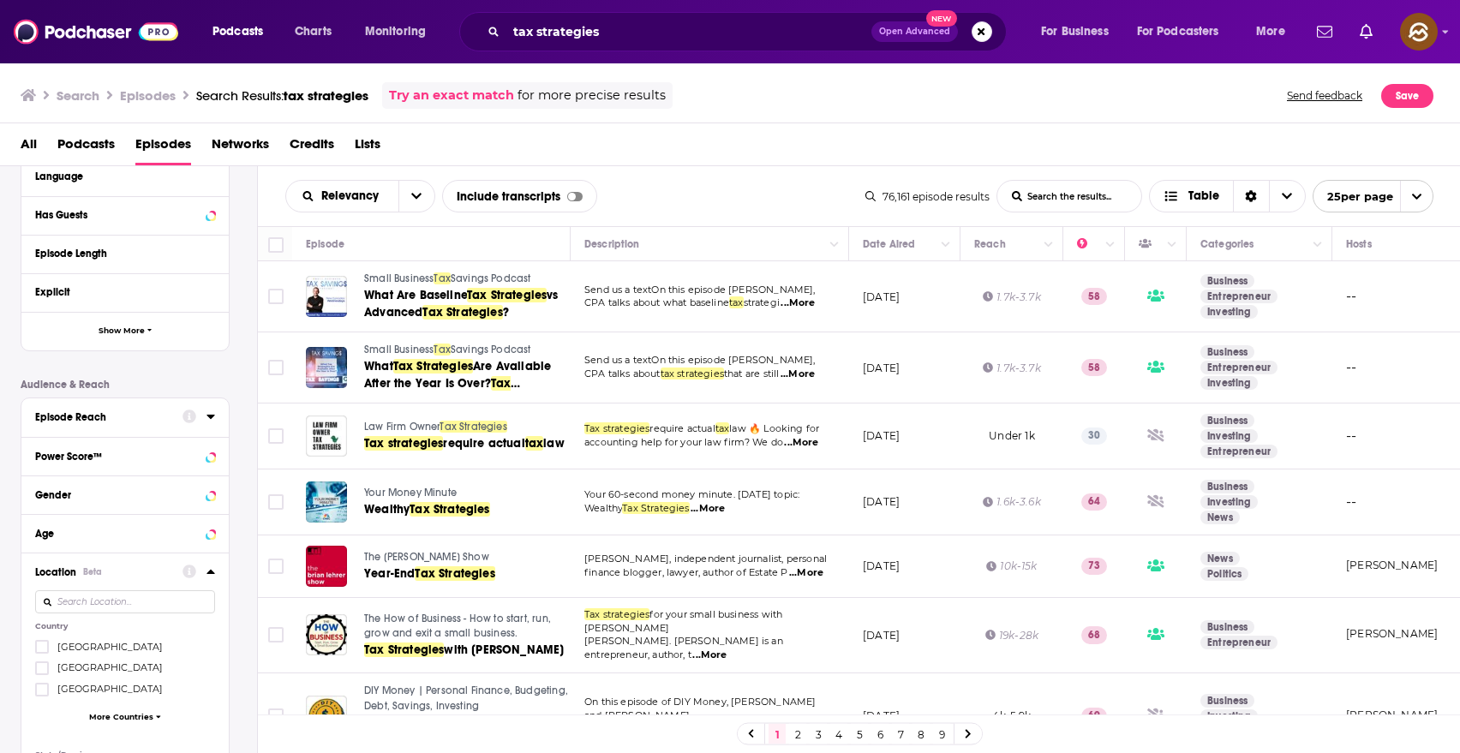
scroll to position [241, 0]
click at [91, 643] on span "United States" at bounding box center [109, 643] width 105 height 12
click at [42, 649] on input "multiSelectOption-unitedstates-0" at bounding box center [42, 649] width 0 height 0
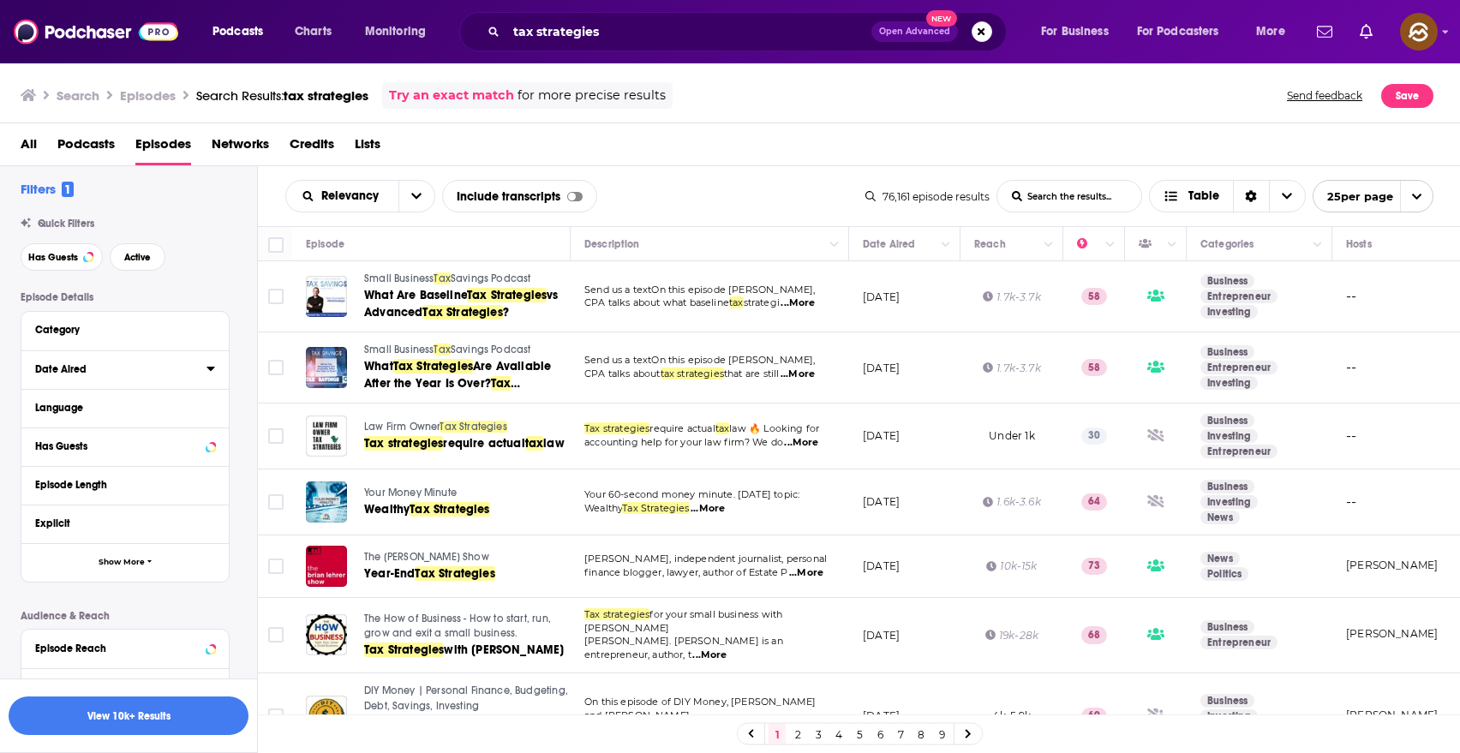
scroll to position [0, 0]
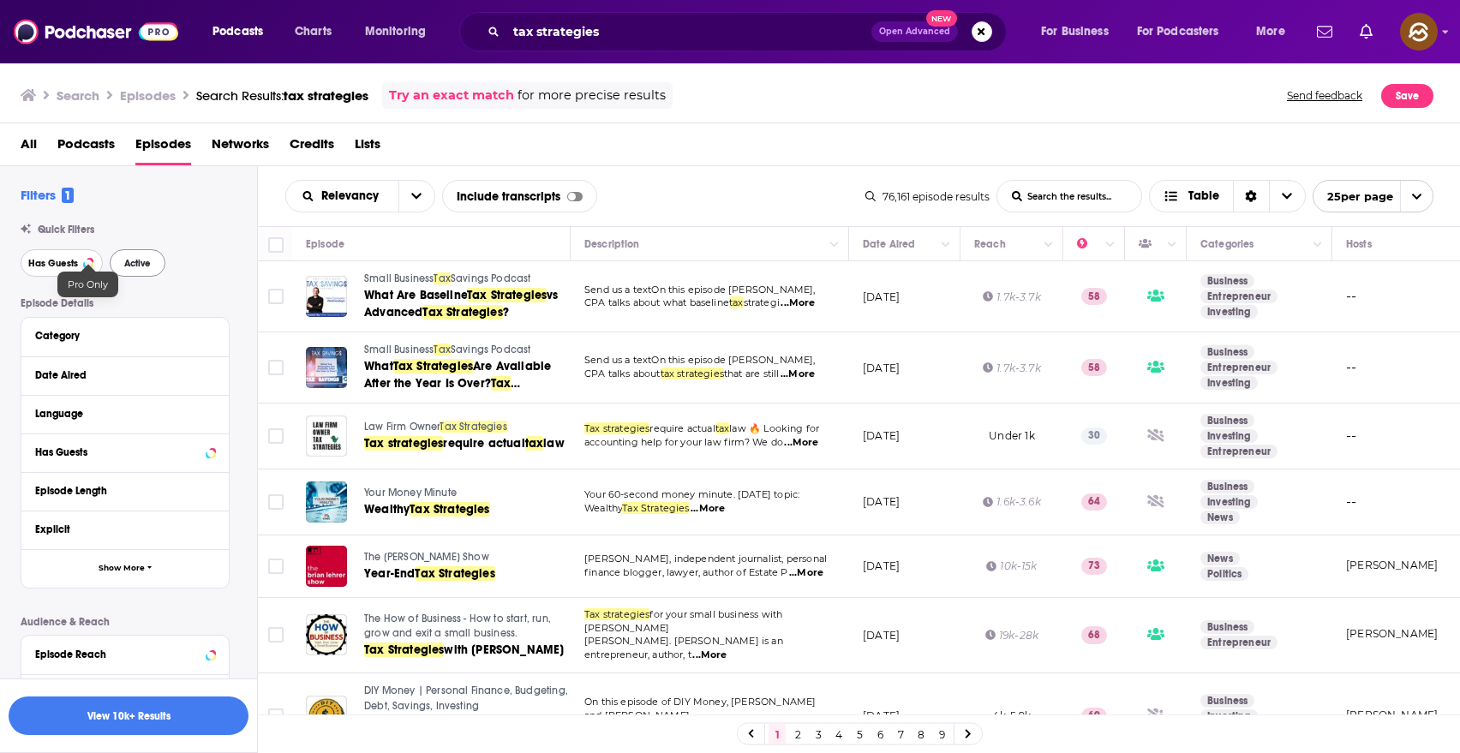
click at [60, 254] on button "Has Guests" at bounding box center [62, 262] width 82 height 27
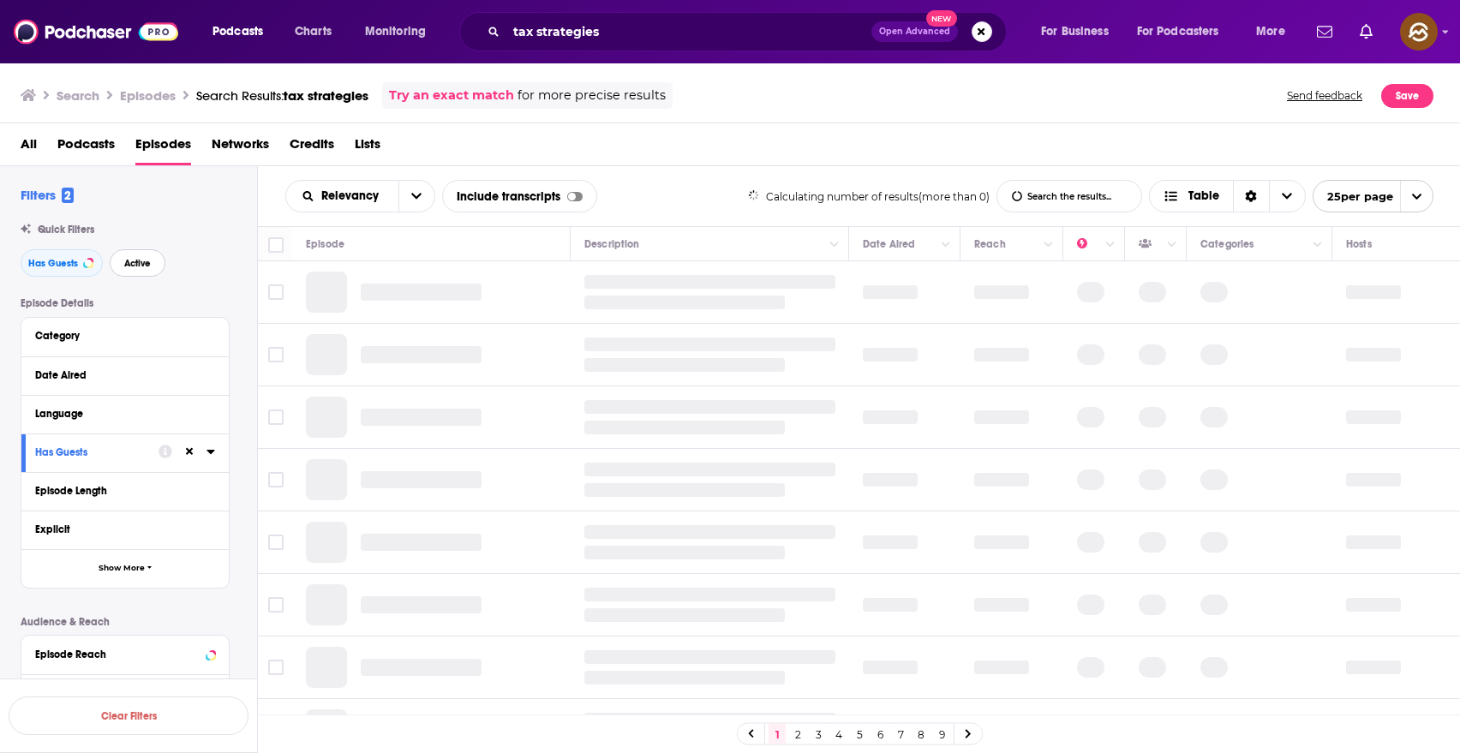
click at [135, 254] on button "Active" at bounding box center [138, 262] width 56 height 27
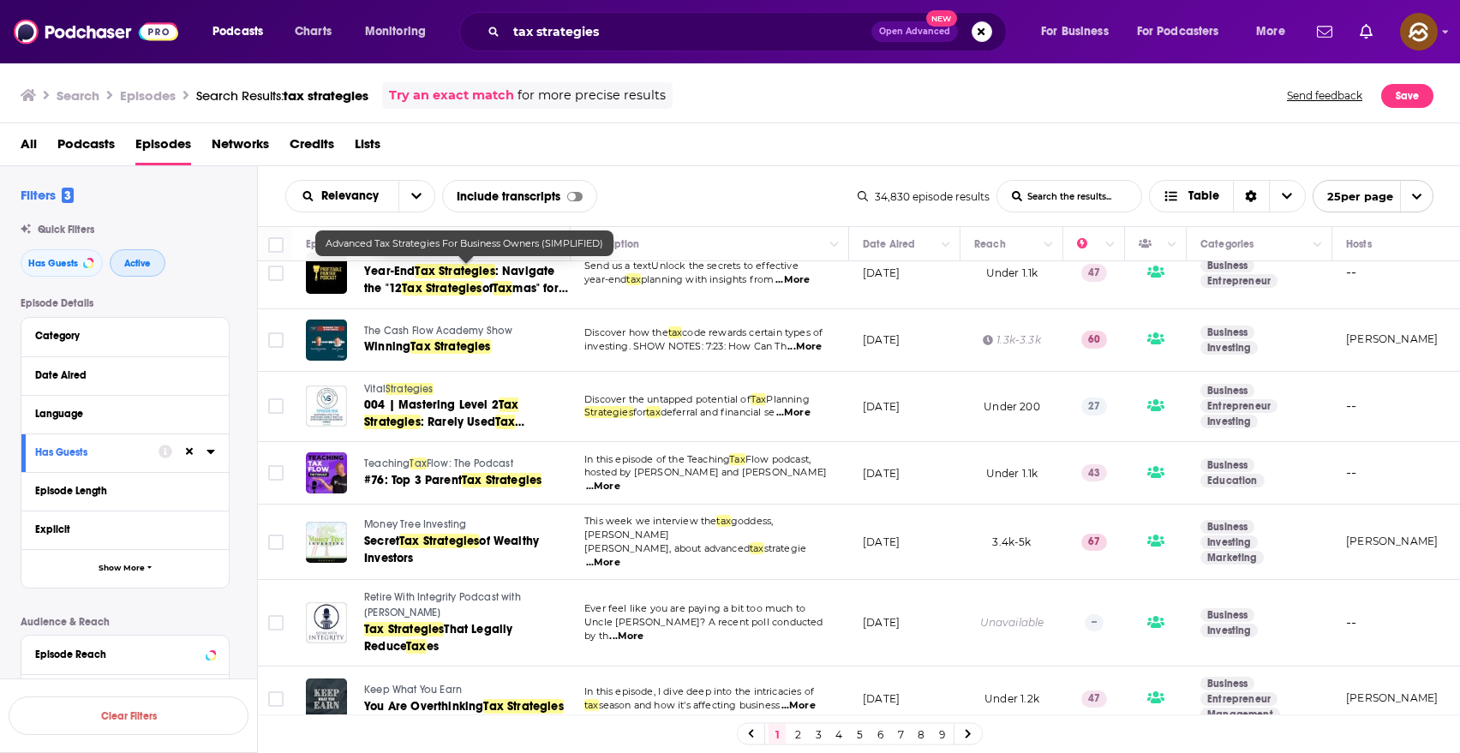
scroll to position [667, 0]
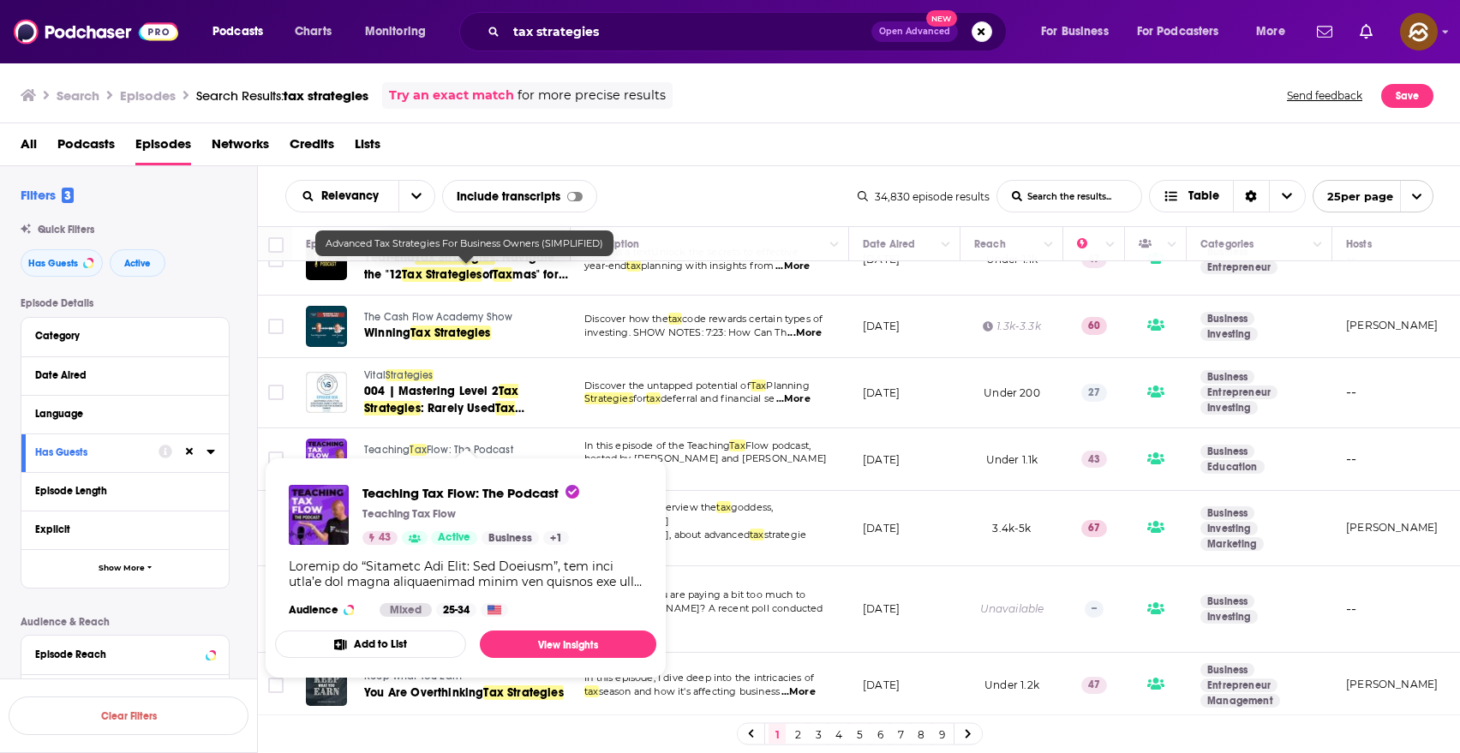
click at [455, 444] on span "Flow: The Podcast" at bounding box center [470, 450] width 87 height 12
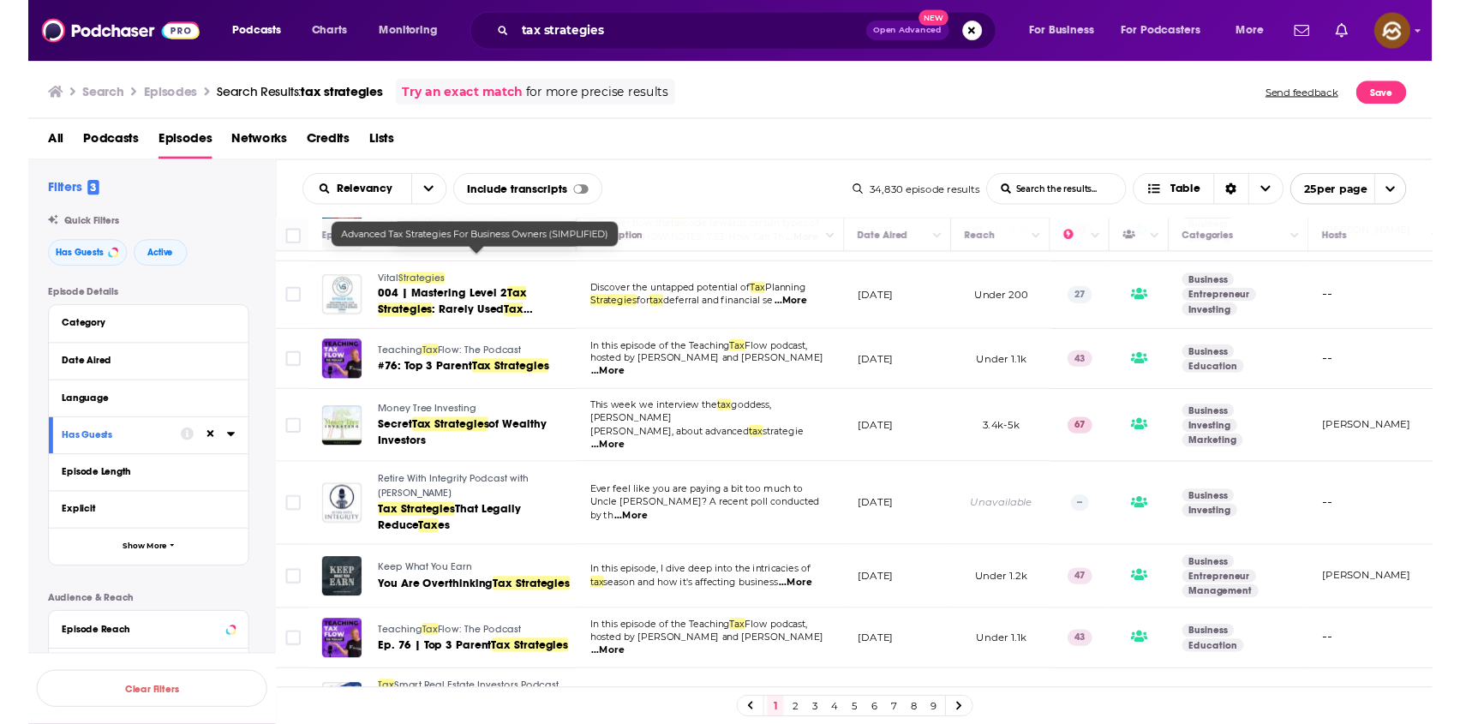
scroll to position [766, 0]
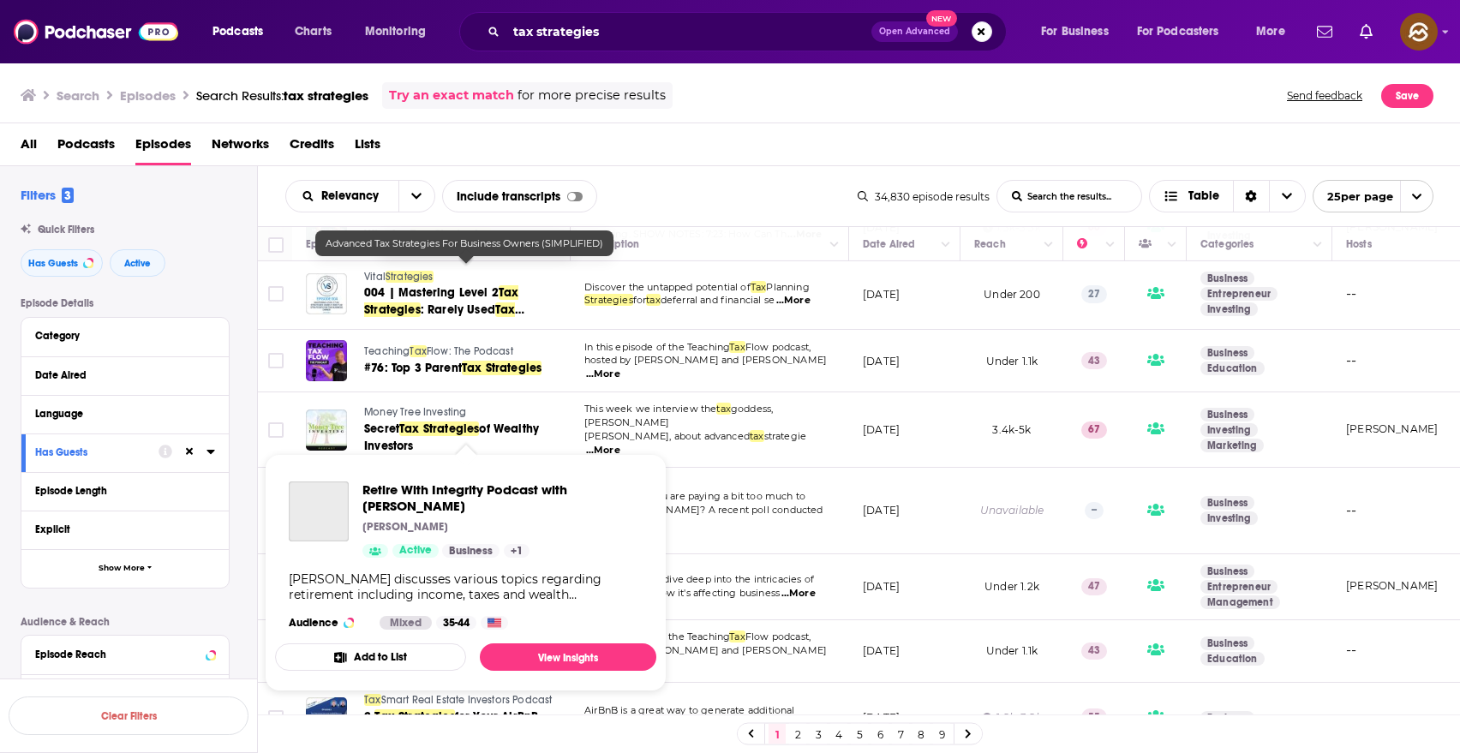
click at [383, 466] on span "Retire With Integrity Podcast with Brian Bowen Brian Bowen Active Business + 1 …" at bounding box center [465, 572] width 381 height 237
click at [482, 488] on span "Retire With Integrity Podcast with Brian Bowen" at bounding box center [502, 498] width 280 height 33
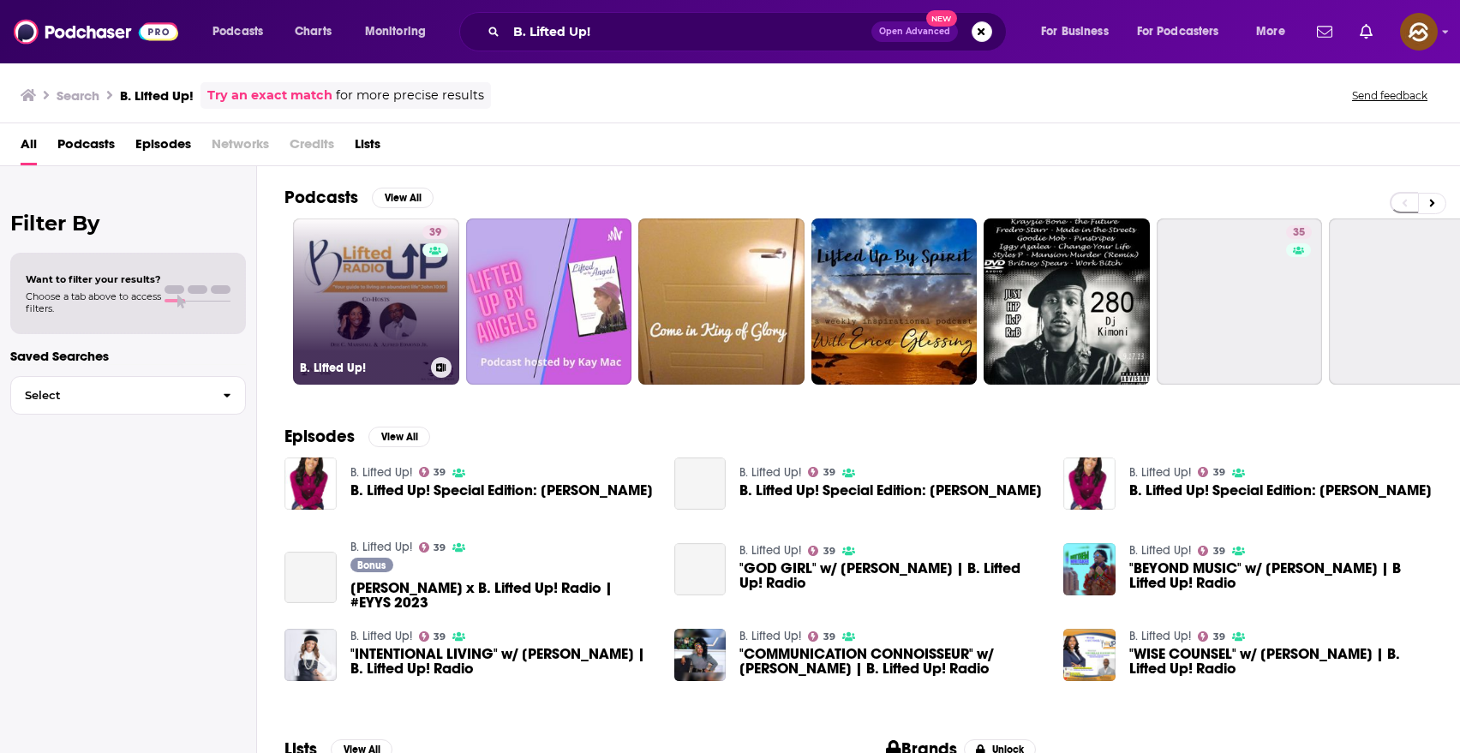
click at [350, 266] on link "39 B. Lifted Up!" at bounding box center [376, 301] width 166 height 166
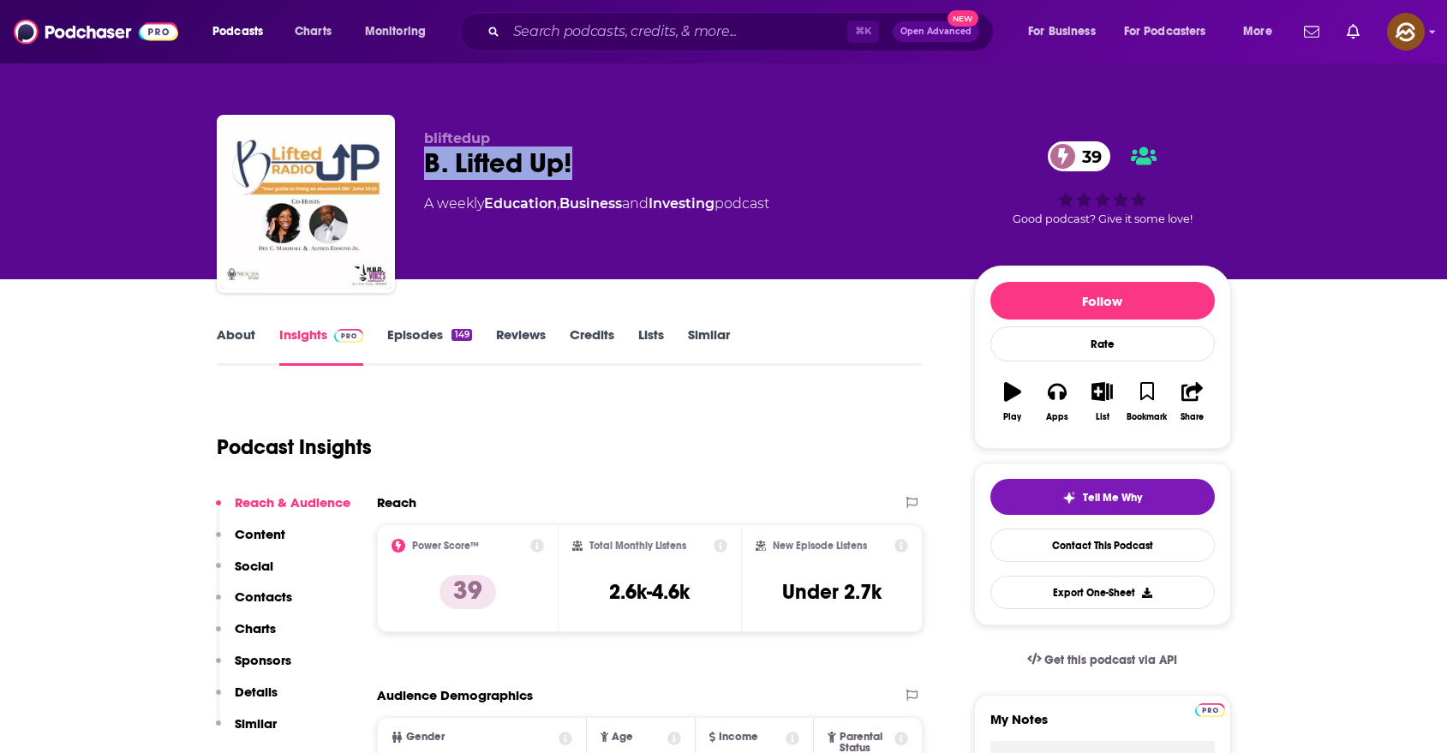
drag, startPoint x: 604, startPoint y: 163, endPoint x: 411, endPoint y: 164, distance: 192.8
copy h2 "B. Lifted Up!"
click at [411, 164] on div "bliftedup B. Lifted Up! 39 A weekly Education , Business and Investing podcast …" at bounding box center [724, 207] width 1014 height 185
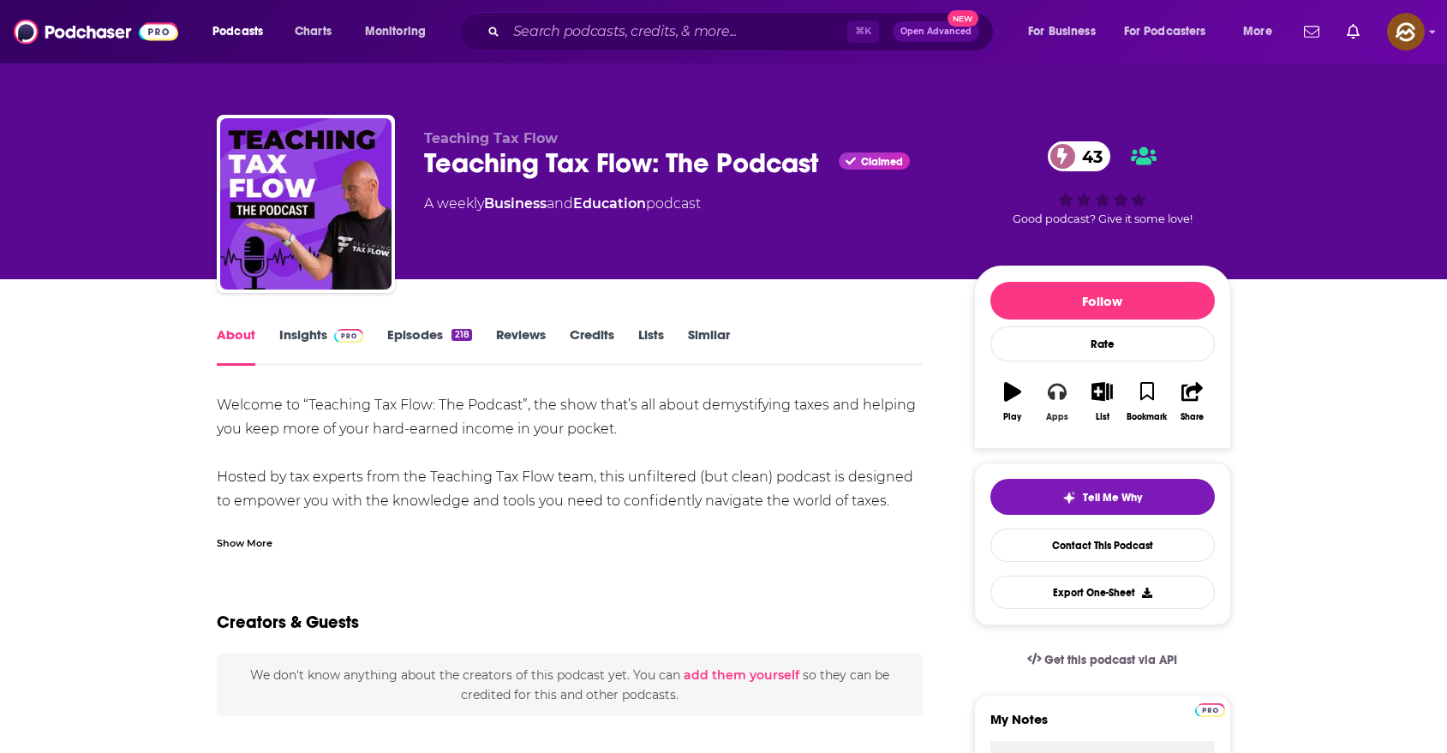
click at [1049, 400] on icon "button" at bounding box center [1057, 391] width 19 height 19
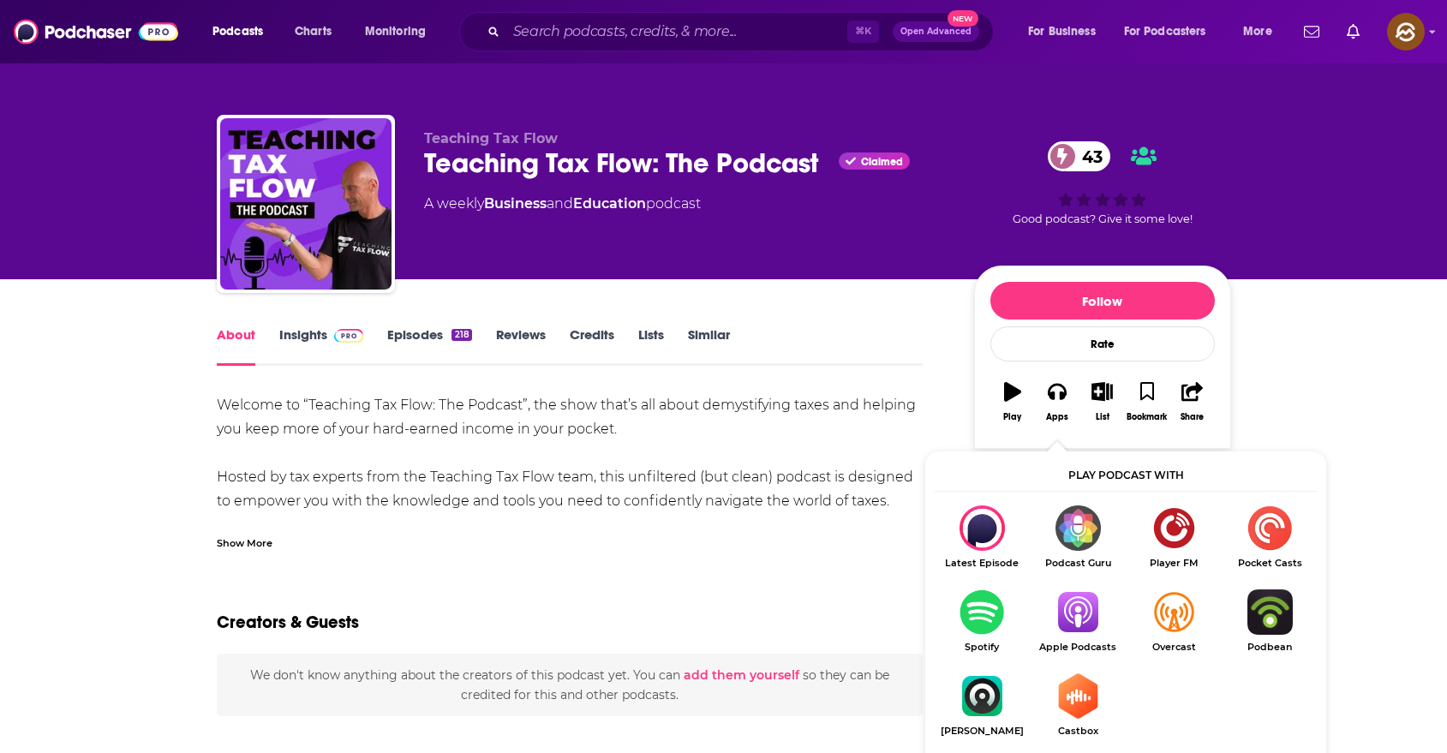
click at [1080, 622] on img "Show Listen On dropdown" at bounding box center [1078, 612] width 96 height 45
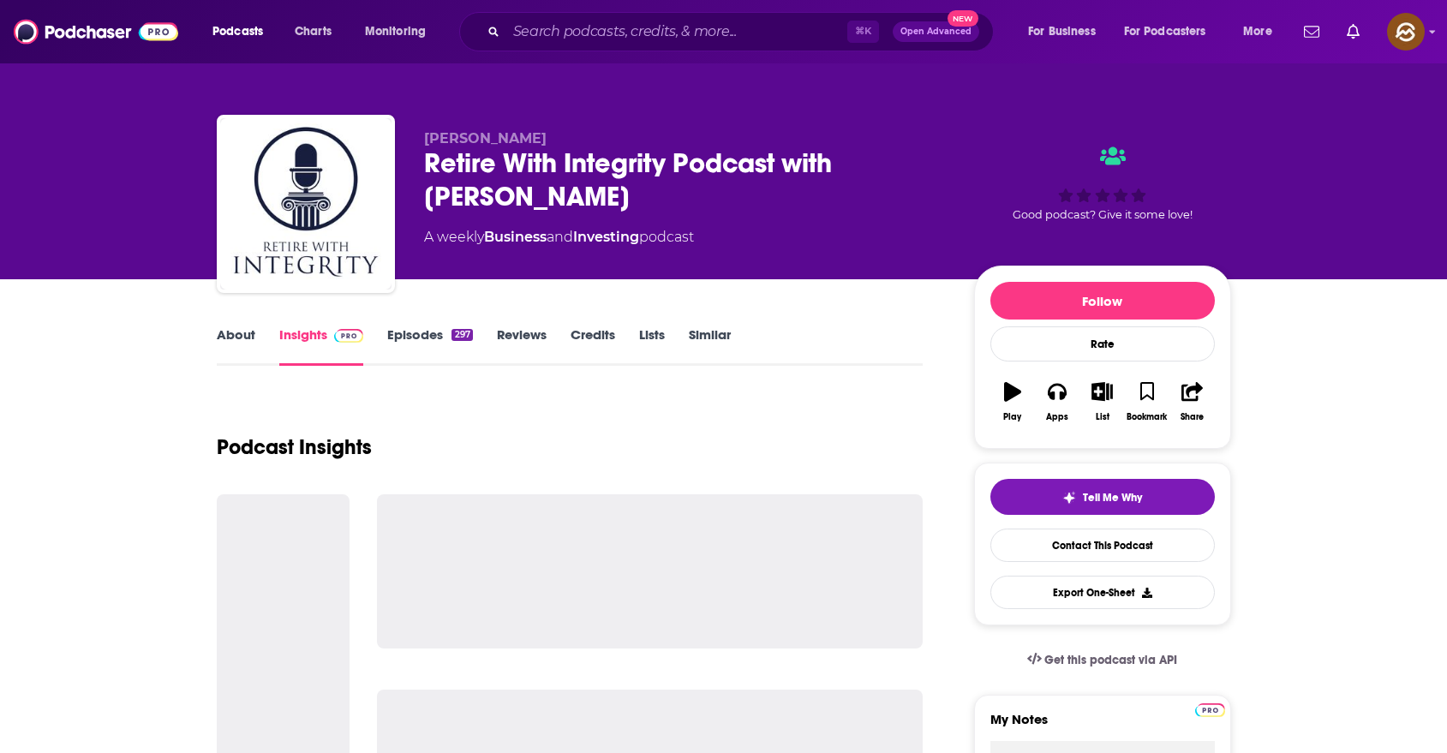
click at [461, 160] on div "Retire With Integrity Podcast with [PERSON_NAME]" at bounding box center [685, 180] width 523 height 67
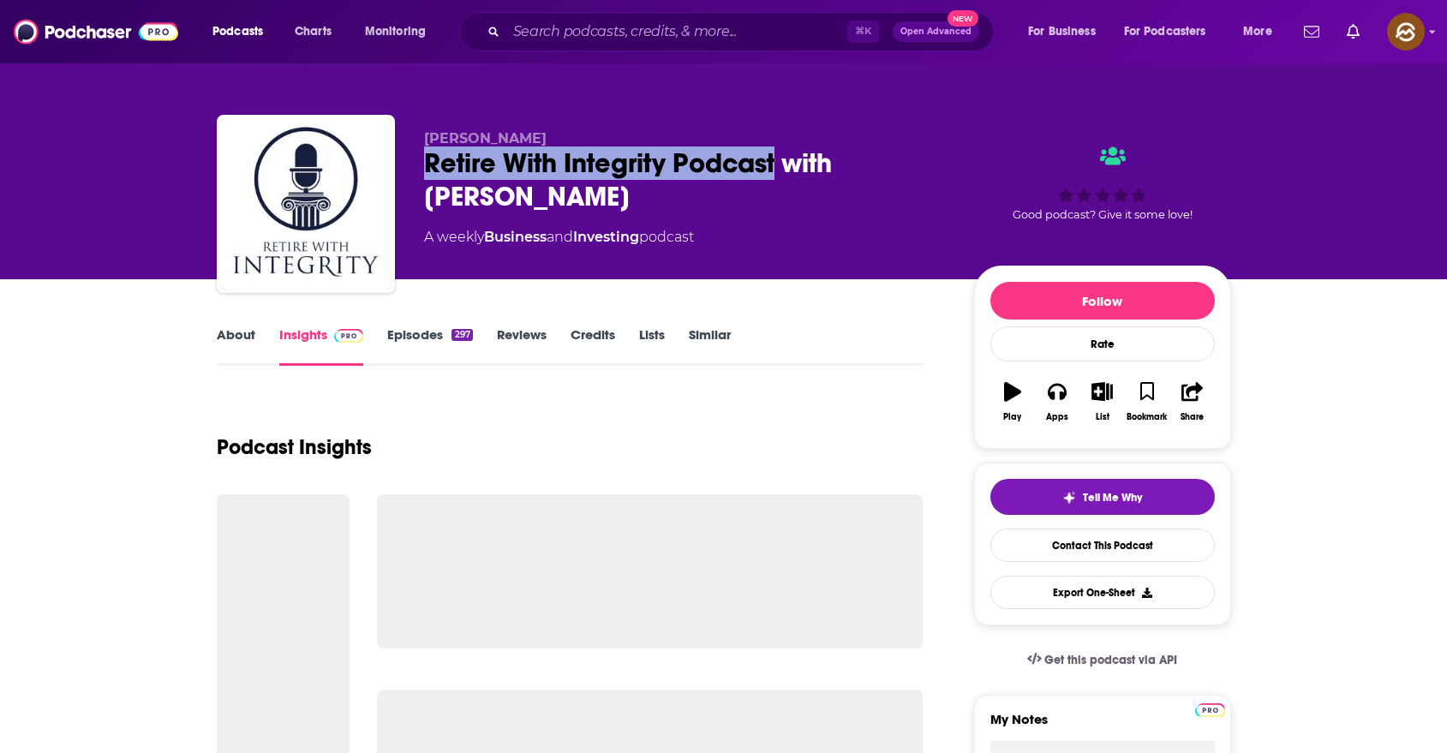
drag, startPoint x: 461, startPoint y: 160, endPoint x: 710, endPoint y: 179, distance: 250.1
copy h2 "Retire With Integrity Podcast"
click at [710, 179] on div "Retire With Integrity Podcast with [PERSON_NAME]" at bounding box center [685, 180] width 523 height 67
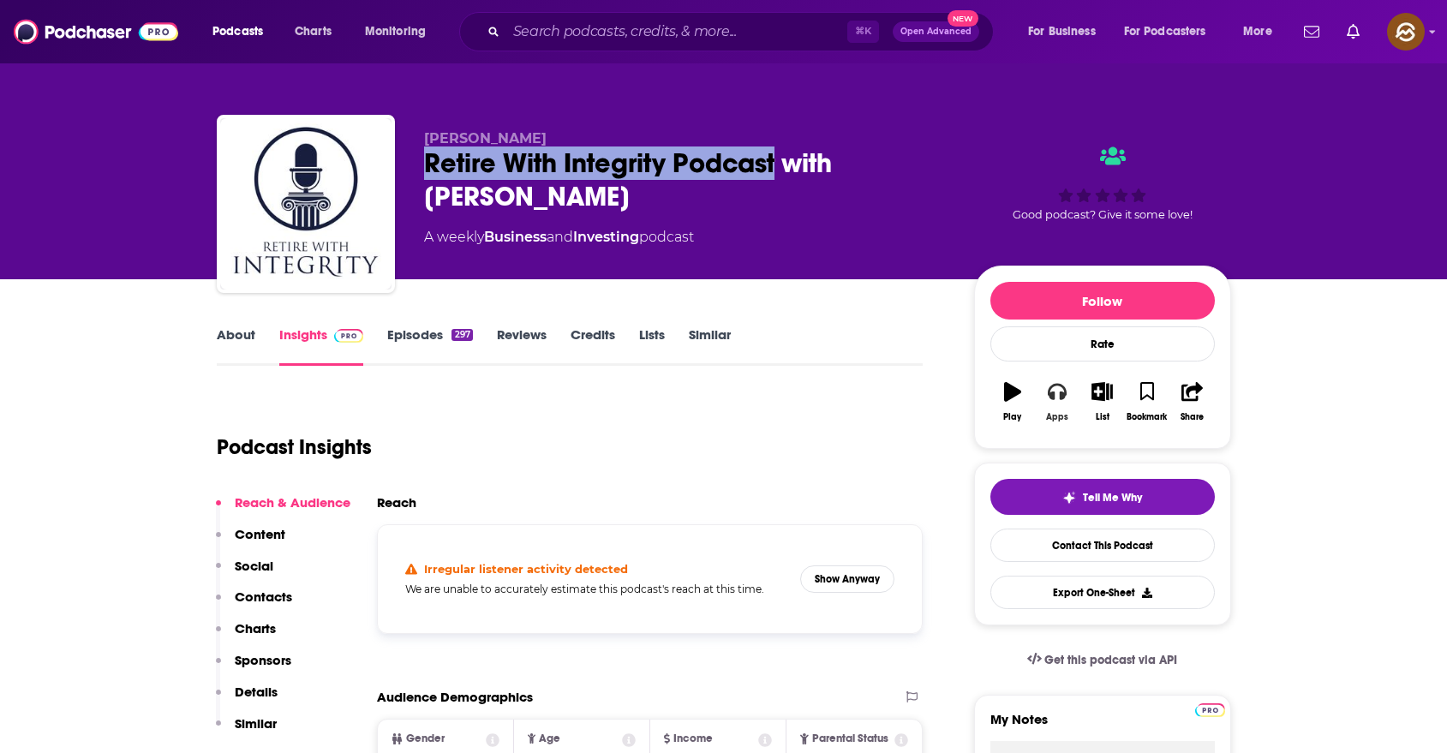
click at [1056, 398] on icon "button" at bounding box center [1057, 391] width 19 height 19
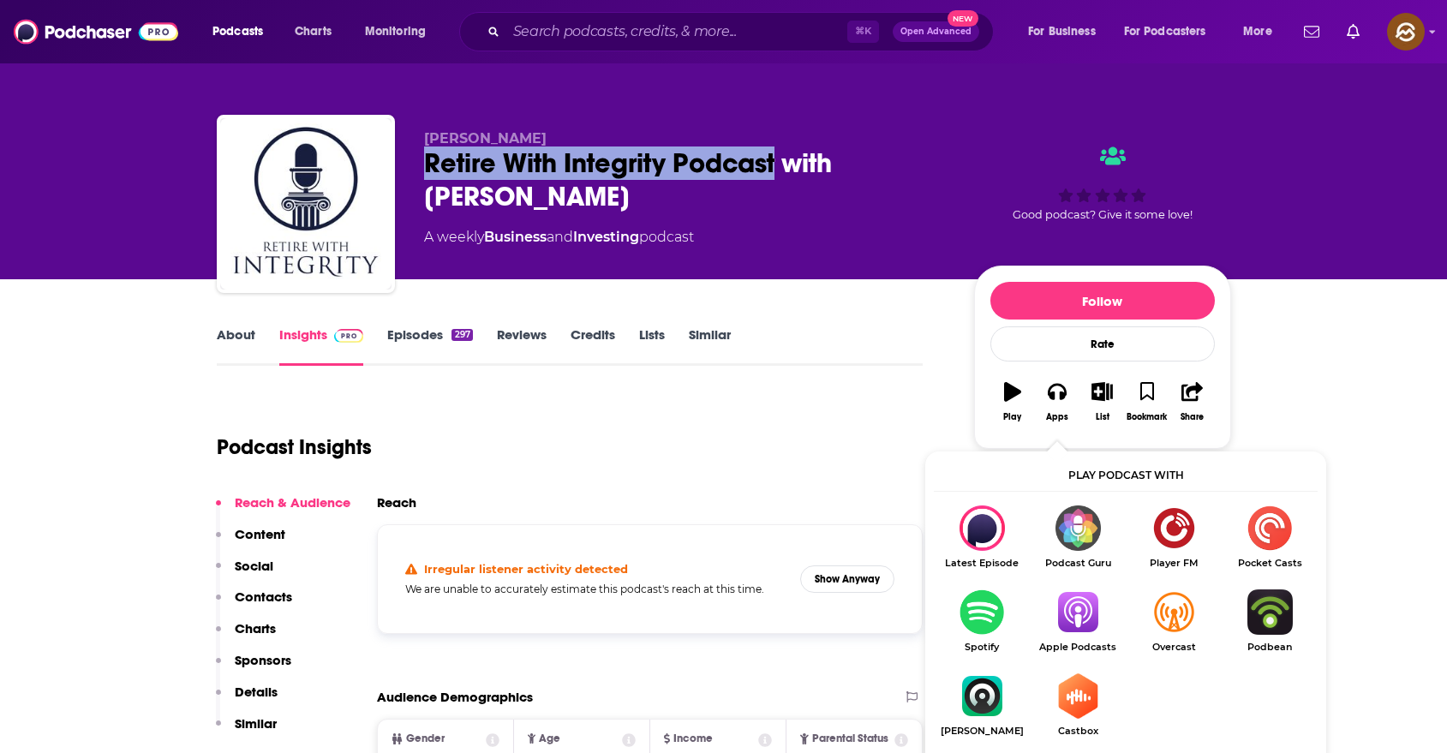
click at [1097, 616] on img "Show Listen On dropdown" at bounding box center [1078, 612] width 96 height 45
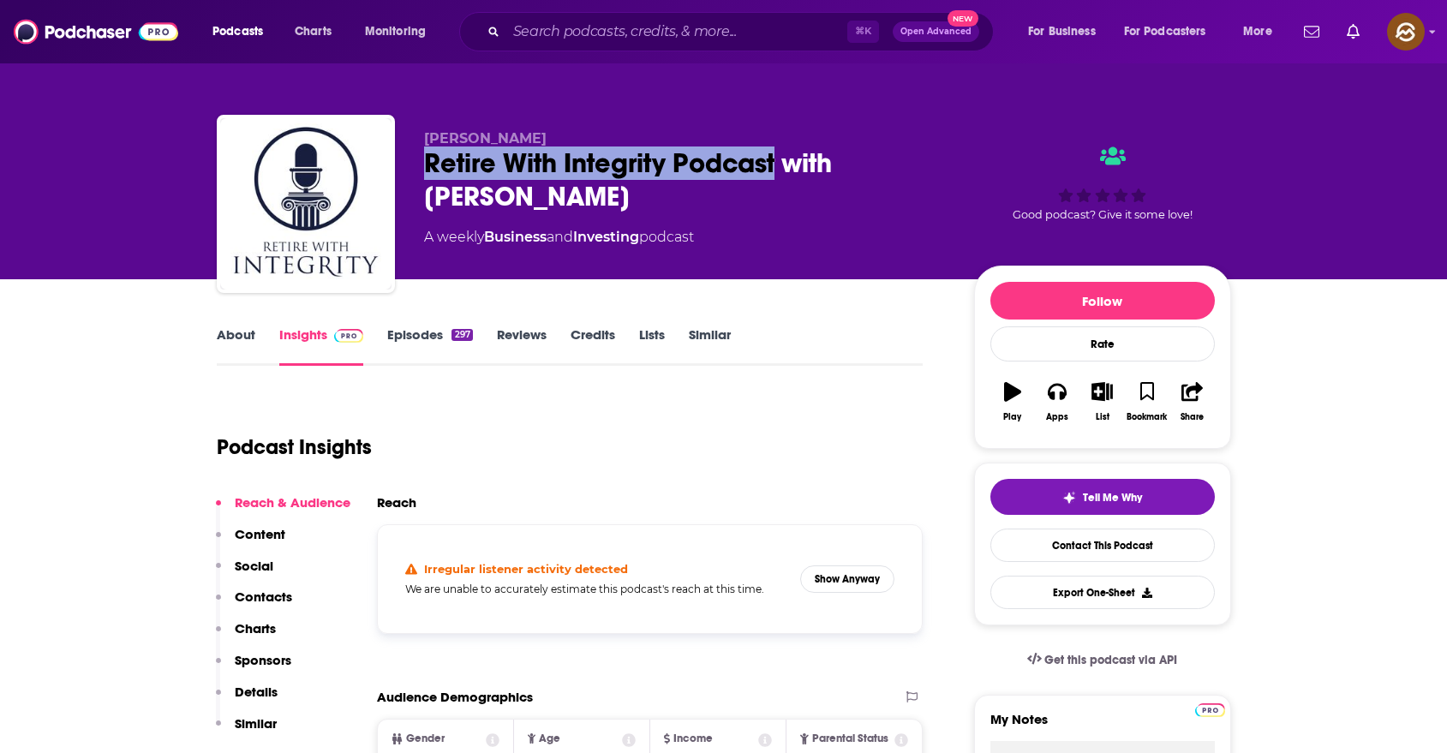
click at [440, 167] on div "Retire With Integrity Podcast with Brian Bowen" at bounding box center [685, 180] width 523 height 67
drag, startPoint x: 440, startPoint y: 167, endPoint x: 705, endPoint y: 178, distance: 265.0
click at [705, 178] on div "Retire With Integrity Podcast with [PERSON_NAME]" at bounding box center [685, 180] width 523 height 67
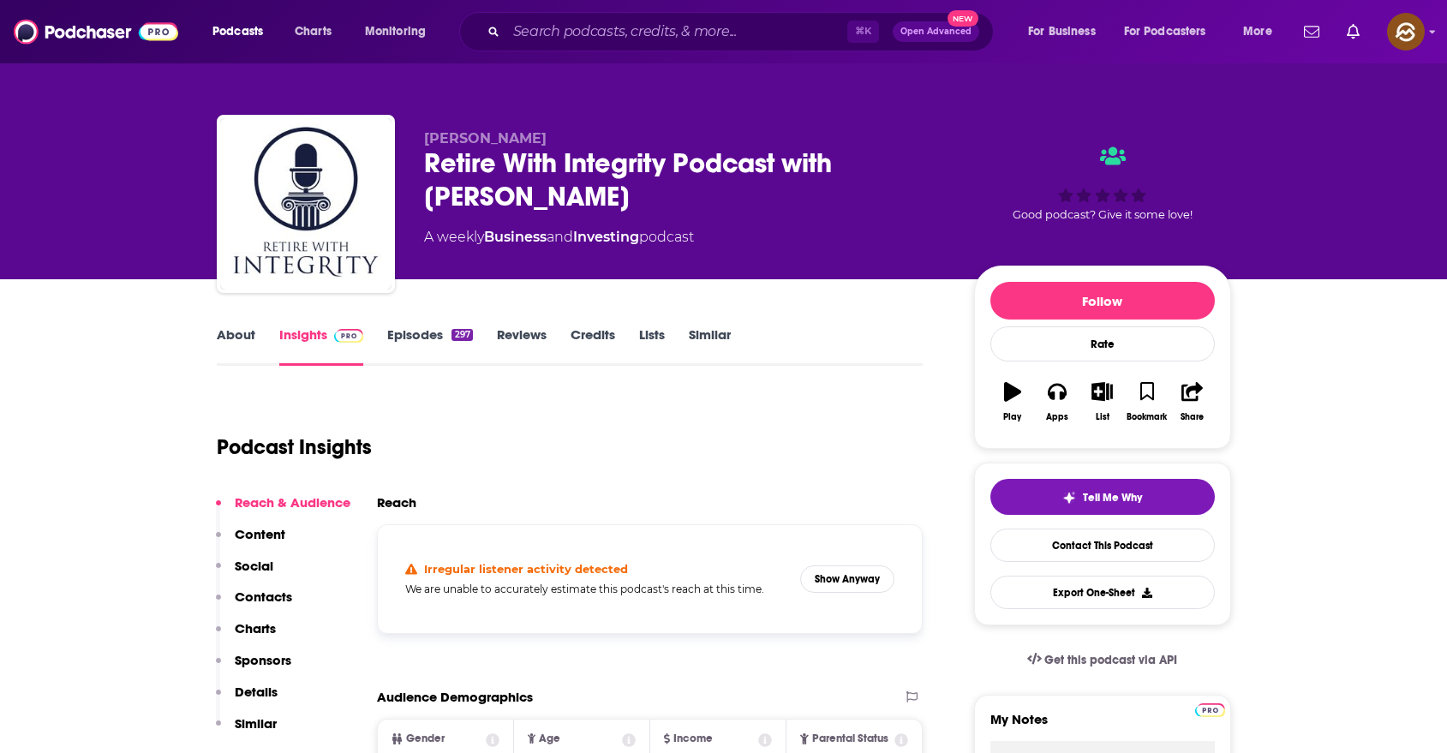
click at [457, 138] on span "[PERSON_NAME]" at bounding box center [485, 138] width 123 height 16
drag, startPoint x: 457, startPoint y: 138, endPoint x: 505, endPoint y: 137, distance: 48.0
copy span "[PERSON_NAME]"
click at [505, 137] on span "[PERSON_NAME]" at bounding box center [485, 138] width 123 height 16
click at [275, 596] on p "Contacts" at bounding box center [263, 597] width 57 height 16
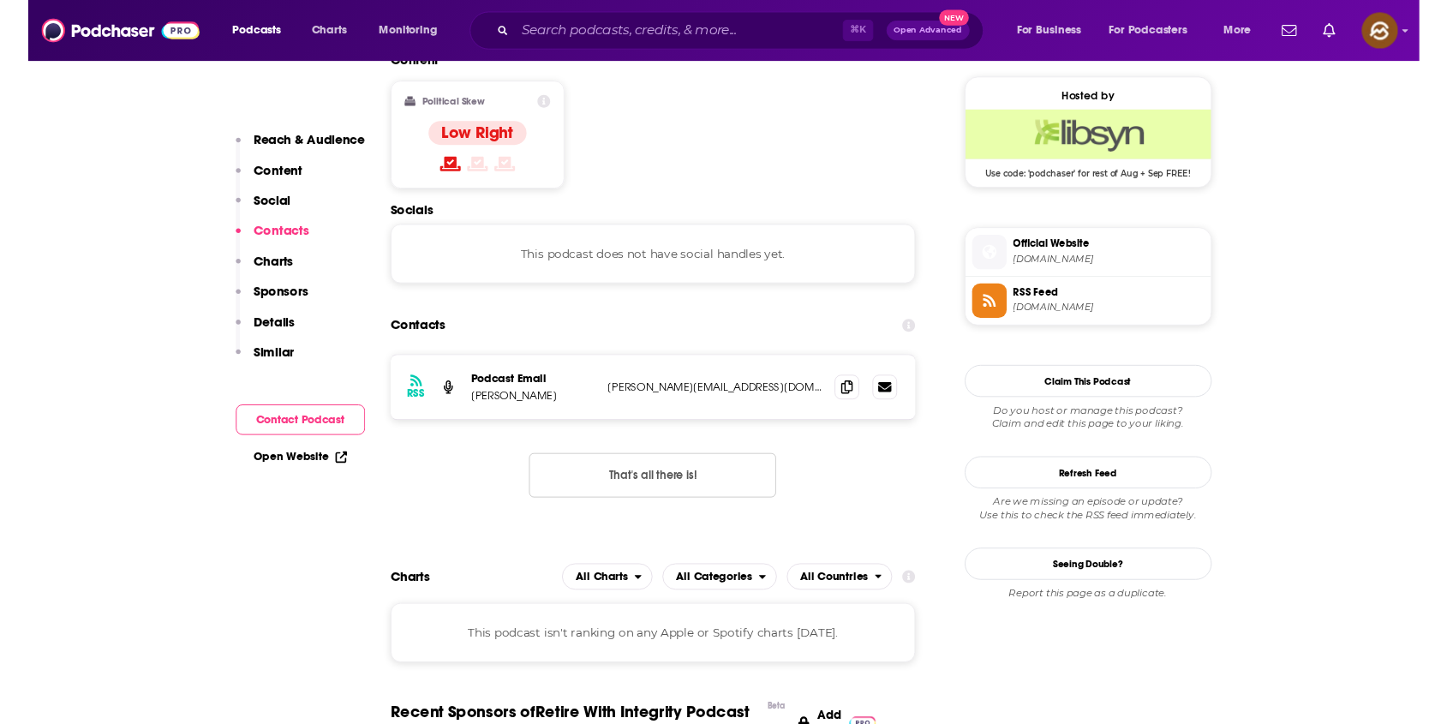
scroll to position [1380, 0]
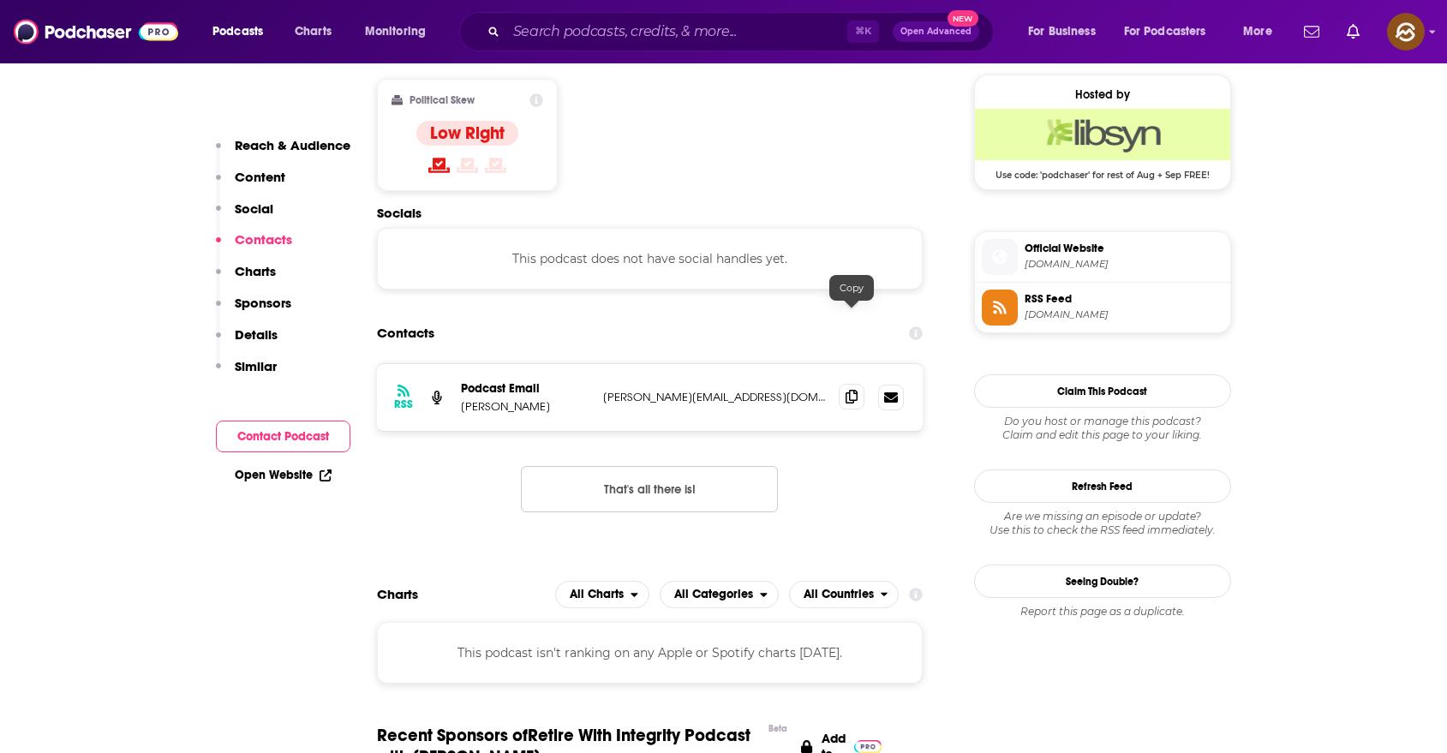
click at [857, 384] on span at bounding box center [852, 397] width 26 height 26
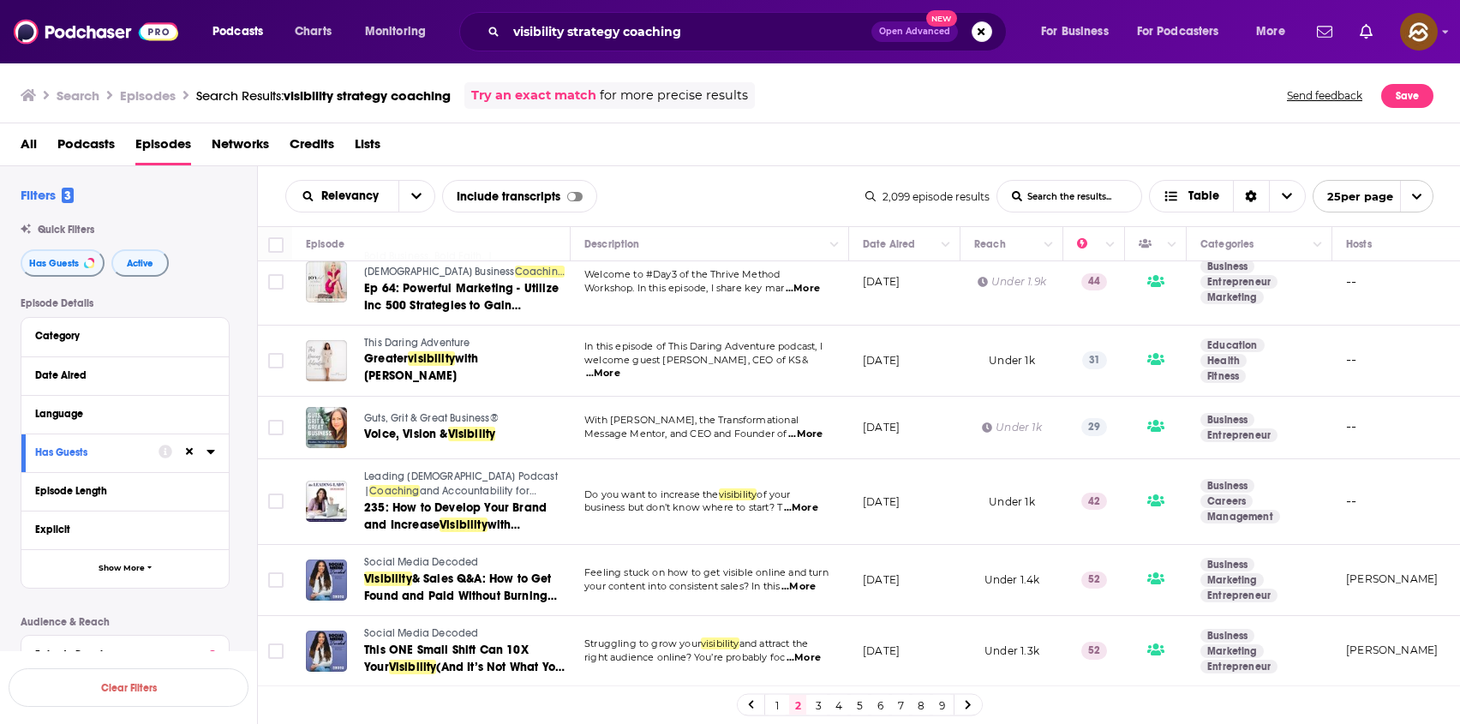
scroll to position [1572, 0]
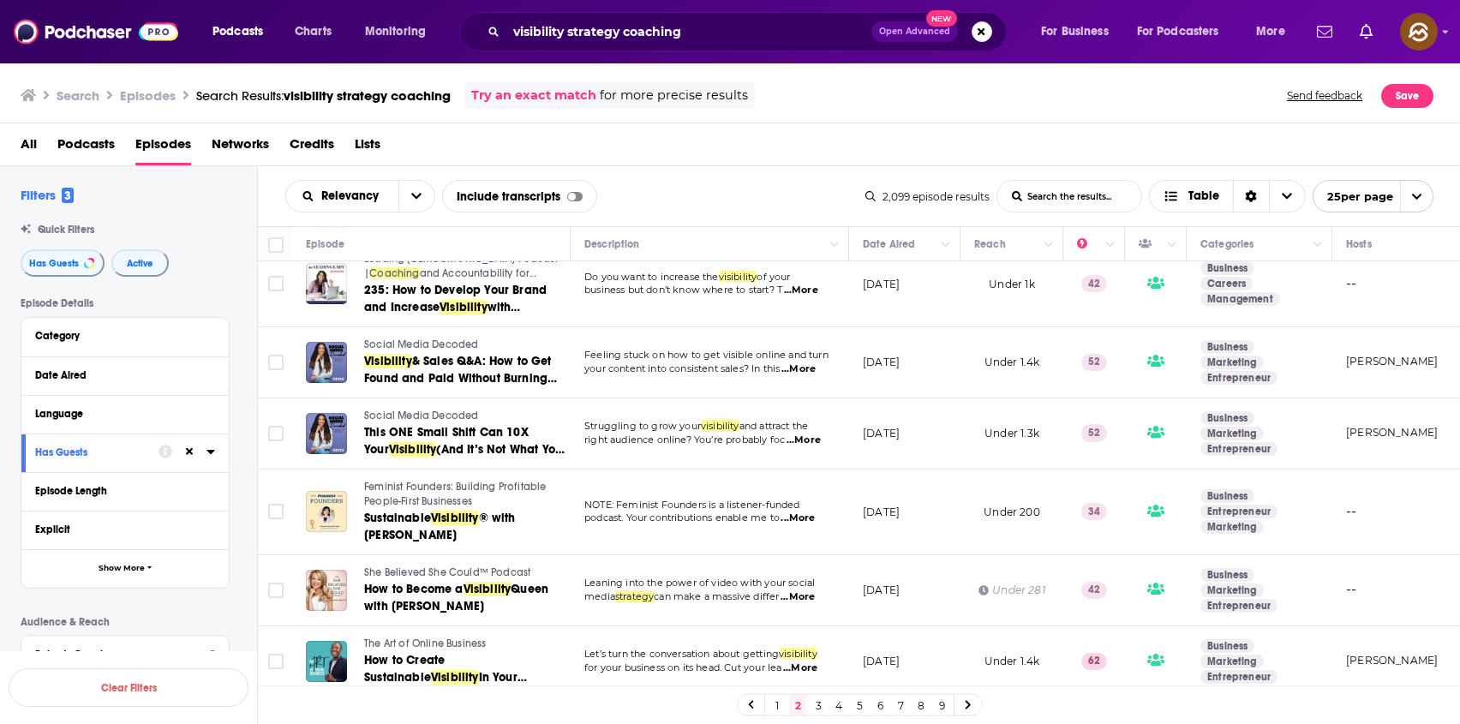
click at [781, 709] on link "1" at bounding box center [777, 705] width 17 height 21
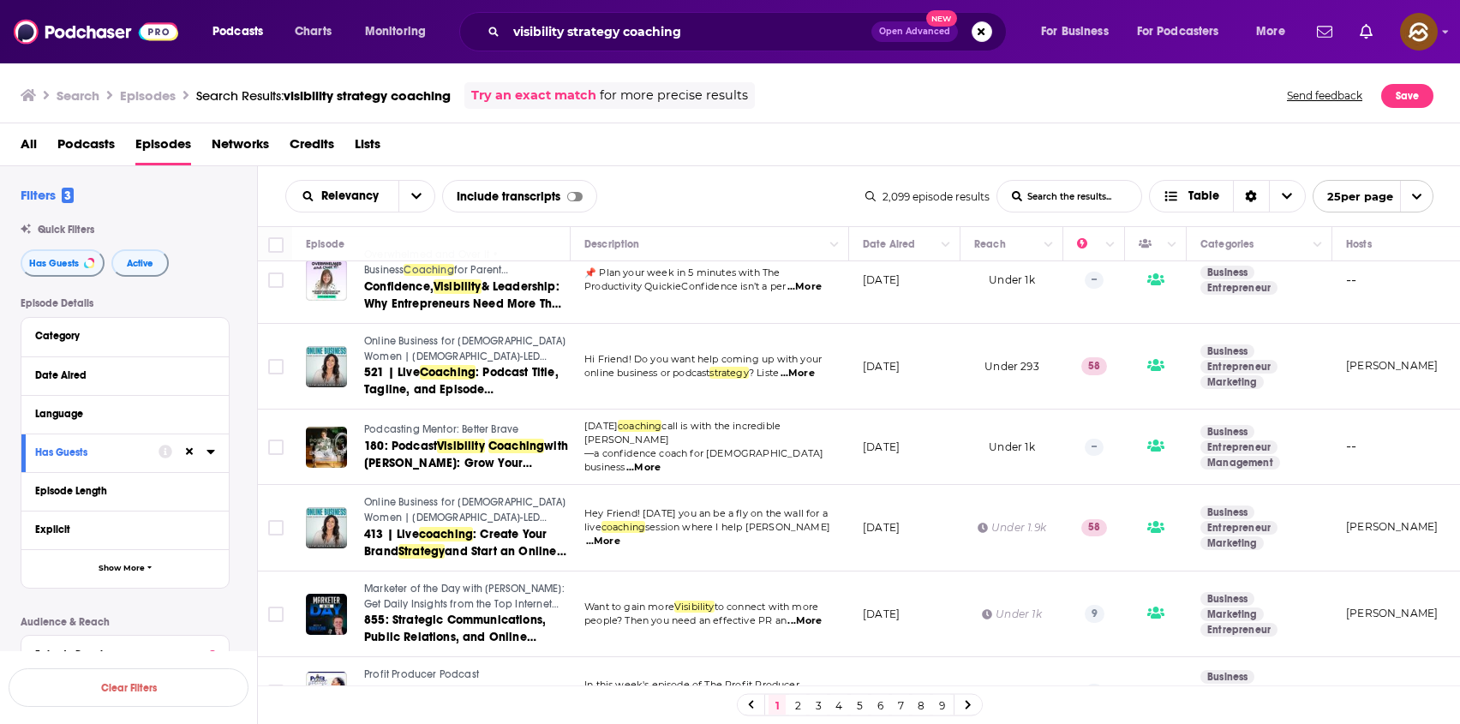
scroll to position [1313, 0]
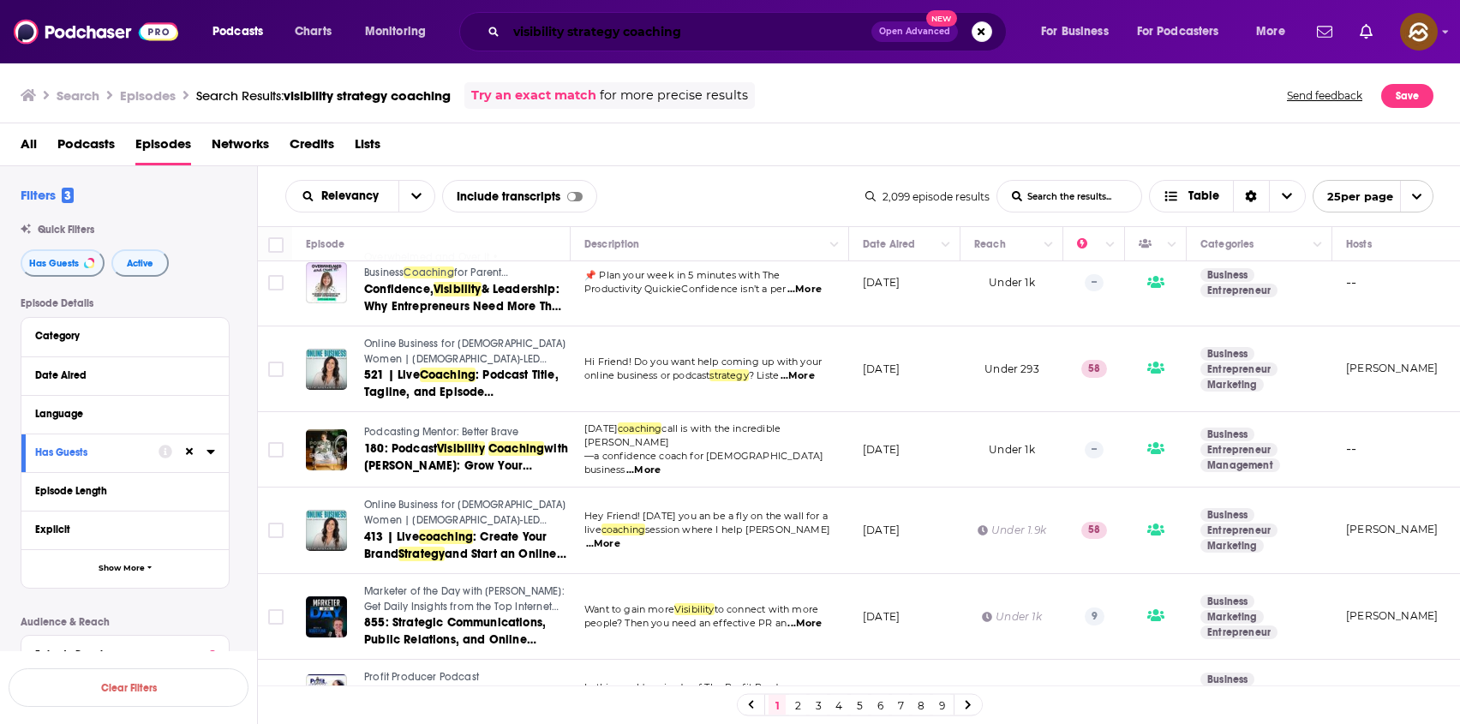
click at [735, 34] on input "visibility strategy coaching" at bounding box center [688, 31] width 365 height 27
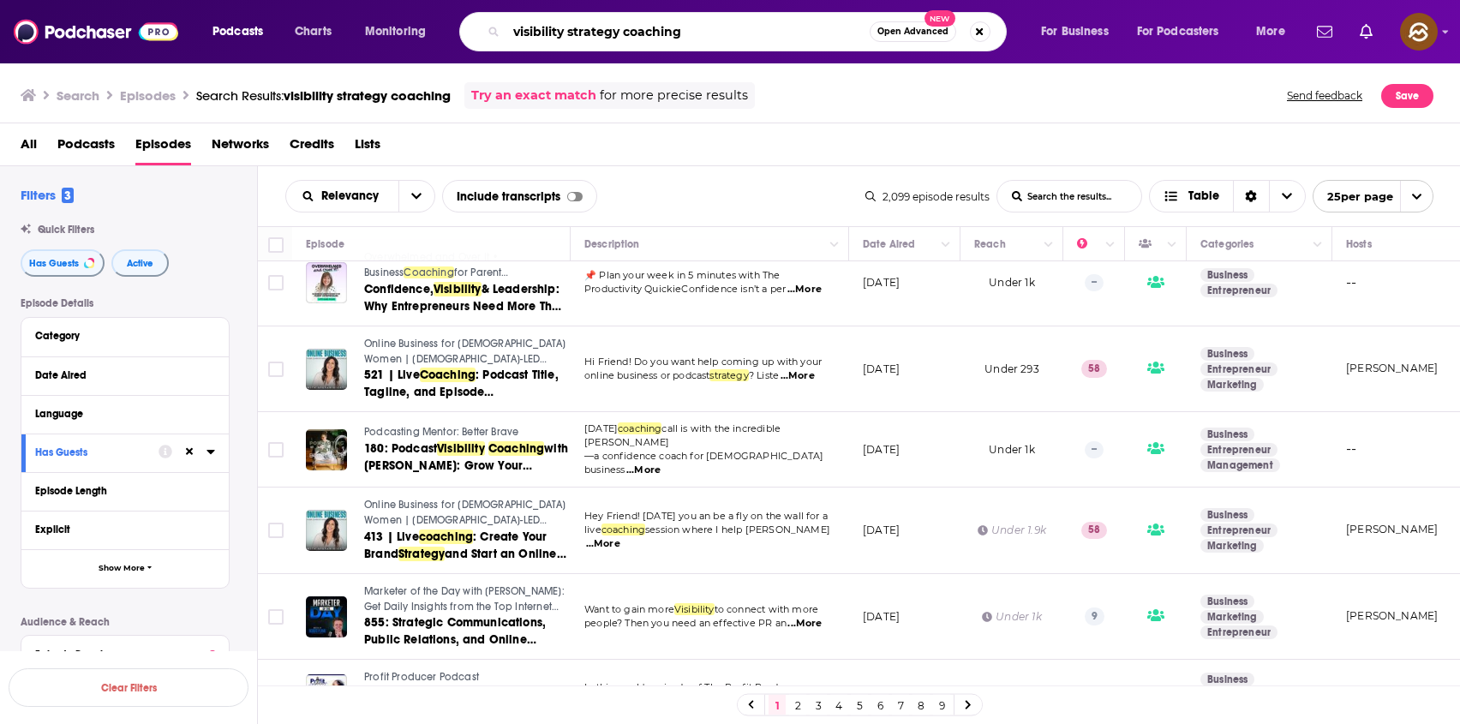
drag, startPoint x: 751, startPoint y: 28, endPoint x: 512, endPoint y: 28, distance: 238.2
click at [512, 28] on input "visibility strategy coaching" at bounding box center [687, 31] width 363 height 27
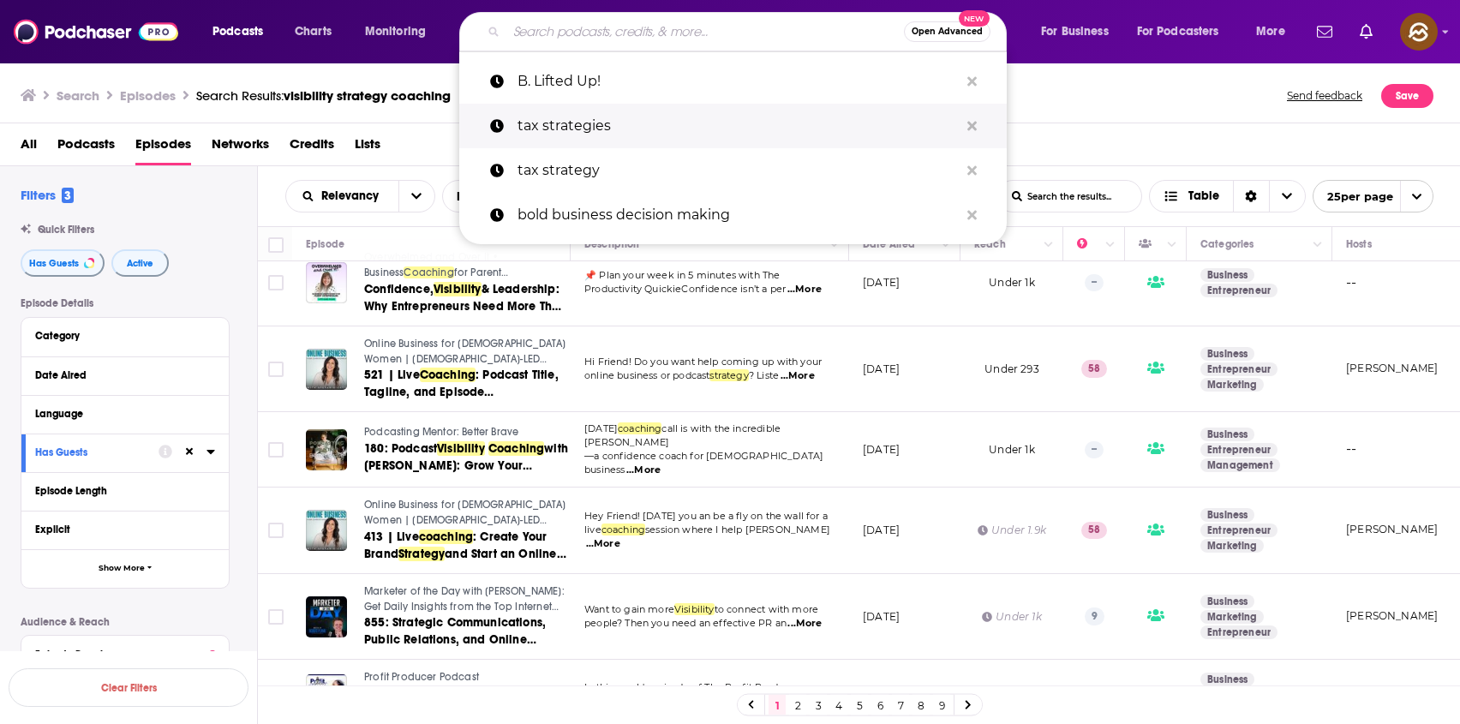
click at [692, 134] on p "tax strategies" at bounding box center [738, 126] width 441 height 45
type input "tax strategies"
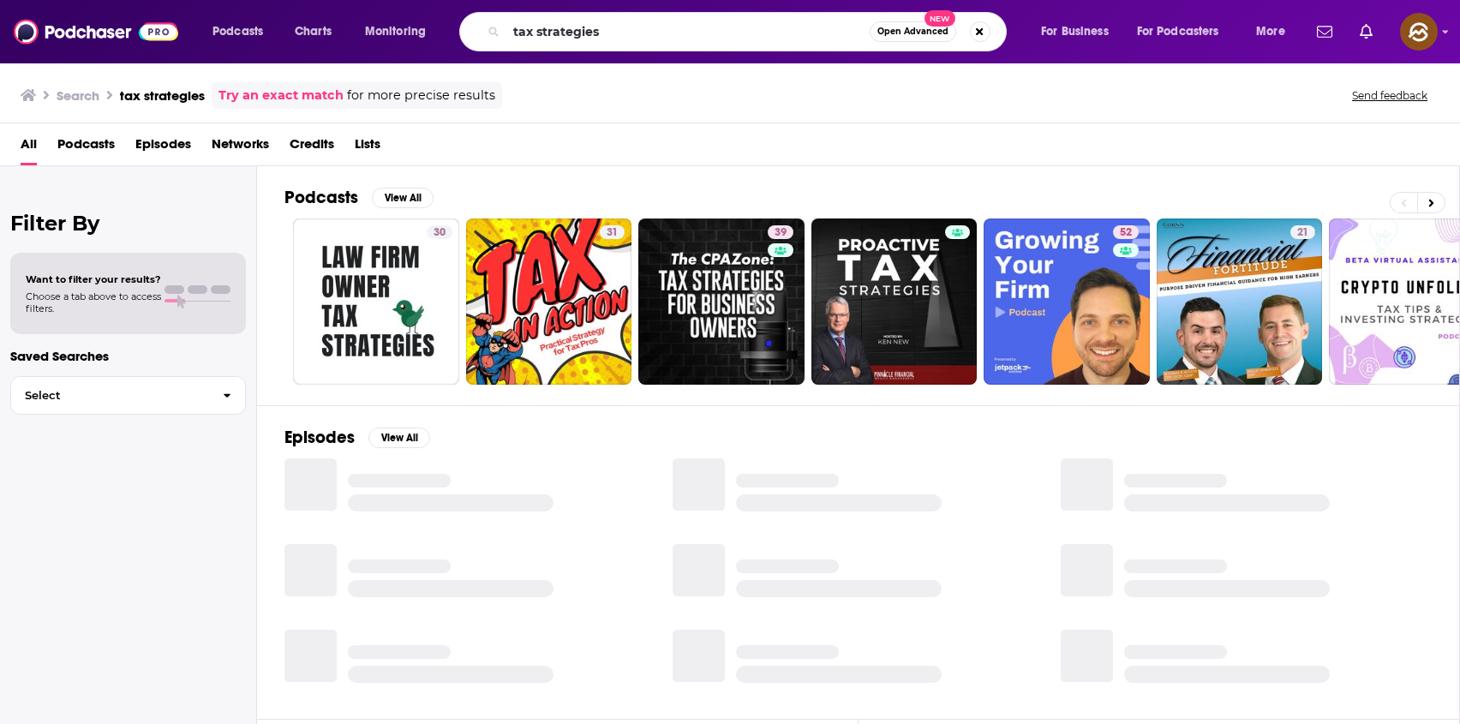
click at [163, 151] on span "Episodes" at bounding box center [163, 147] width 56 height 35
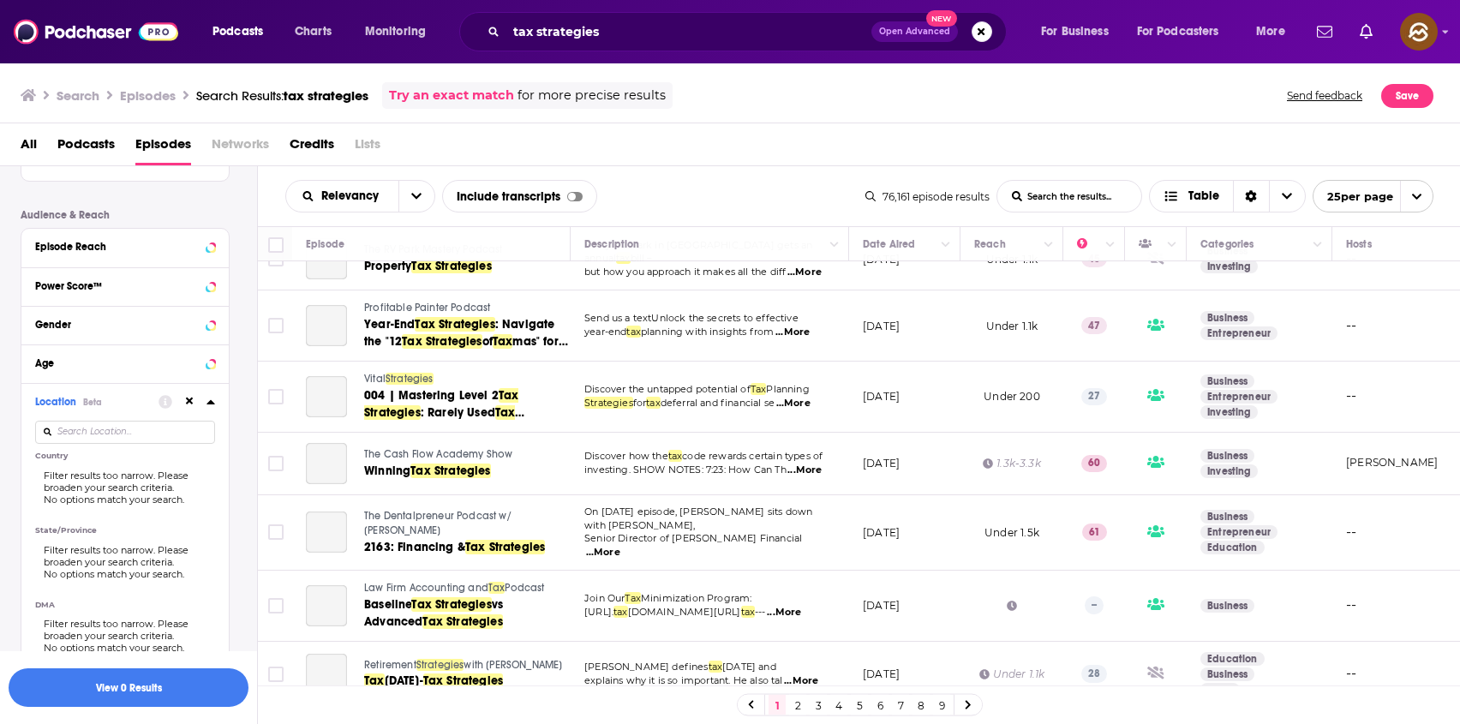
scroll to position [874, 0]
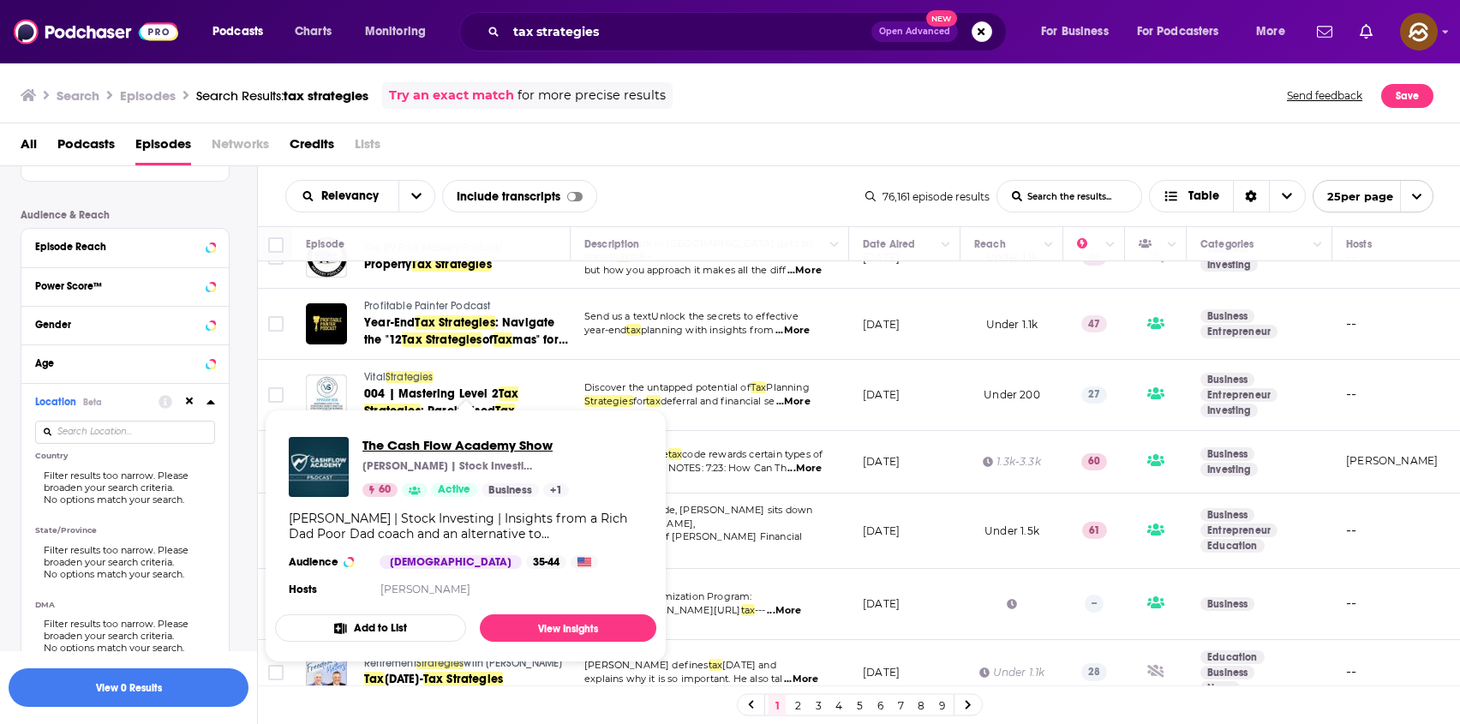
click at [496, 446] on span "The Cash Flow Academy Show" at bounding box center [465, 445] width 206 height 16
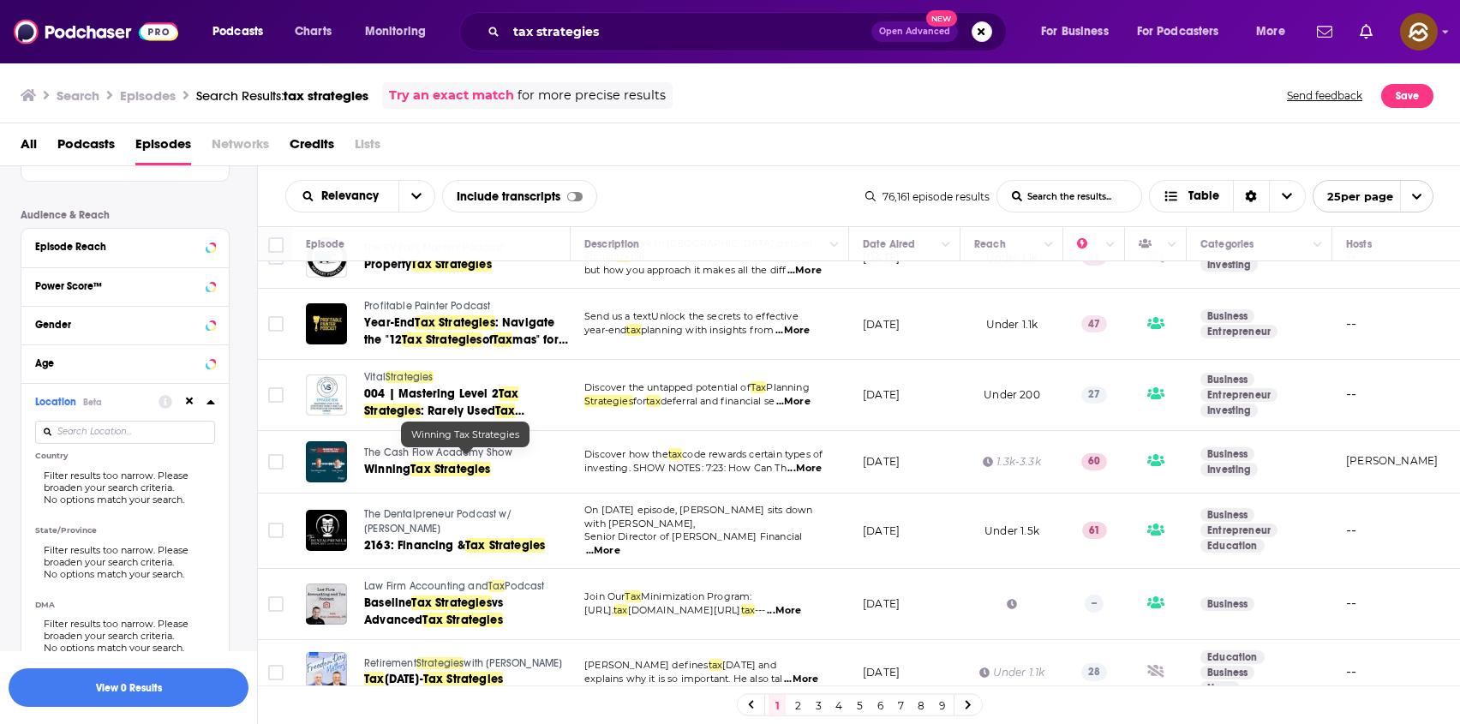
click at [412, 464] on span "Tax Strategies" at bounding box center [450, 469] width 80 height 15
click at [404, 371] on span "Strategies" at bounding box center [410, 377] width 48 height 12
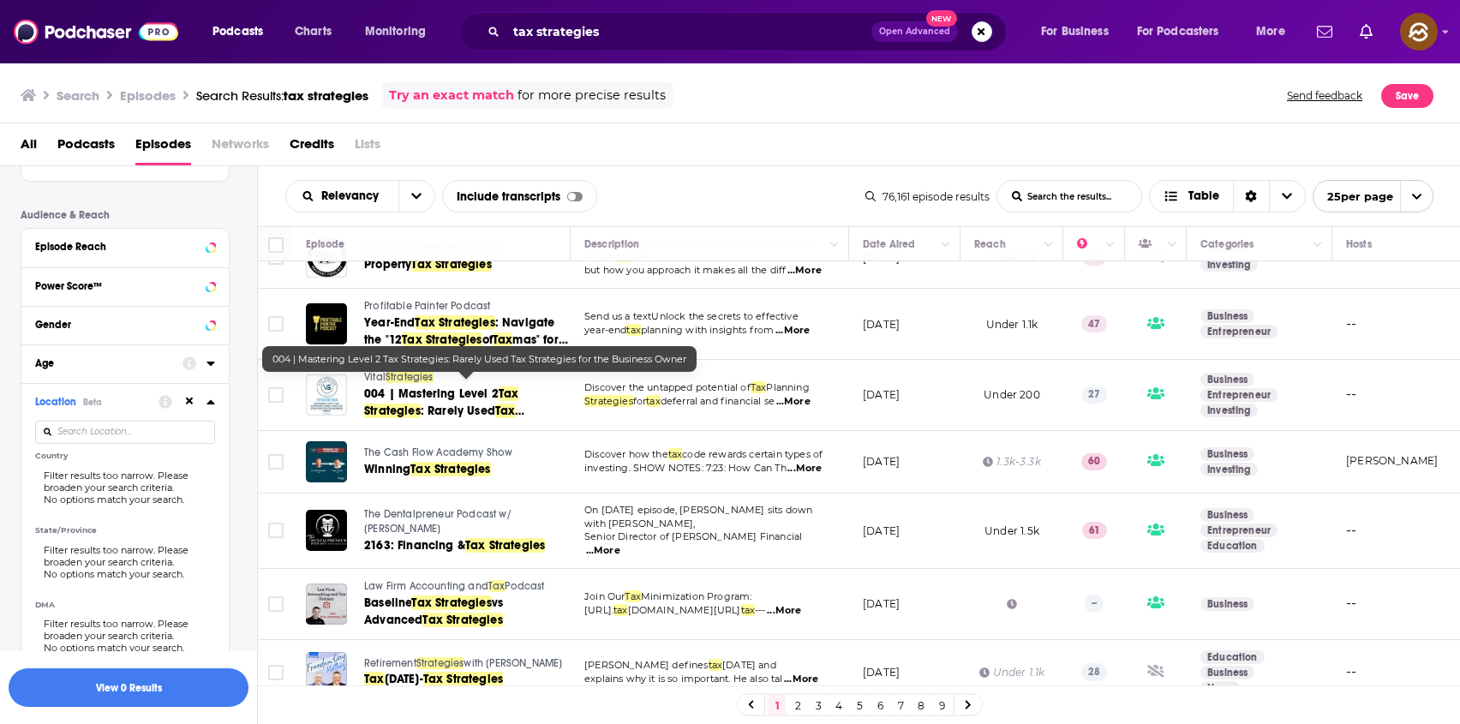
click at [410, 398] on span "Tax Strategies" at bounding box center [441, 402] width 154 height 32
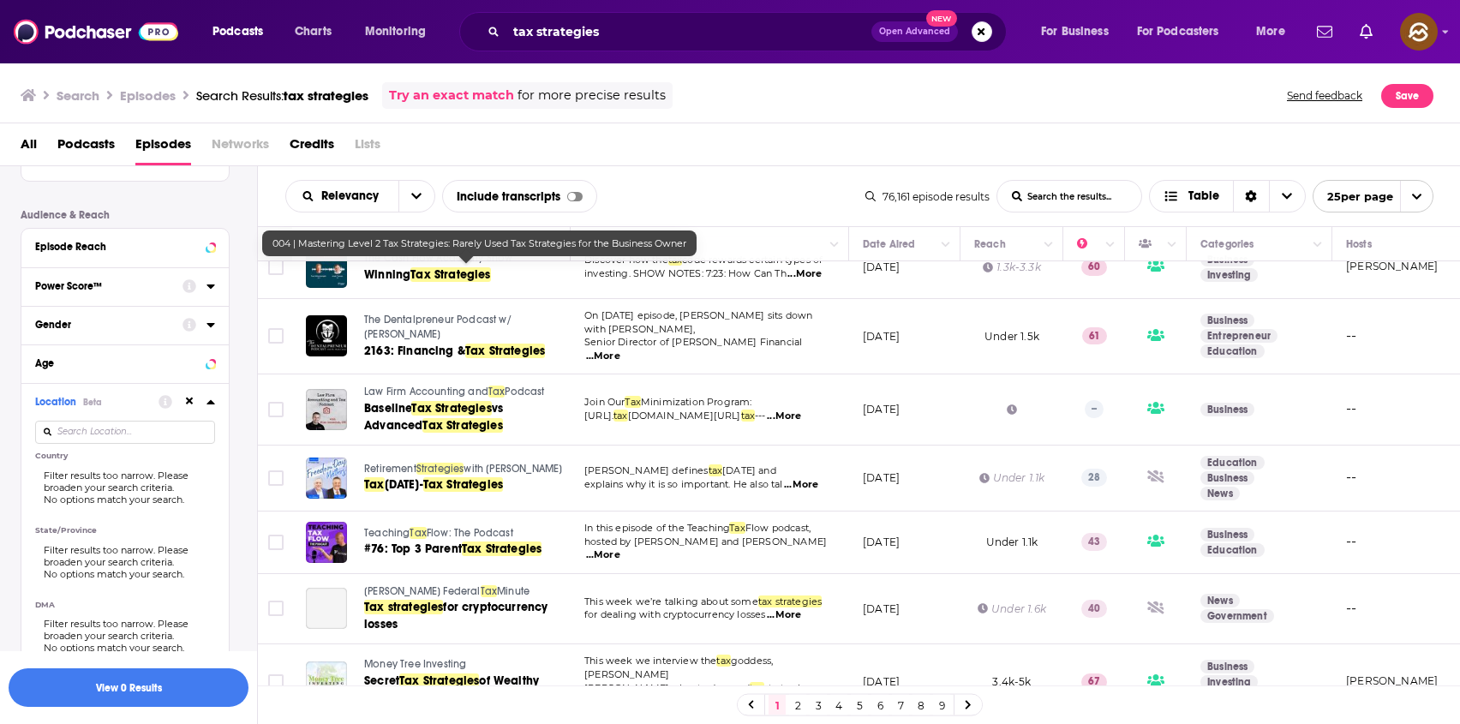
scroll to position [1070, 0]
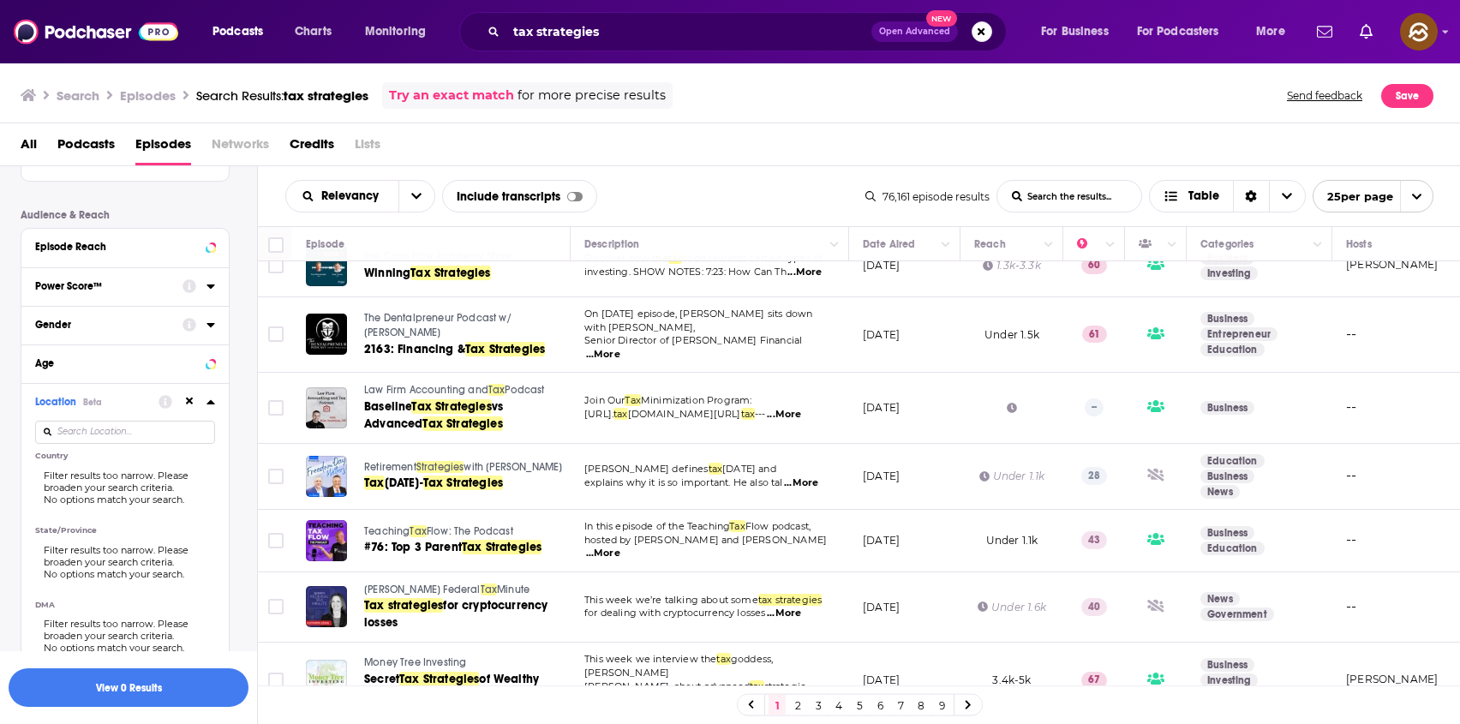
click at [380, 461] on span "Retirement" at bounding box center [390, 467] width 52 height 12
click at [419, 476] on span "Freedom Day-" at bounding box center [404, 483] width 39 height 15
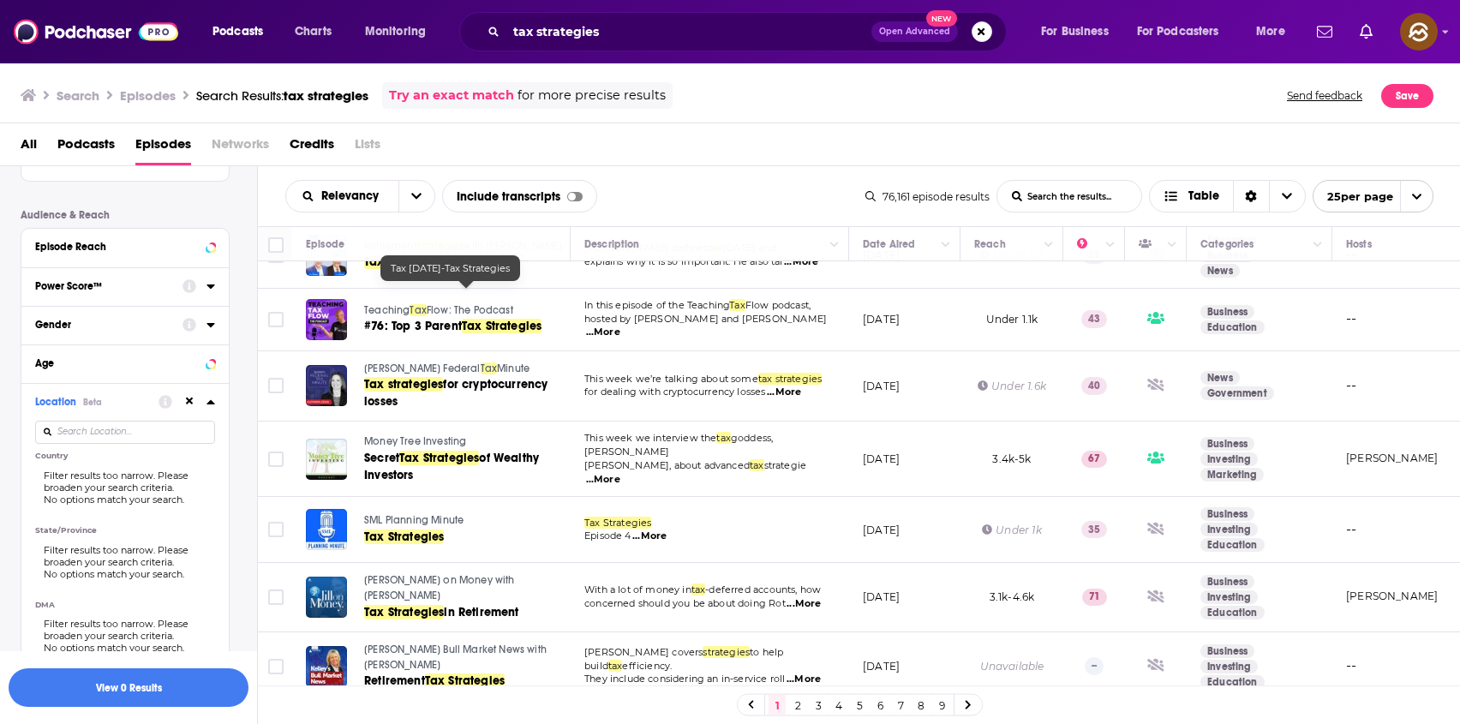
scroll to position [1293, 0]
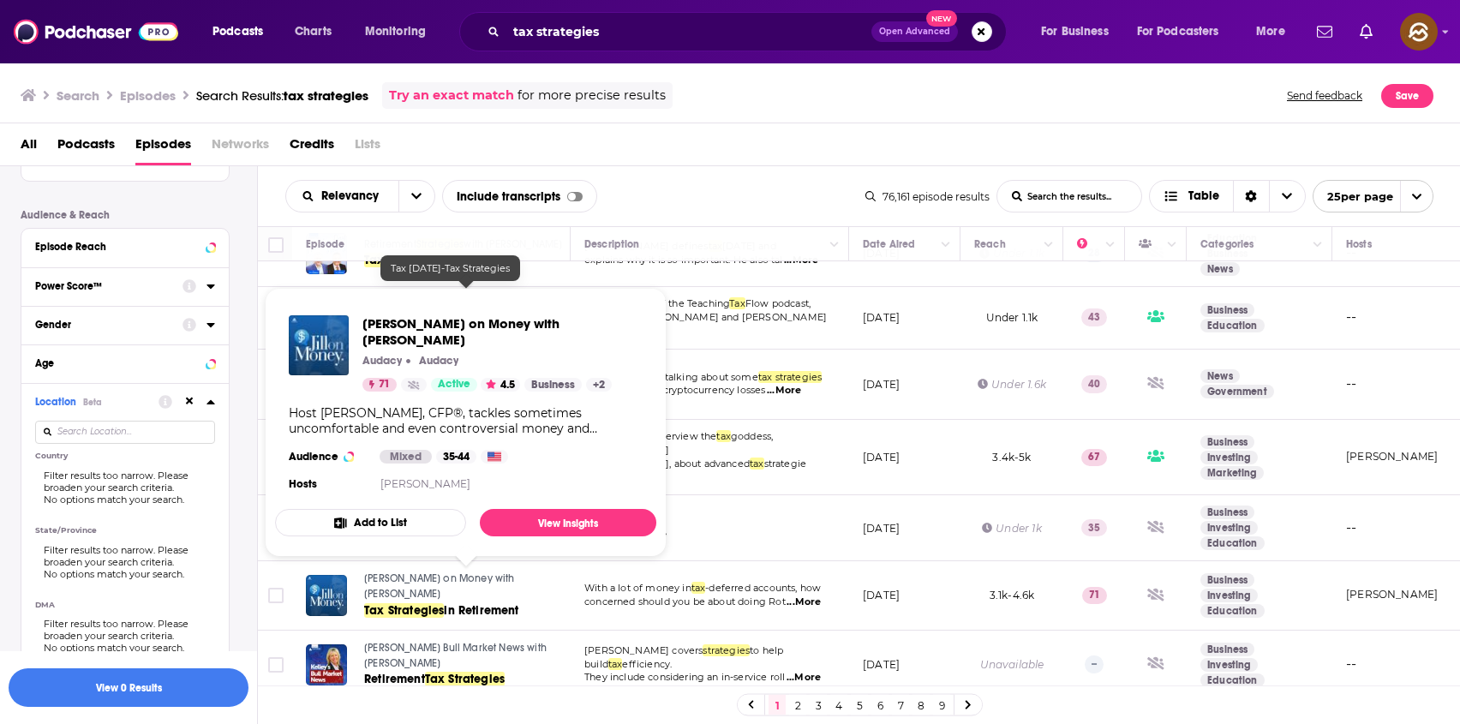
click at [378, 572] on span "Jill on Money with Jill Schlesinger" at bounding box center [439, 585] width 151 height 27
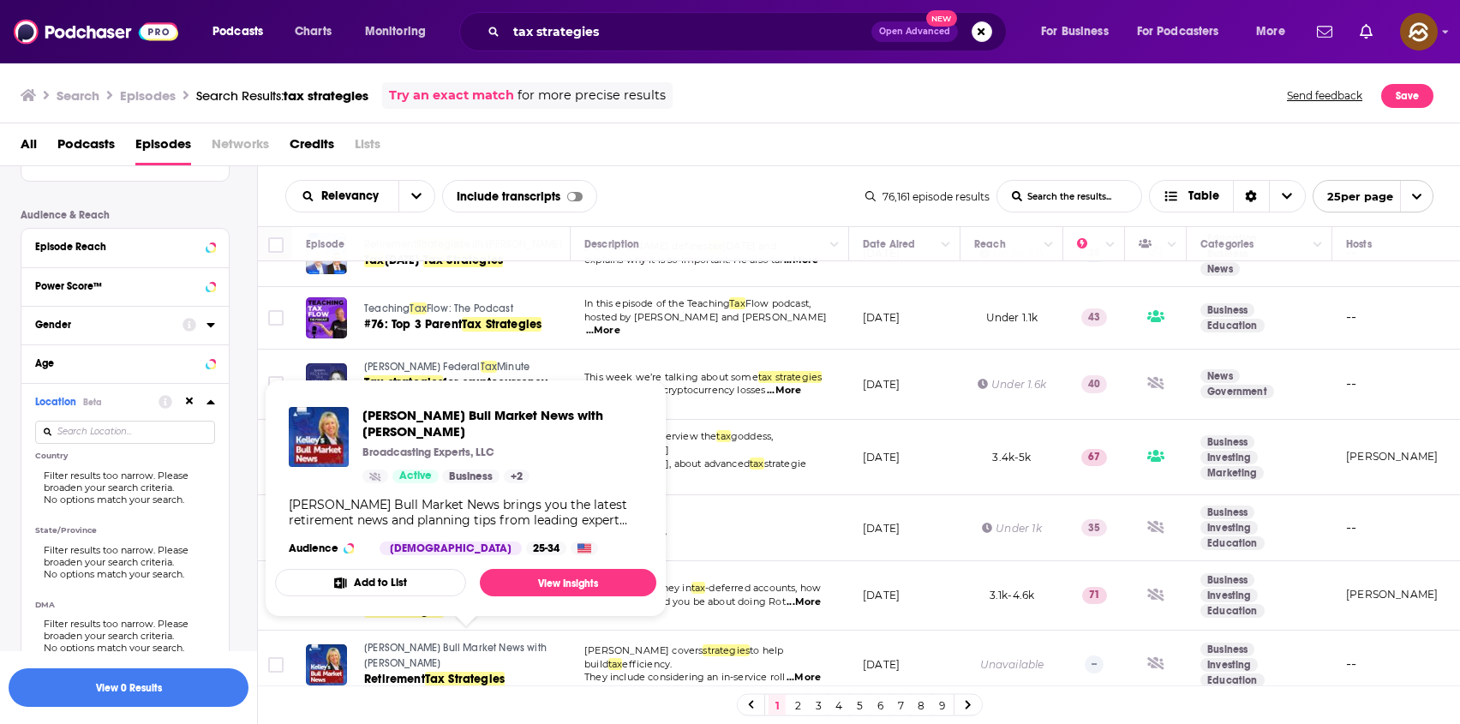
click at [391, 642] on span "Kelley's Bull Market News with Kelley Slaught" at bounding box center [455, 655] width 183 height 27
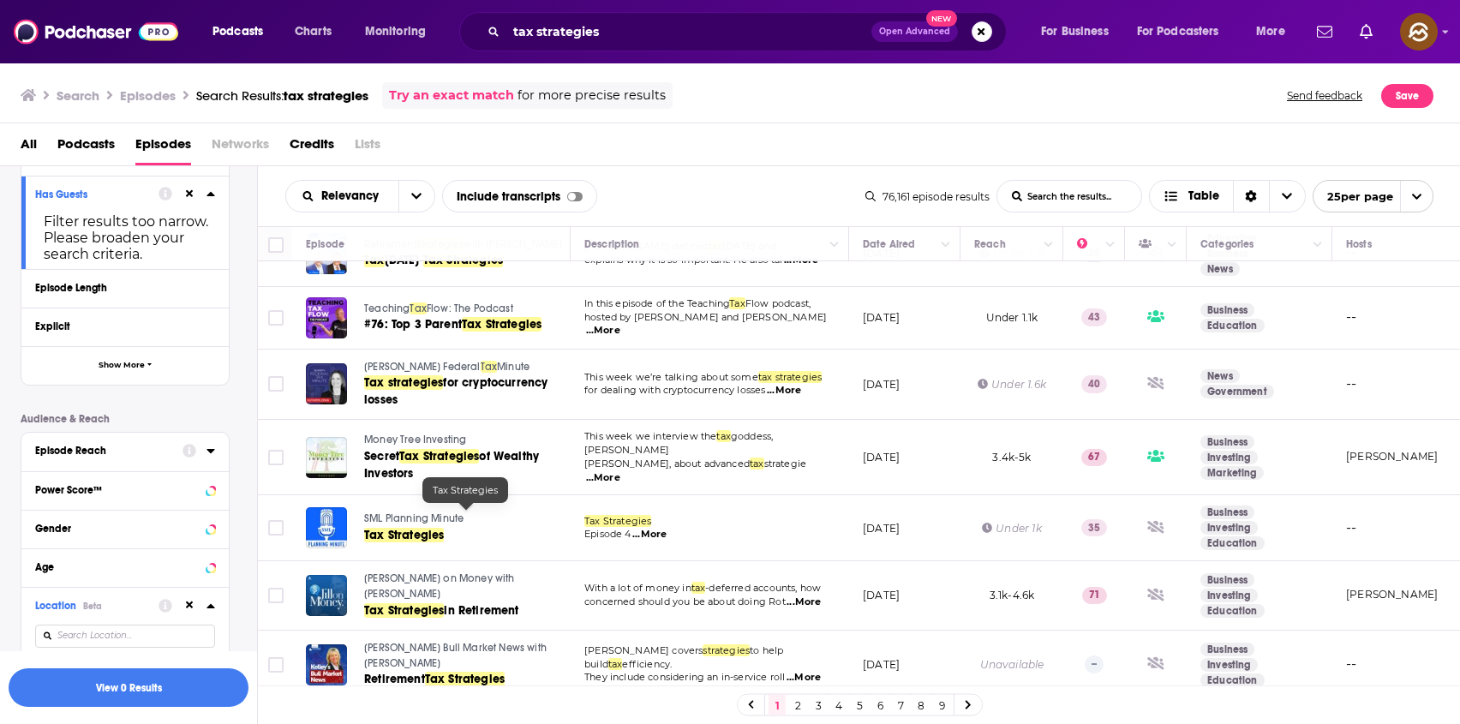
scroll to position [0, 0]
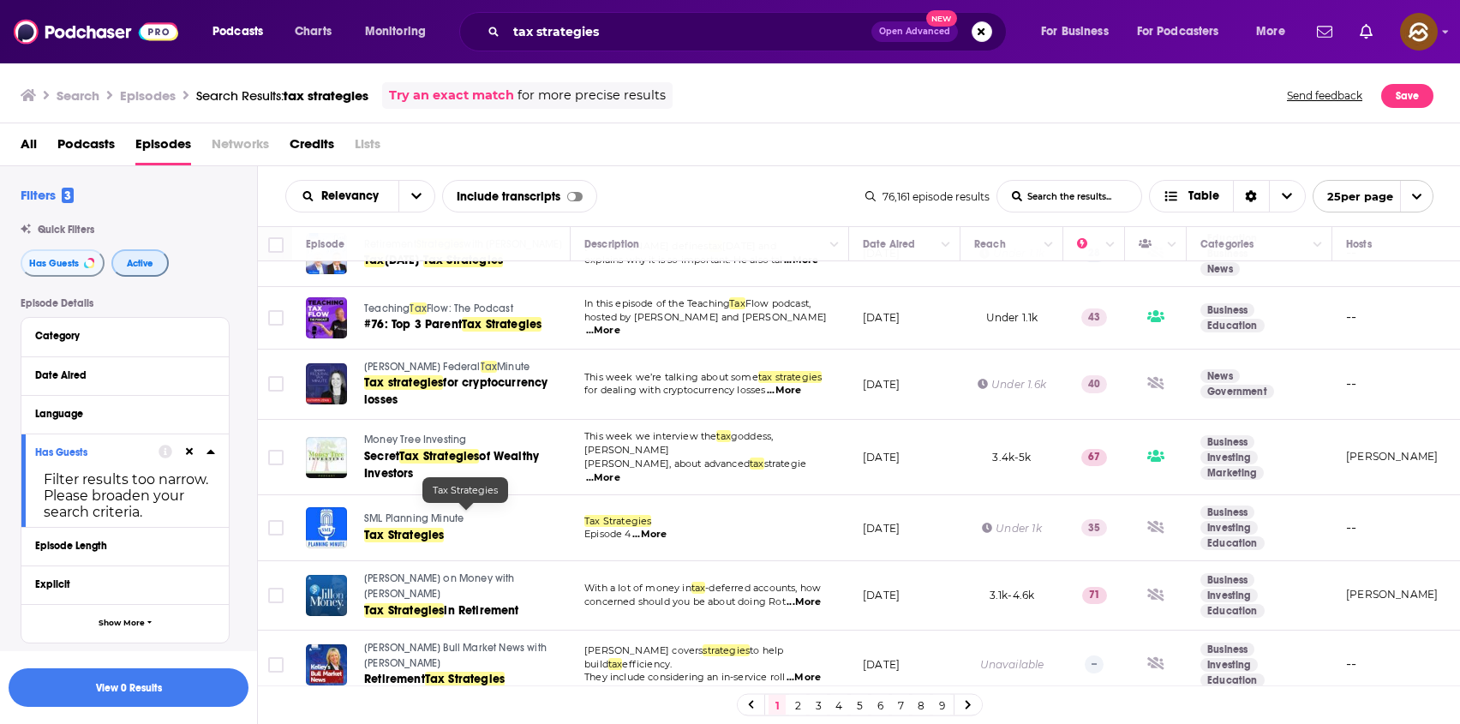
click at [147, 259] on span "Active" at bounding box center [140, 263] width 27 height 9
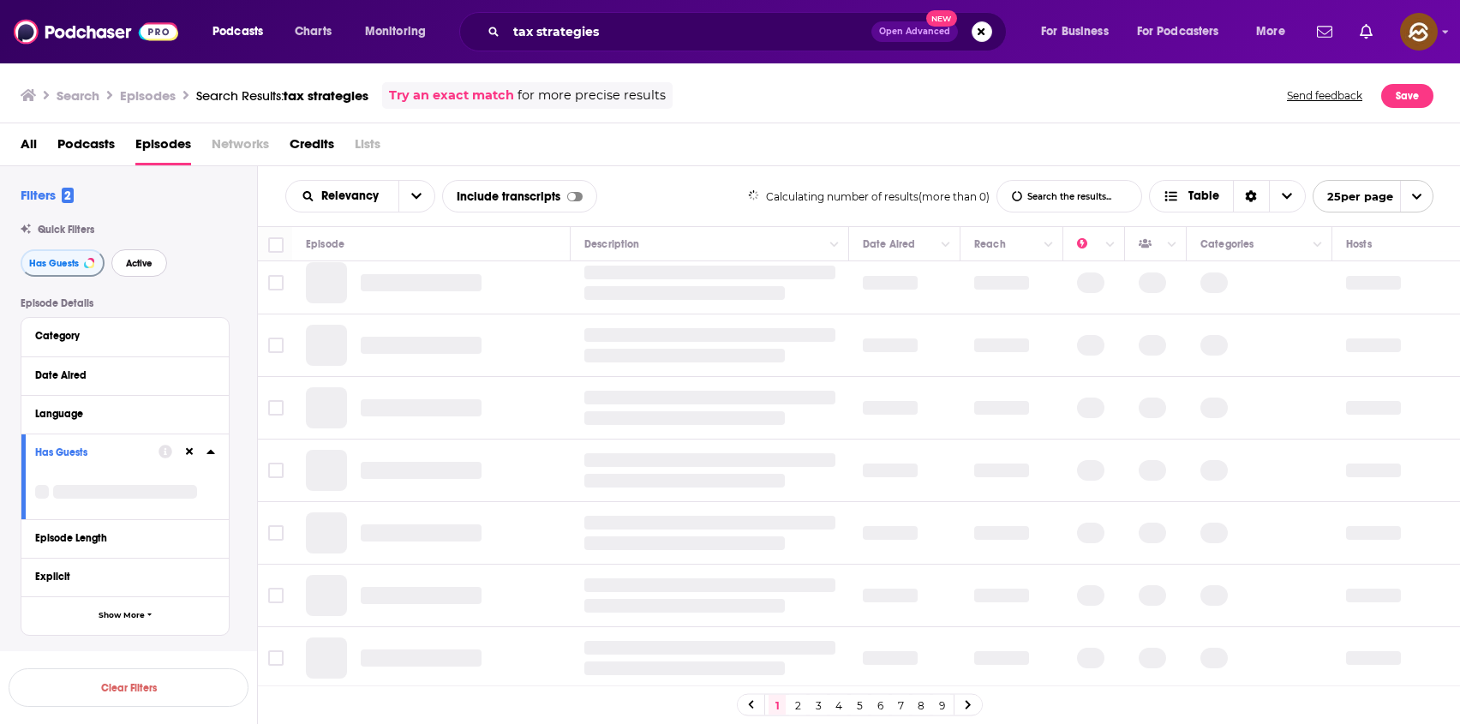
scroll to position [1148, 0]
click at [140, 274] on button "Active" at bounding box center [139, 262] width 56 height 27
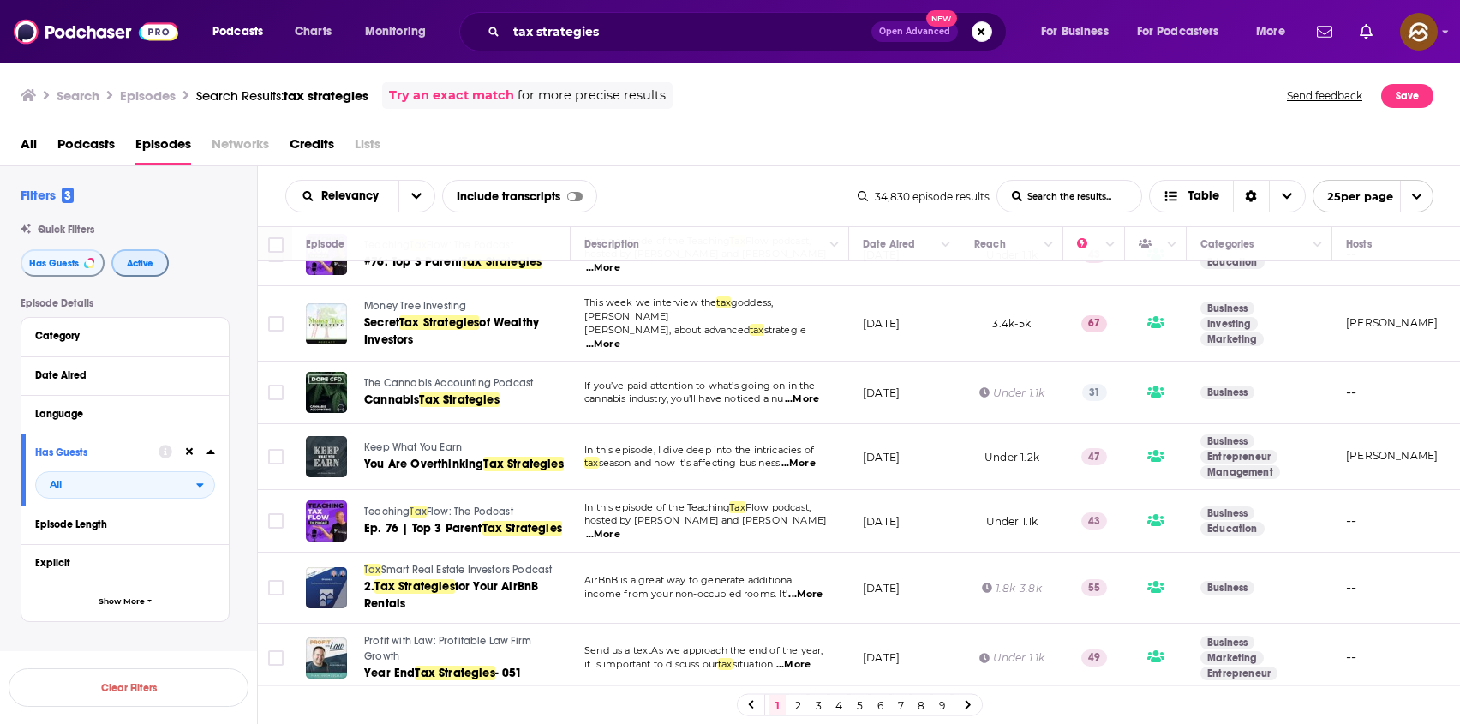
scroll to position [1075, 0]
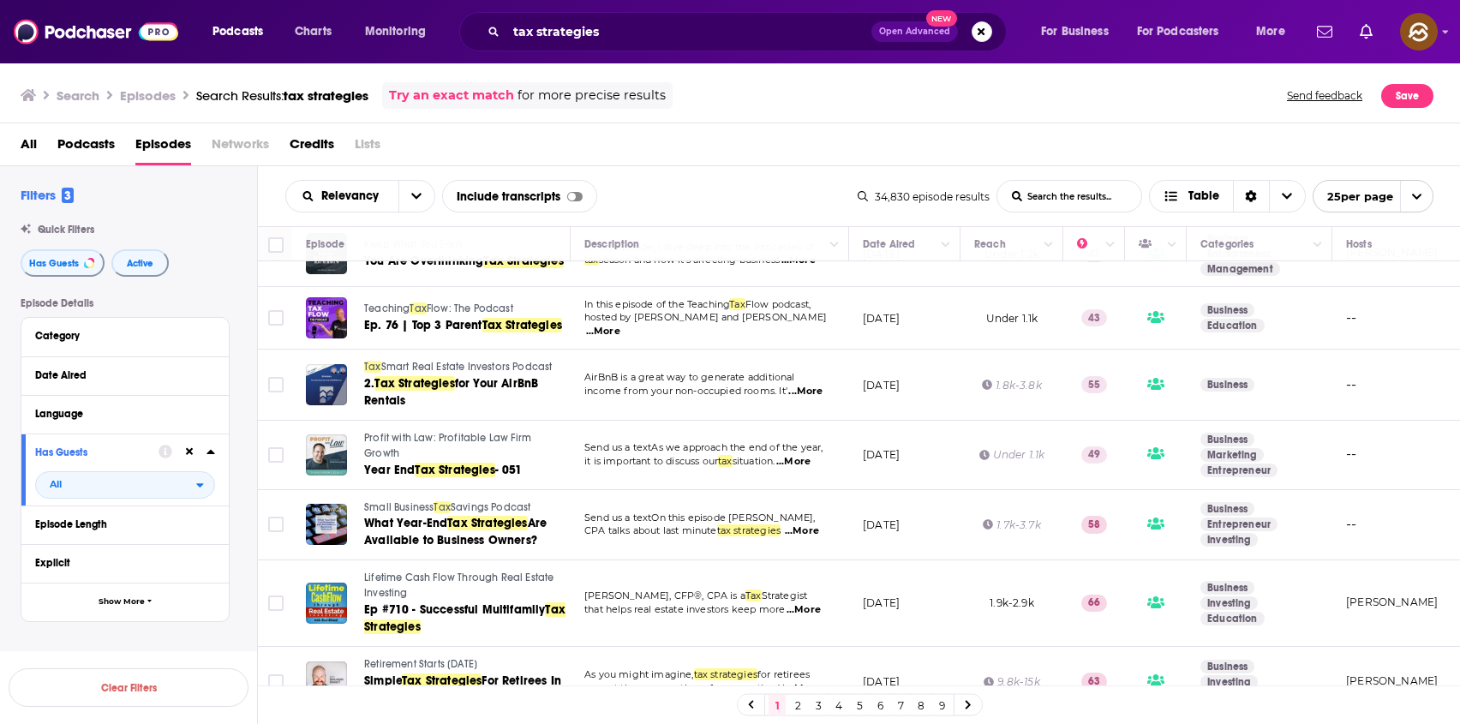
click at [797, 703] on link "2" at bounding box center [797, 705] width 17 height 21
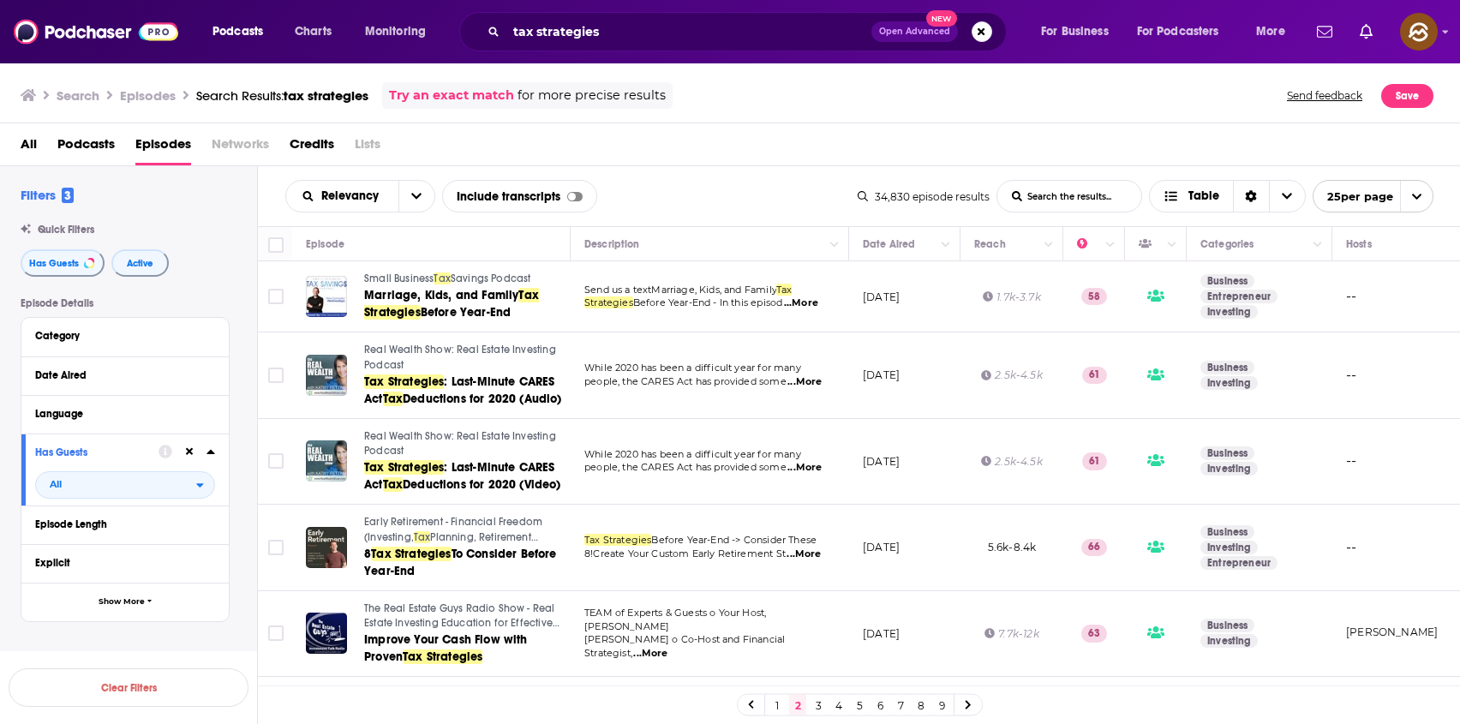
scroll to position [369, 0]
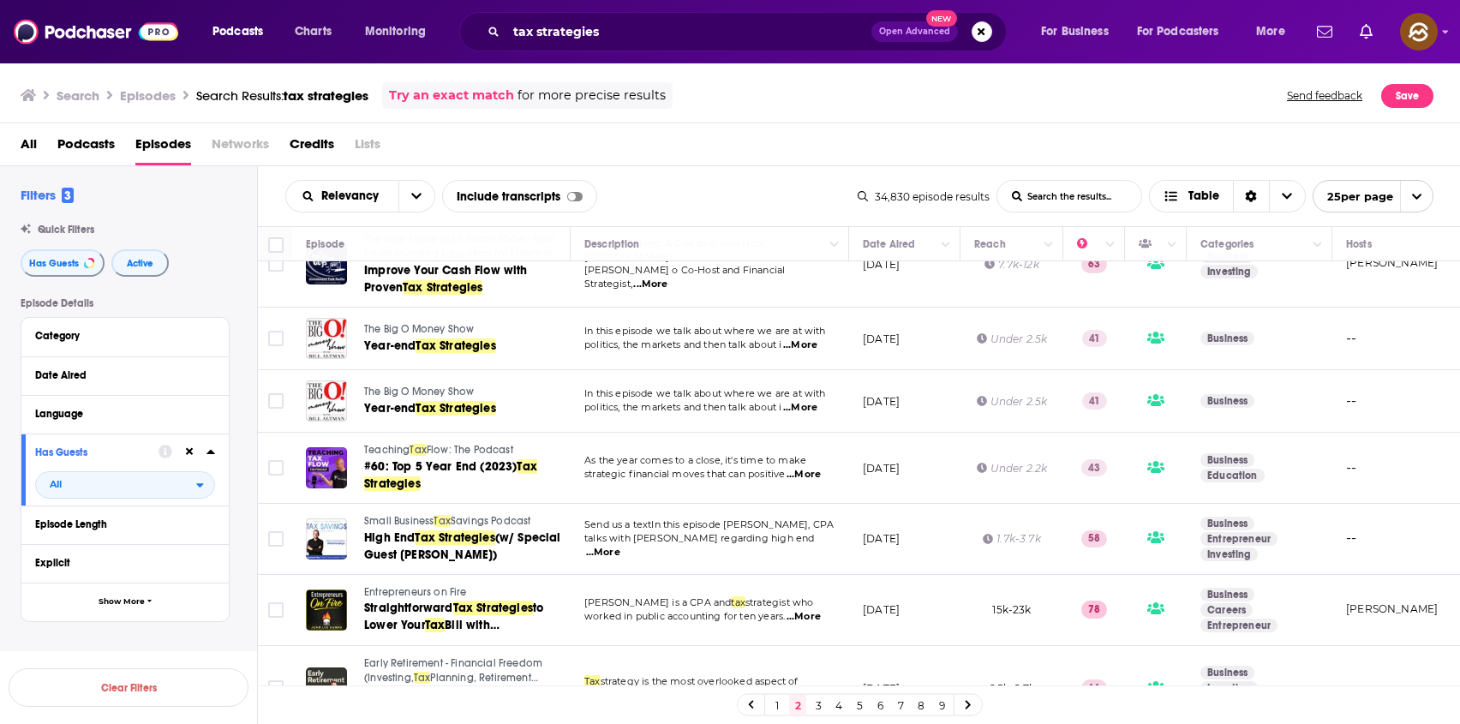
click at [385, 328] on span "The Big O Money Show" at bounding box center [419, 329] width 110 height 12
click at [416, 350] on span "Year-end" at bounding box center [389, 345] width 51 height 15
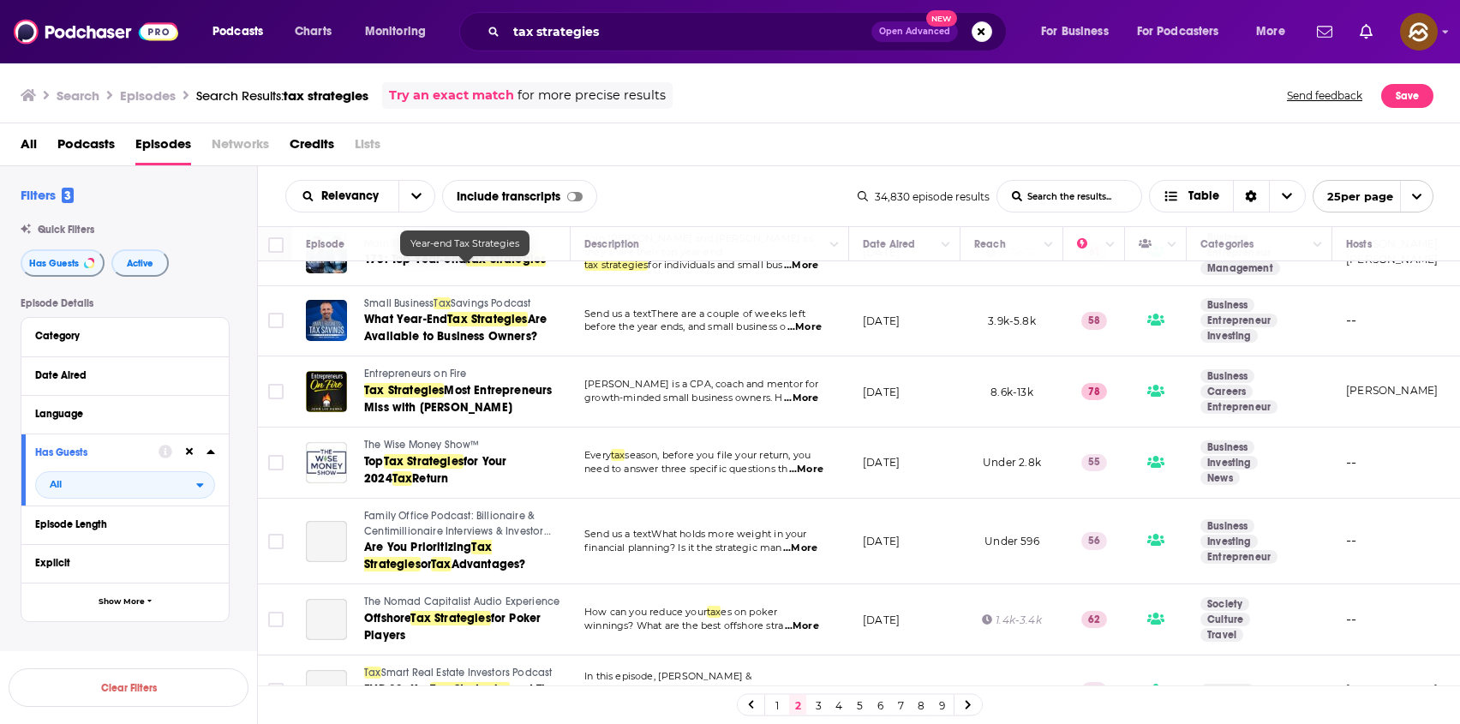
scroll to position [1110, 0]
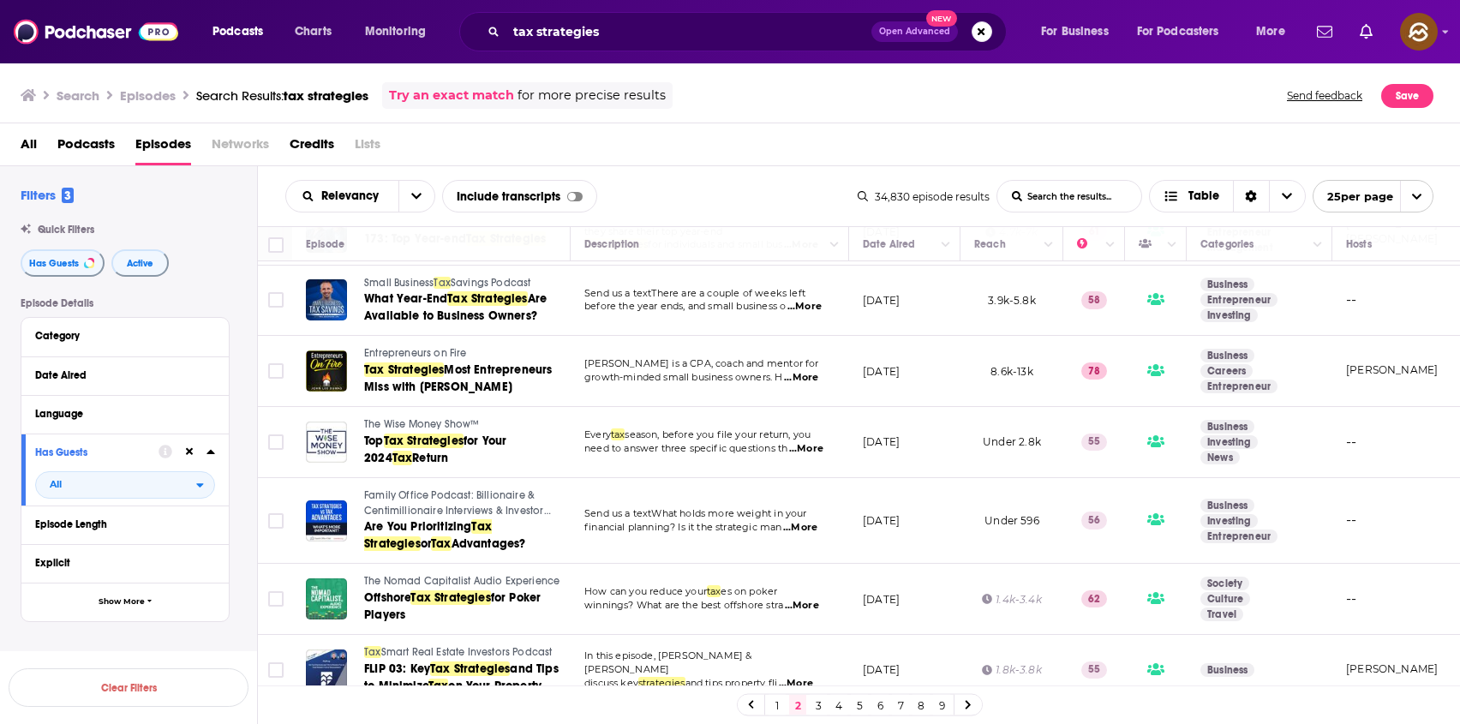
click at [805, 446] on span "...More" at bounding box center [806, 449] width 34 height 14
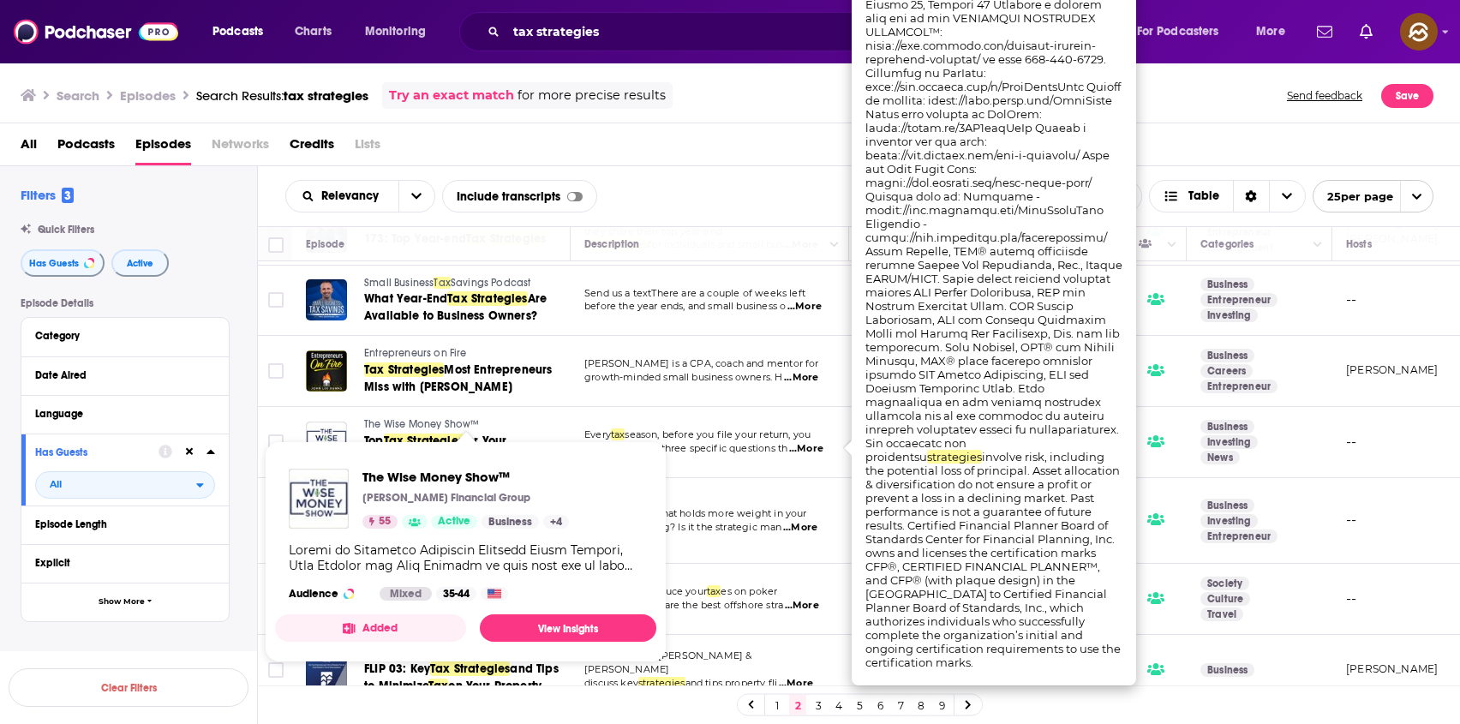
click at [412, 421] on span "The Wise Money Show™" at bounding box center [421, 424] width 115 height 12
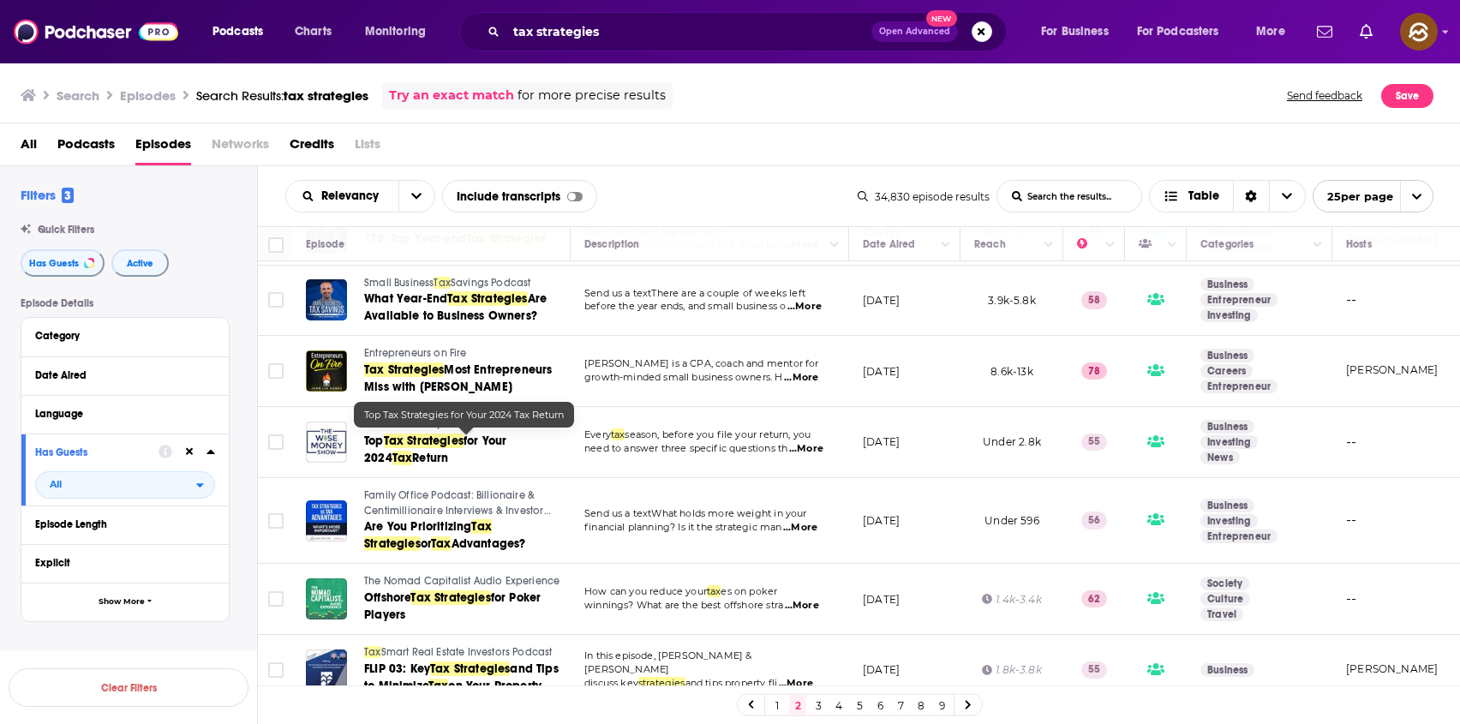
click at [411, 443] on span "Tax Strategies" at bounding box center [424, 441] width 80 height 15
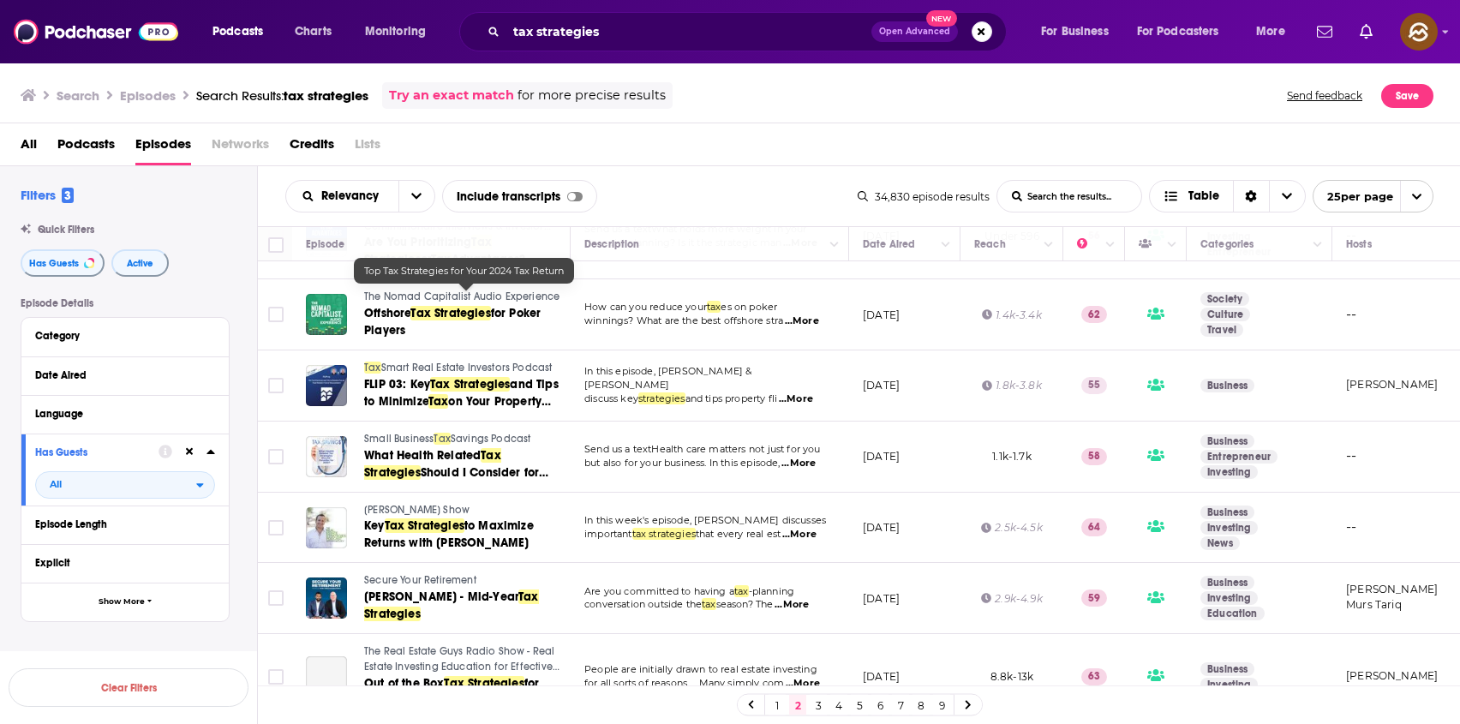
scroll to position [1437, 0]
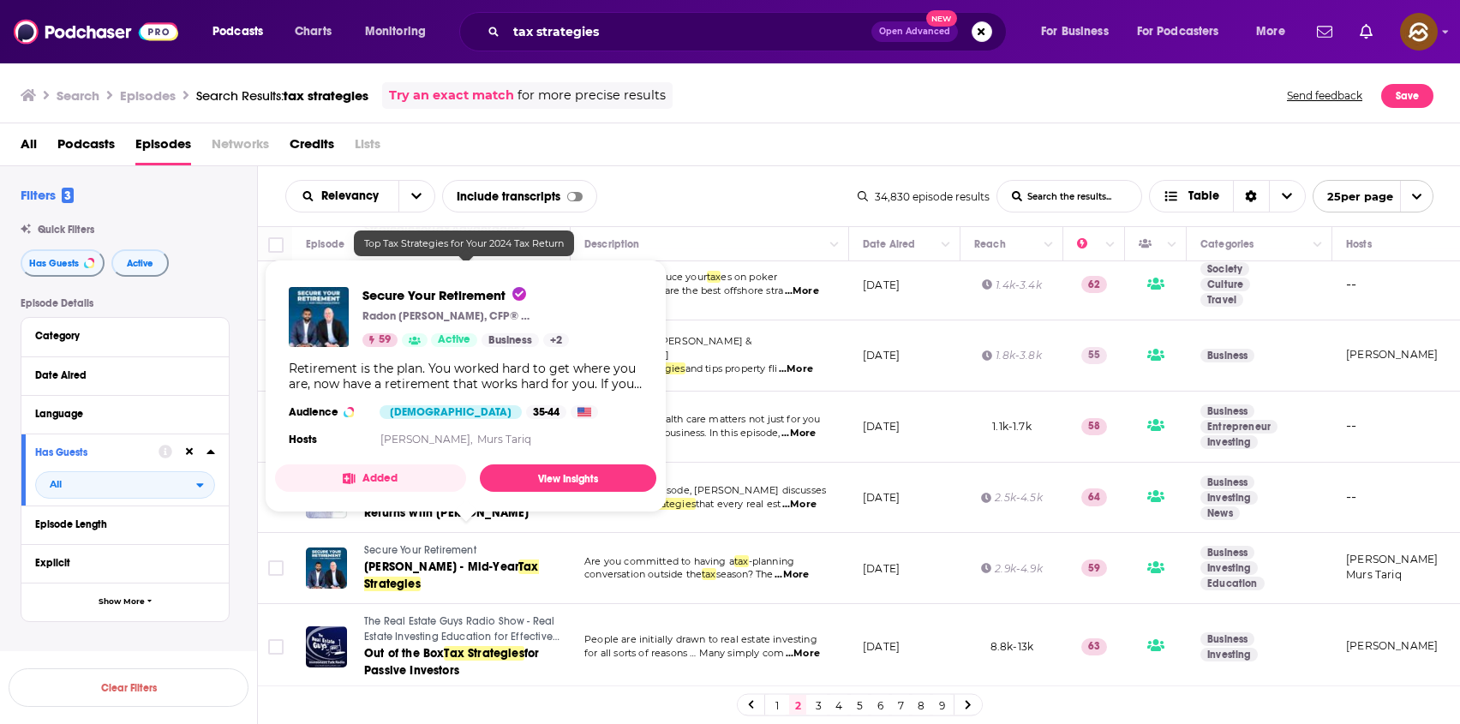
click at [427, 544] on span "Secure Your Retirement" at bounding box center [420, 550] width 112 height 12
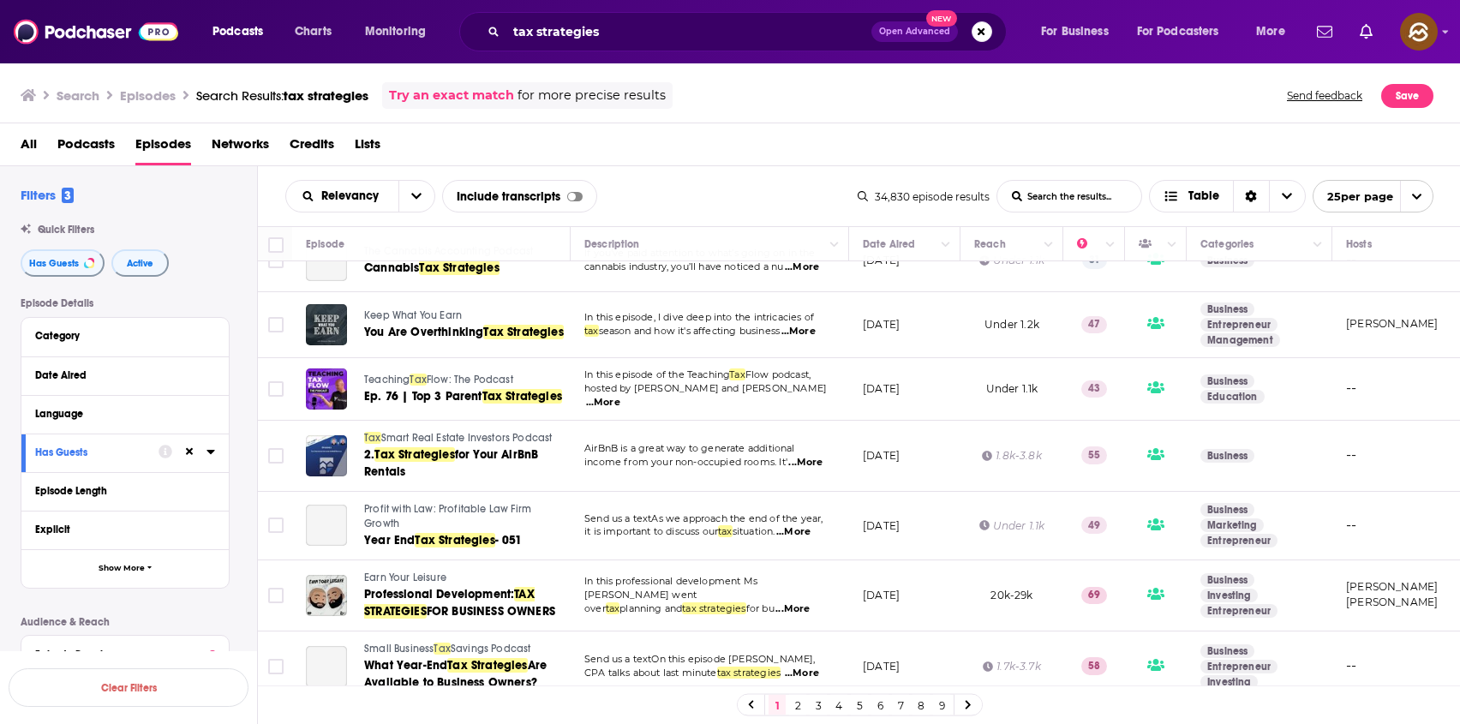
scroll to position [1317, 0]
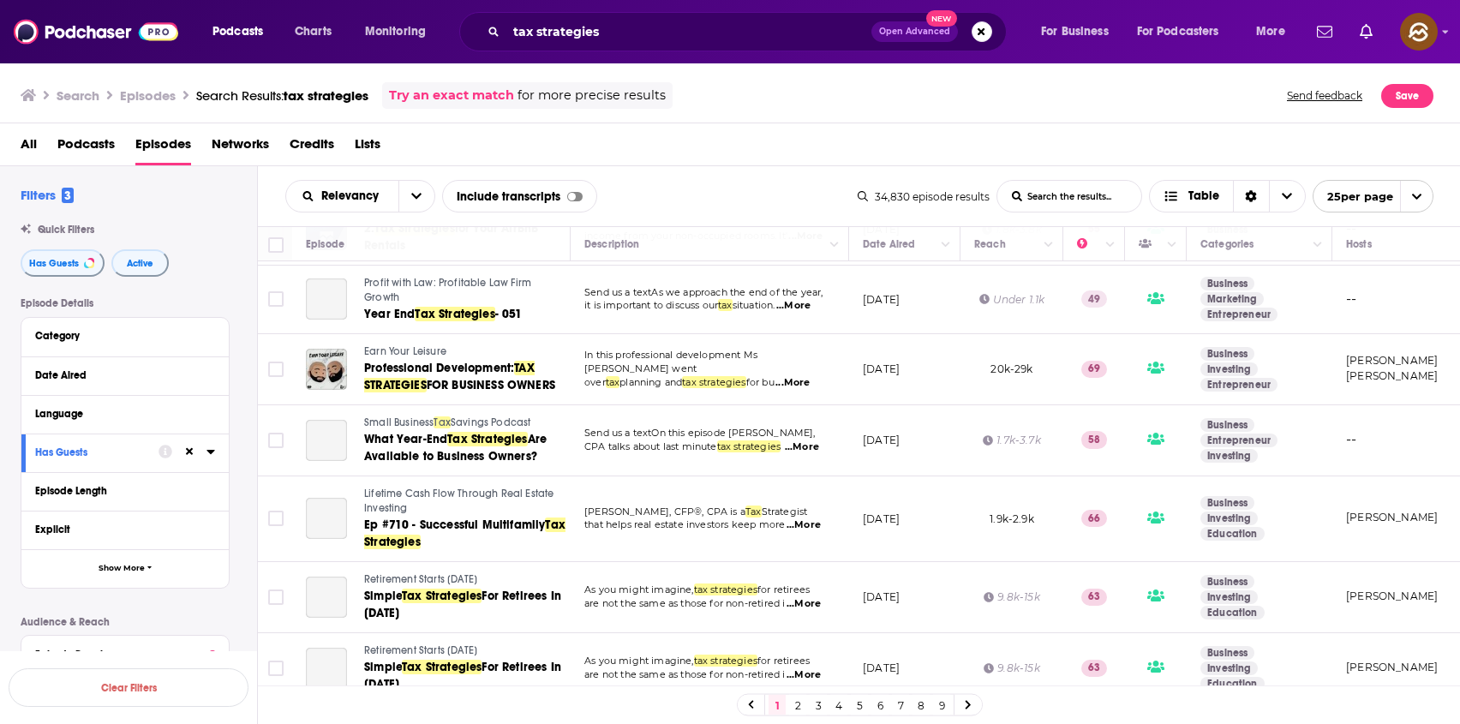
click at [806, 701] on div "1 2 3 4 5 6 7 8 9" at bounding box center [860, 705] width 246 height 22
click at [793, 704] on link "2" at bounding box center [797, 705] width 17 height 21
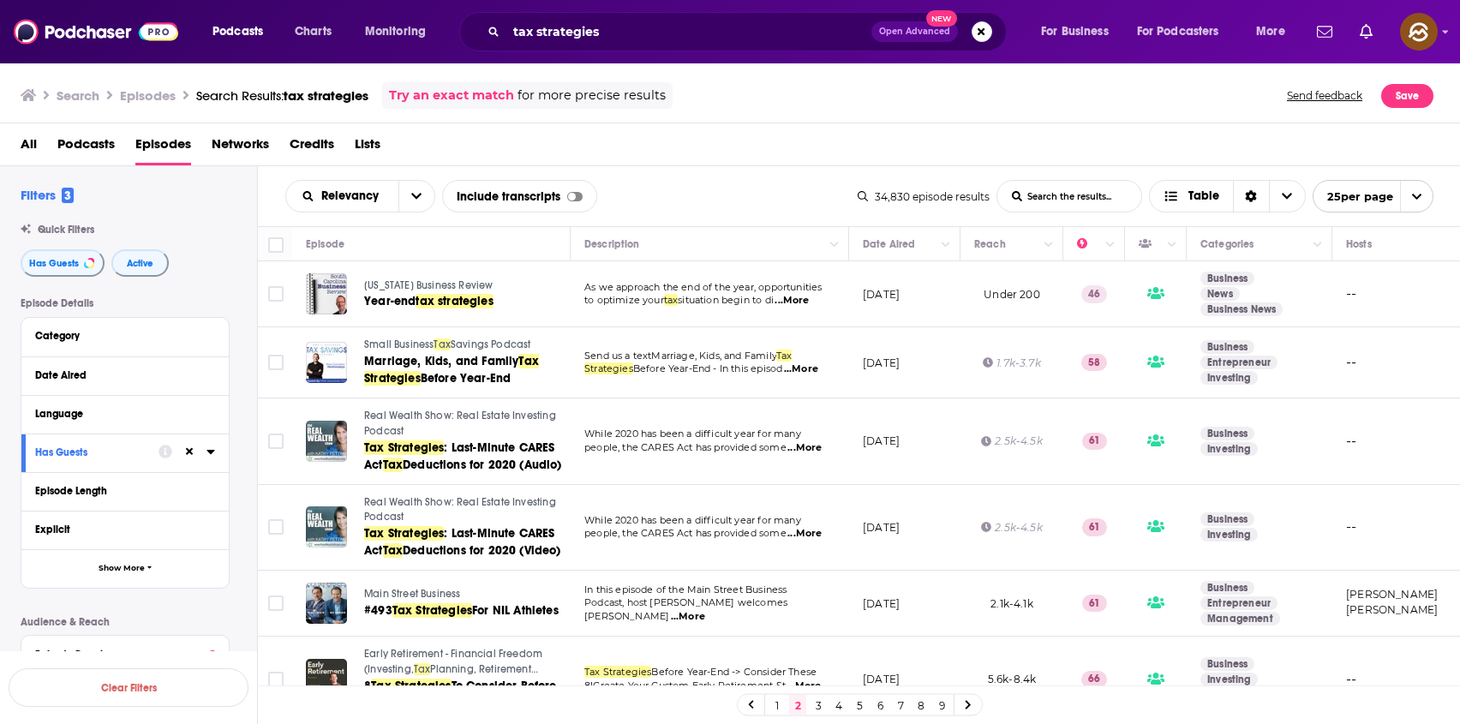
click at [781, 706] on link "1" at bounding box center [777, 705] width 17 height 21
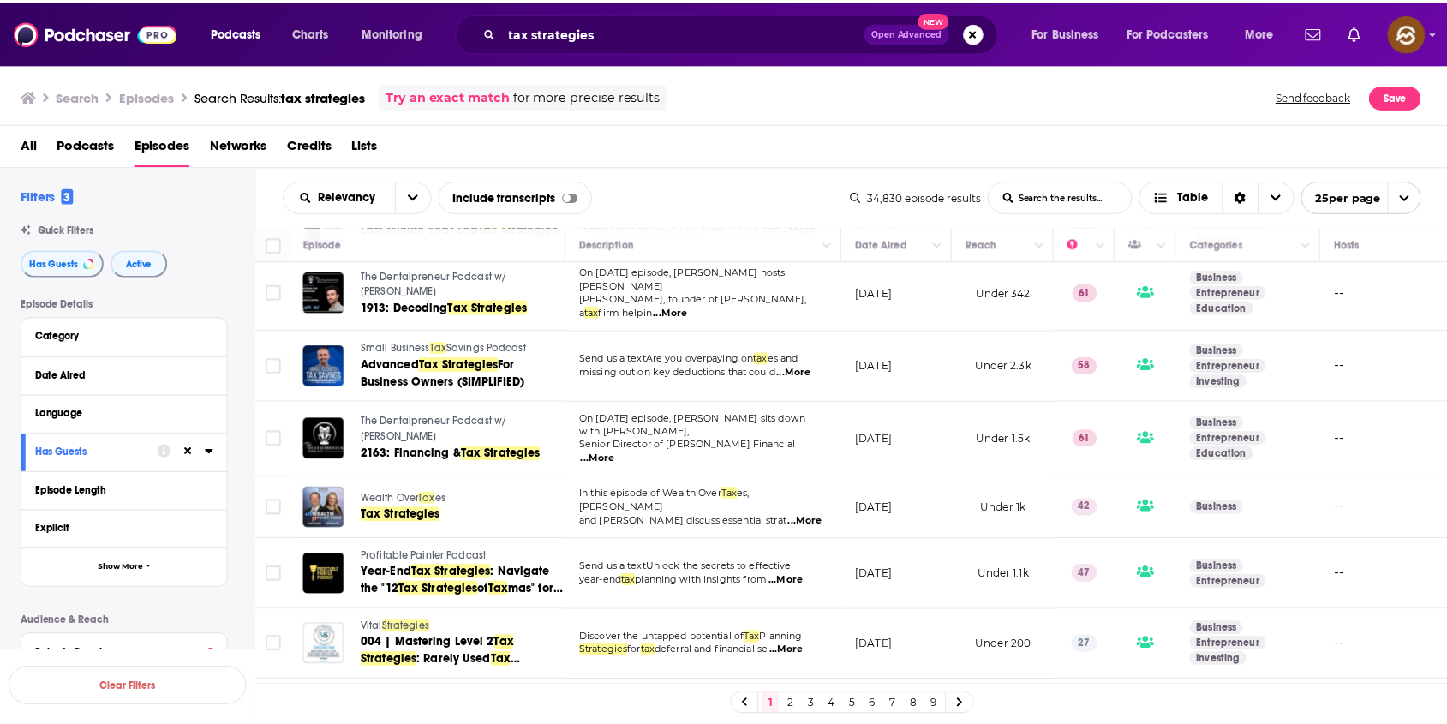
scroll to position [711, 0]
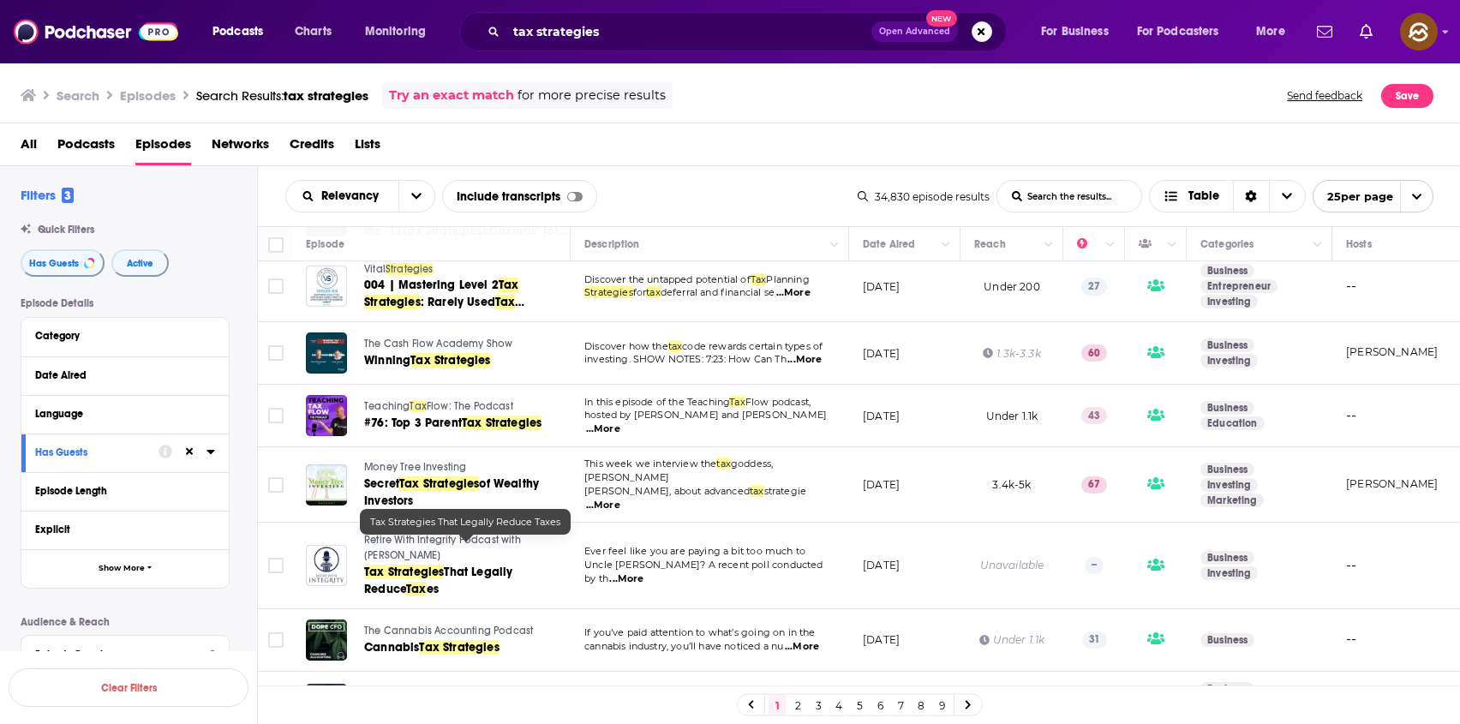
click at [497, 565] on span "That Legally Reduce" at bounding box center [438, 581] width 148 height 32
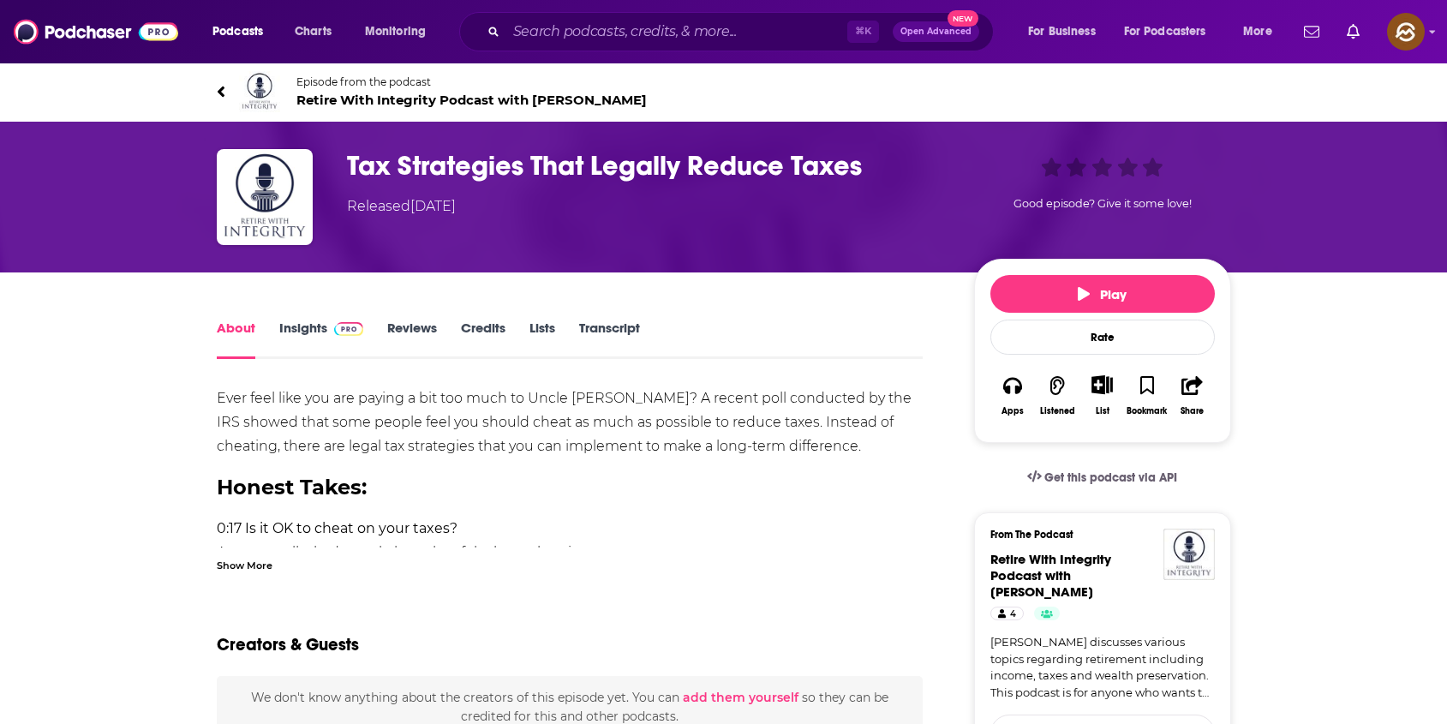
click at [242, 569] on div "Show More" at bounding box center [245, 564] width 56 height 16
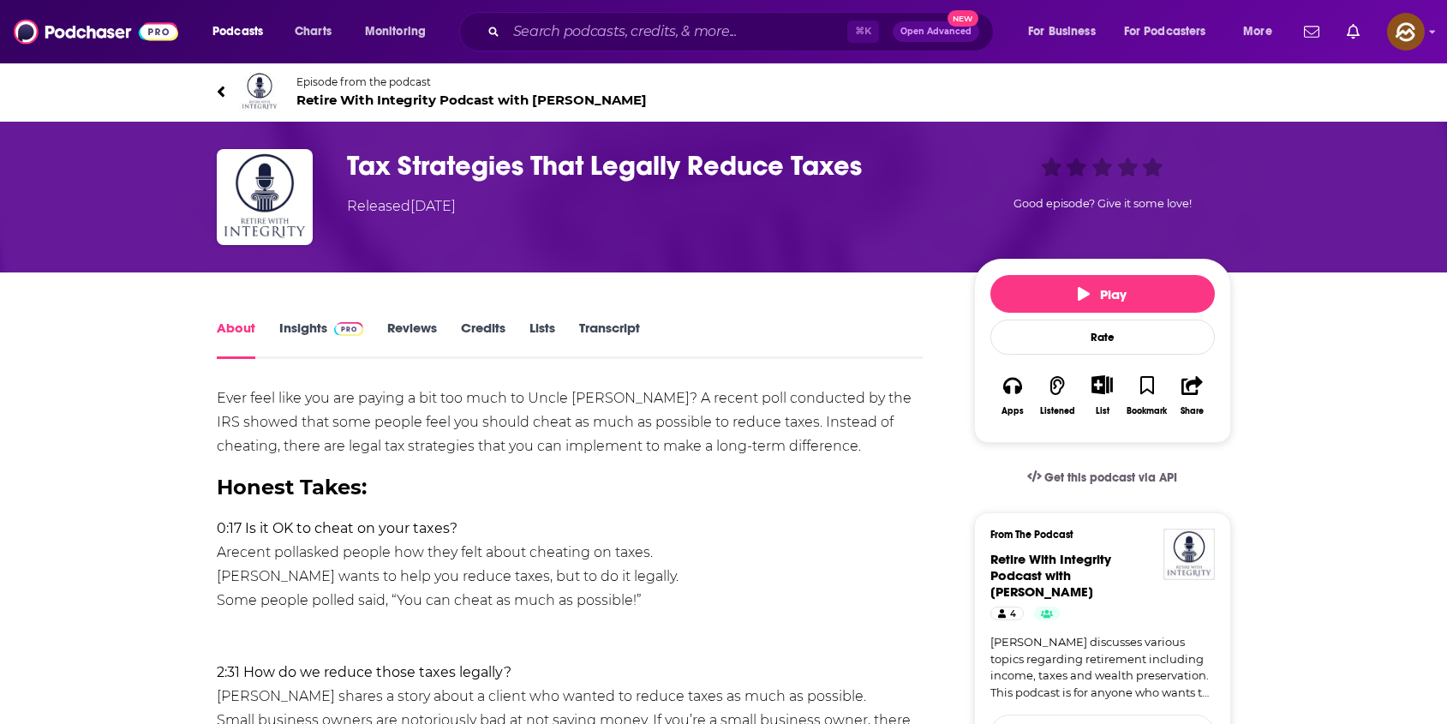
click at [323, 100] on span "Retire With Integrity Podcast with Brian Bowen" at bounding box center [471, 100] width 350 height 16
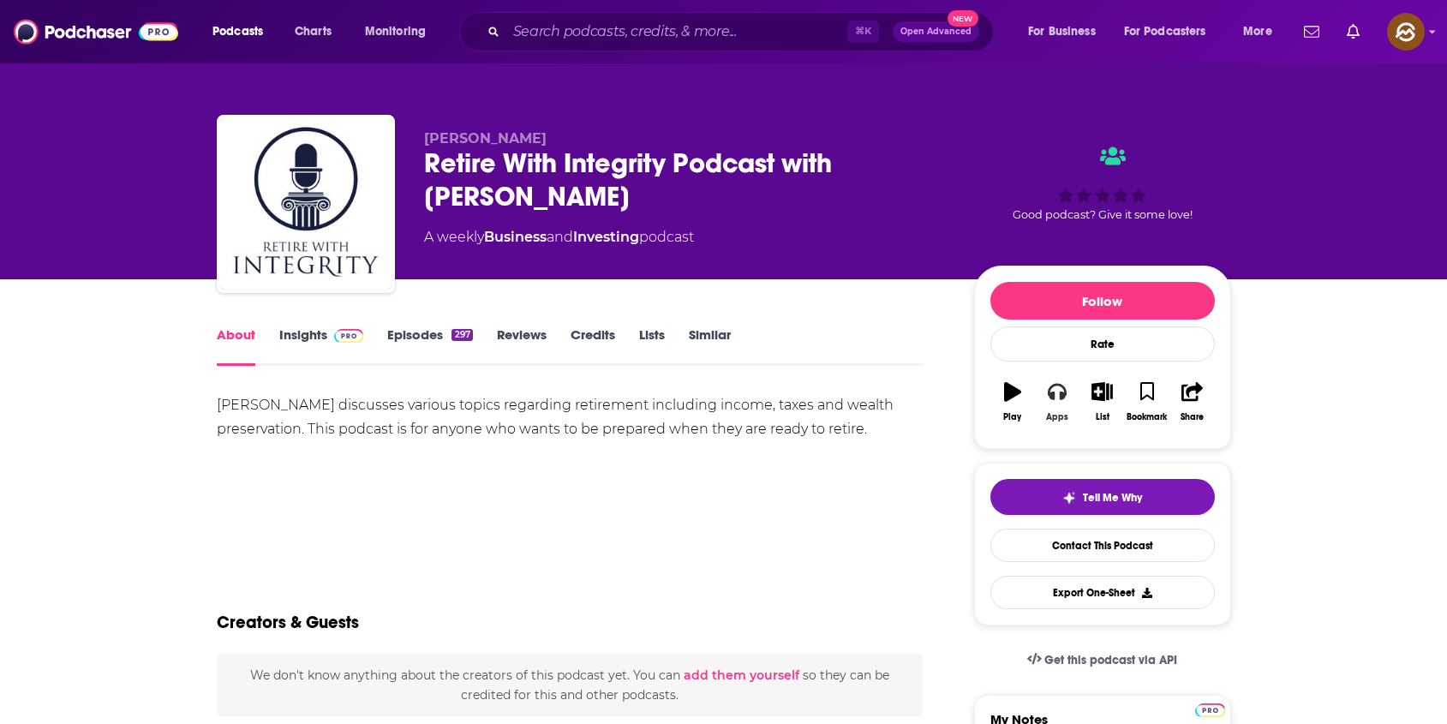
click at [1038, 383] on button "Apps" at bounding box center [1057, 402] width 45 height 62
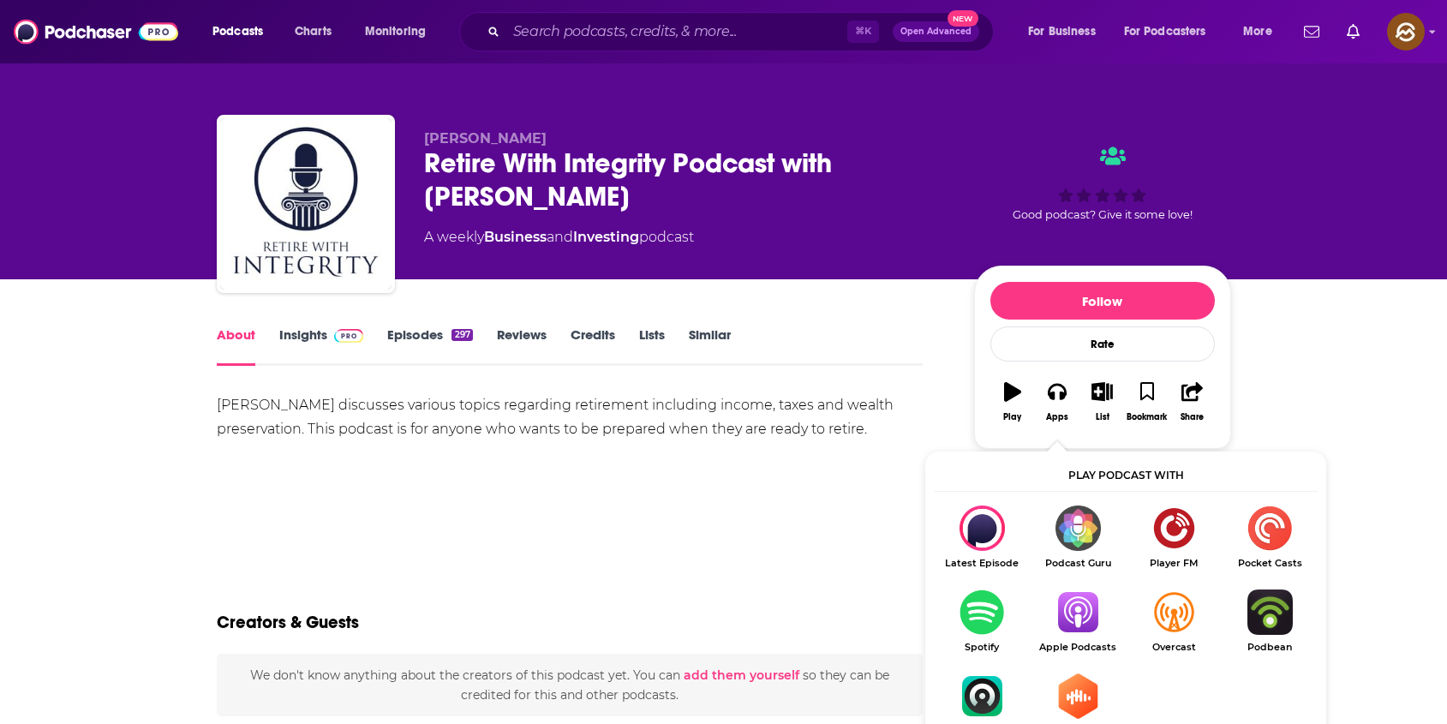
click at [1092, 605] on img "Show Listen On dropdown" at bounding box center [1078, 612] width 96 height 45
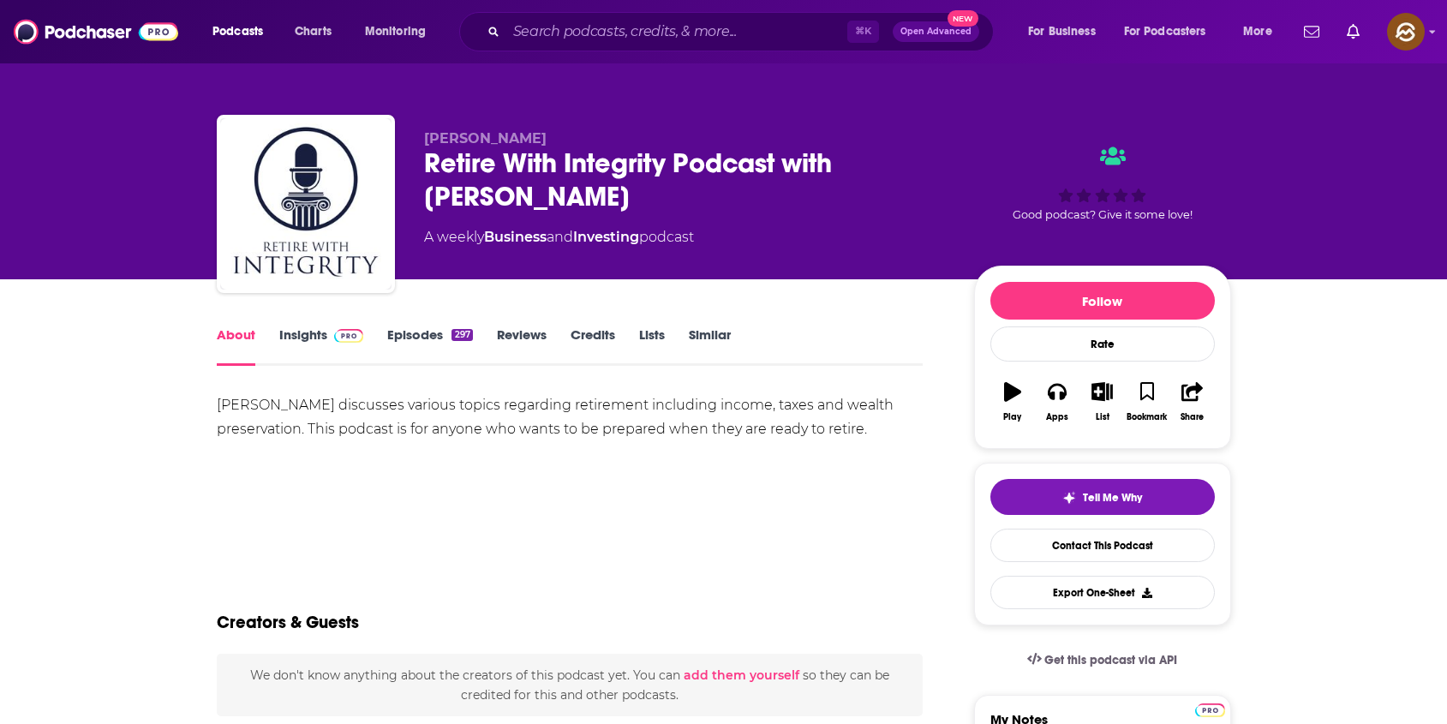
click at [449, 156] on div "Retire With Integrity Podcast with Brian Bowen" at bounding box center [685, 180] width 523 height 67
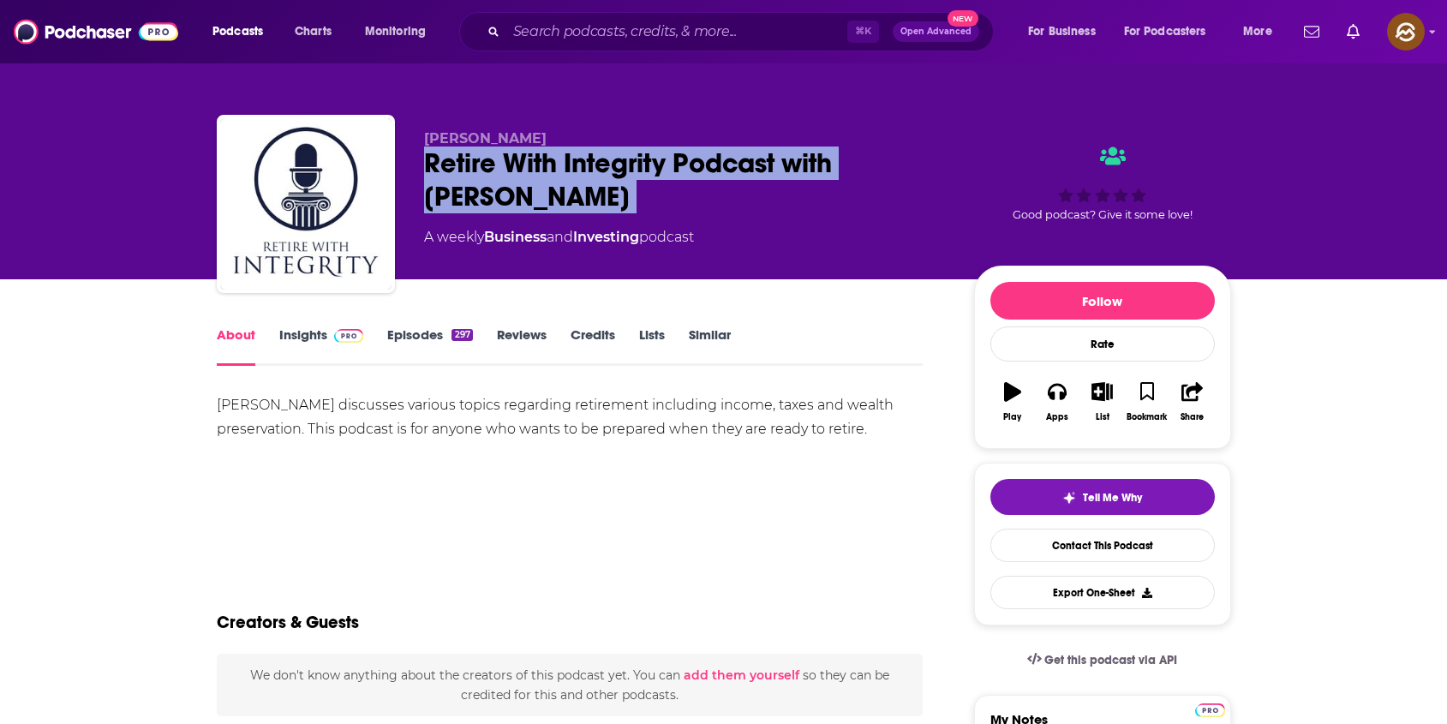
drag, startPoint x: 449, startPoint y: 156, endPoint x: 516, endPoint y: 195, distance: 77.6
copy div "Retire With Integrity Podcast with Brian Bowen"
click at [516, 195] on div "Retire With Integrity Podcast with Brian Bowen" at bounding box center [685, 180] width 523 height 67
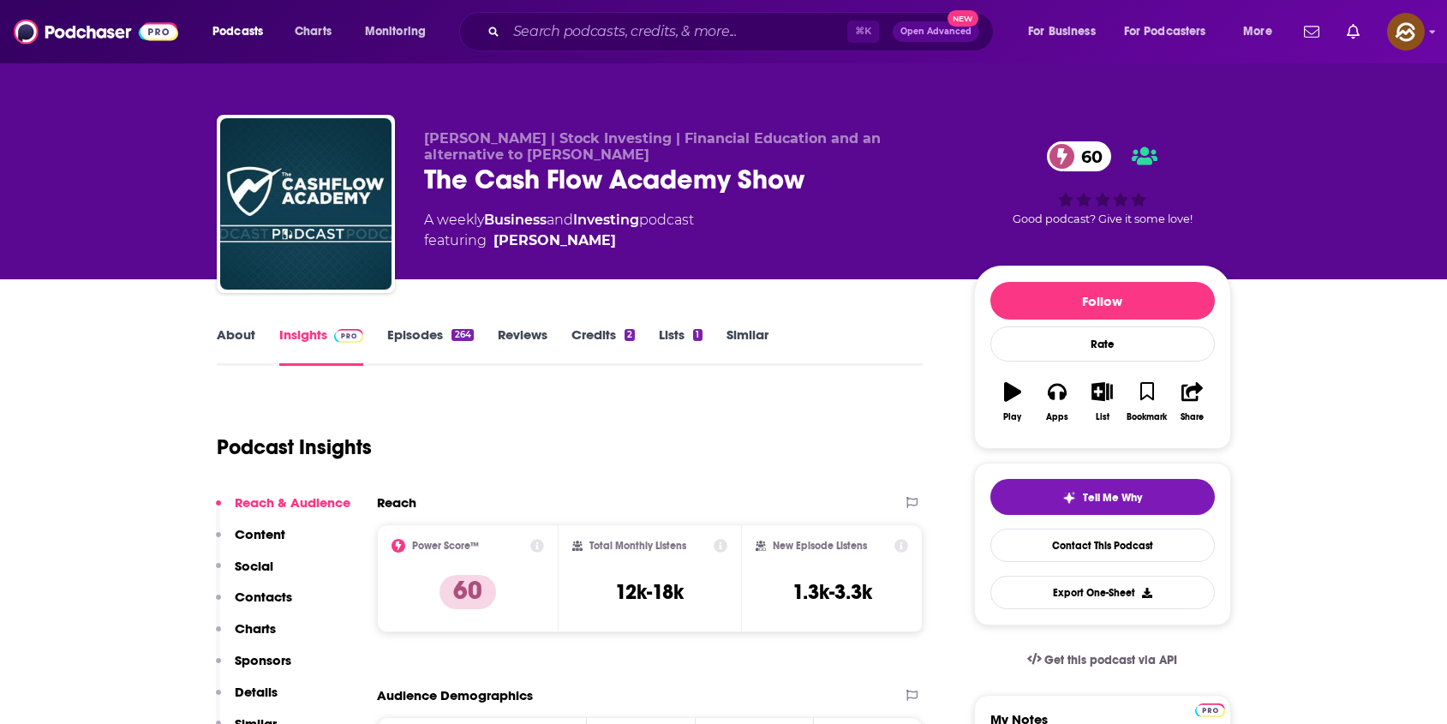
click at [441, 171] on div "The Cash Flow Academy Show 60" at bounding box center [685, 179] width 523 height 33
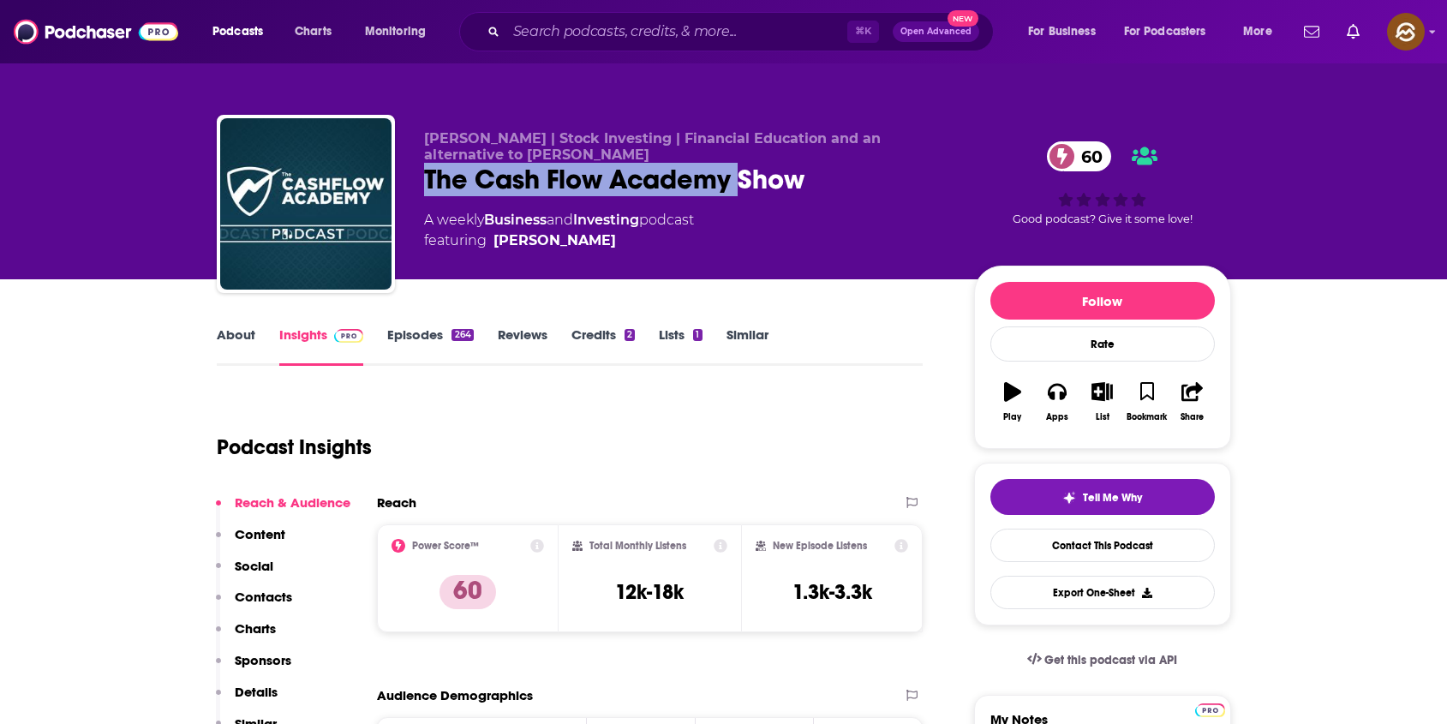
drag, startPoint x: 441, startPoint y: 171, endPoint x: 727, endPoint y: 183, distance: 285.6
copy h2 "The Cash Flow Academy"
click at [727, 183] on div "The Cash Flow Academy Show 60" at bounding box center [685, 179] width 523 height 33
click at [428, 176] on div "The Cash Flow Academy Show 60" at bounding box center [685, 179] width 523 height 33
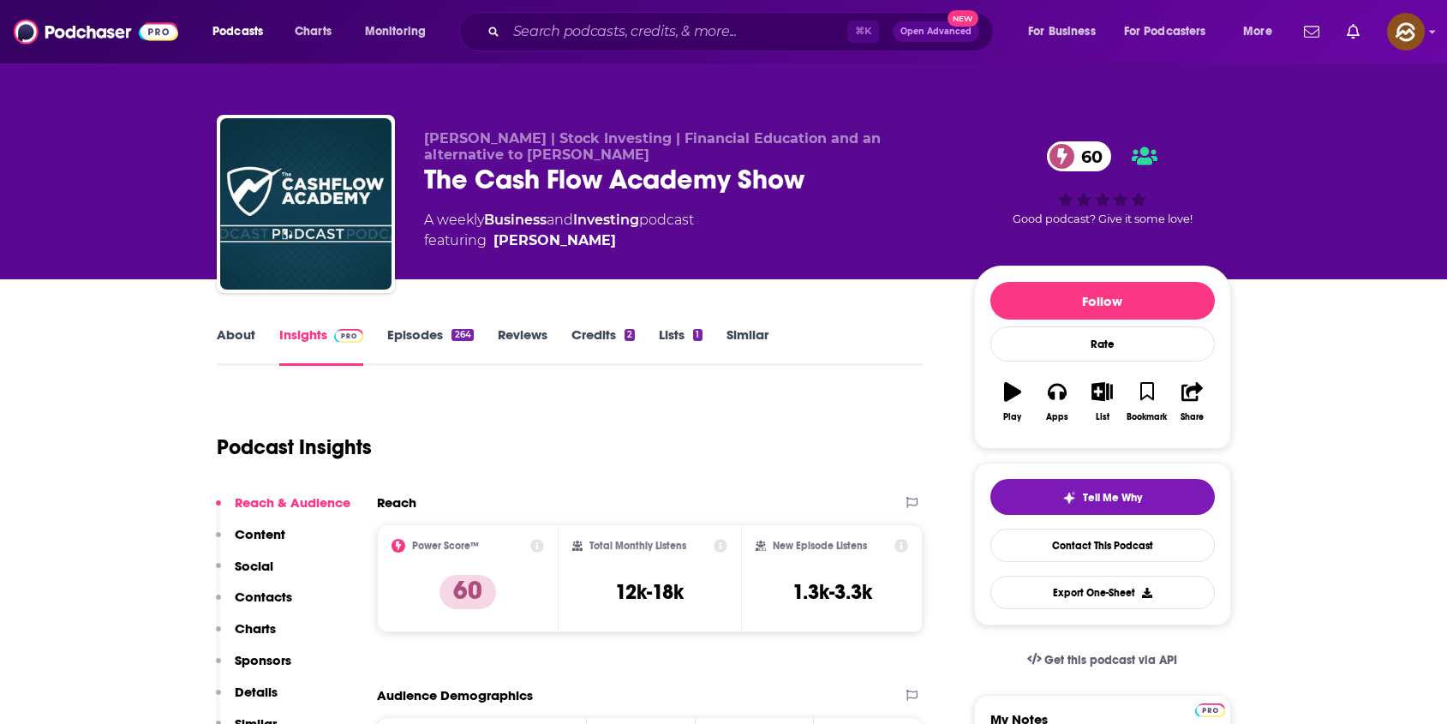
click at [433, 176] on div "The Cash Flow Academy Show 60" at bounding box center [685, 179] width 523 height 33
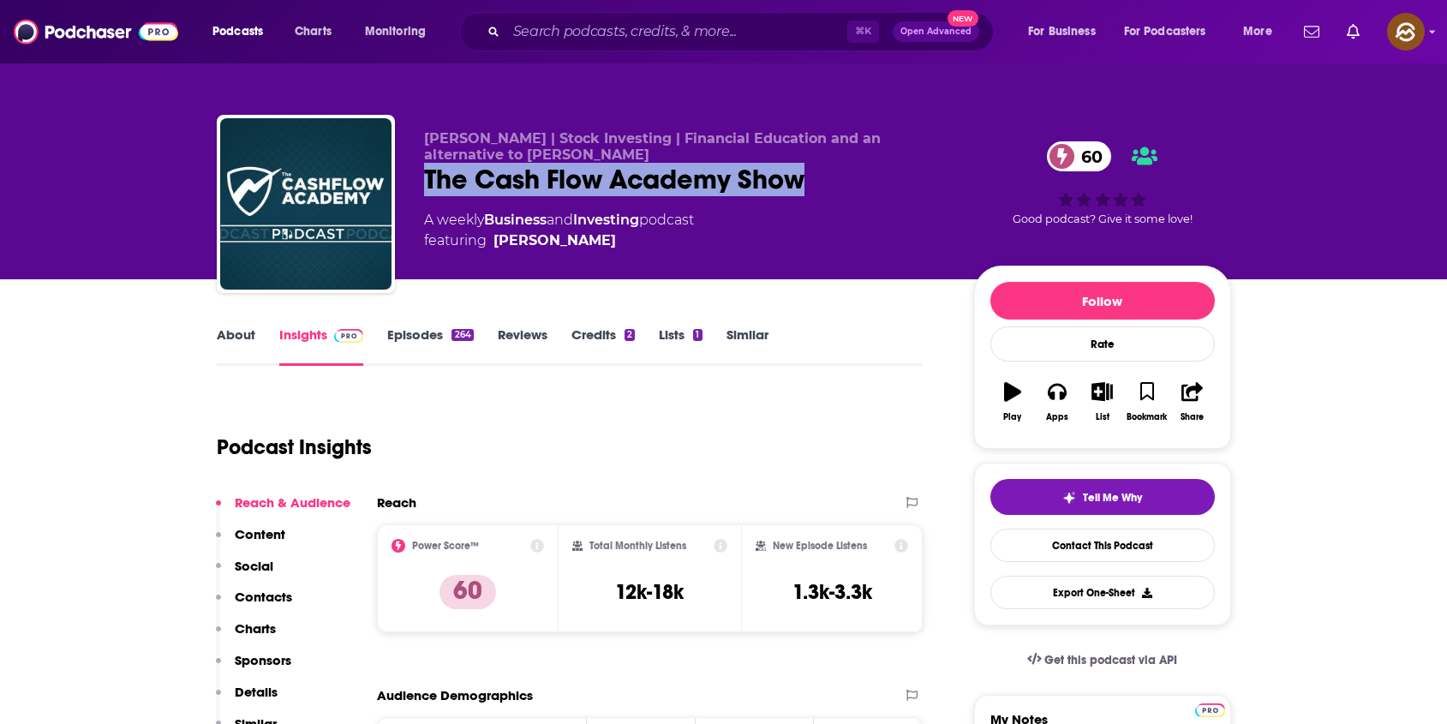
drag, startPoint x: 433, startPoint y: 176, endPoint x: 766, endPoint y: 176, distance: 333.3
copy h2 "The Cash Flow Academy Show"
click at [766, 176] on div "The Cash Flow Academy Show 60" at bounding box center [685, 179] width 523 height 33
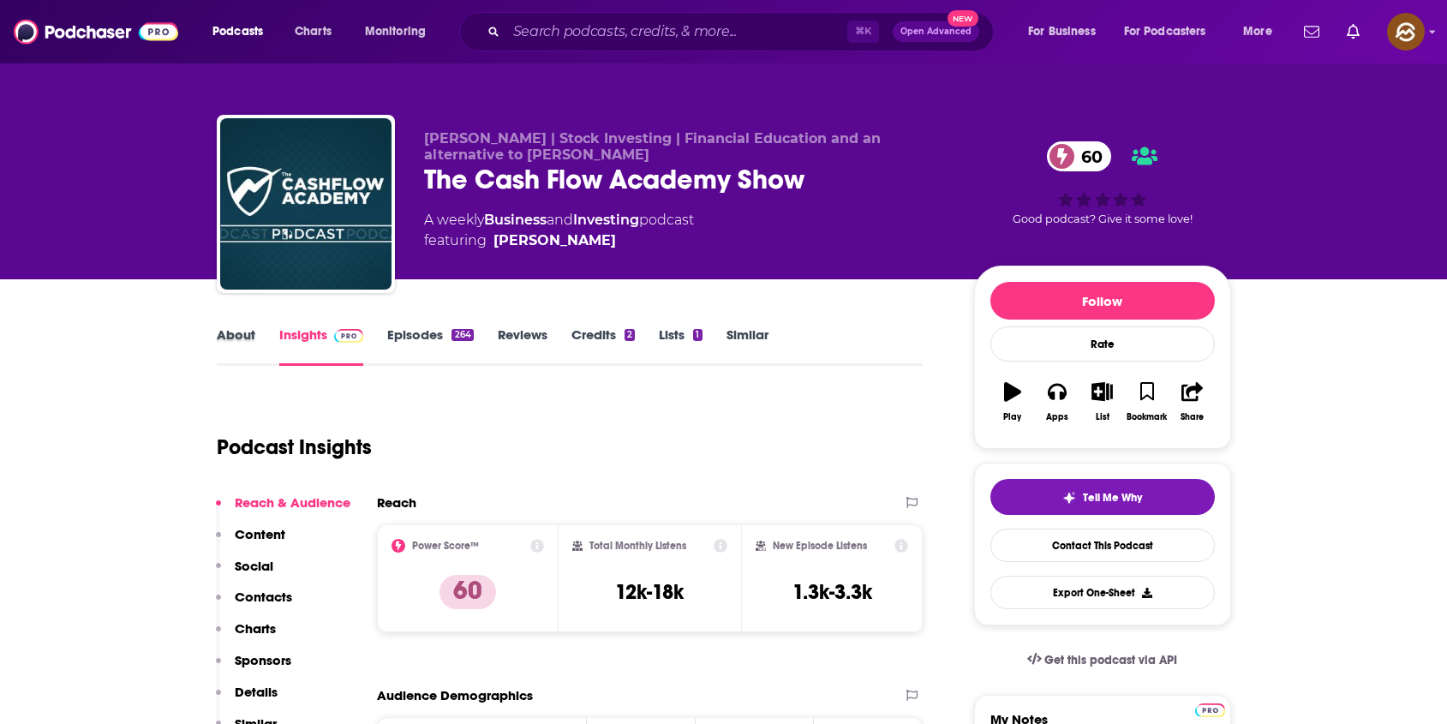
click at [259, 344] on div "About" at bounding box center [248, 345] width 63 height 39
click at [238, 339] on link "About" at bounding box center [236, 345] width 39 height 39
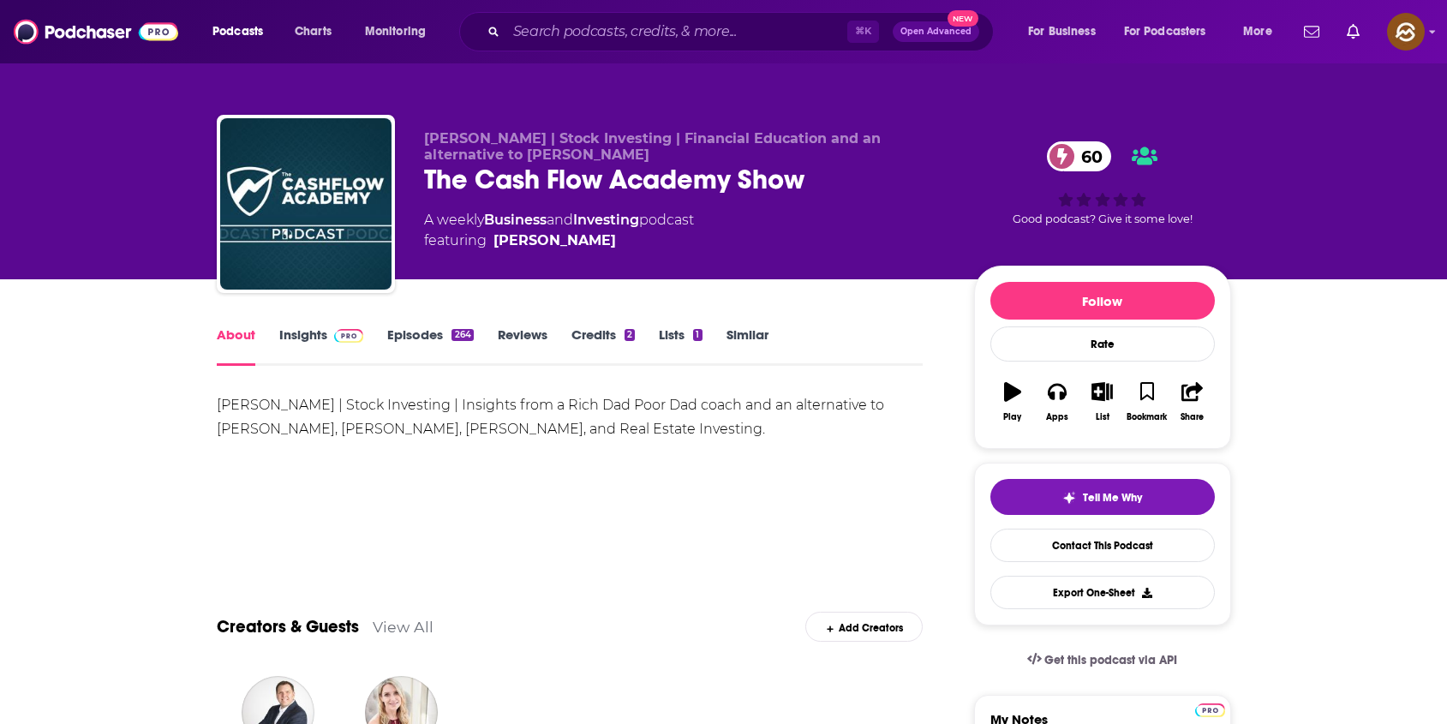
click at [446, 171] on div "The Cash Flow Academy Show 60" at bounding box center [685, 179] width 523 height 33
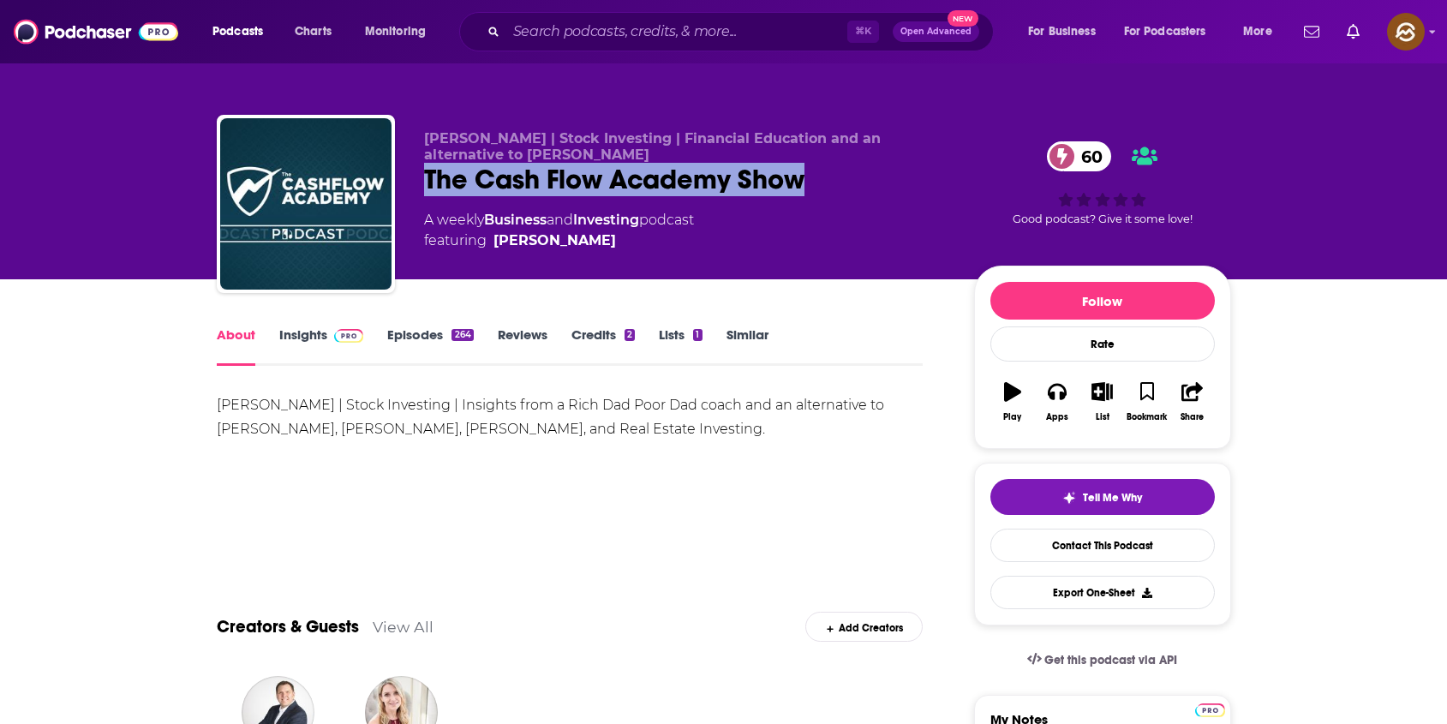
drag, startPoint x: 446, startPoint y: 171, endPoint x: 754, endPoint y: 176, distance: 307.6
copy h1 "The Cash Flow Academy Show"
click at [754, 176] on div "The Cash Flow Academy Show 60" at bounding box center [685, 179] width 523 height 33
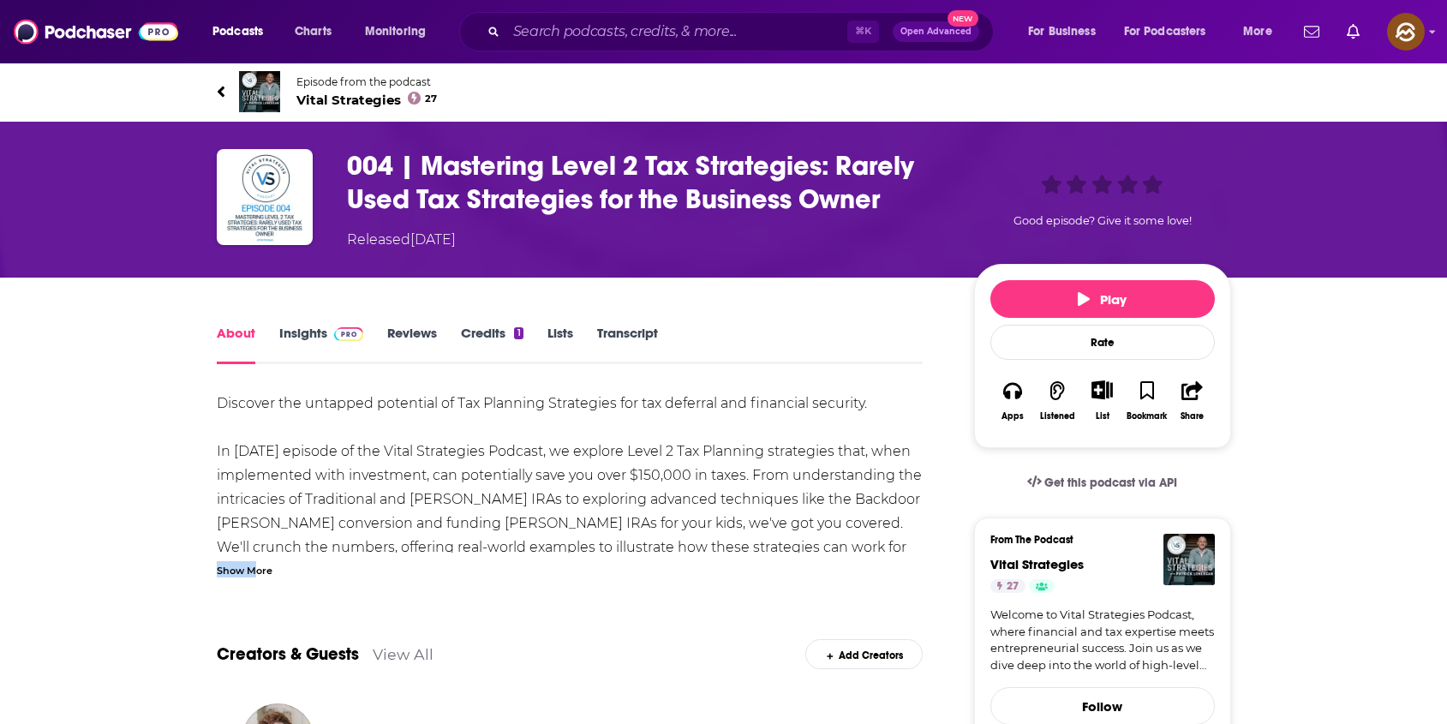
click at [252, 561] on div "Show More" at bounding box center [245, 569] width 56 height 16
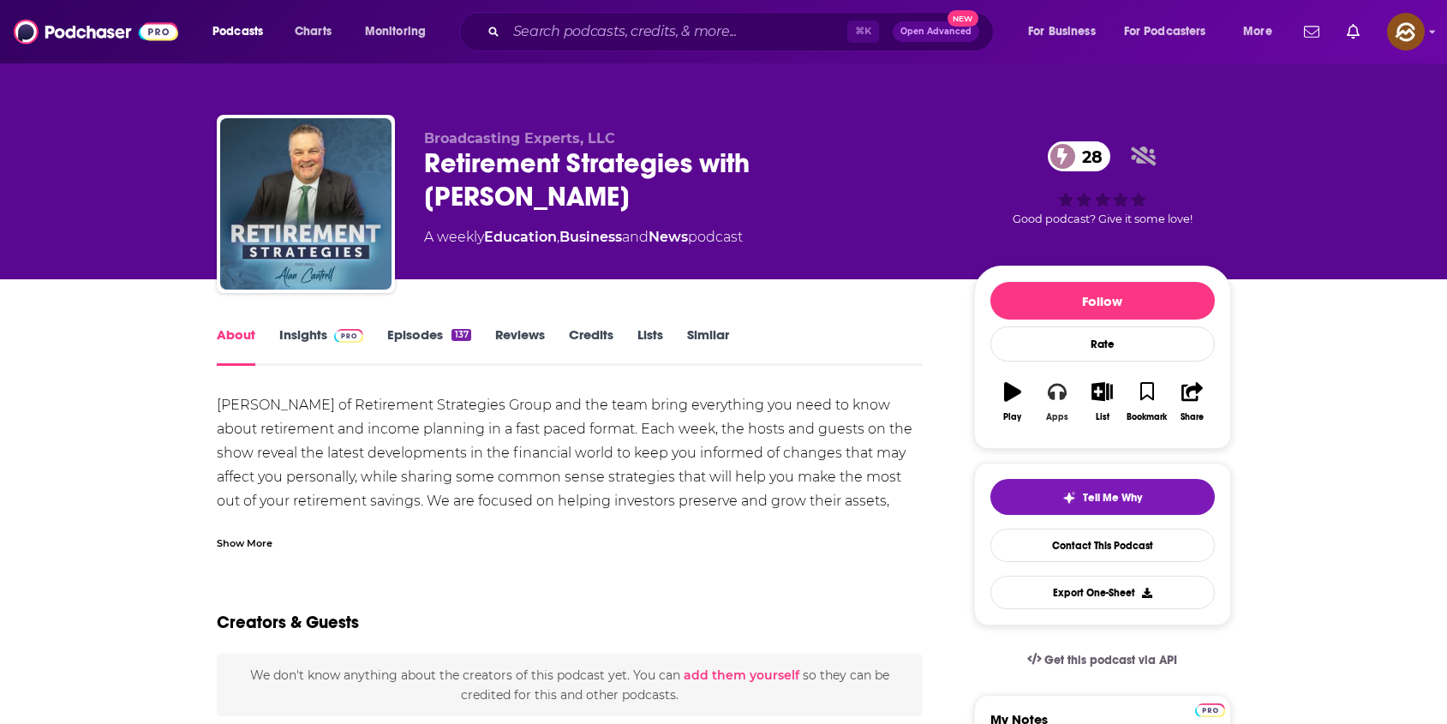
click at [1045, 394] on button "Apps" at bounding box center [1057, 402] width 45 height 62
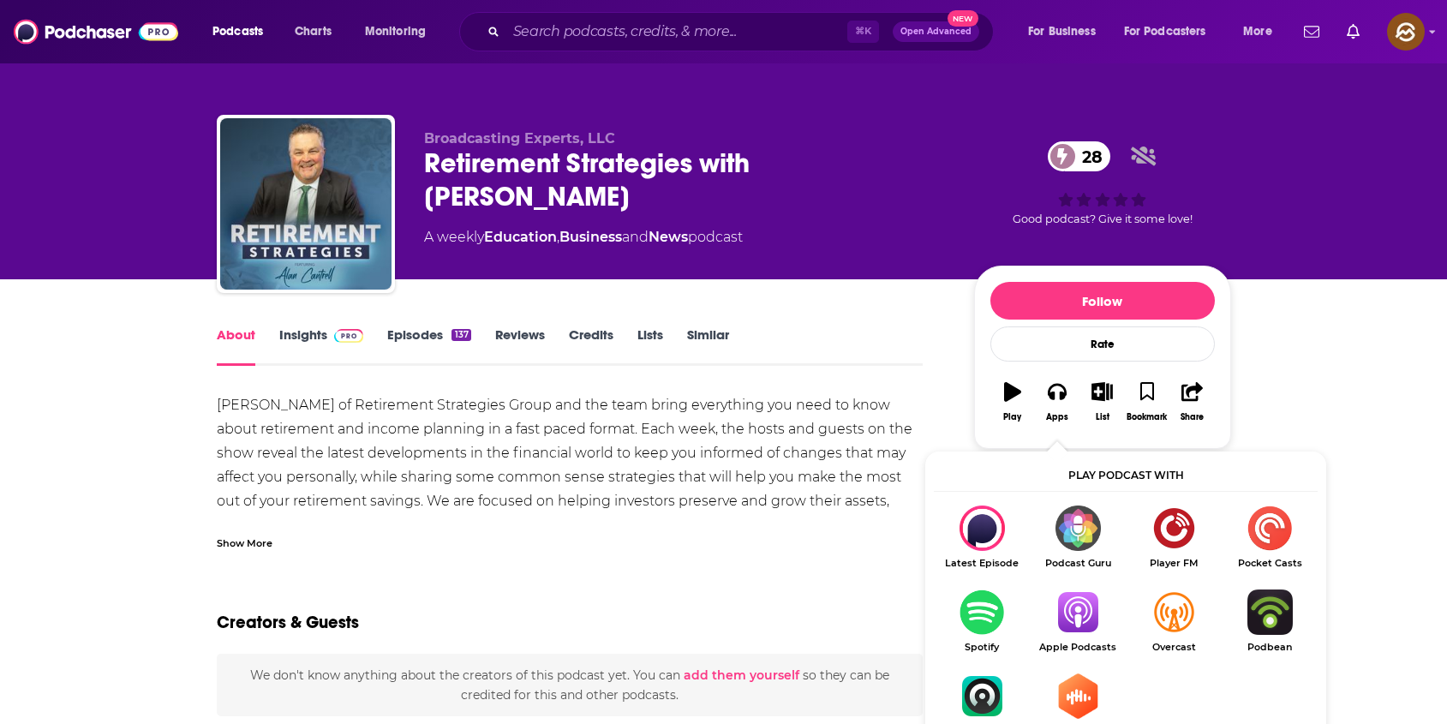
click at [1085, 601] on img "Show Listen On dropdown" at bounding box center [1078, 612] width 96 height 45
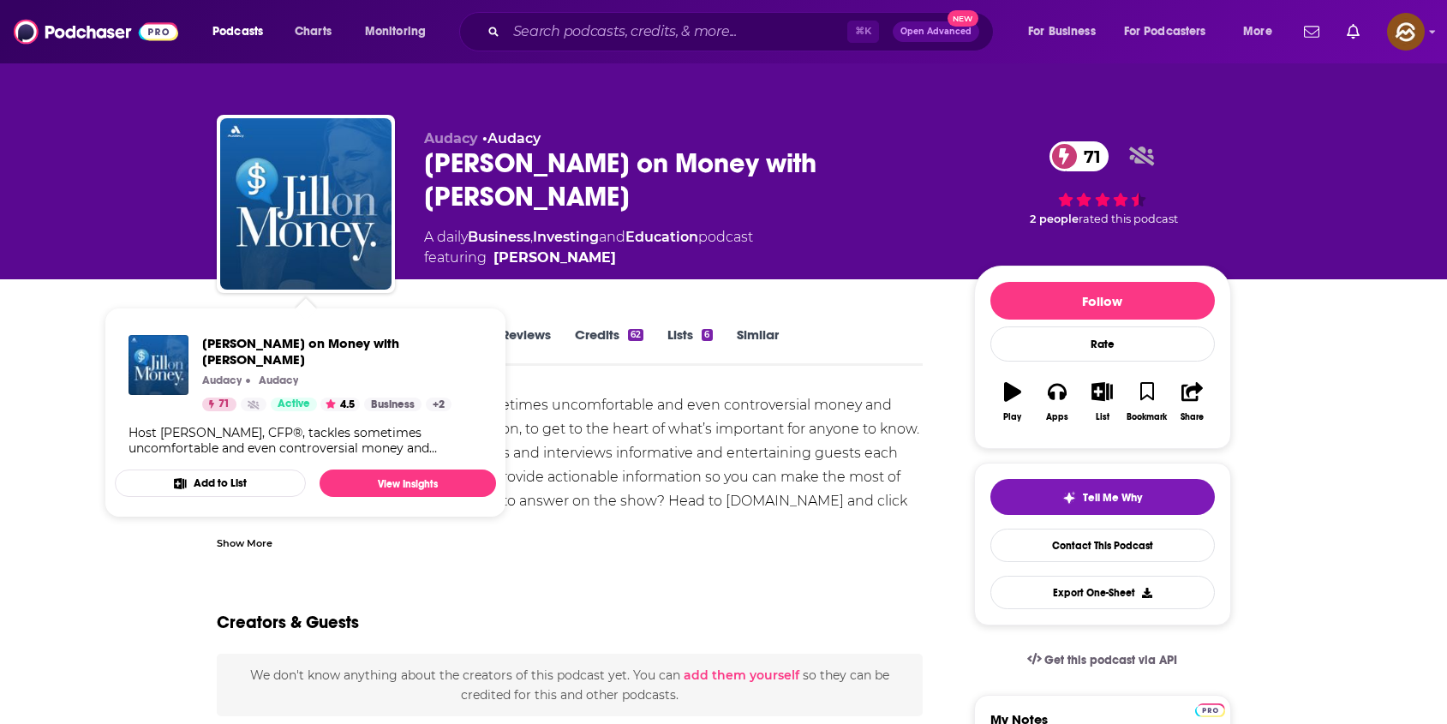
click at [432, 165] on div "[PERSON_NAME] on Money with [PERSON_NAME] 71" at bounding box center [685, 180] width 523 height 67
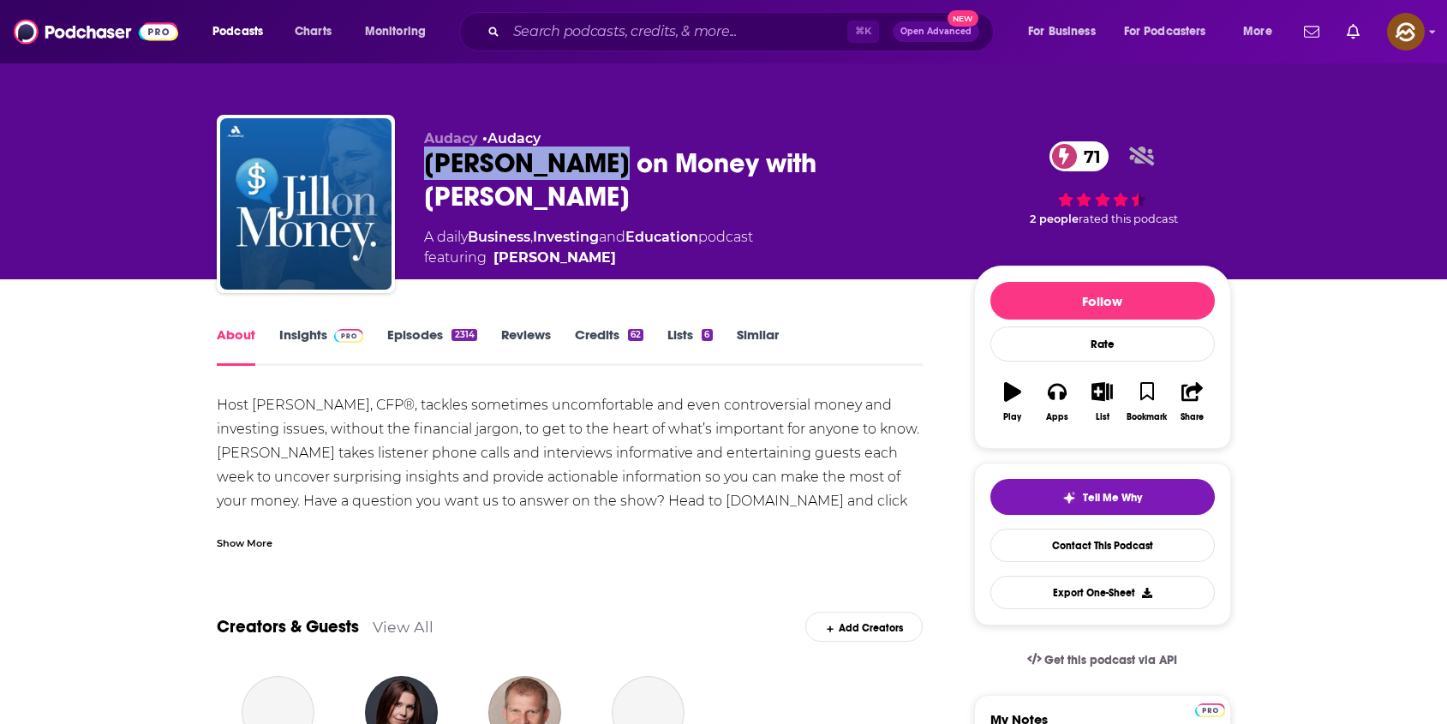
drag, startPoint x: 432, startPoint y: 165, endPoint x: 536, endPoint y: 166, distance: 104.5
copy h1 "[PERSON_NAME] on Money"
click at [536, 166] on div "[PERSON_NAME] on Money with [PERSON_NAME] 71" at bounding box center [685, 180] width 523 height 67
click at [462, 162] on div "Jill on Money with Jill Schlesinger 71" at bounding box center [685, 180] width 523 height 67
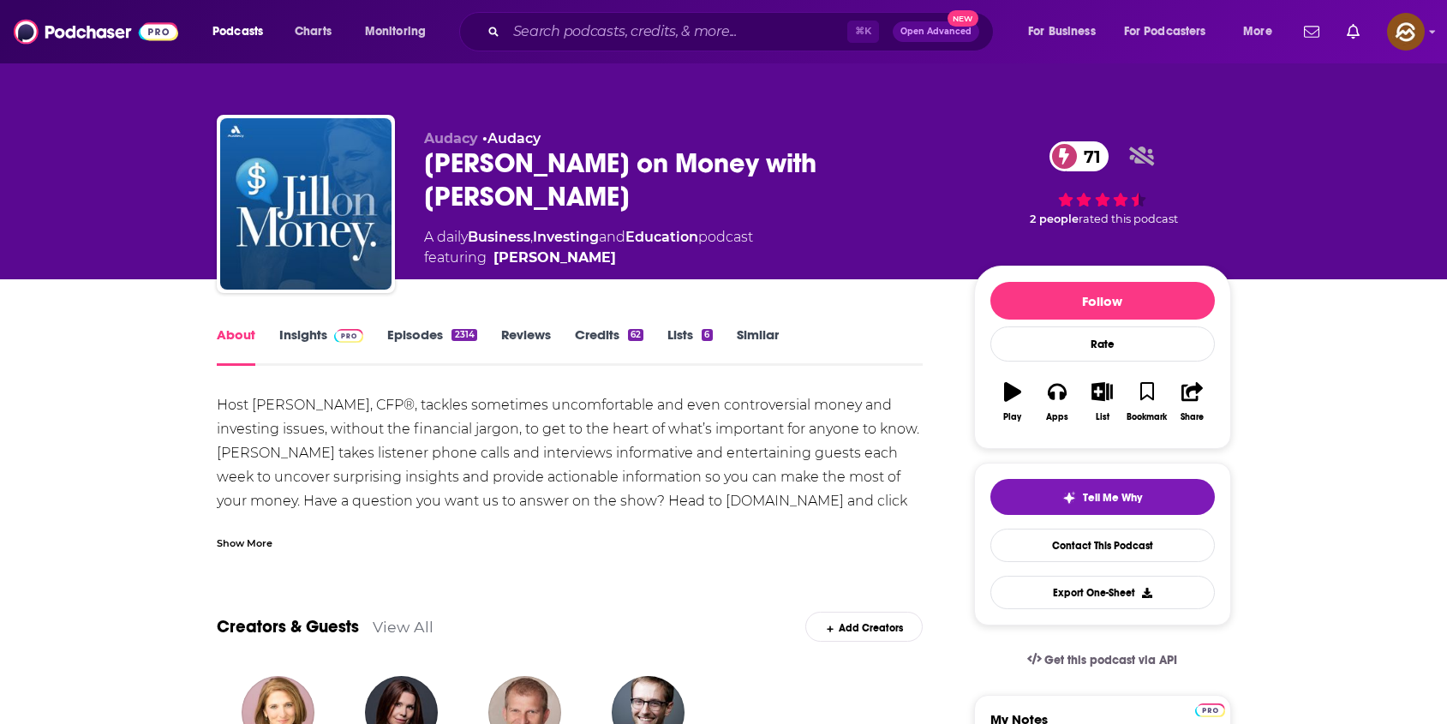
click at [441, 161] on div "Jill on Money with Jill Schlesinger 71" at bounding box center [685, 180] width 523 height 67
drag, startPoint x: 441, startPoint y: 161, endPoint x: 539, endPoint y: 161, distance: 97.7
copy h1 "Jill on Money"
click at [539, 161] on div "Jill on Money with Jill Schlesinger 71" at bounding box center [685, 180] width 523 height 67
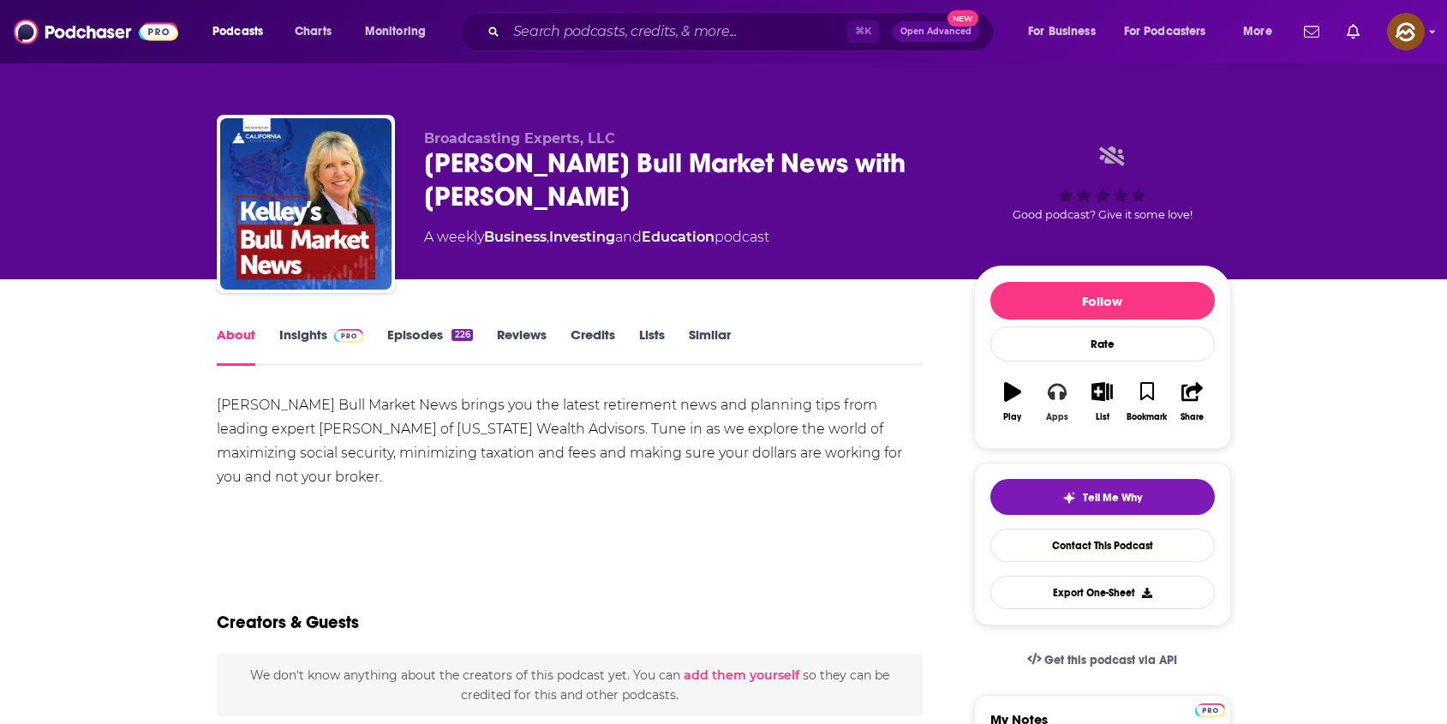
click at [1062, 393] on icon "button" at bounding box center [1057, 392] width 19 height 17
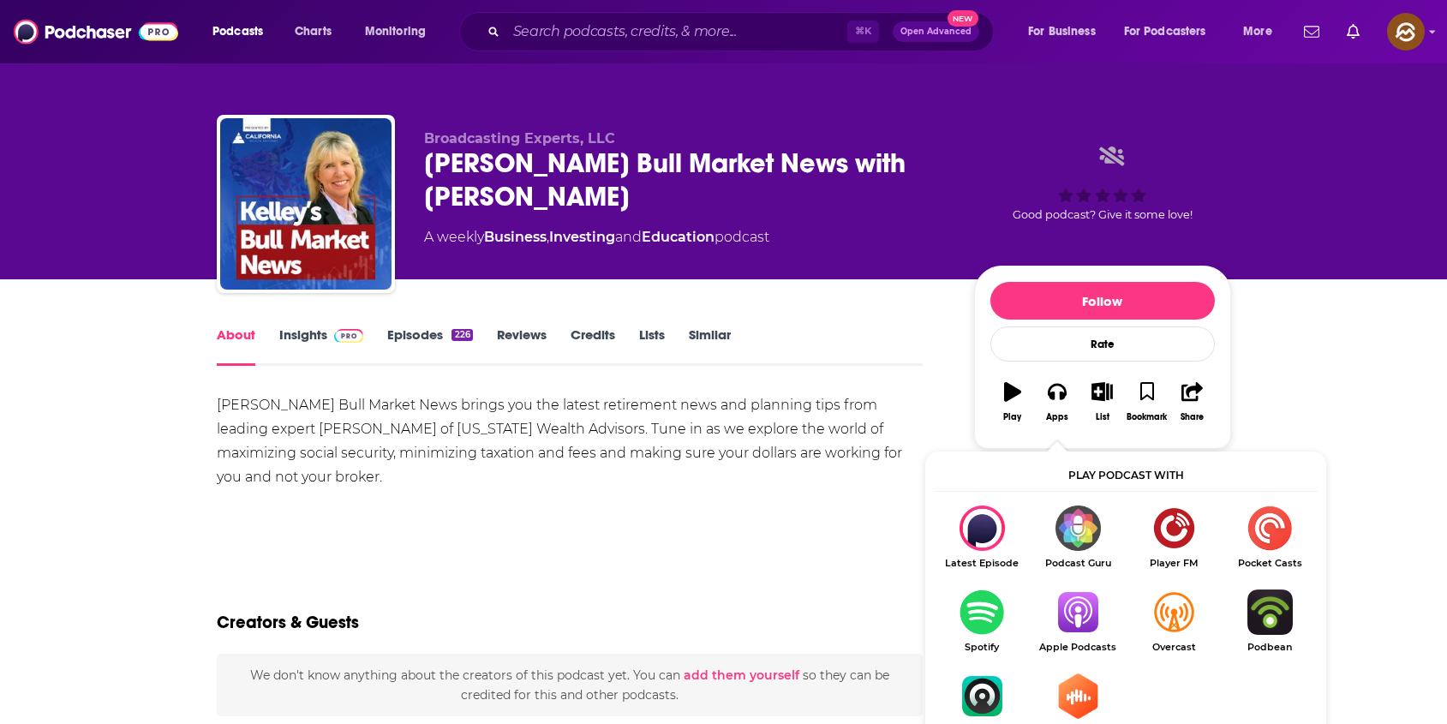
click at [1100, 615] on img "Show Listen On dropdown" at bounding box center [1078, 612] width 96 height 45
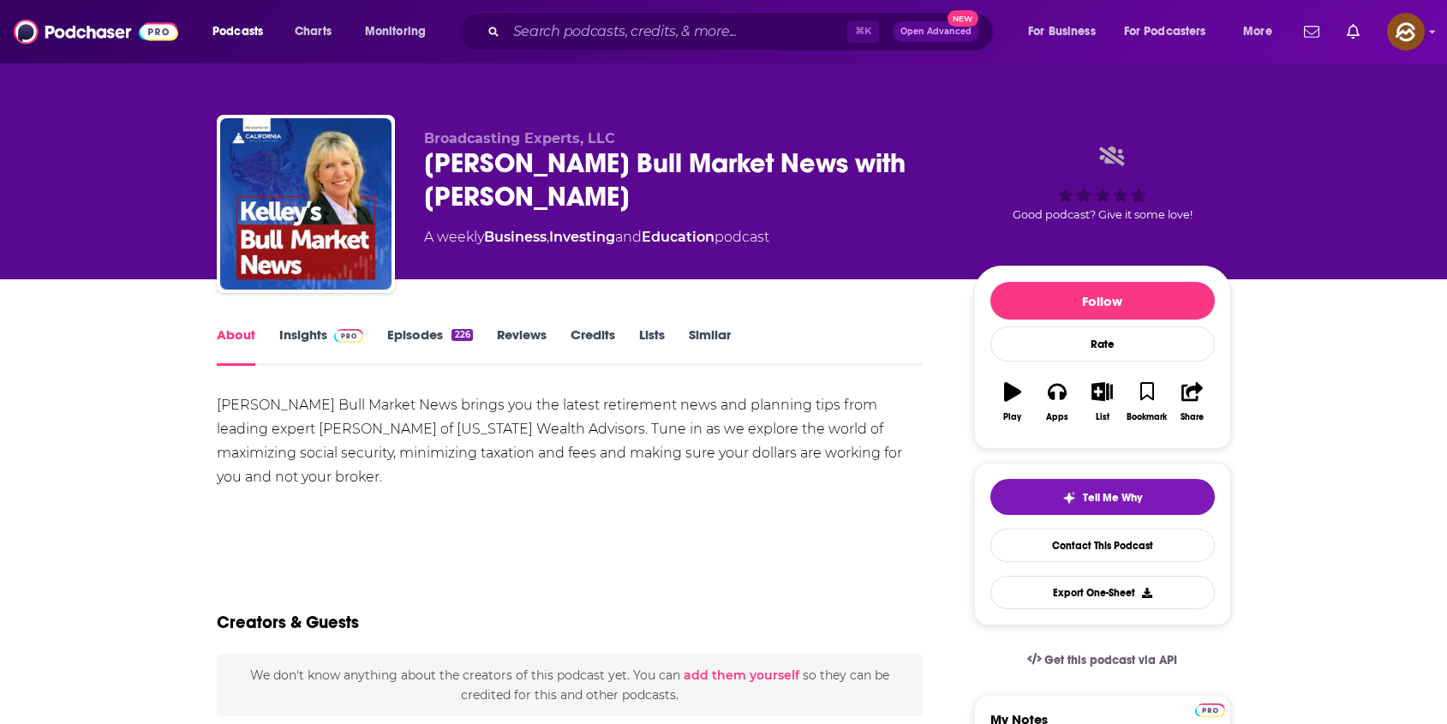
click at [448, 164] on div "Kelley's Bull Market News with Kelley Slaught" at bounding box center [685, 180] width 523 height 67
drag, startPoint x: 448, startPoint y: 164, endPoint x: 521, endPoint y: 165, distance: 72.8
copy h1 "Kelley's Bull"
click at [521, 165] on div "Kelley's Bull Market News with Kelley Slaught" at bounding box center [685, 180] width 523 height 67
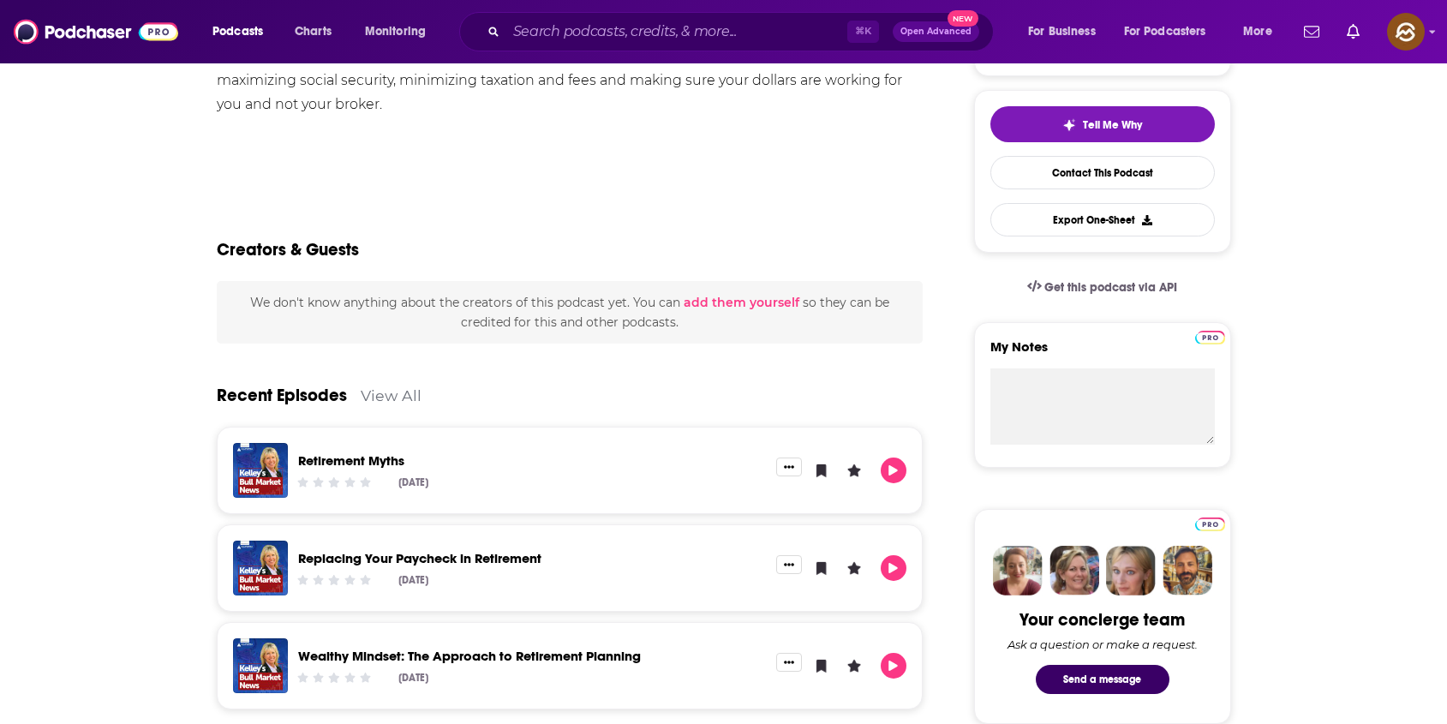
scroll to position [148, 0]
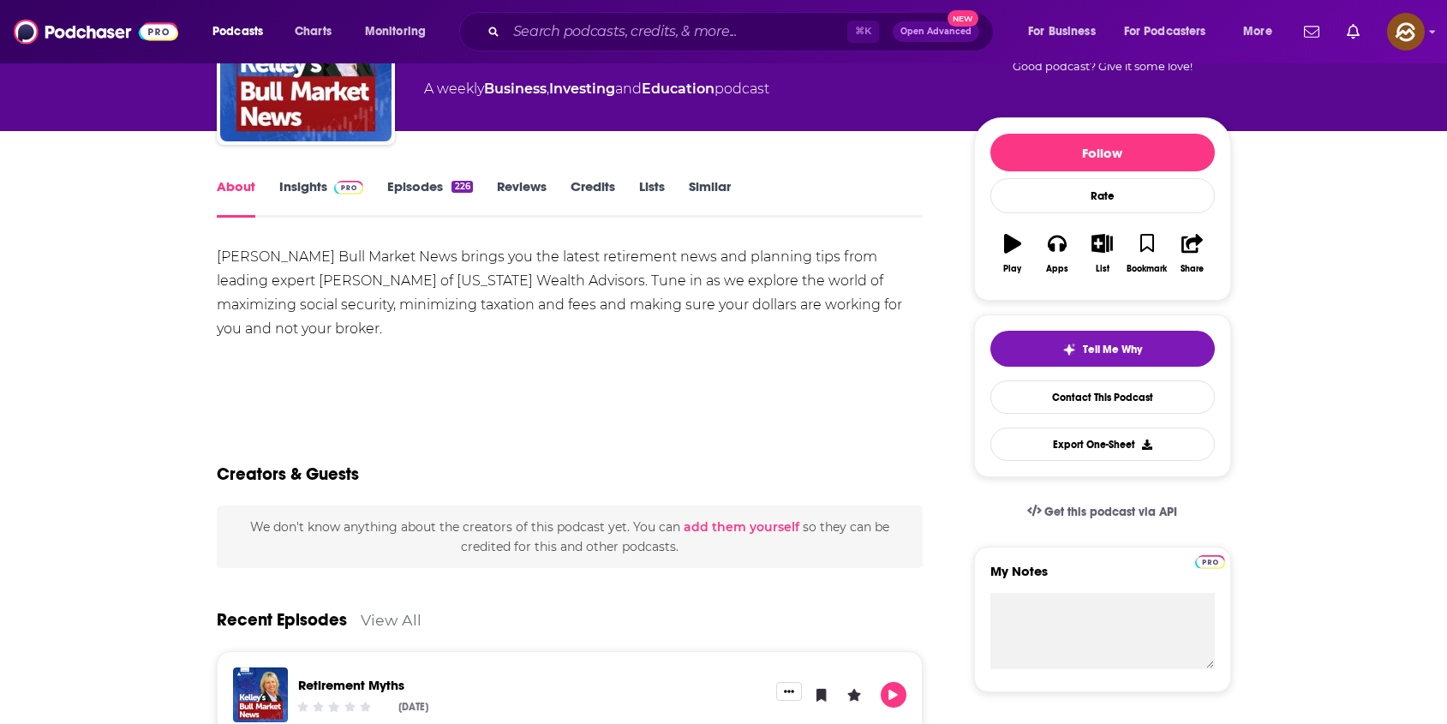
click at [327, 191] on span at bounding box center [345, 186] width 37 height 16
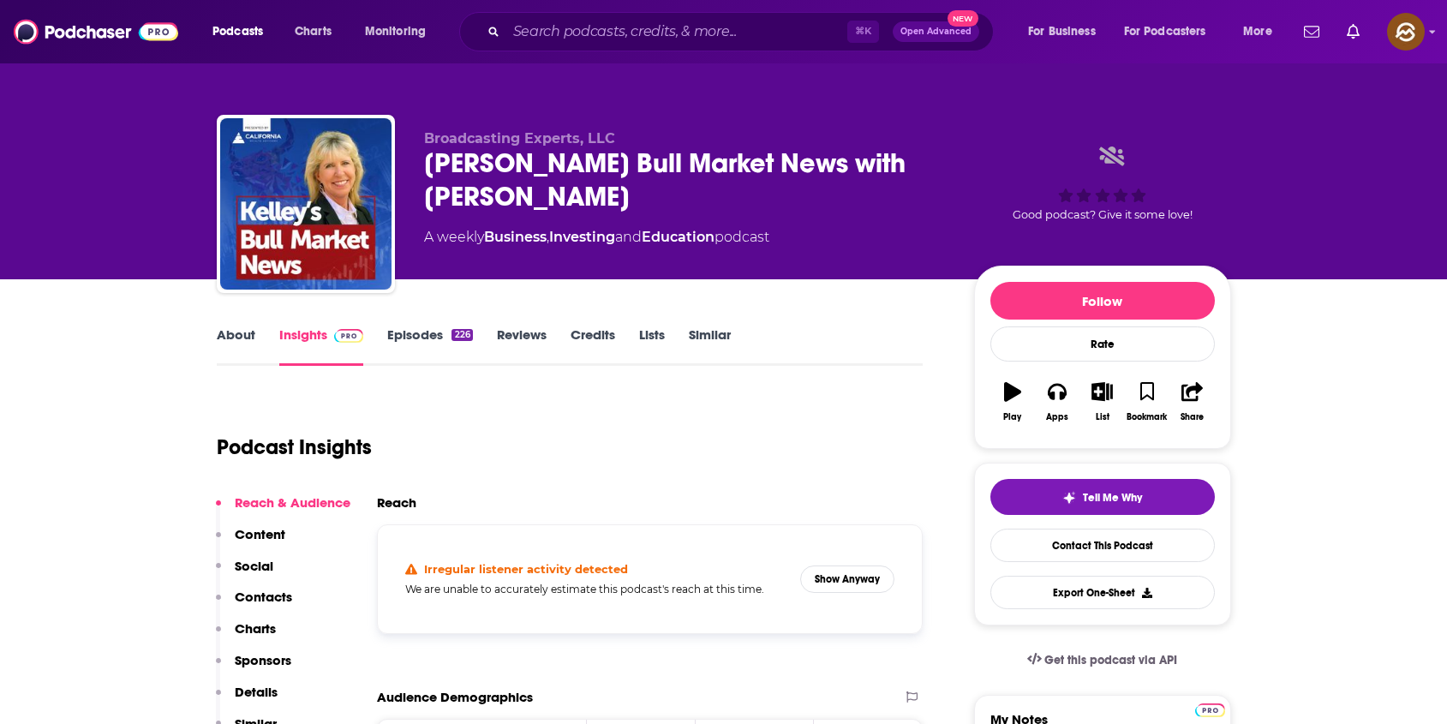
click at [268, 594] on p "Contacts" at bounding box center [263, 597] width 57 height 16
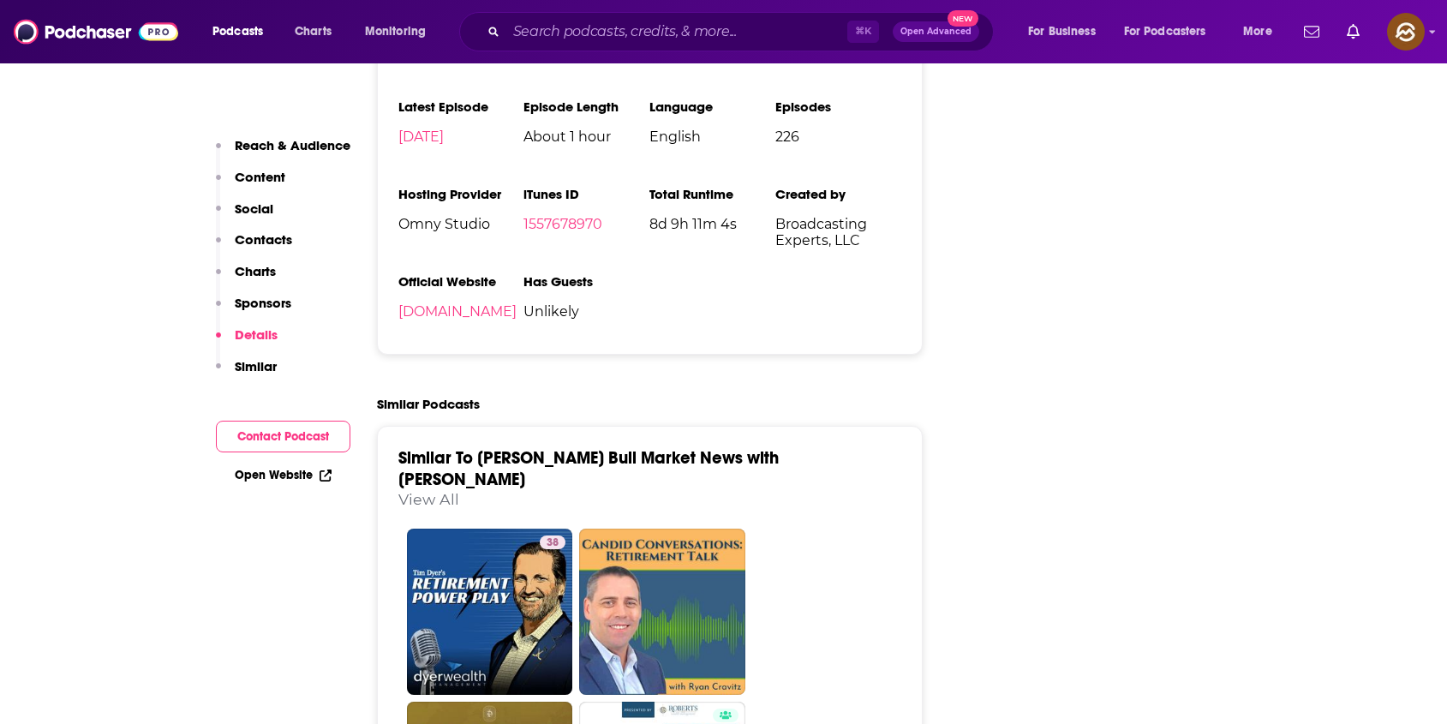
scroll to position [2329, 0]
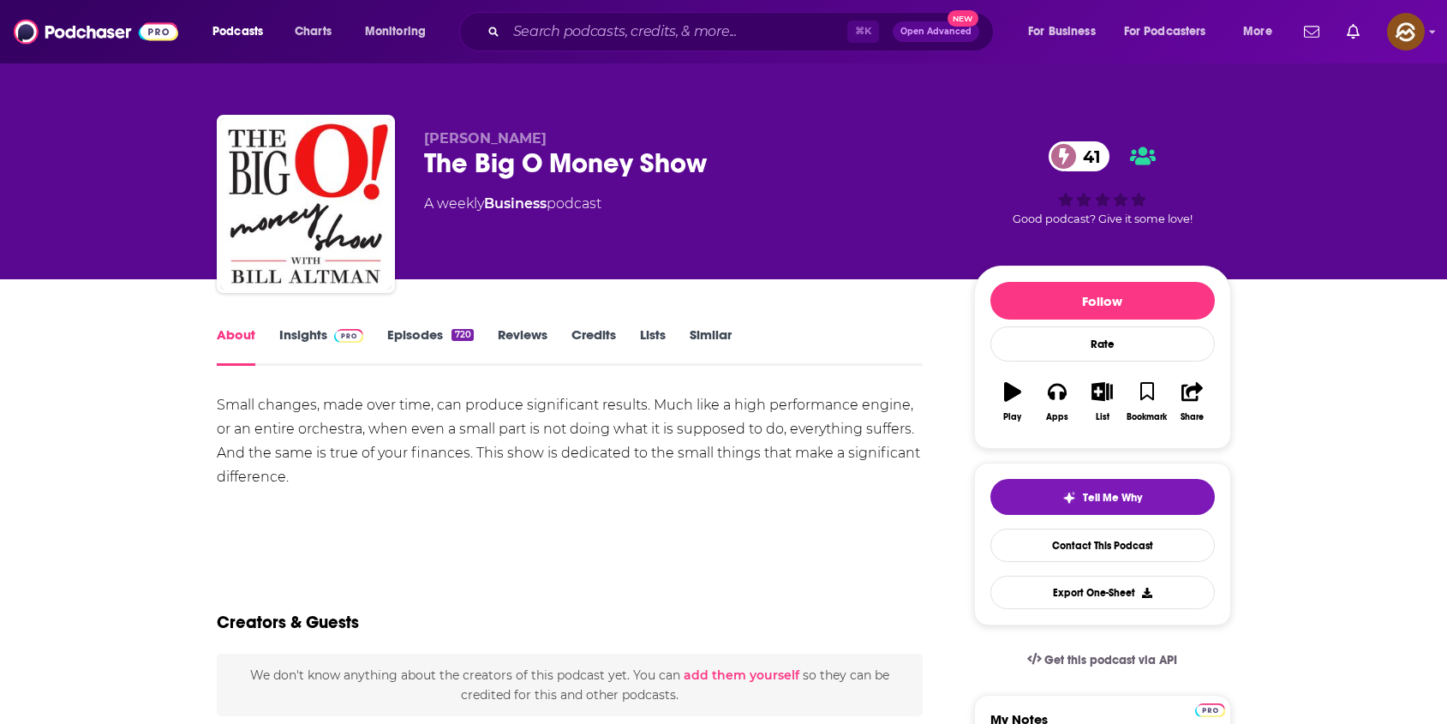
click at [439, 163] on div "The Big O Money Show 41" at bounding box center [685, 163] width 523 height 33
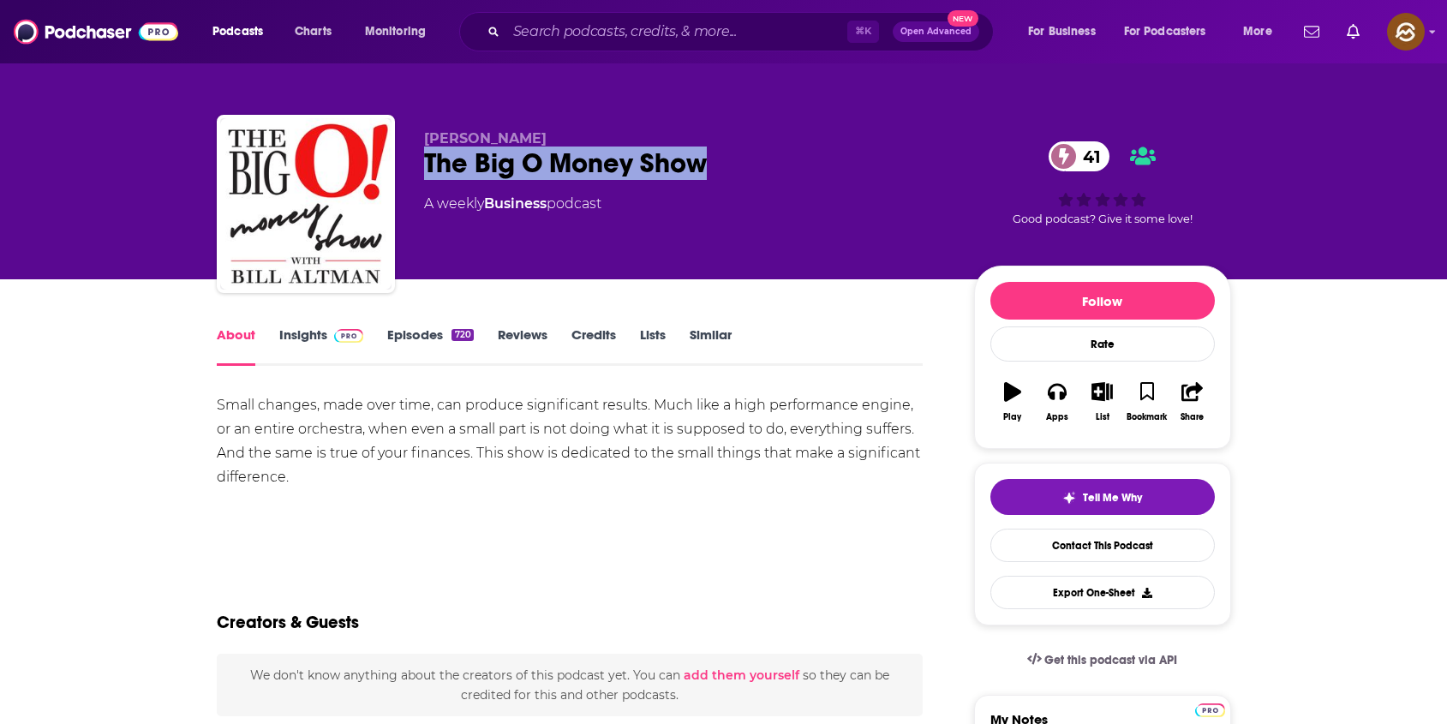
drag, startPoint x: 439, startPoint y: 163, endPoint x: 662, endPoint y: 164, distance: 223.6
copy h1 "The Big O Money Show"
click at [662, 164] on div "The Big O Money Show 41" at bounding box center [685, 163] width 523 height 33
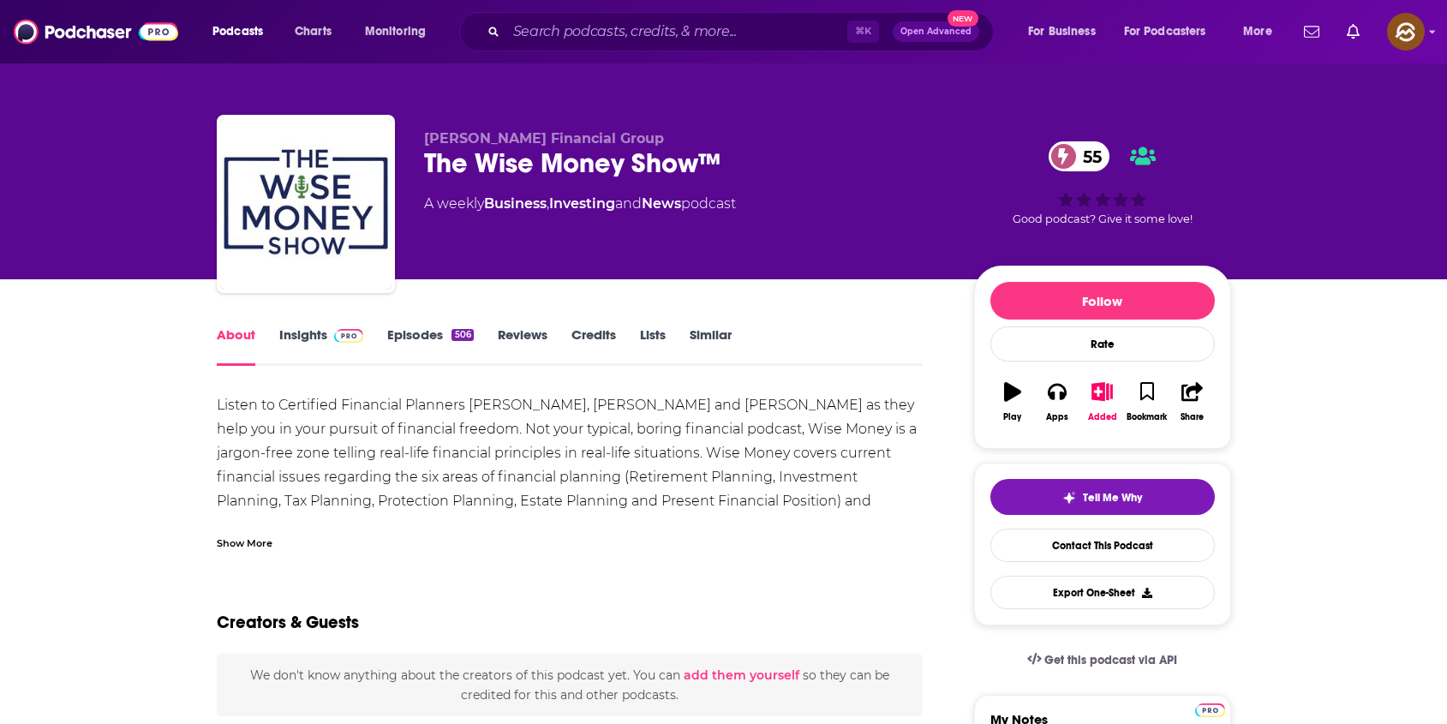
click at [449, 171] on div "The Wise Money Show™ 55" at bounding box center [685, 163] width 523 height 33
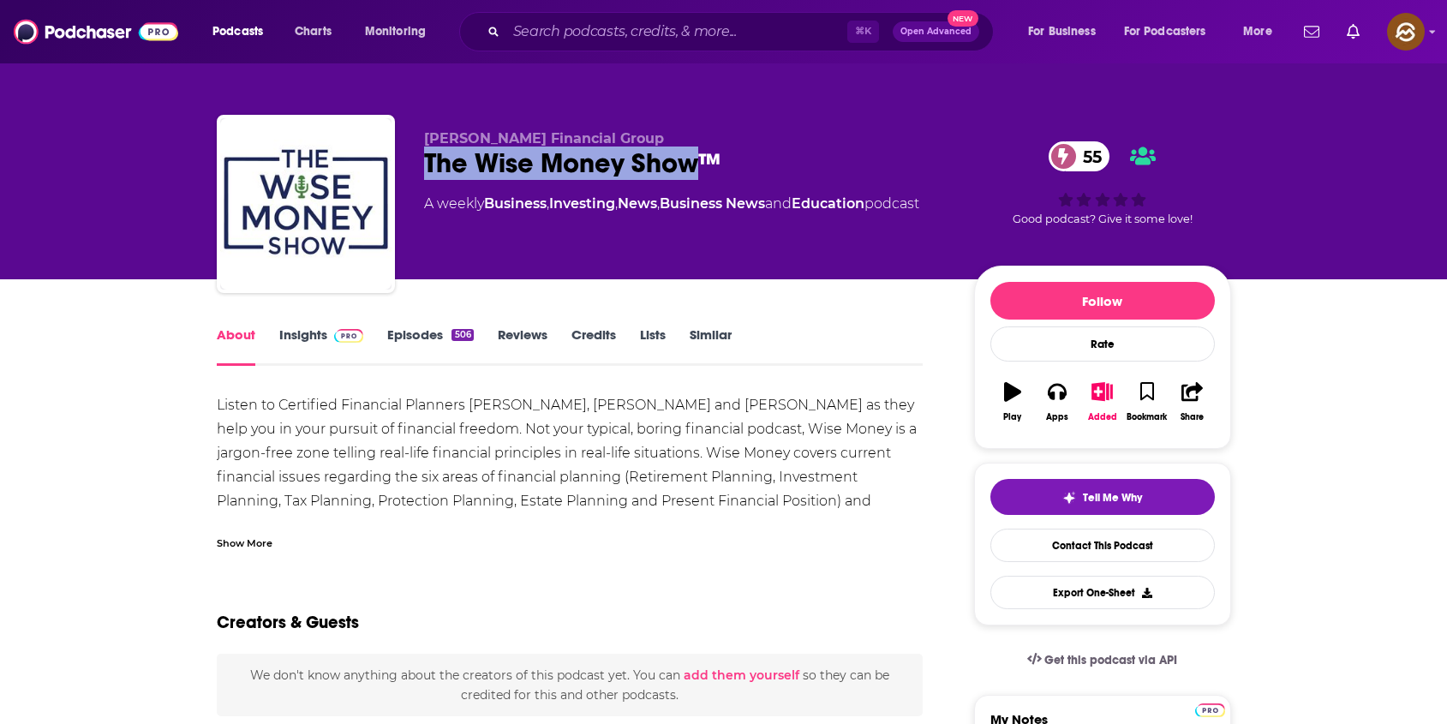
drag, startPoint x: 449, startPoint y: 171, endPoint x: 656, endPoint y: 171, distance: 207.4
copy h1 "The Wise Money Show"
click at [656, 171] on div "The Wise Money Show™ 55" at bounding box center [685, 163] width 523 height 33
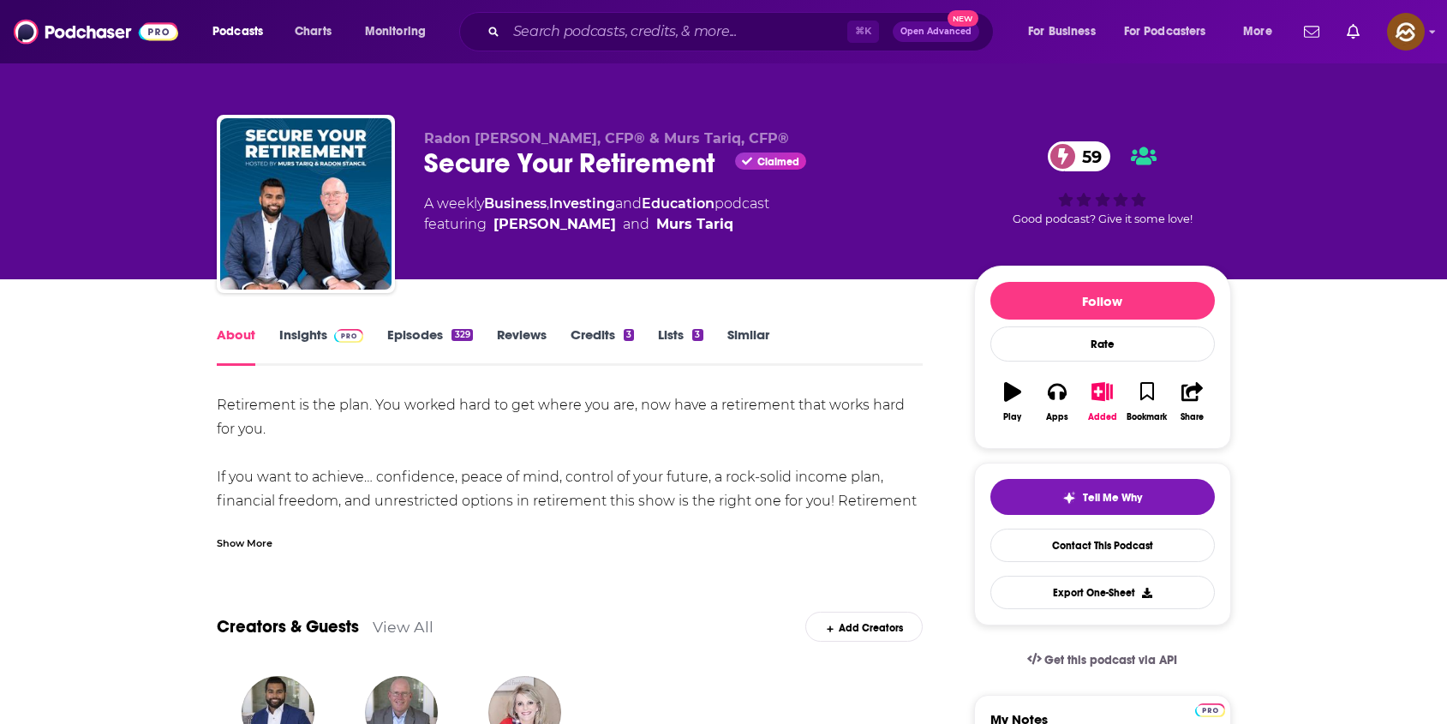
click at [224, 534] on div "Show More" at bounding box center [245, 542] width 56 height 16
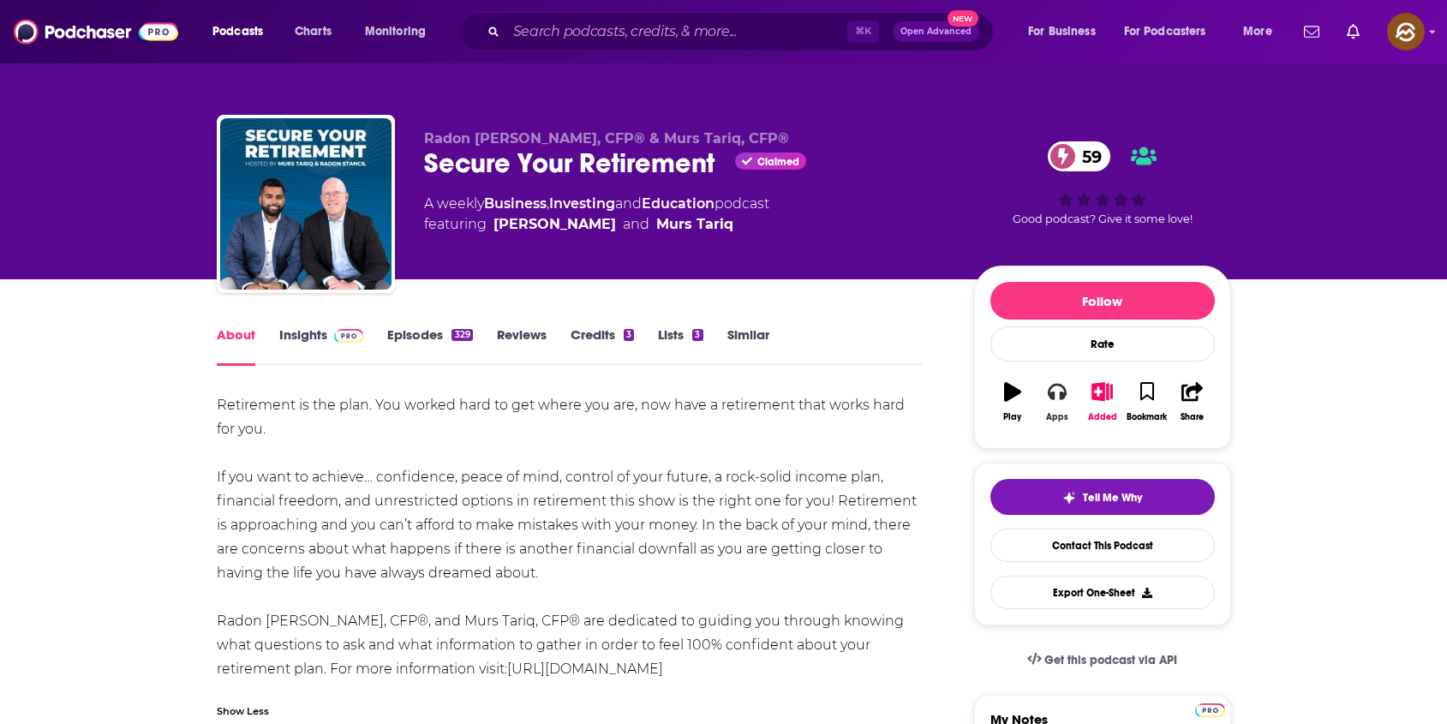
click at [1052, 399] on icon "button" at bounding box center [1057, 392] width 19 height 17
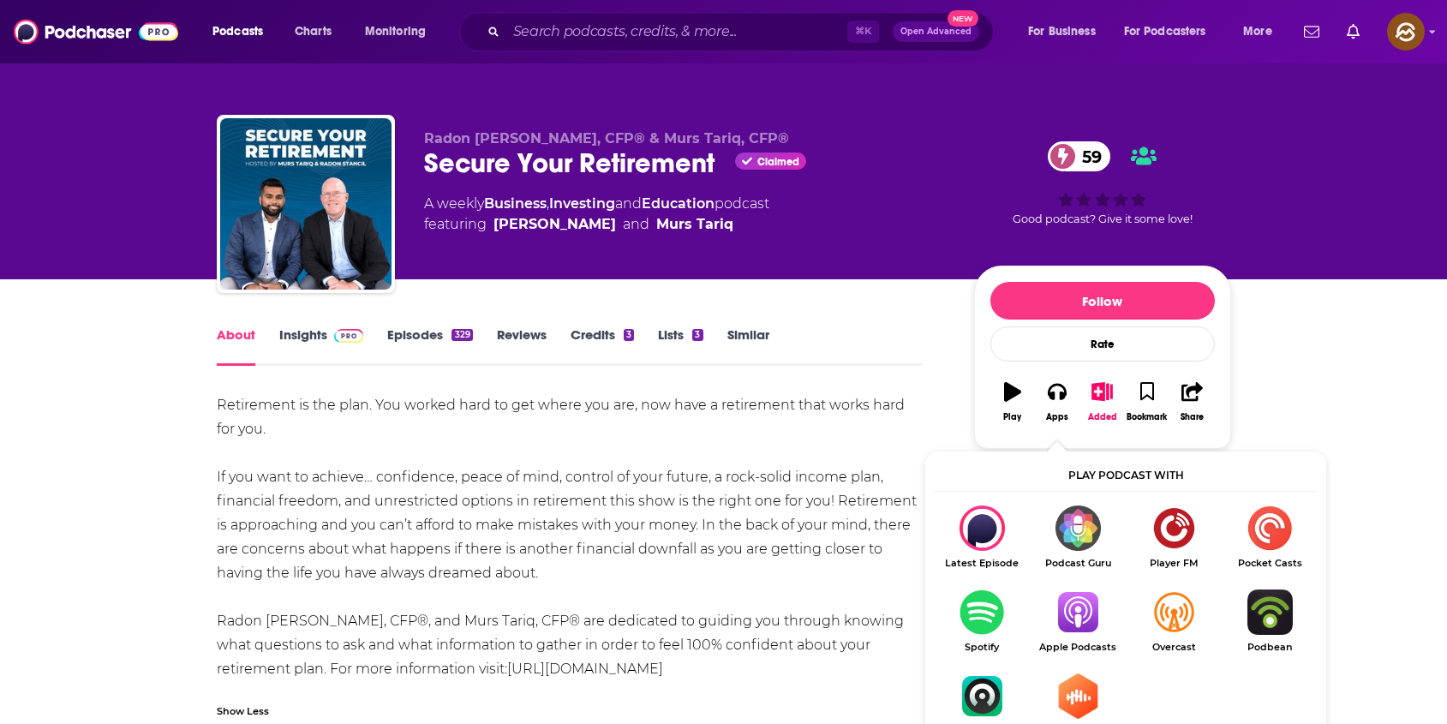
click at [1050, 602] on img "Show Listen On dropdown" at bounding box center [1078, 612] width 96 height 45
